Goal: Task Accomplishment & Management: Manage account settings

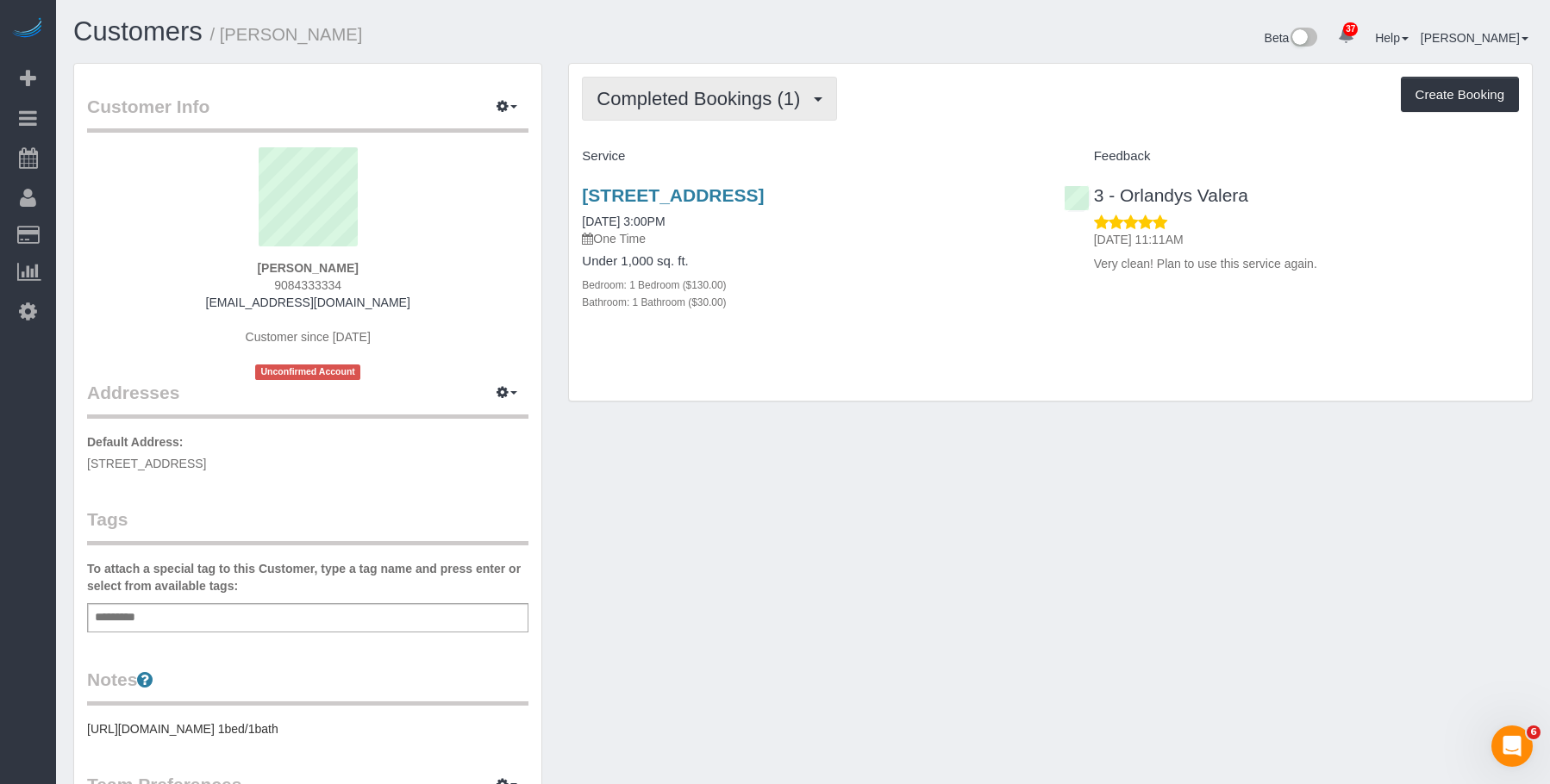
click at [649, 106] on span "Completed Bookings (1)" at bounding box center [702, 99] width 212 height 21
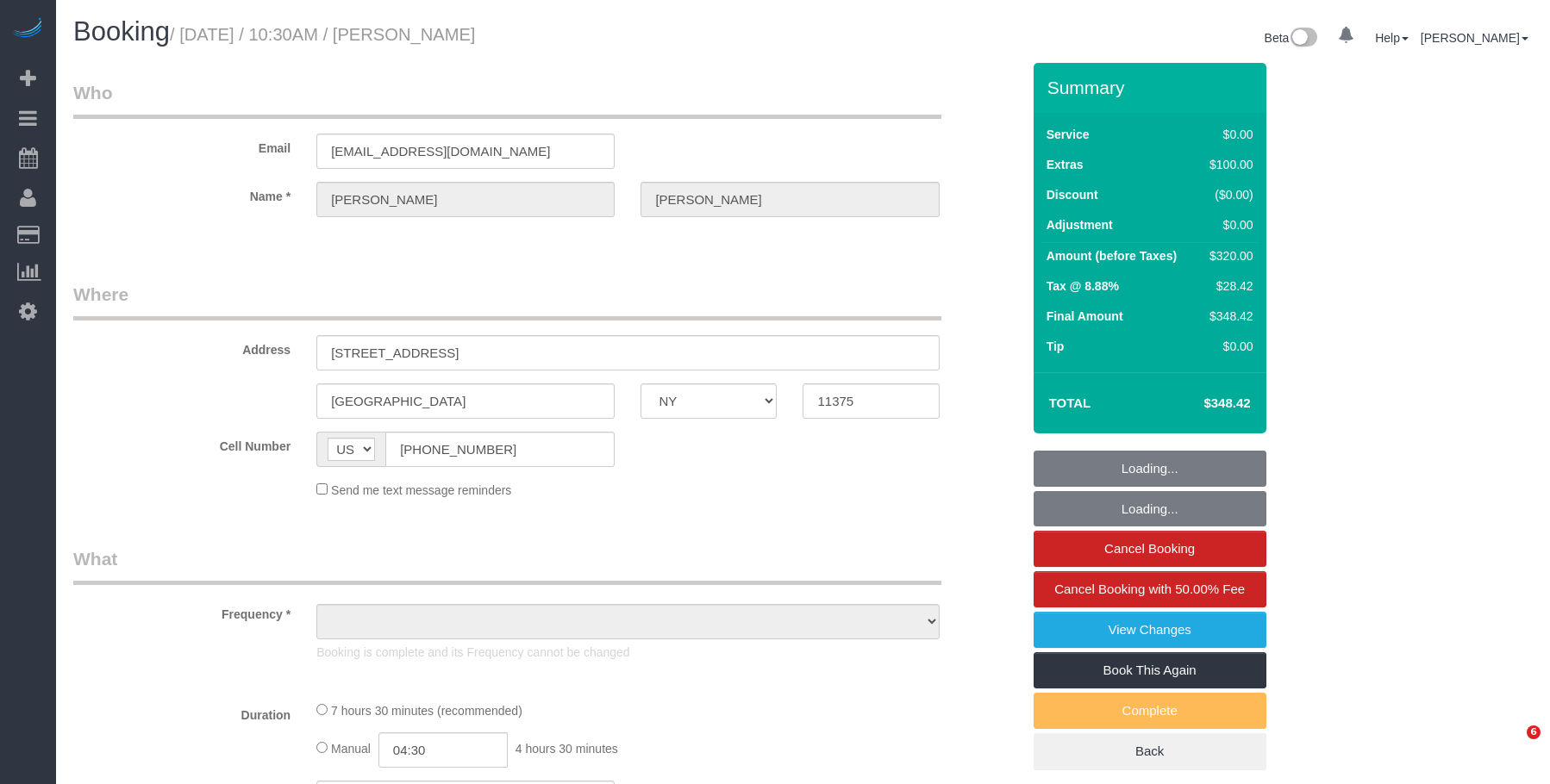
select select "NY"
select select "object:740"
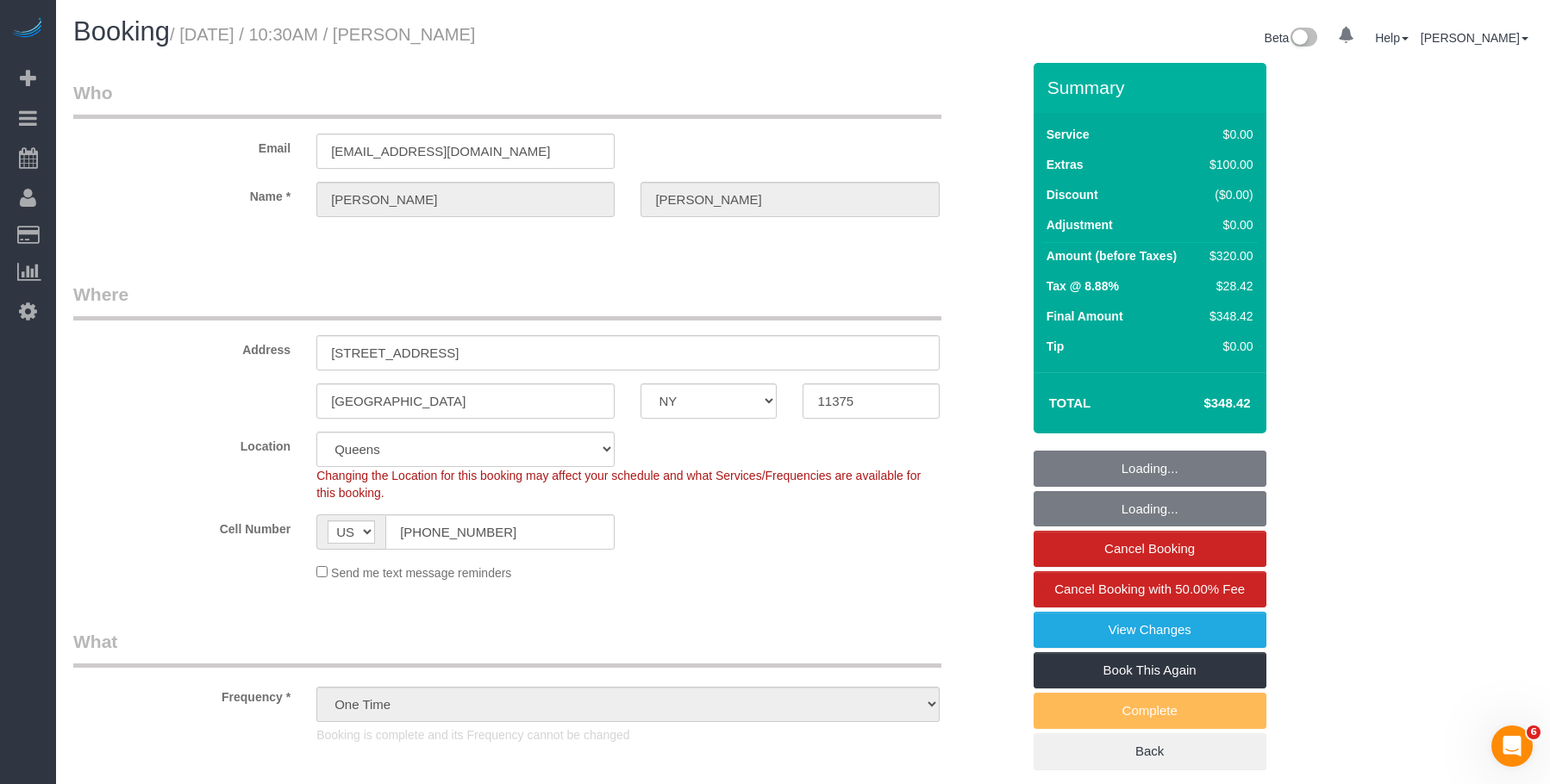
select select "2"
select select "number:57"
select select "number:73"
select select "number:15"
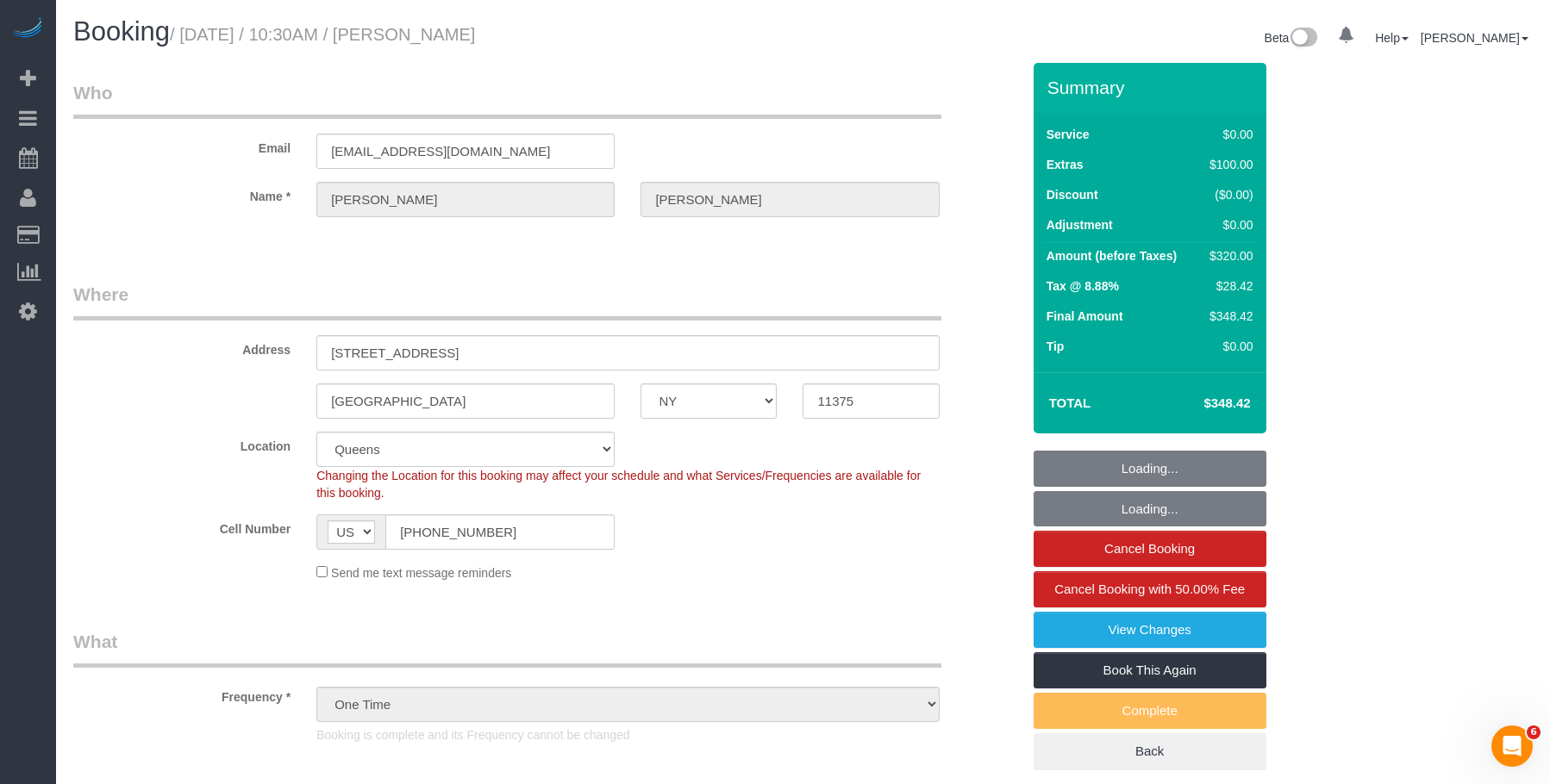
select select "number:5"
select select "object:1438"
select select "string:stripe-pm_1RUxYA4VGloSiKo7DRmkUgDc"
select select "2"
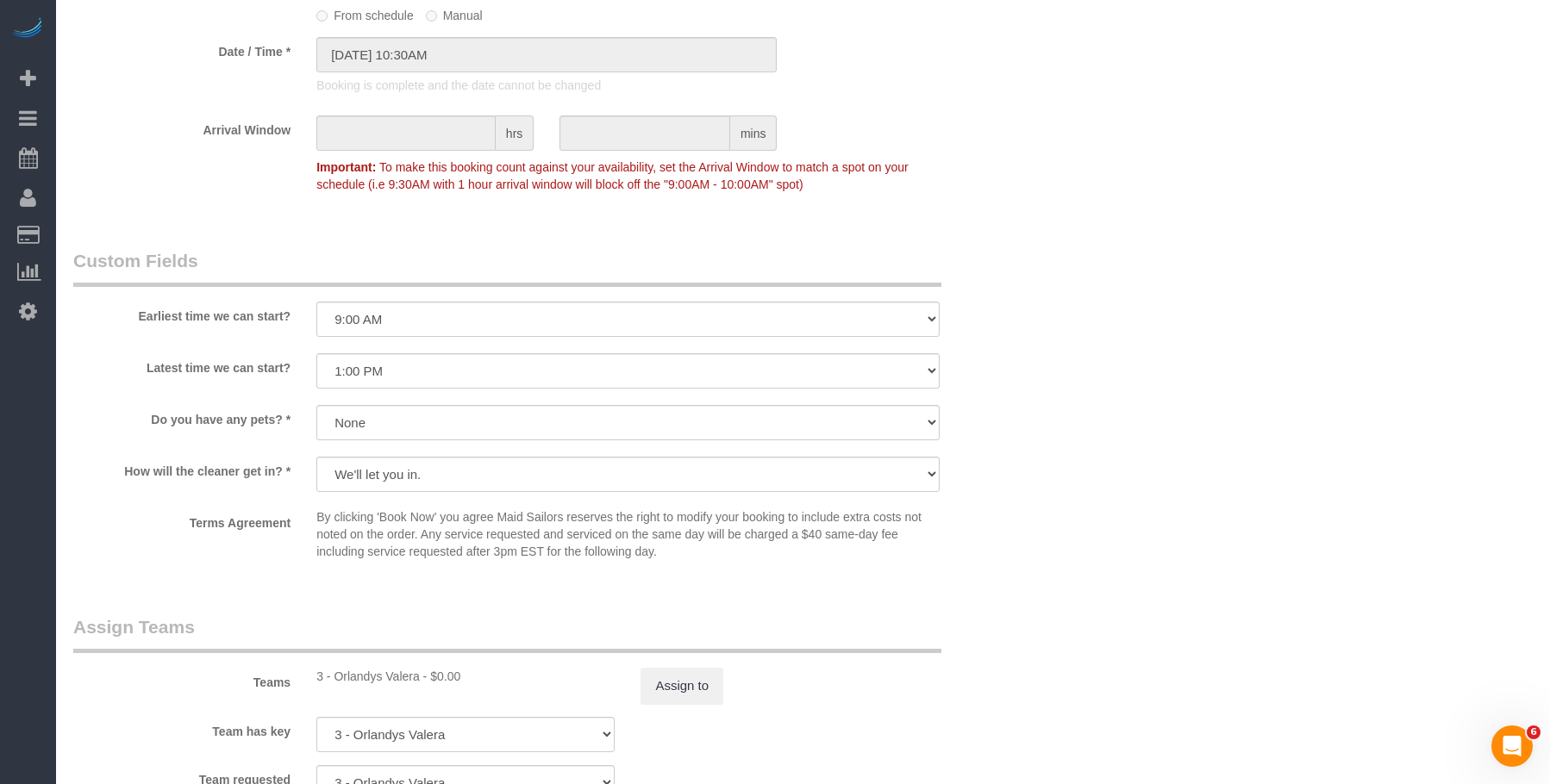
scroll to position [2155, 0]
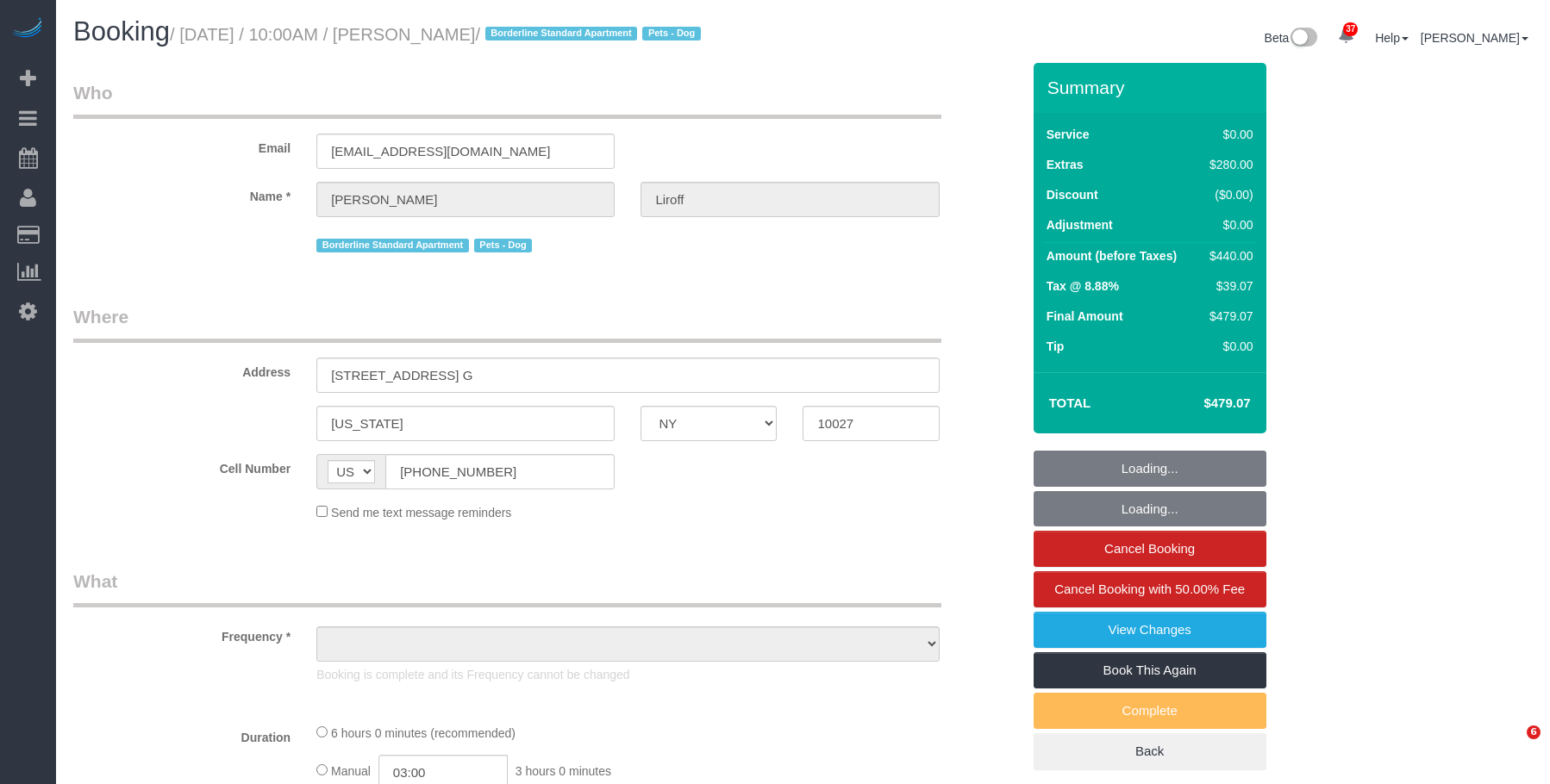
select select "NY"
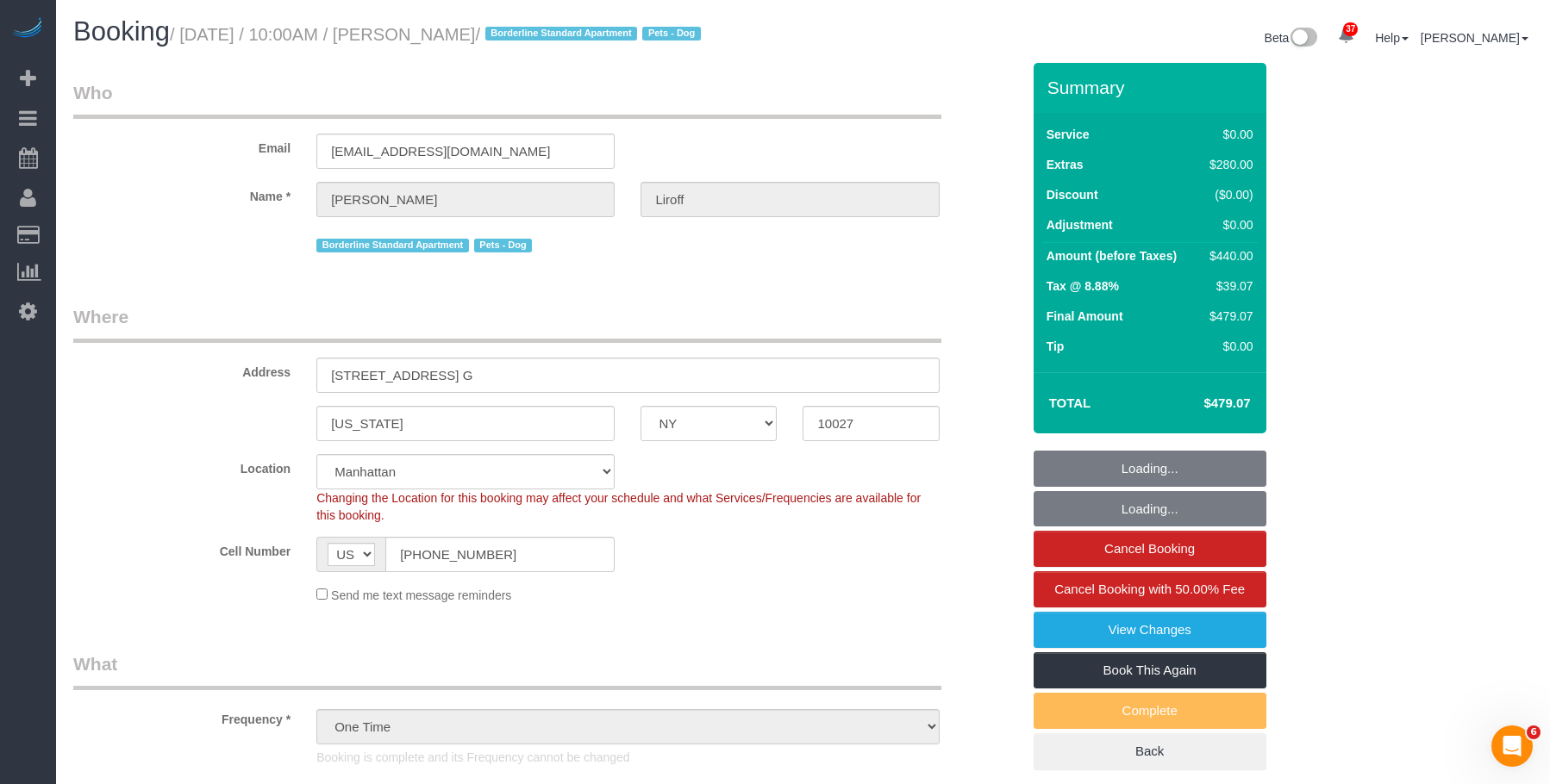
select select "object:838"
select select "string:stripe-pm_1SF0jr4VGloSiKo7C6AJgNDs"
select select "1"
select select "spot1"
select select "number:57"
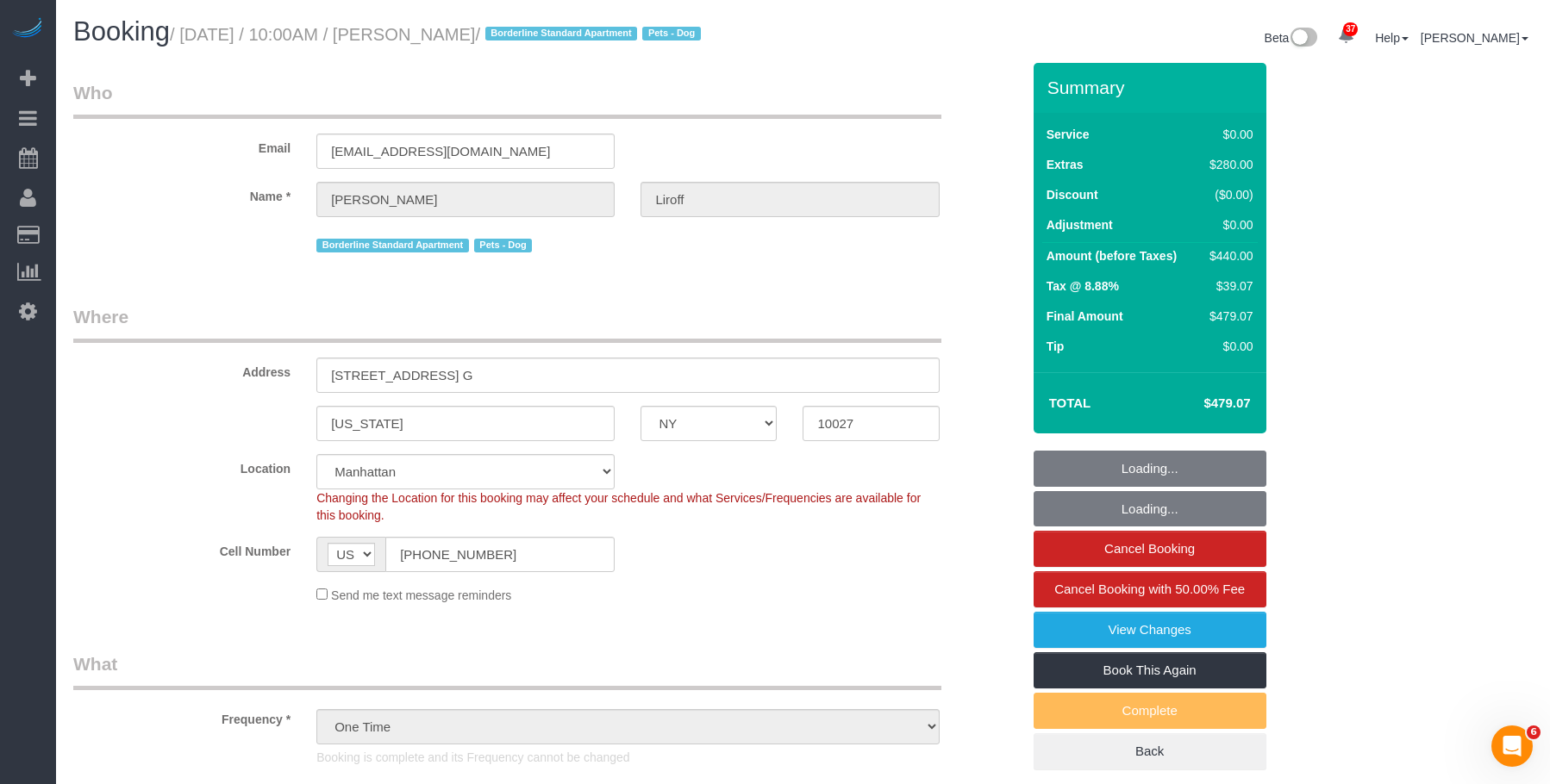
select select "number:76"
select select "number:15"
select select "number:5"
select select "1"
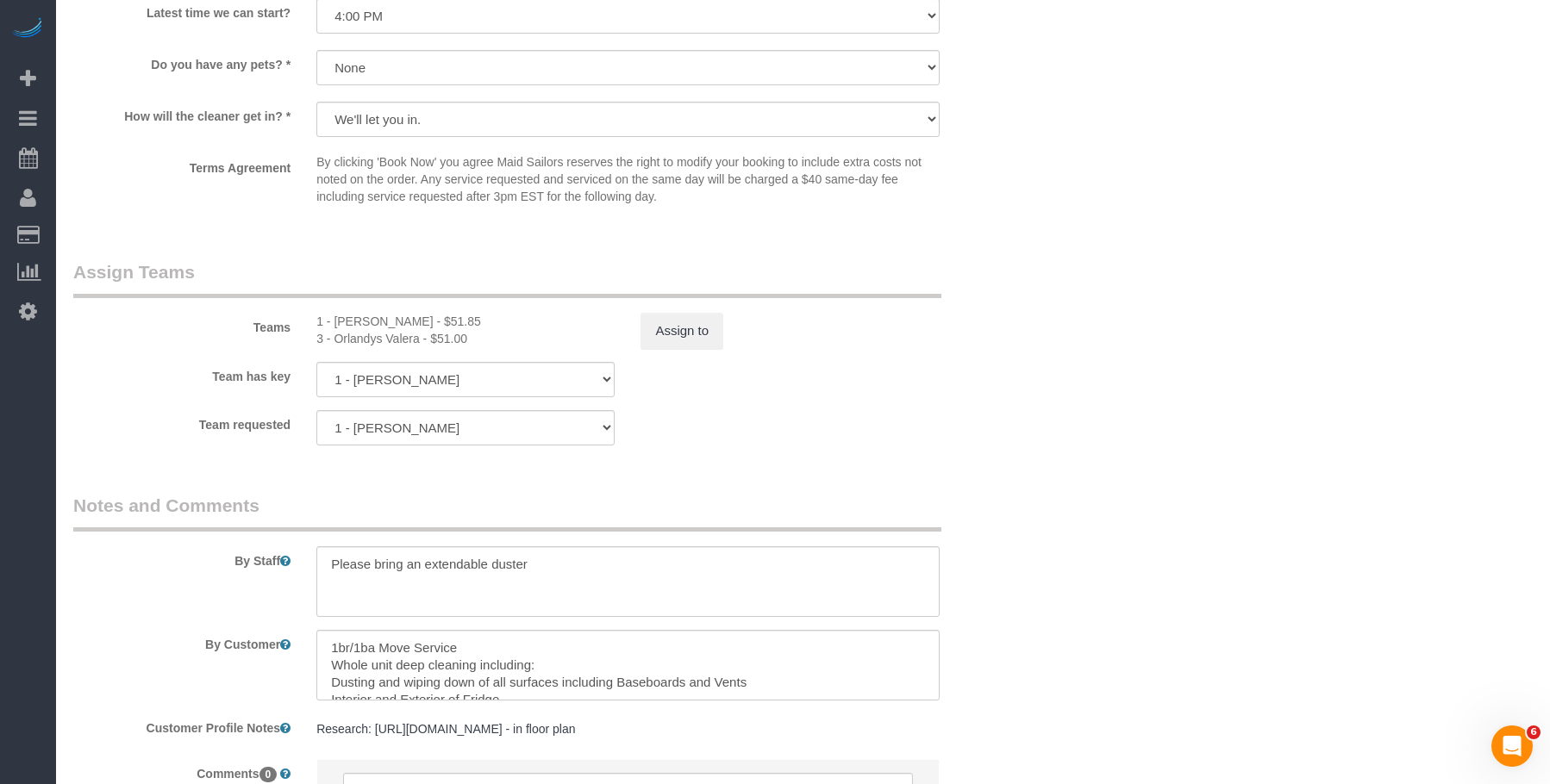
scroll to position [2274, 0]
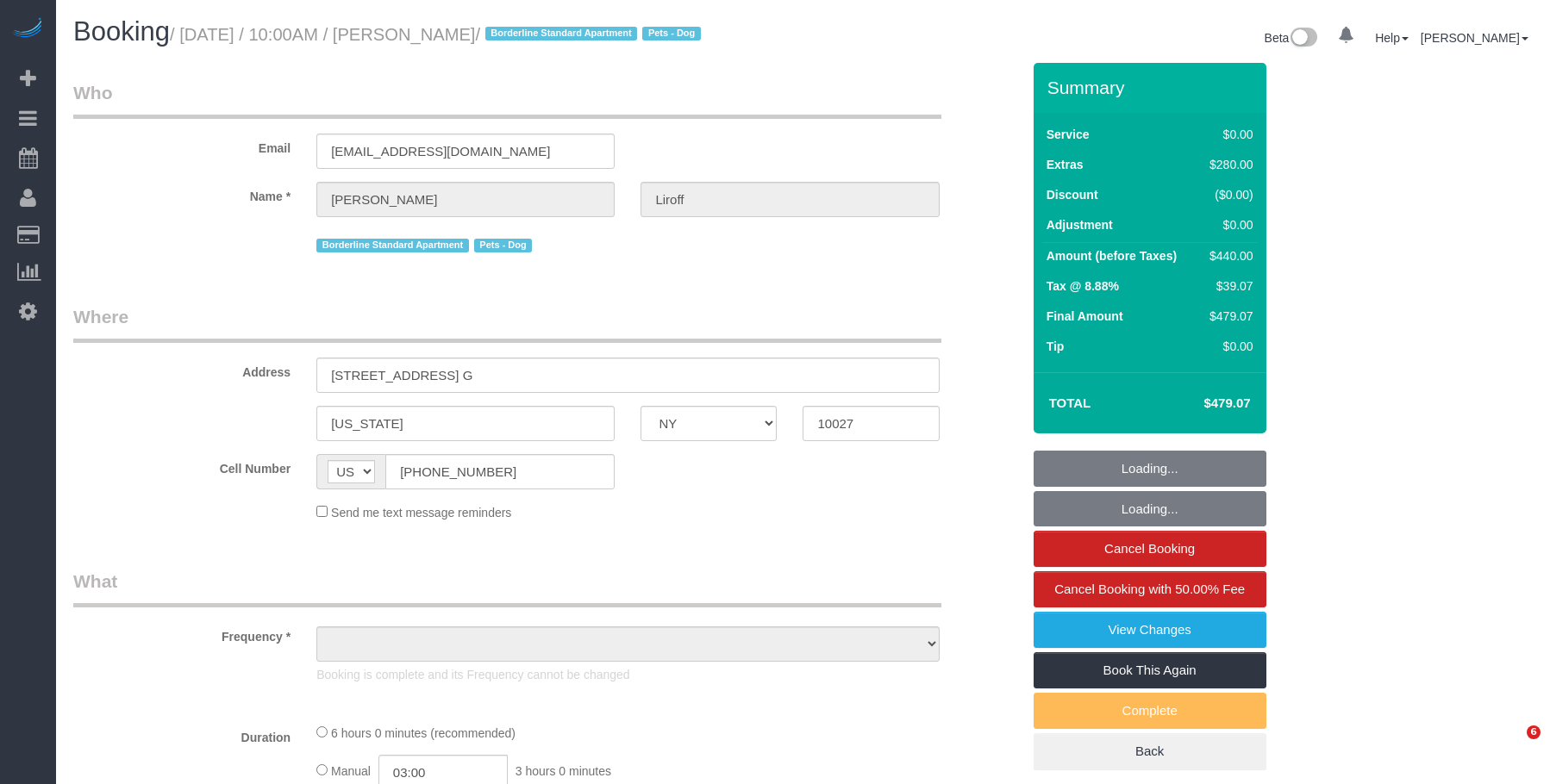
select select "NY"
select select "object:832"
select select "number:57"
select select "number:76"
select select "number:15"
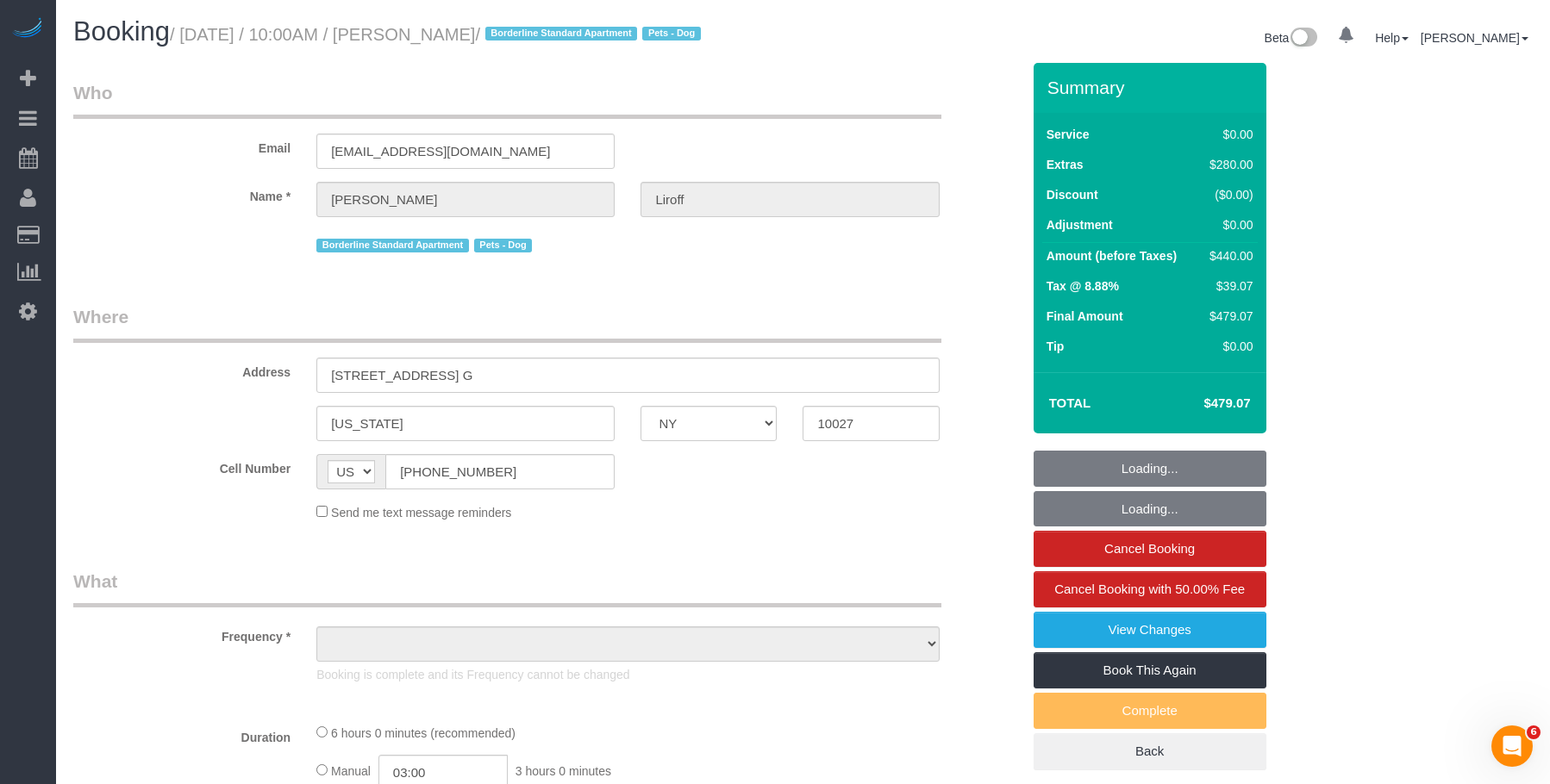
select select "number:5"
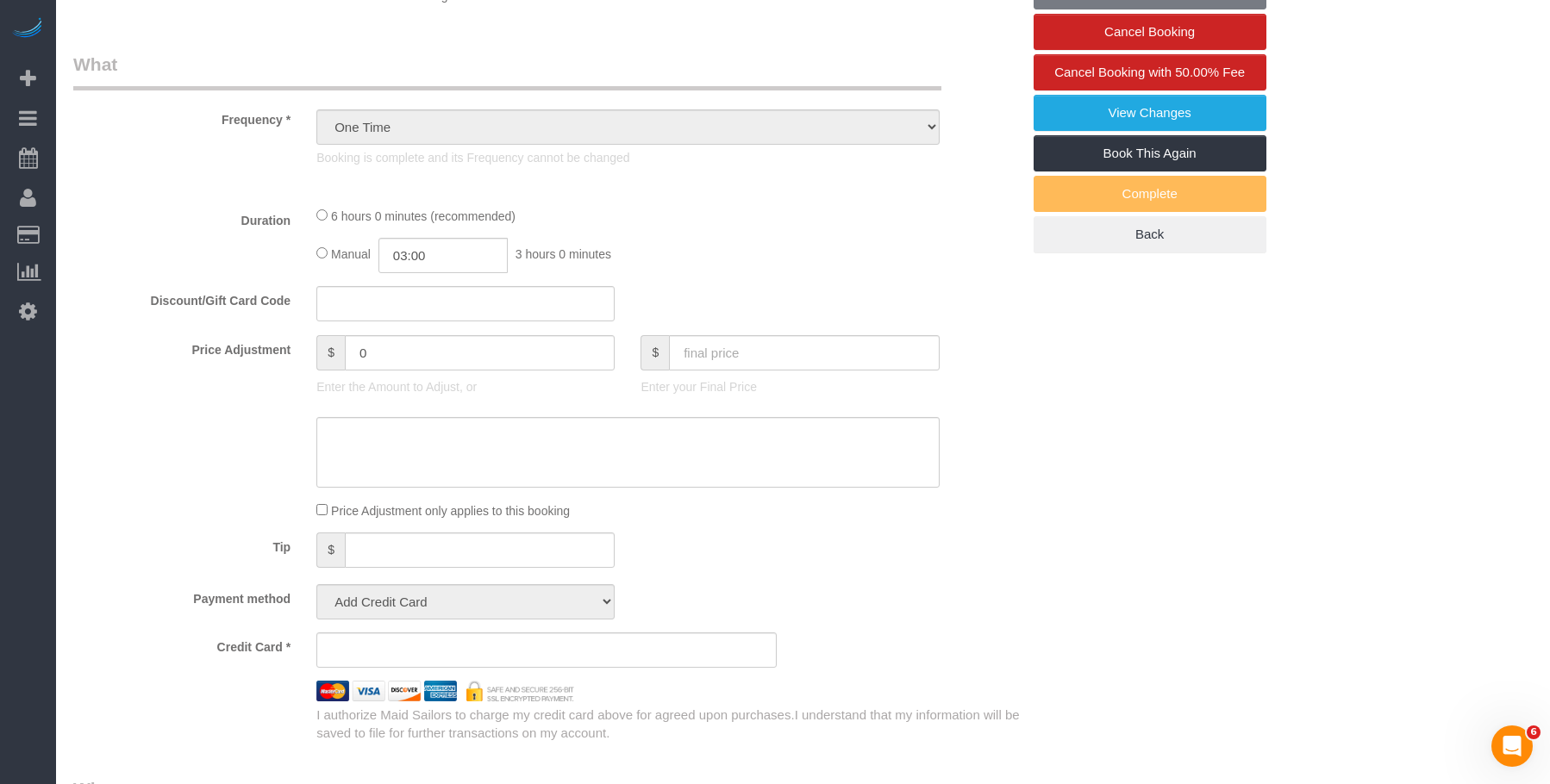
select select "string:stripe-pm_1SF0jr4VGloSiKo7C6AJgNDs"
select select "spot1"
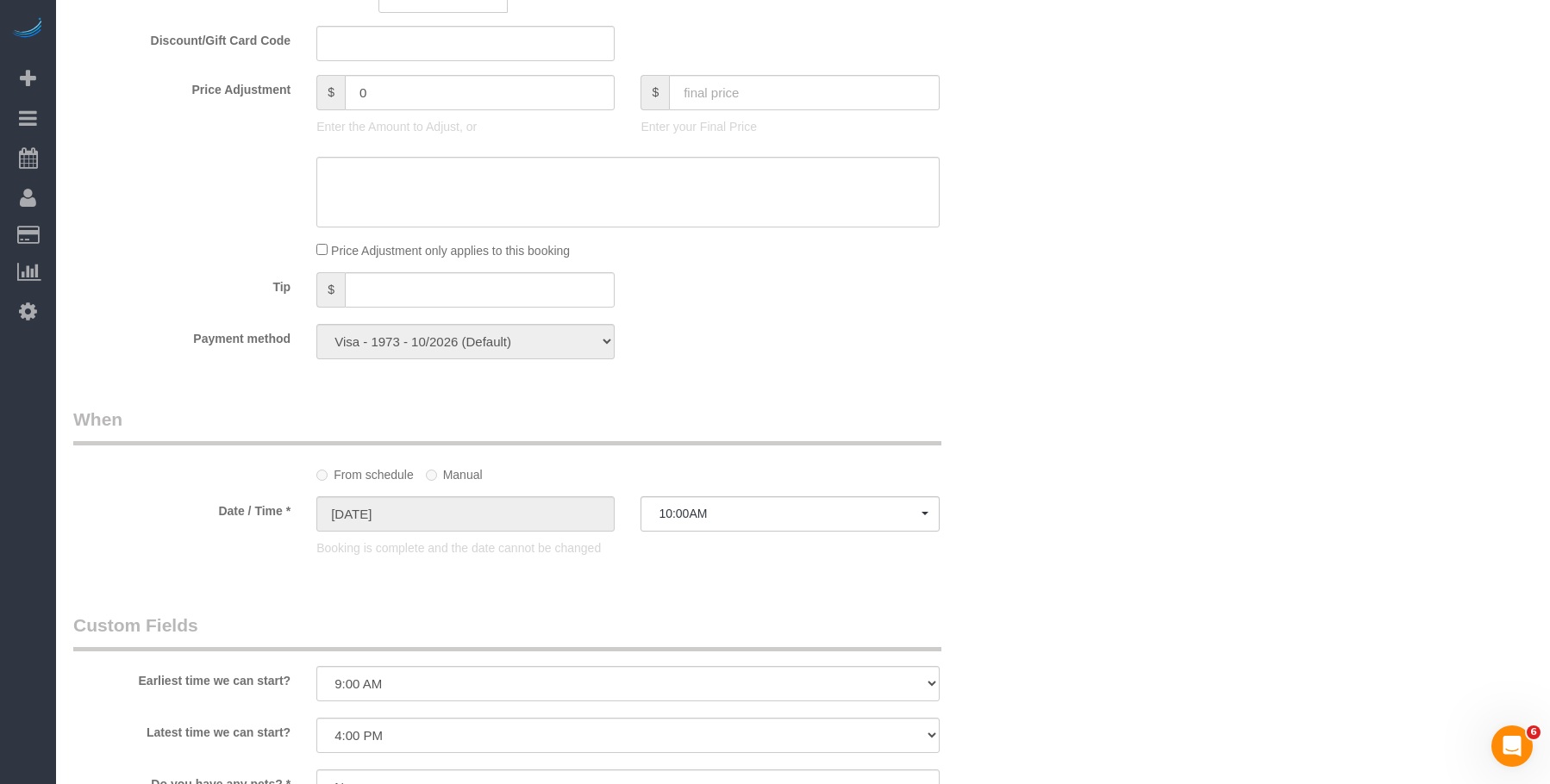
select select "object:1536"
select select "1"
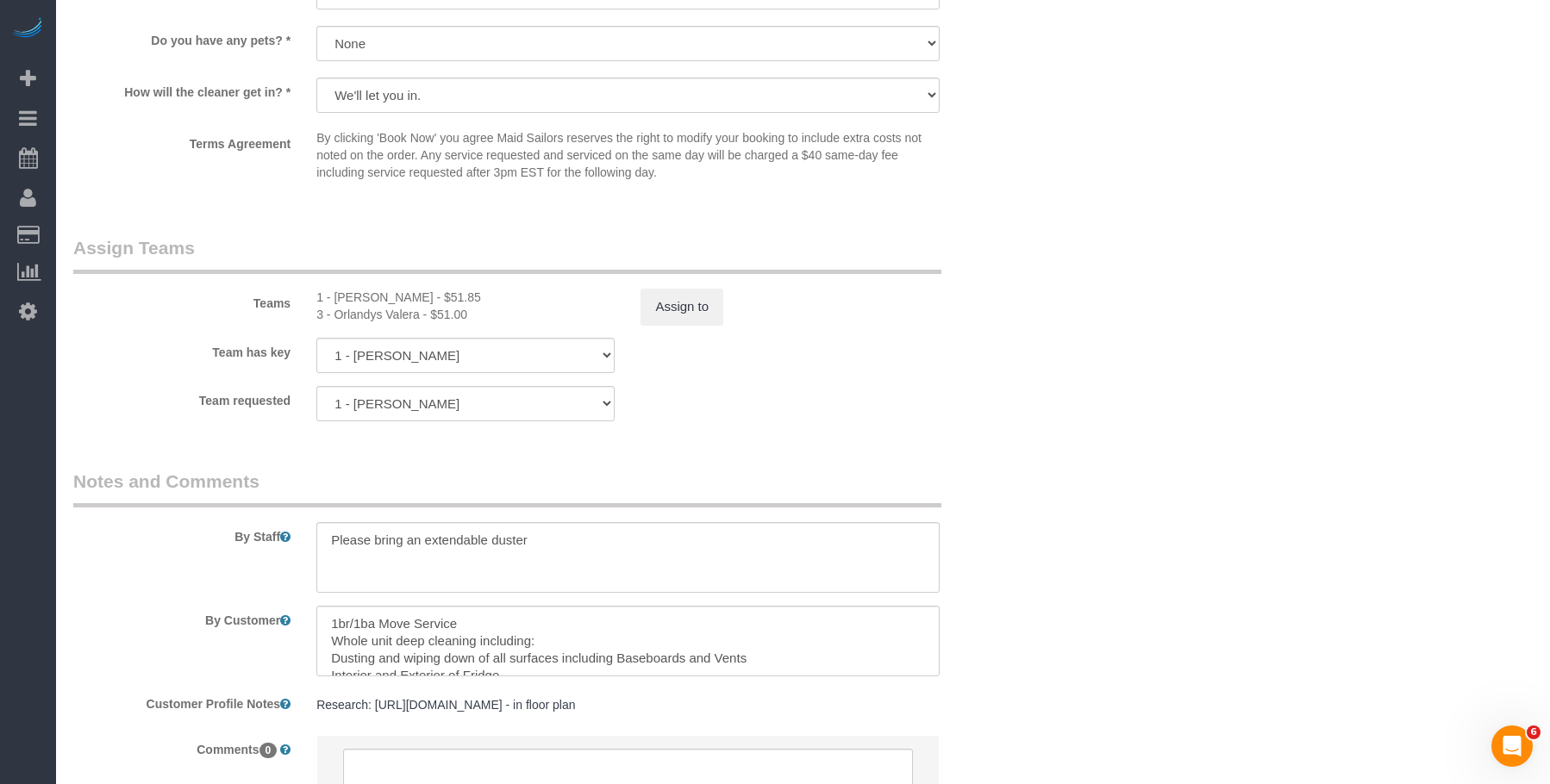
scroll to position [2235, 0]
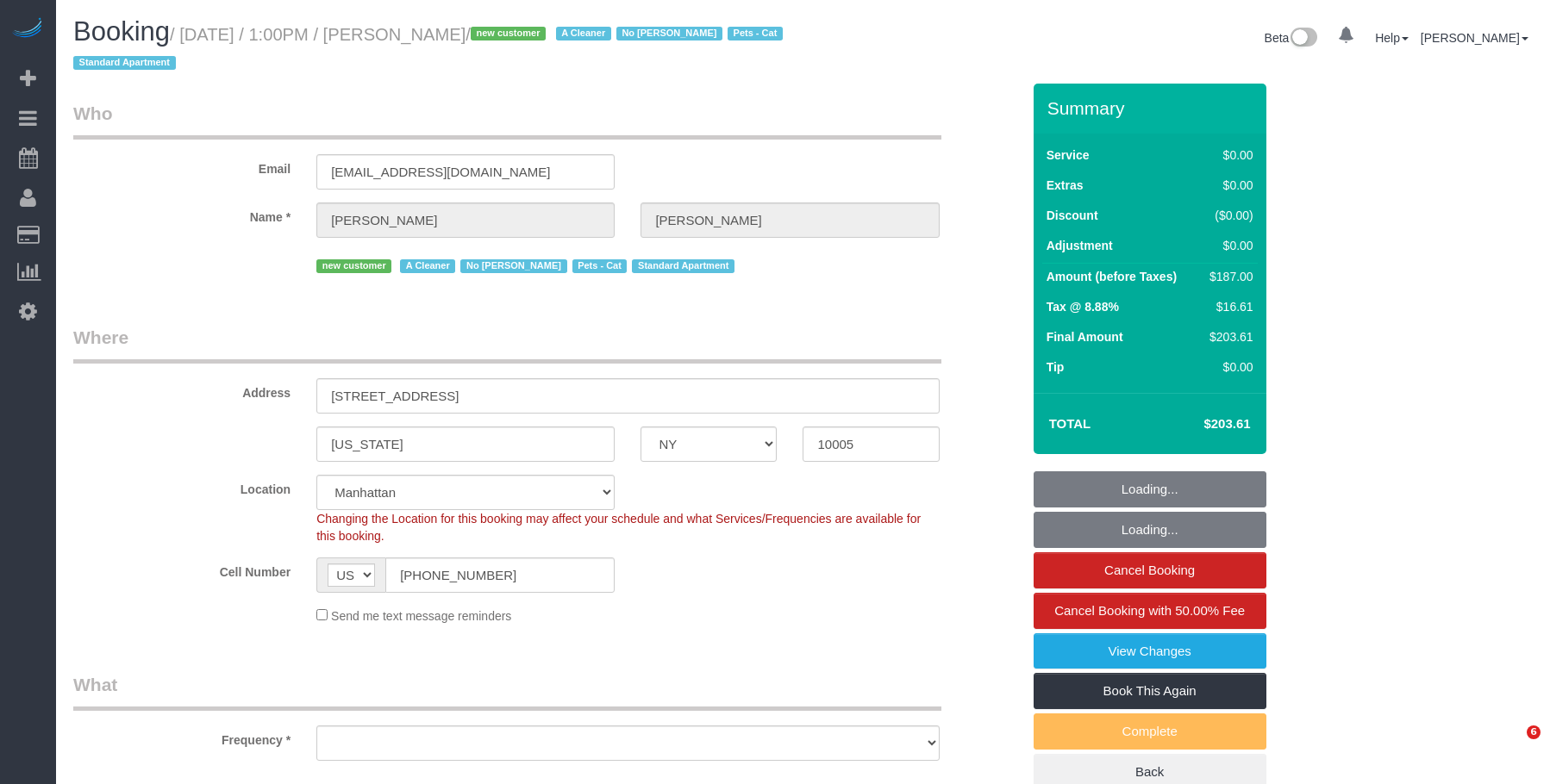
select select "NY"
select select "string:stripe-pm_1SFJB24VGloSiKo7fw8q6CF6"
select select "2"
select select "number:57"
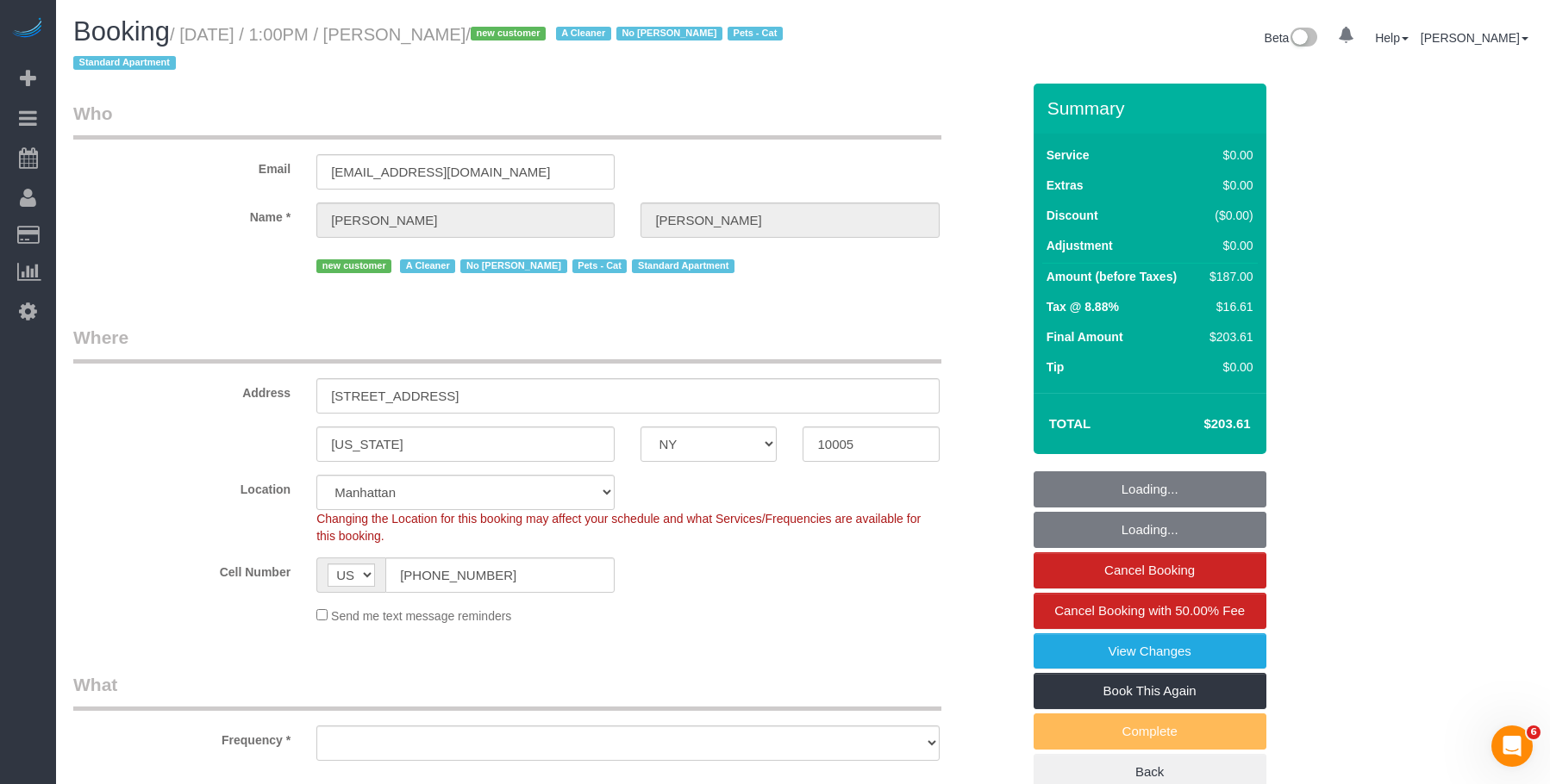
select select "number:74"
select select "number:14"
select select "number:5"
select select "object:1089"
select select "spot1"
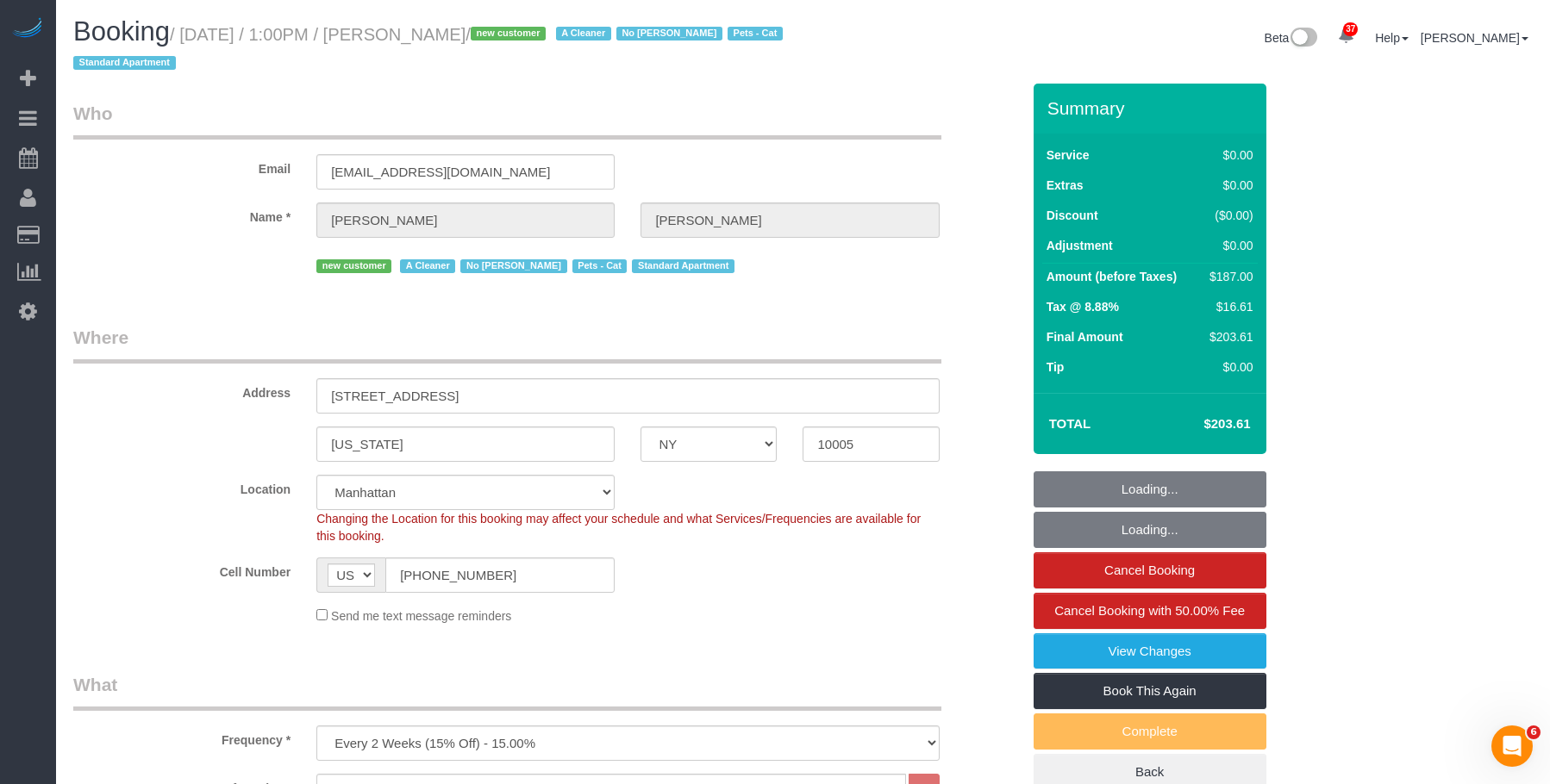
select select "2"
select select "object:1571"
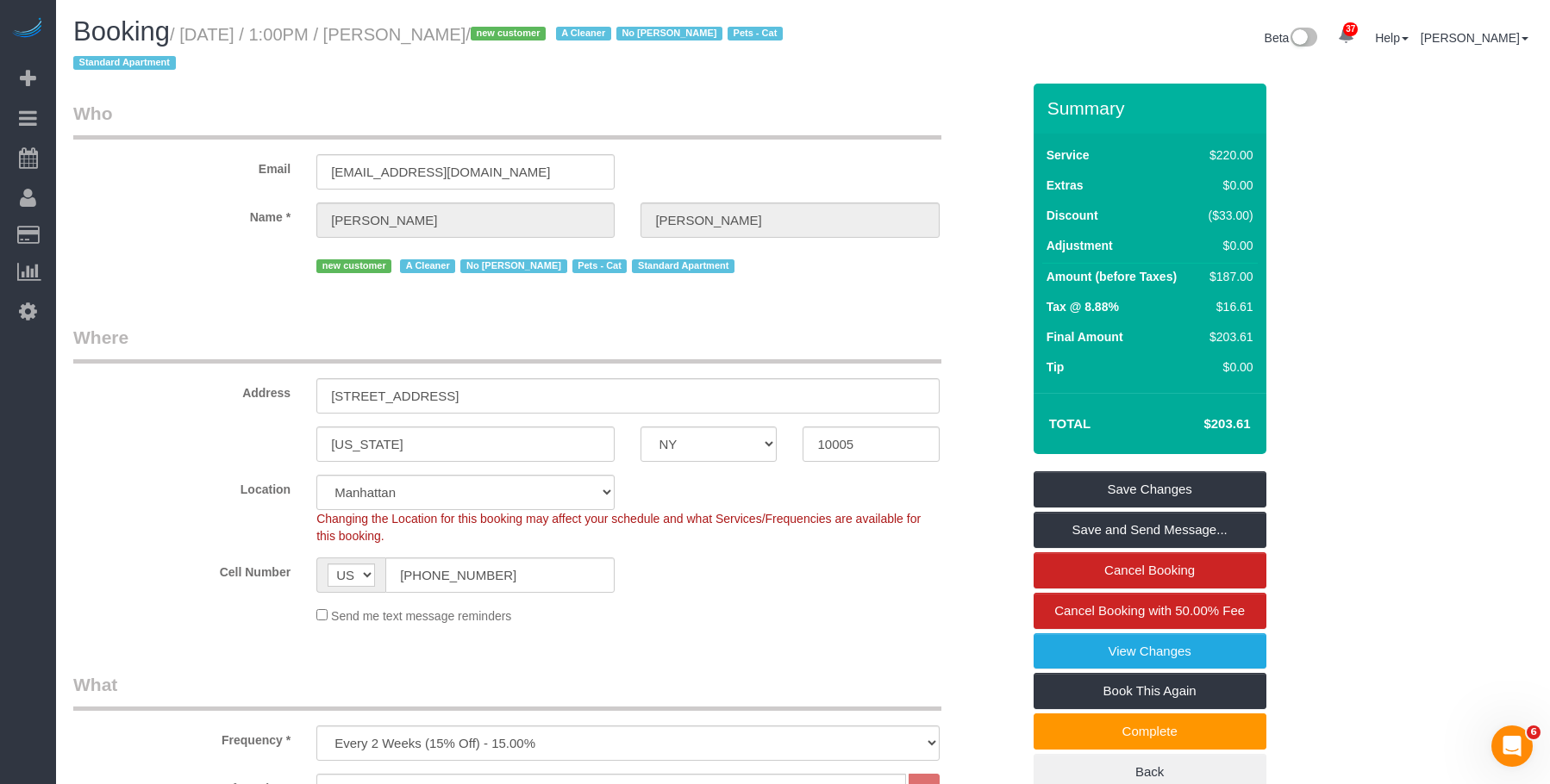
click at [868, 329] on legend "Where" at bounding box center [507, 345] width 867 height 39
drag, startPoint x: 436, startPoint y: 188, endPoint x: 150, endPoint y: 155, distance: 287.9
click at [150, 155] on div "Email catpazderski@aol.com" at bounding box center [546, 145] width 973 height 89
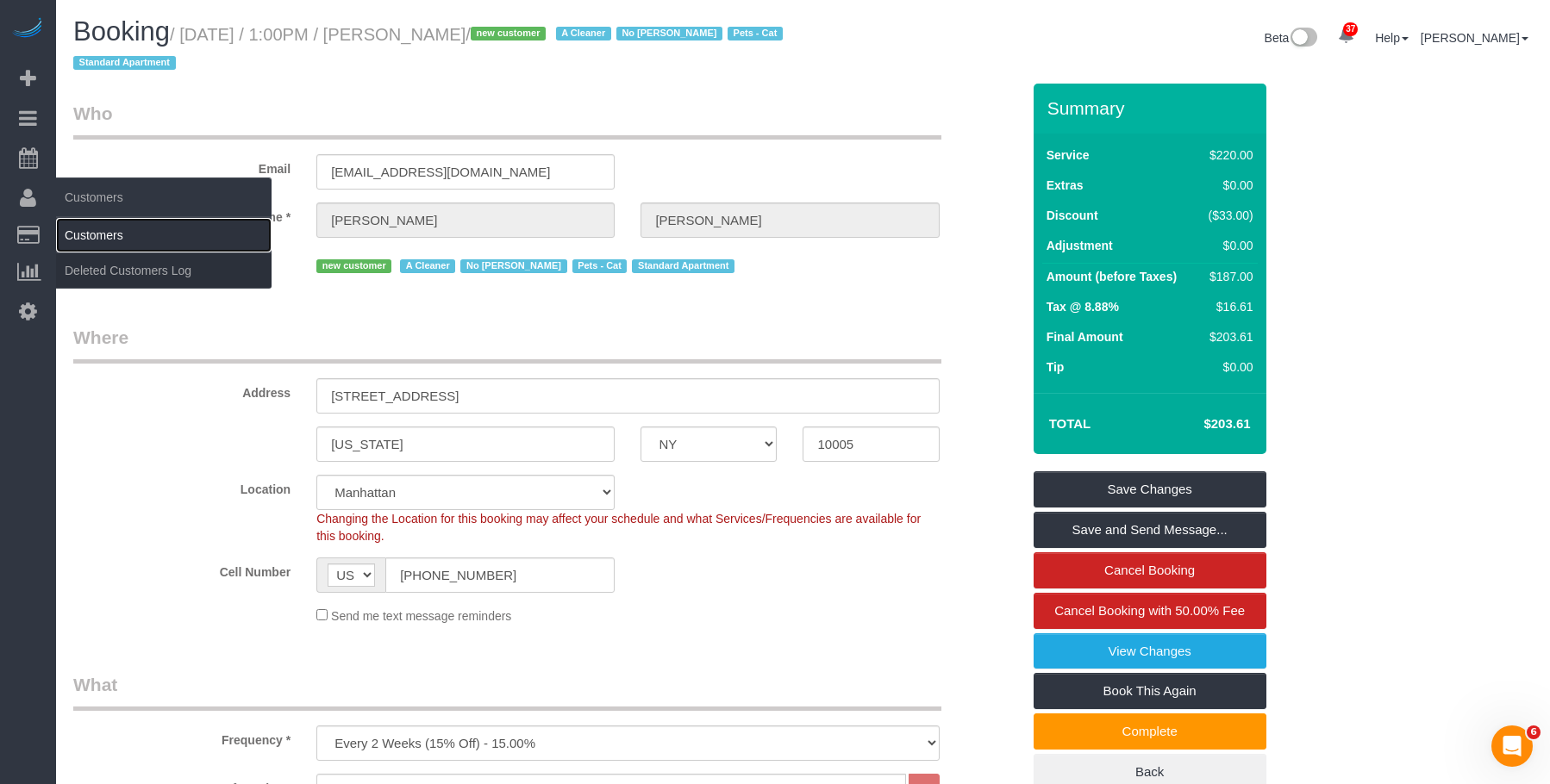
click at [122, 232] on link "Customers" at bounding box center [164, 235] width 216 height 35
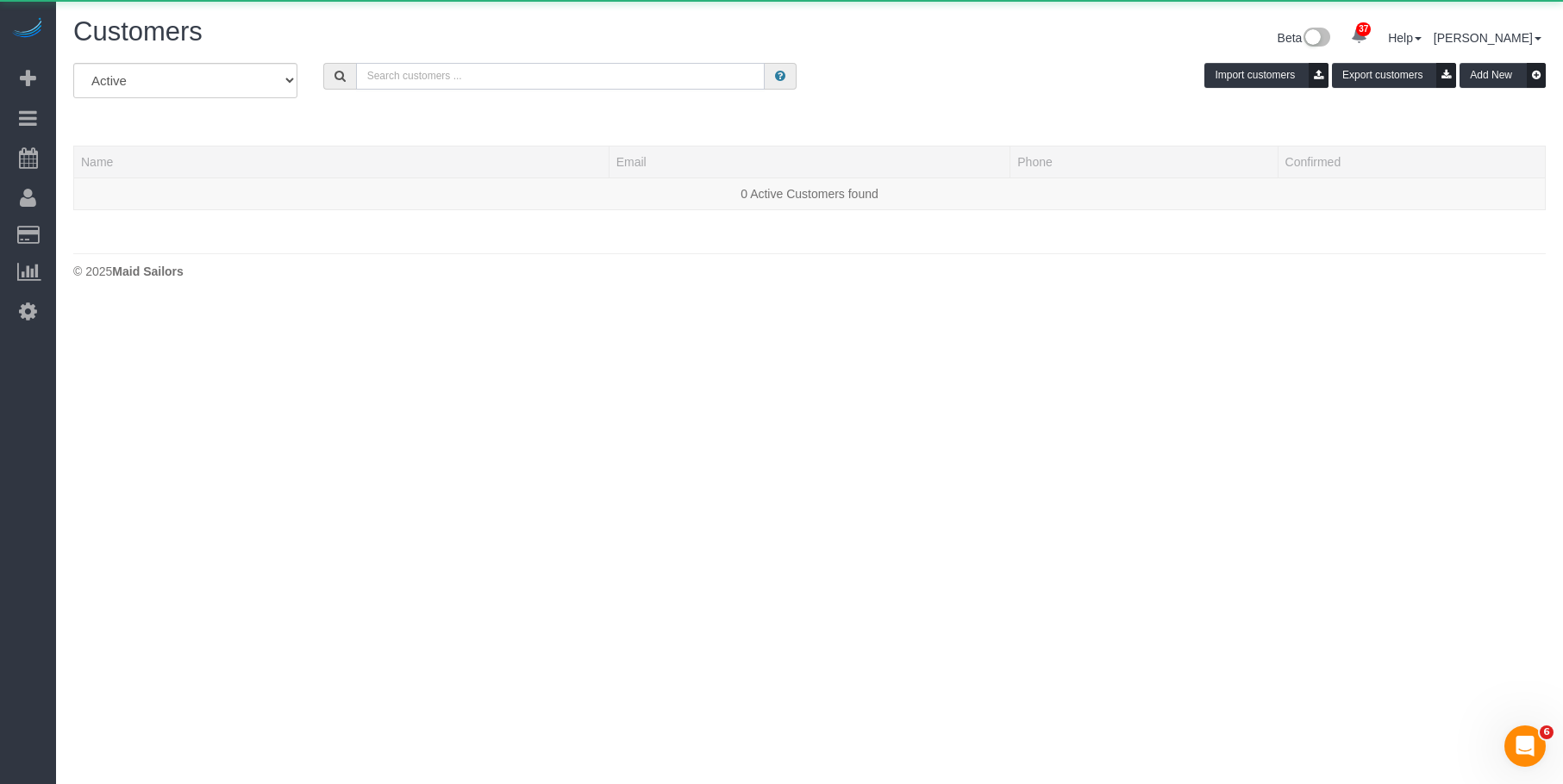
click at [743, 75] on input "text" at bounding box center [561, 76] width 409 height 27
paste input "catpazderski@aol.com"
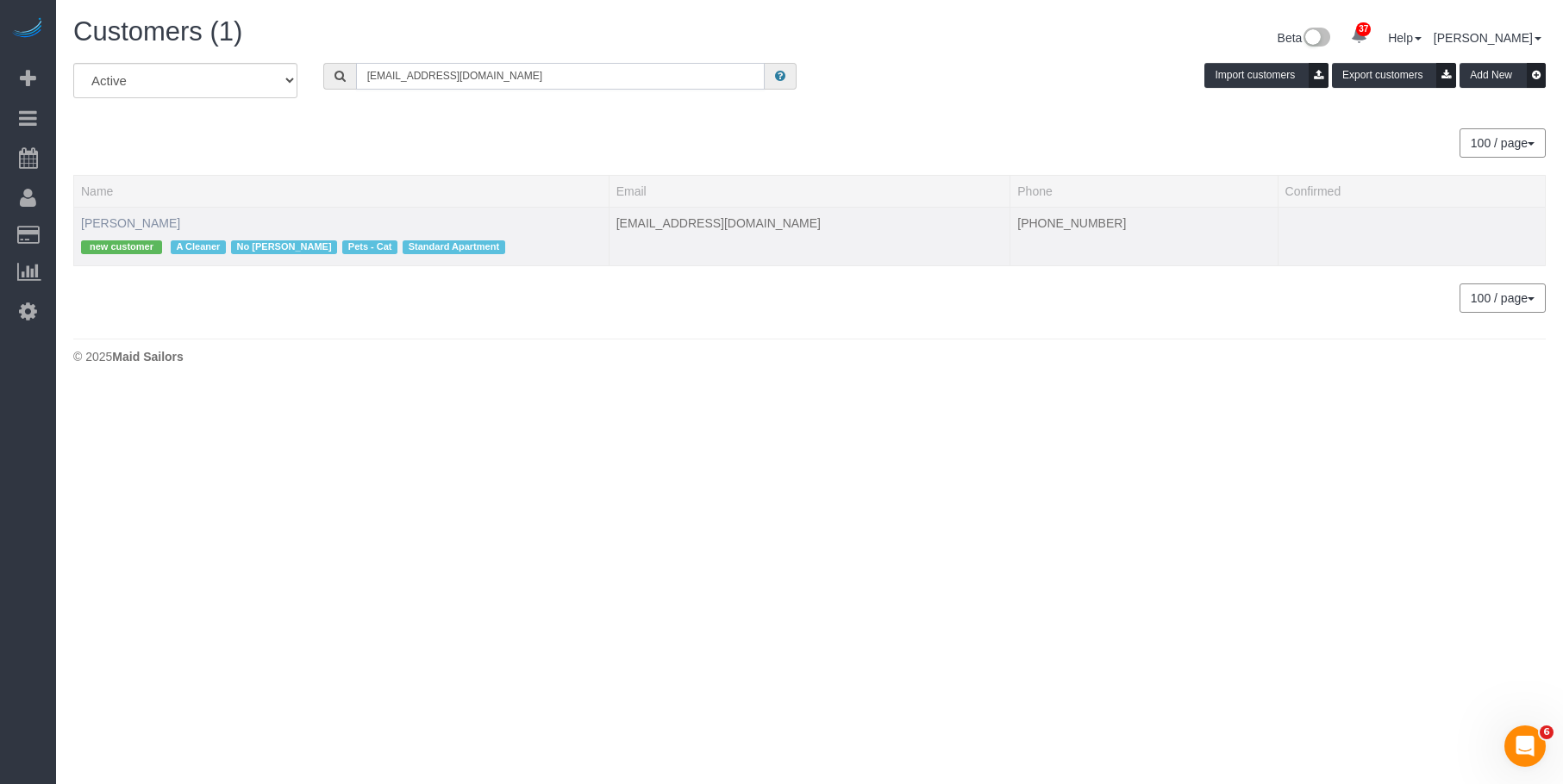
type input "catpazderski@aol.com"
click at [114, 221] on link "Catherine Pazderski" at bounding box center [131, 223] width 99 height 14
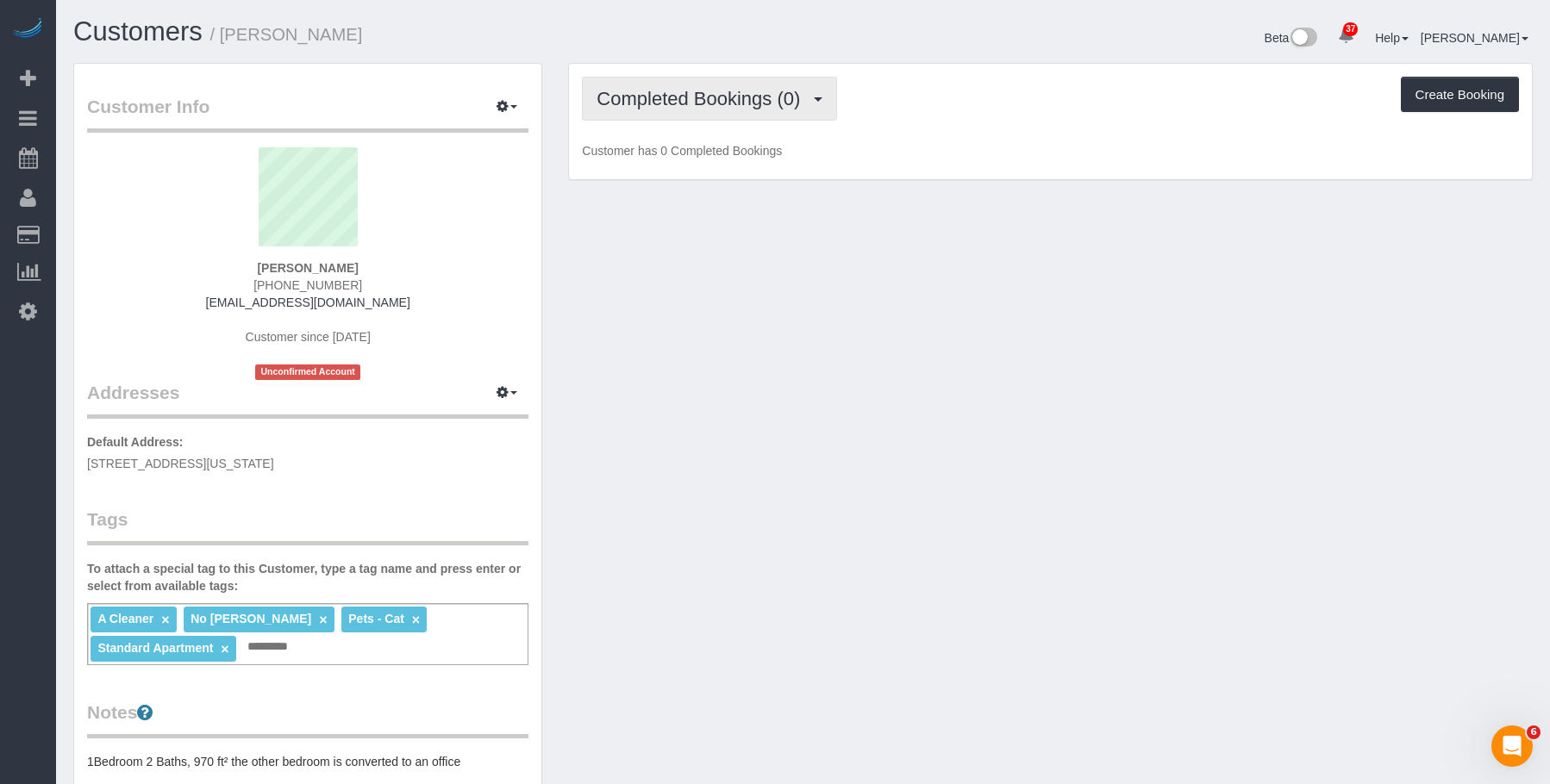
click at [687, 99] on span "Completed Bookings (0)" at bounding box center [702, 99] width 212 height 21
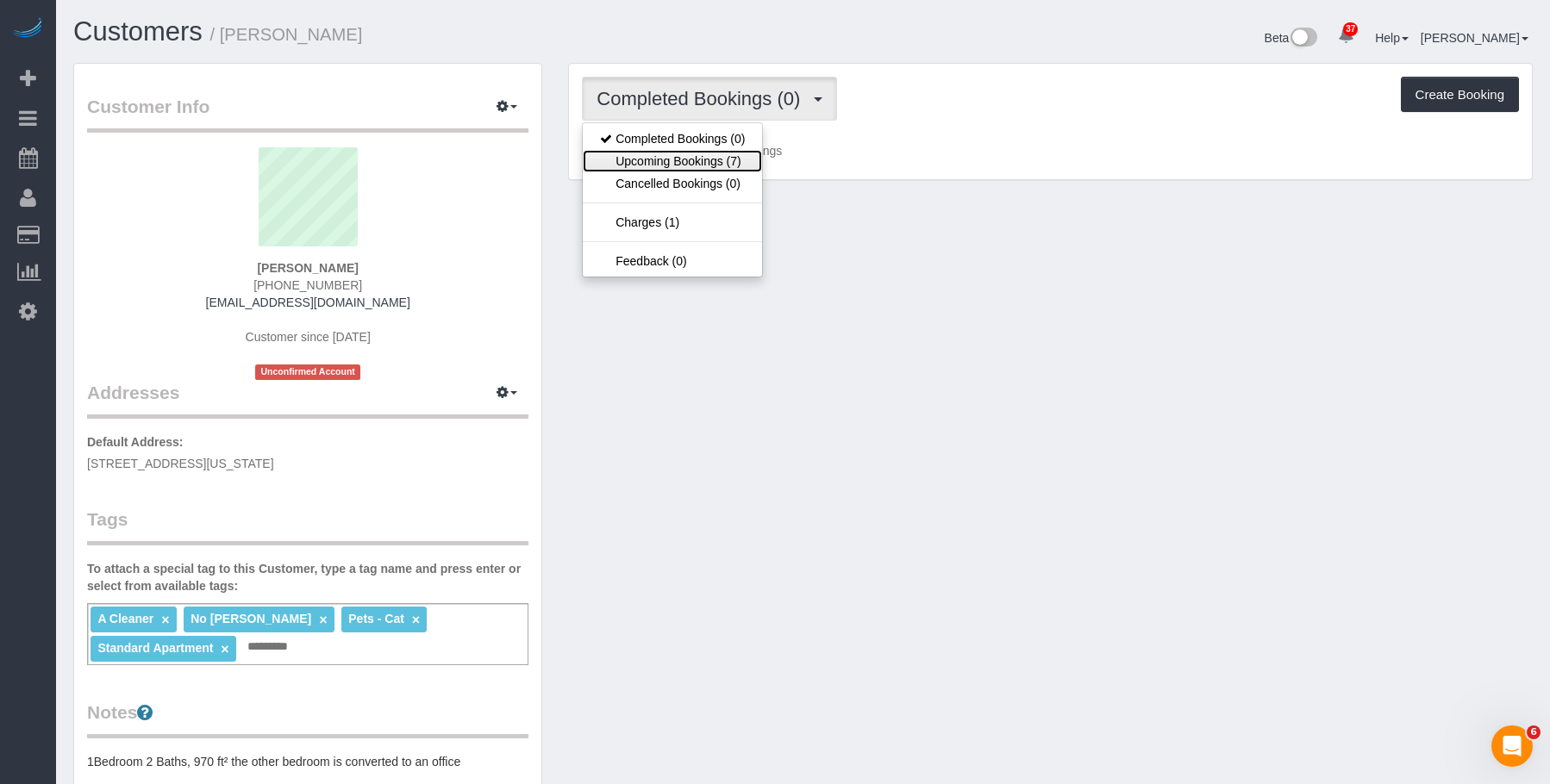
click at [686, 161] on link "Upcoming Bookings (7)" at bounding box center [672, 161] width 179 height 22
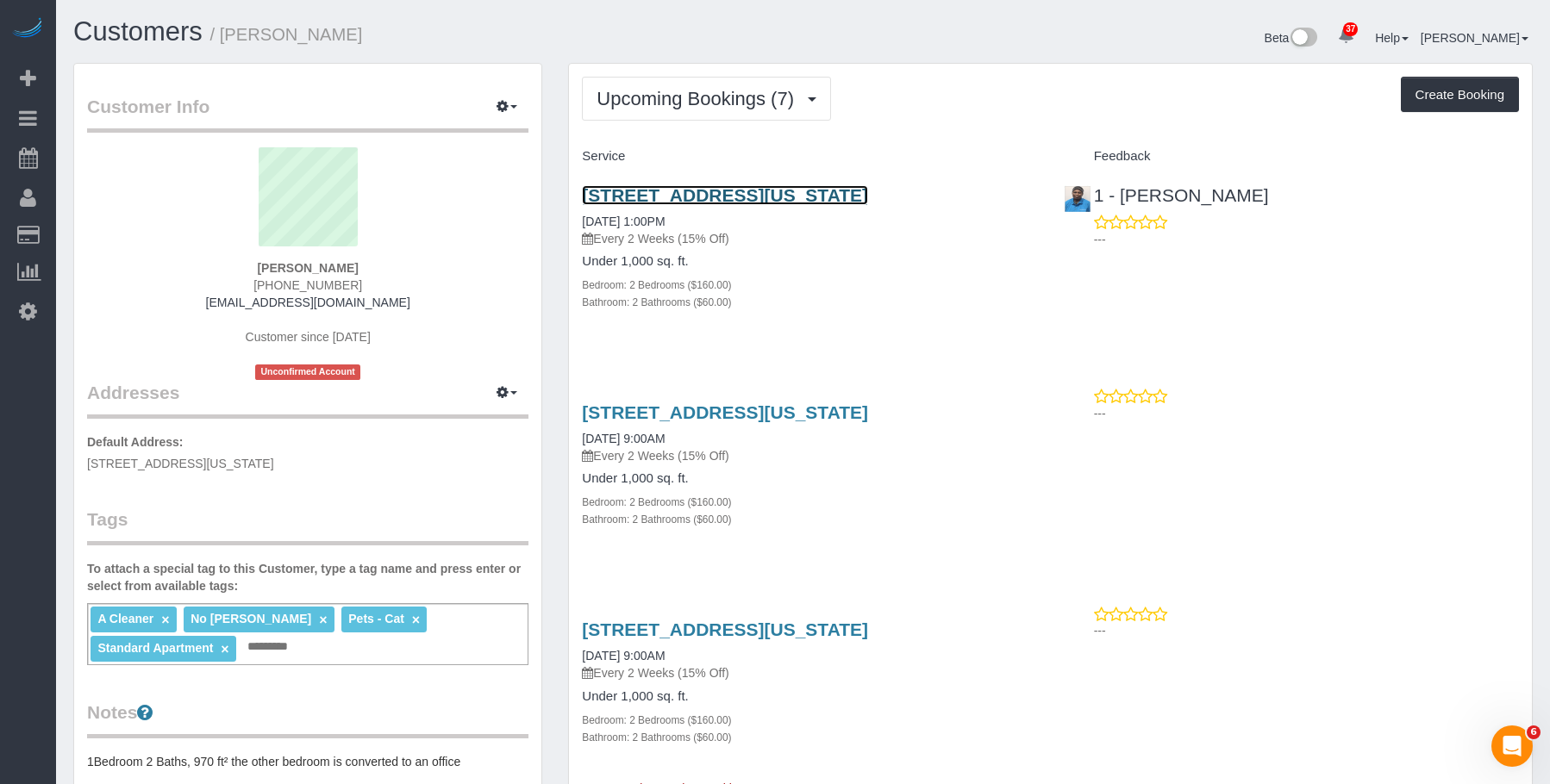
click at [867, 200] on link "20 Exchange Place Apt. 1709, New York, NY 10005" at bounding box center [725, 195] width 287 height 19
click at [843, 261] on h4 "Under 1,000 sq. ft." at bounding box center [809, 261] width 455 height 15
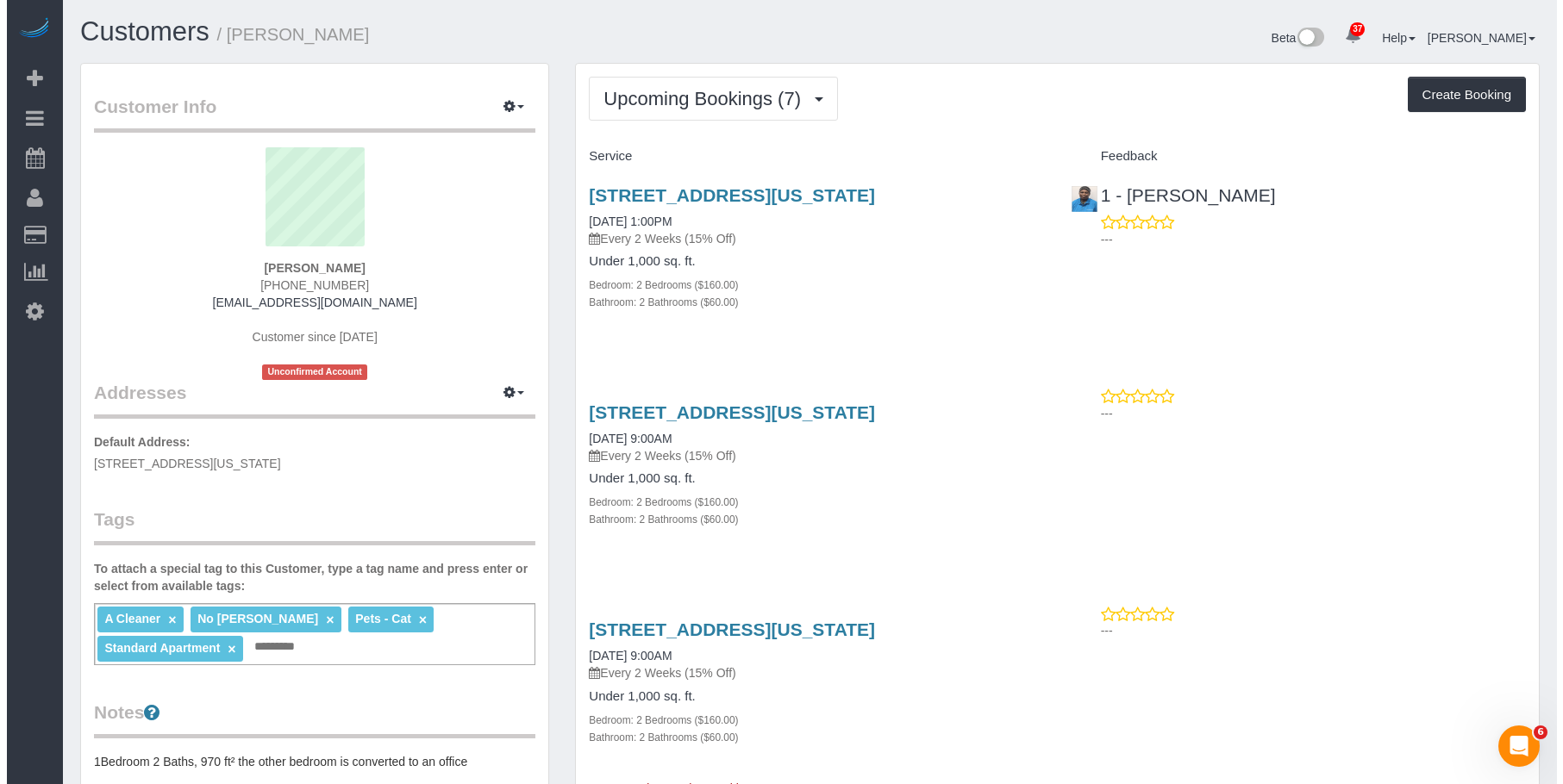
scroll to position [172, 0]
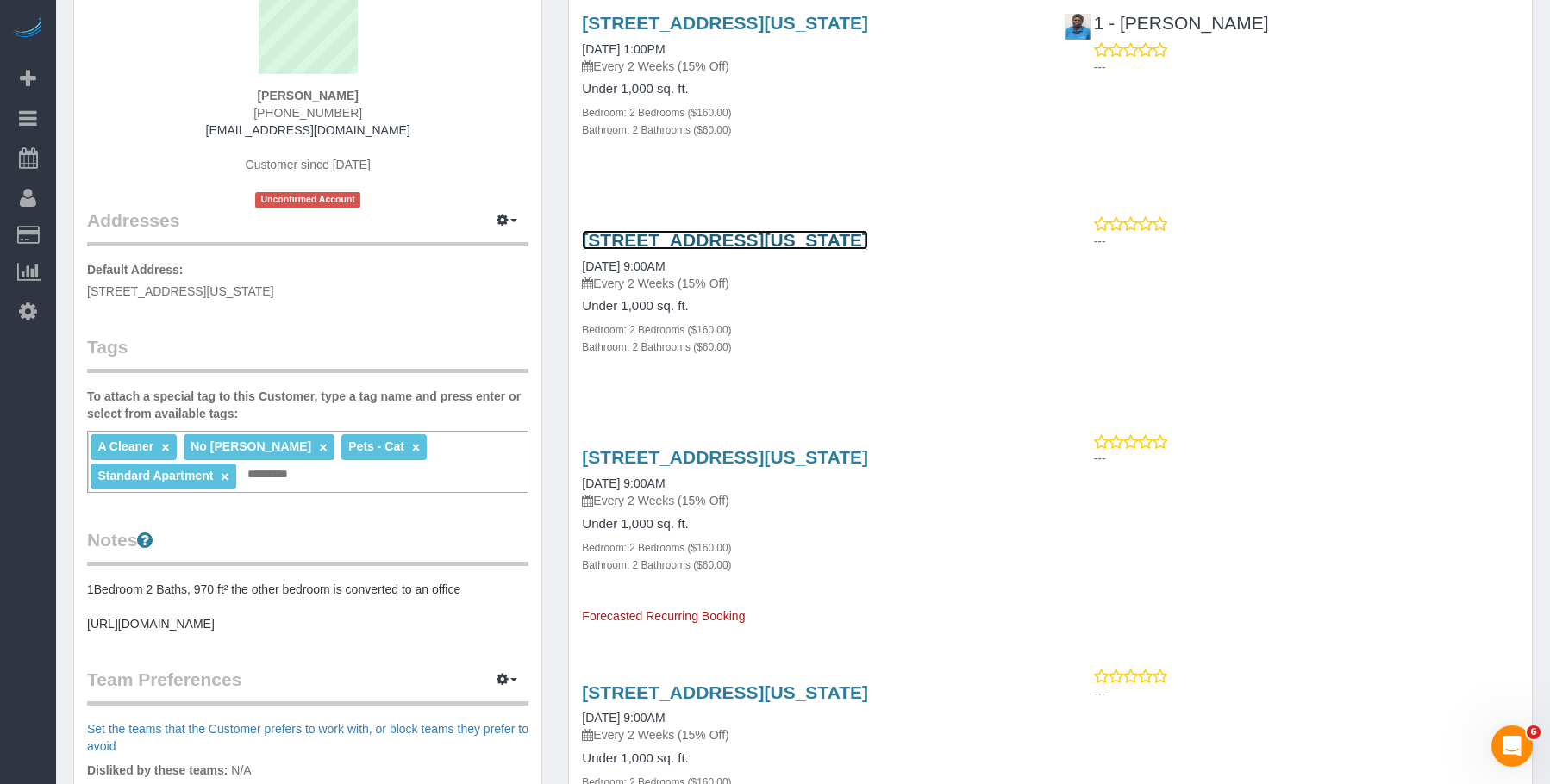
click at [825, 240] on link "20 Exchange Place Apt. 1709, New York, NY 10005" at bounding box center [725, 240] width 287 height 19
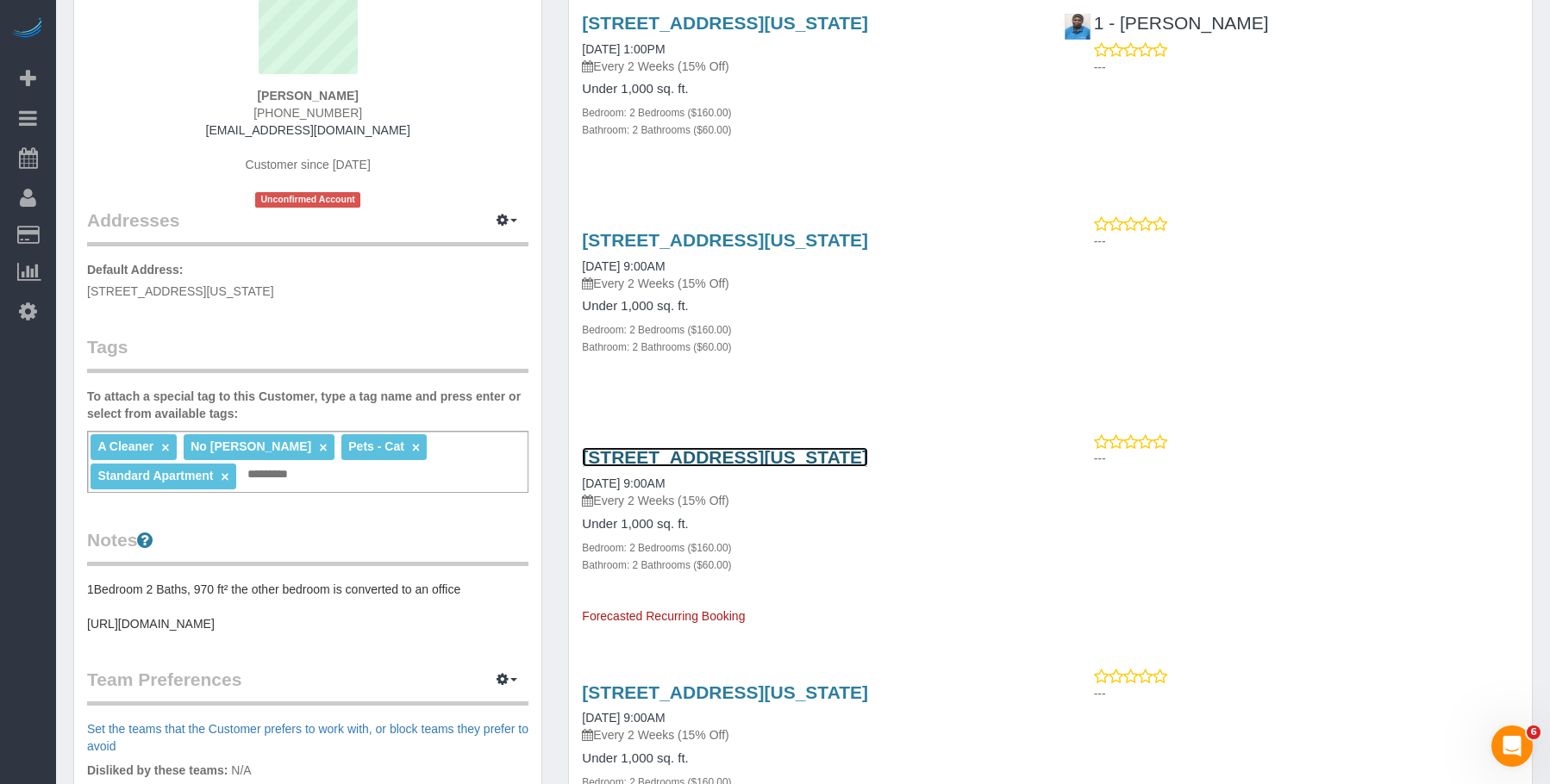
click at [867, 461] on link "20 Exchange Place Apt. 1709, New York, NY 10005" at bounding box center [725, 457] width 287 height 19
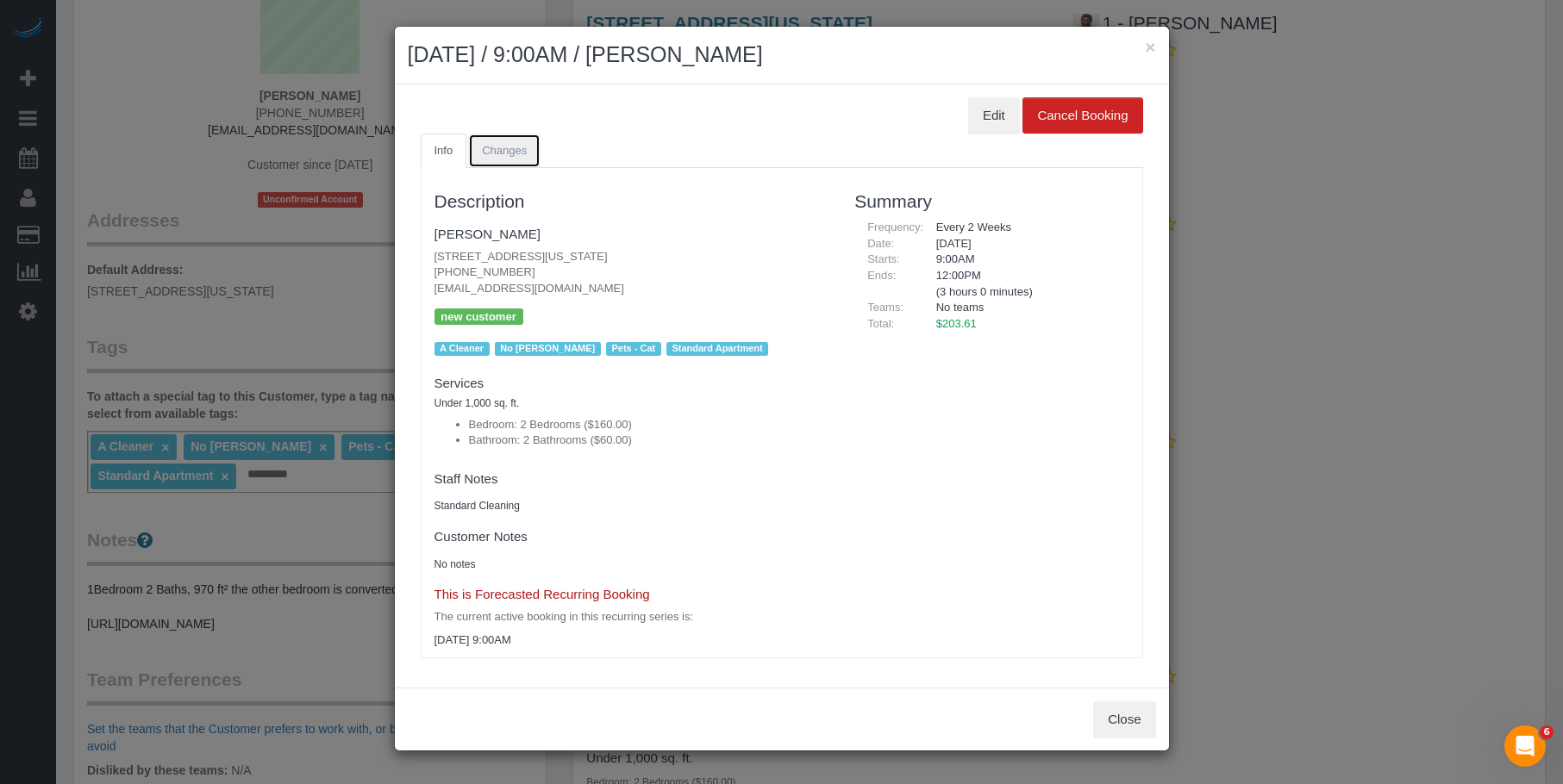
click at [514, 153] on span "Changes" at bounding box center [505, 150] width 45 height 13
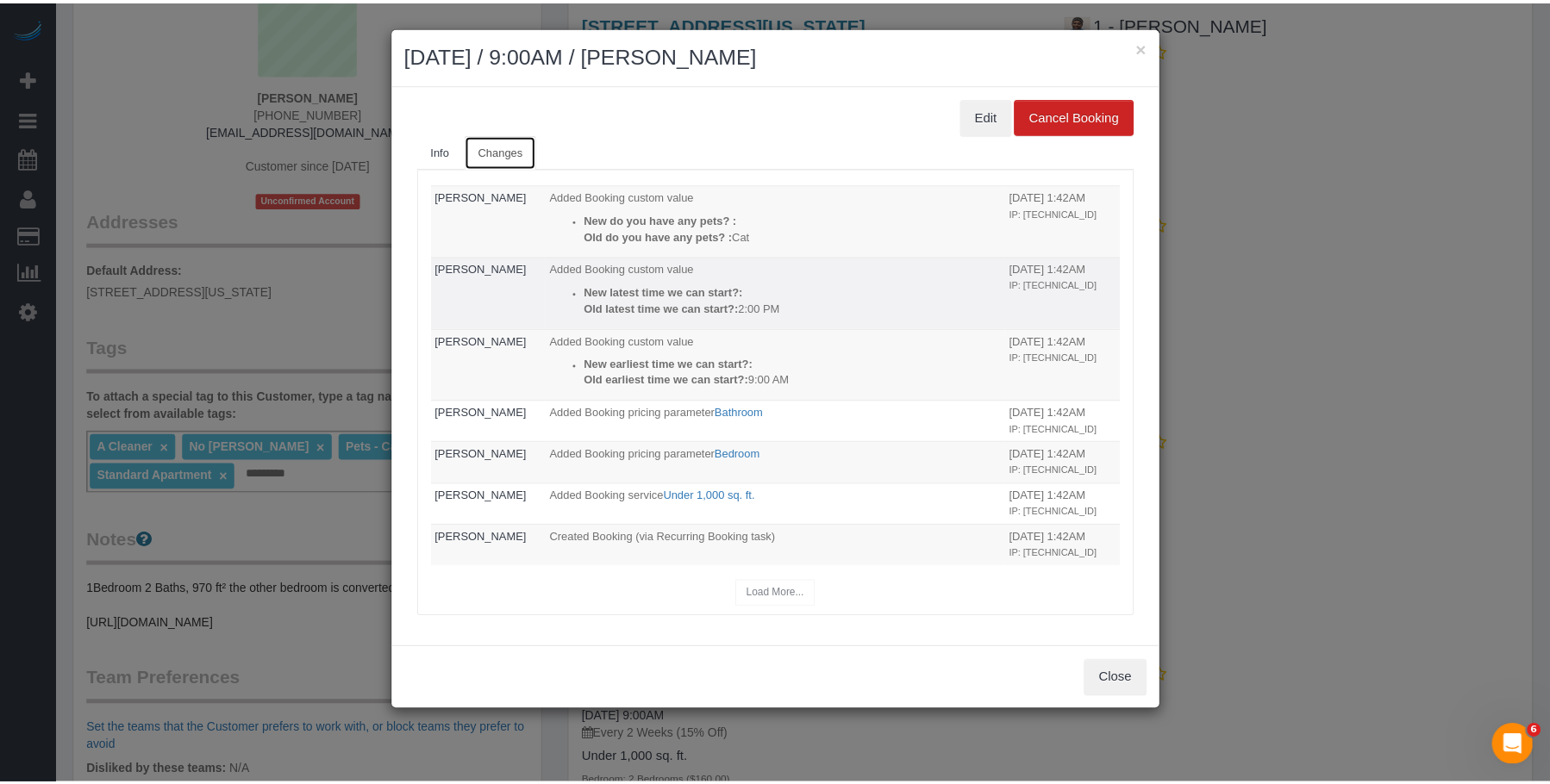
scroll to position [0, 0]
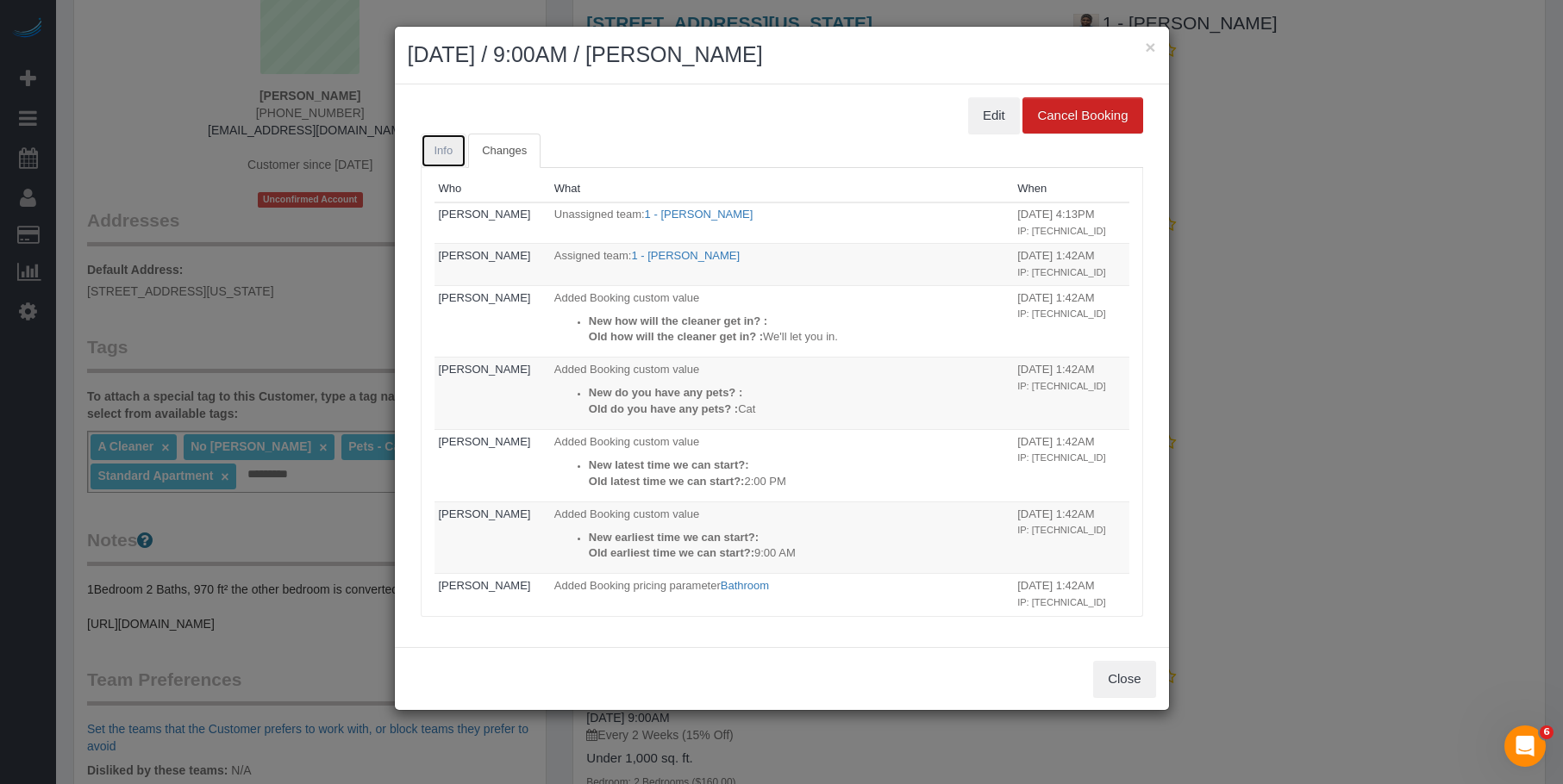
drag, startPoint x: 444, startPoint y: 153, endPoint x: 506, endPoint y: 125, distance: 68.0
click at [444, 153] on span "Info" at bounding box center [444, 150] width 19 height 13
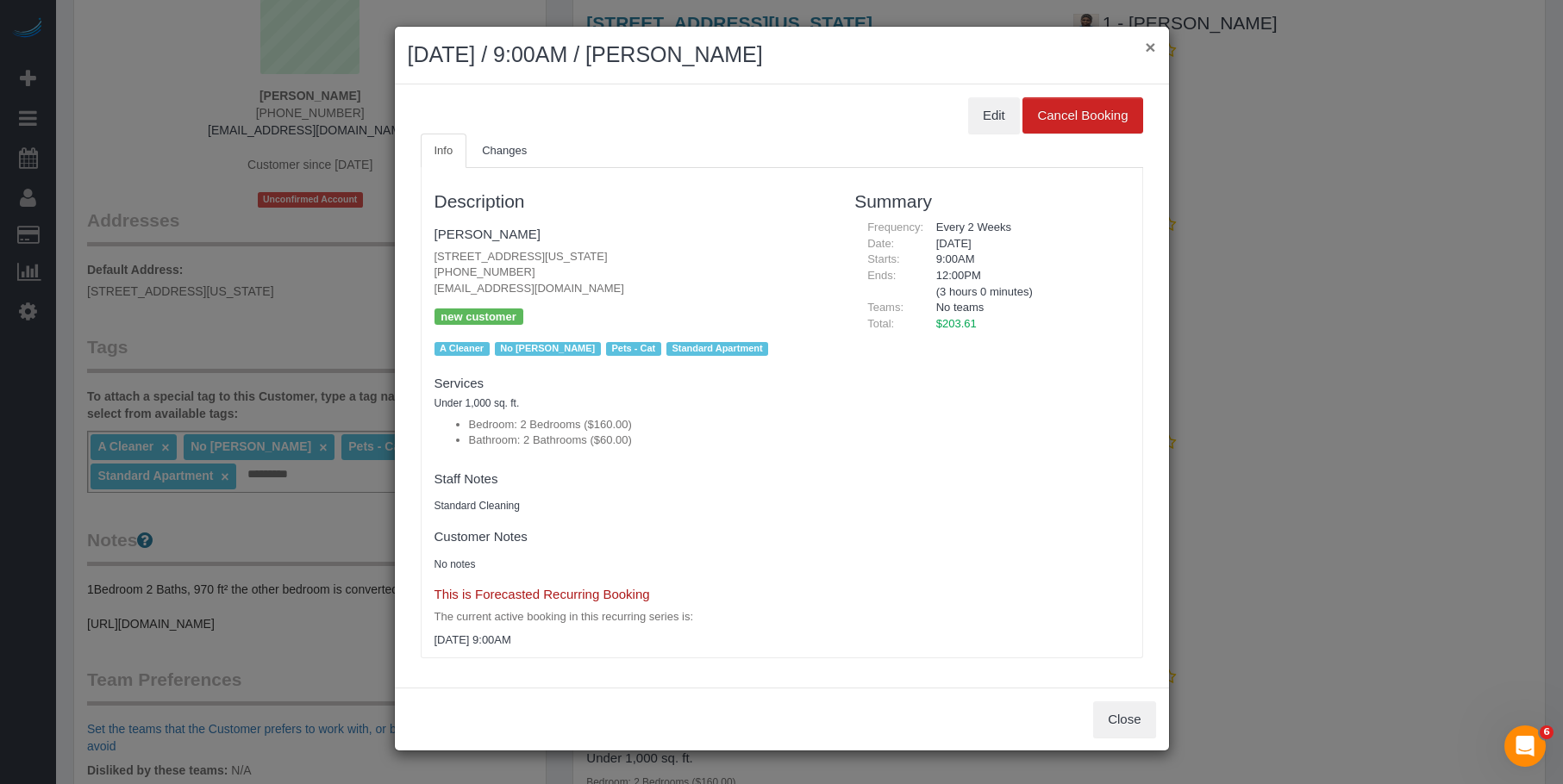
click at [1149, 47] on button "×" at bounding box center [1149, 46] width 11 height 18
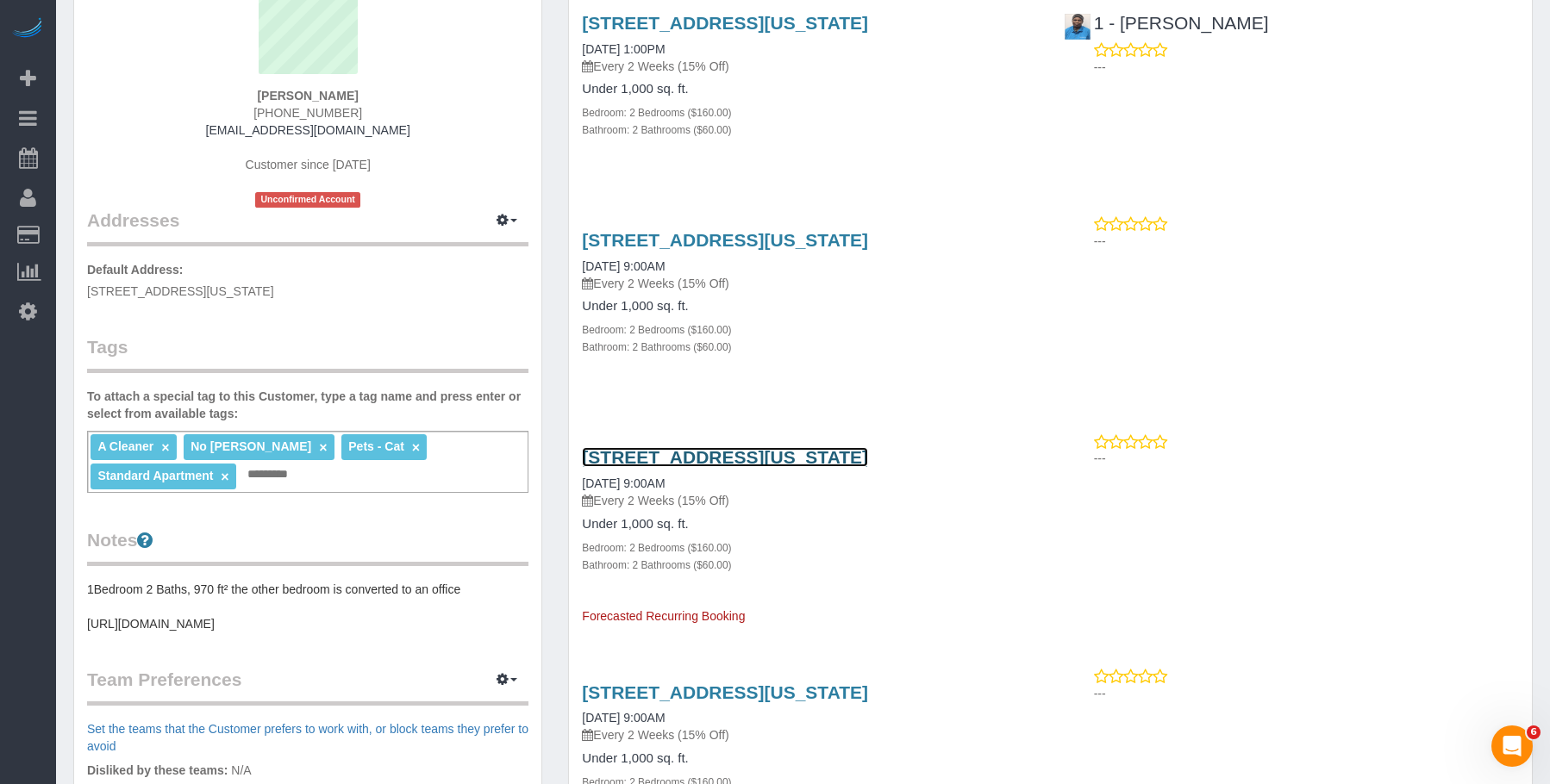
click at [804, 460] on link "20 Exchange Place Apt. 1709, New York, NY 10005" at bounding box center [725, 457] width 287 height 19
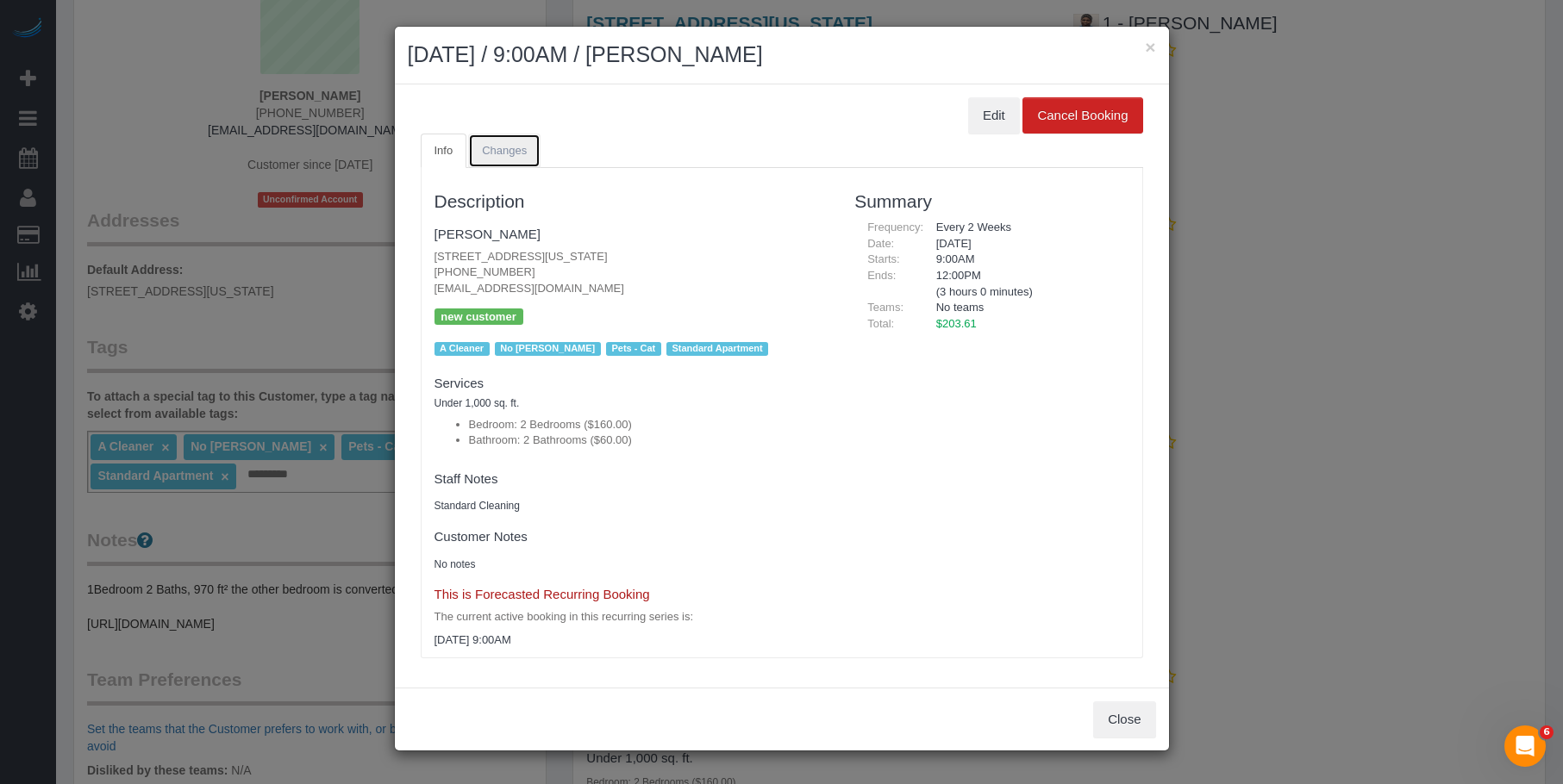
click at [502, 149] on span "Changes" at bounding box center [505, 150] width 45 height 13
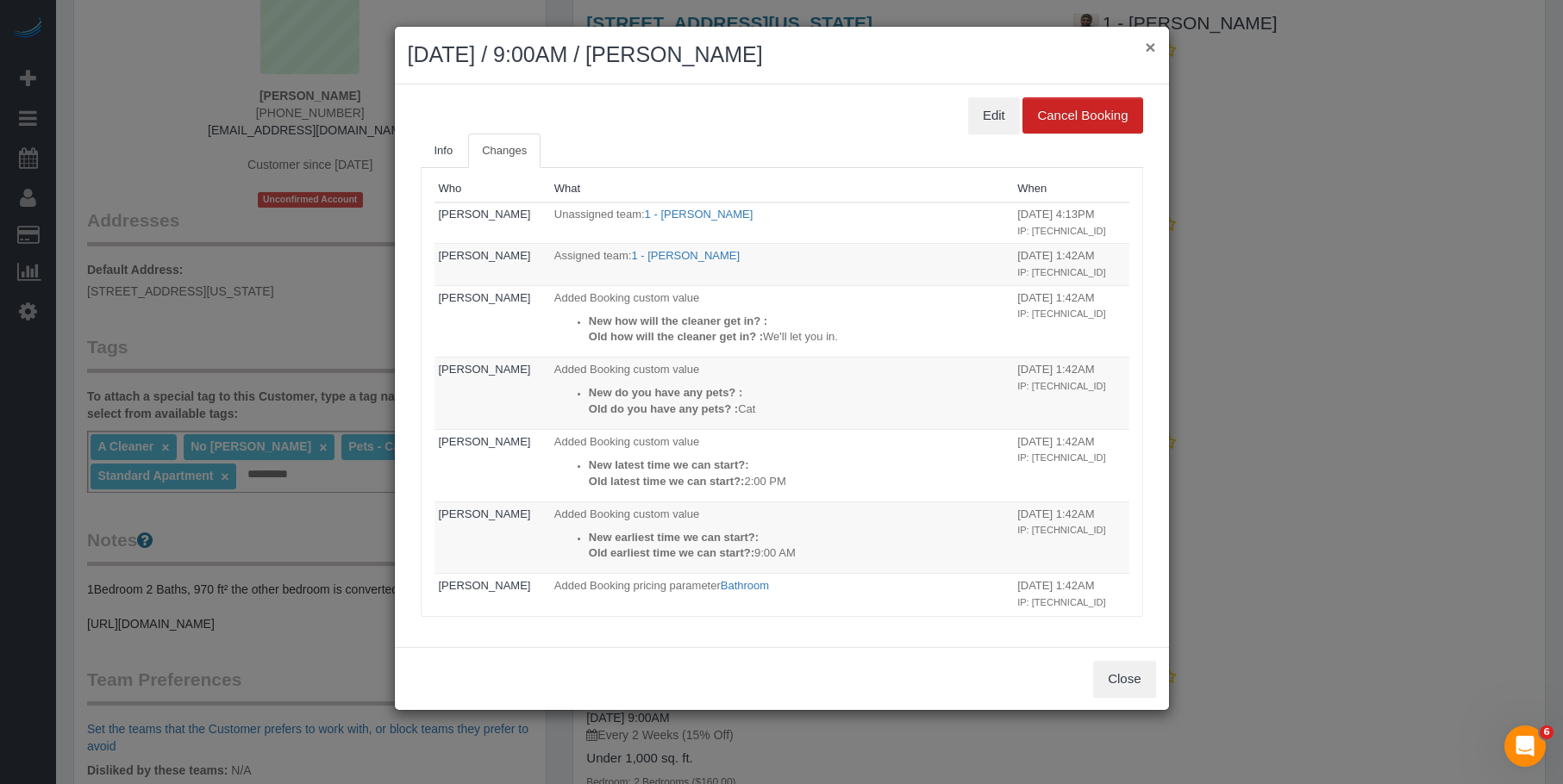
click at [1154, 45] on button "×" at bounding box center [1149, 46] width 11 height 18
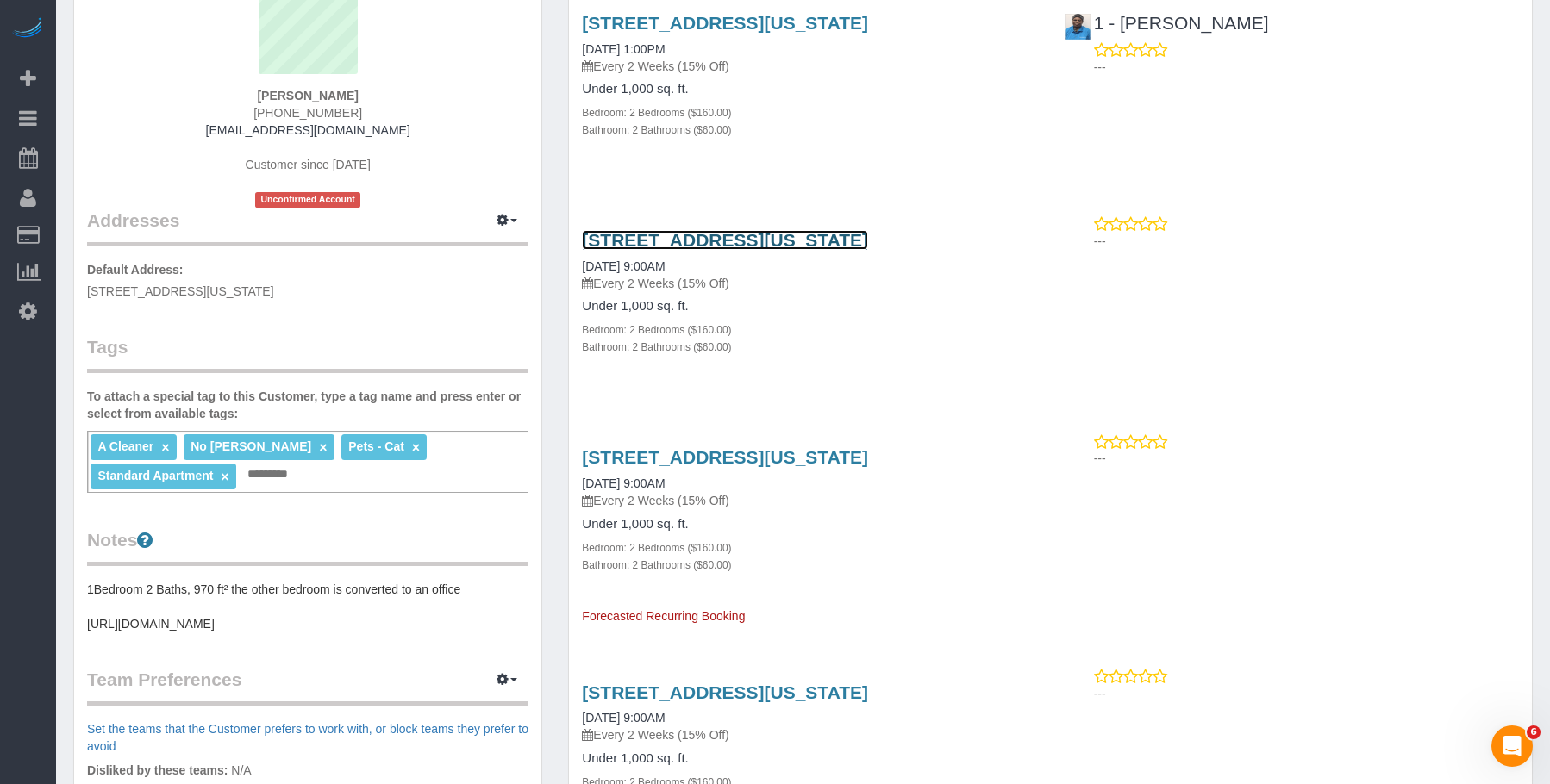
click at [867, 236] on link "20 Exchange Place Apt. 1709, New York, NY 10005" at bounding box center [725, 240] width 287 height 19
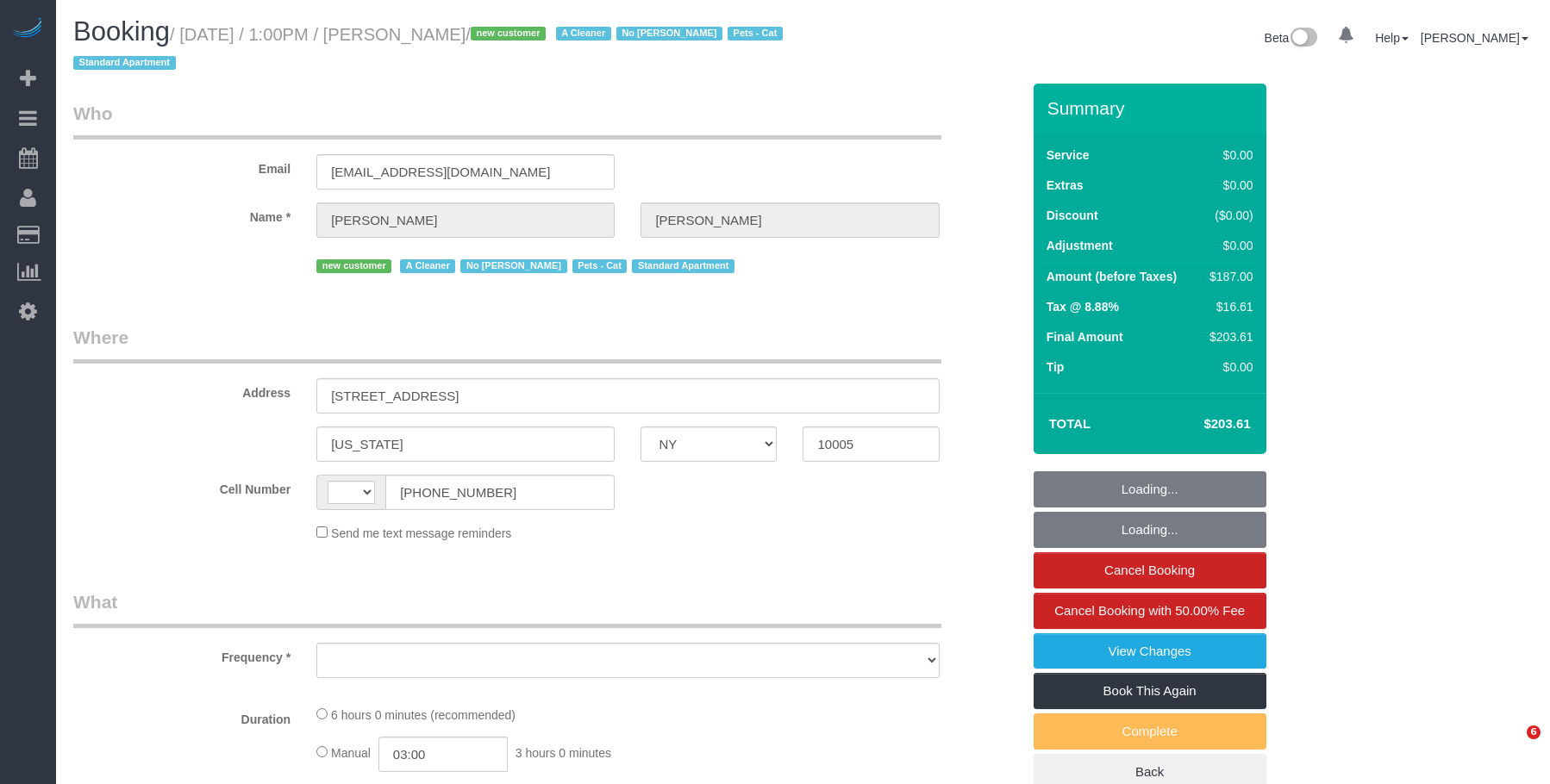
select select "NY"
select select "object:588"
select select "string:stripe-pm_1SFJB24VGloSiKo7fw8q6CF6"
select select "number:57"
select select "number:74"
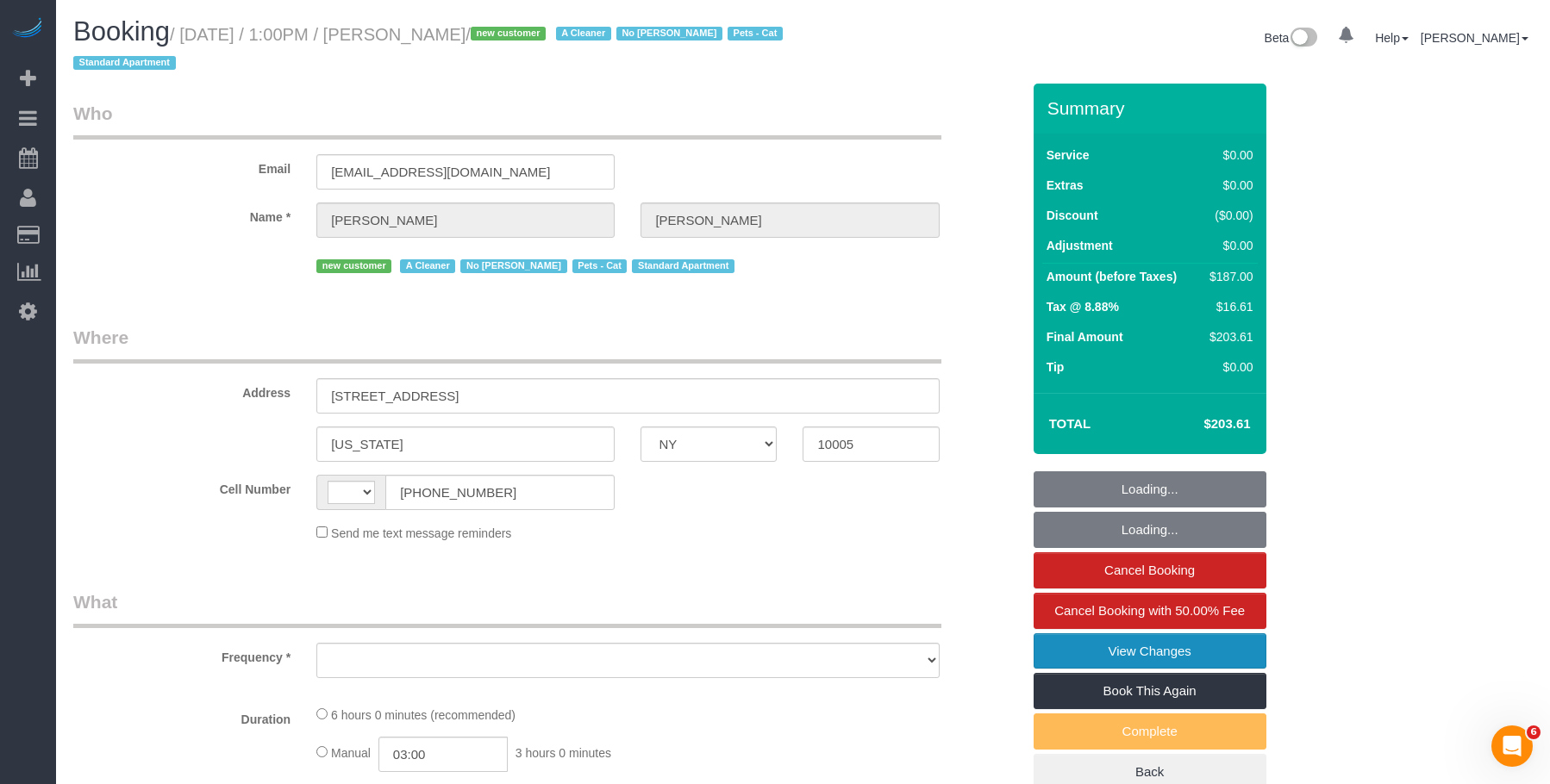
select select "number:14"
select select "number:5"
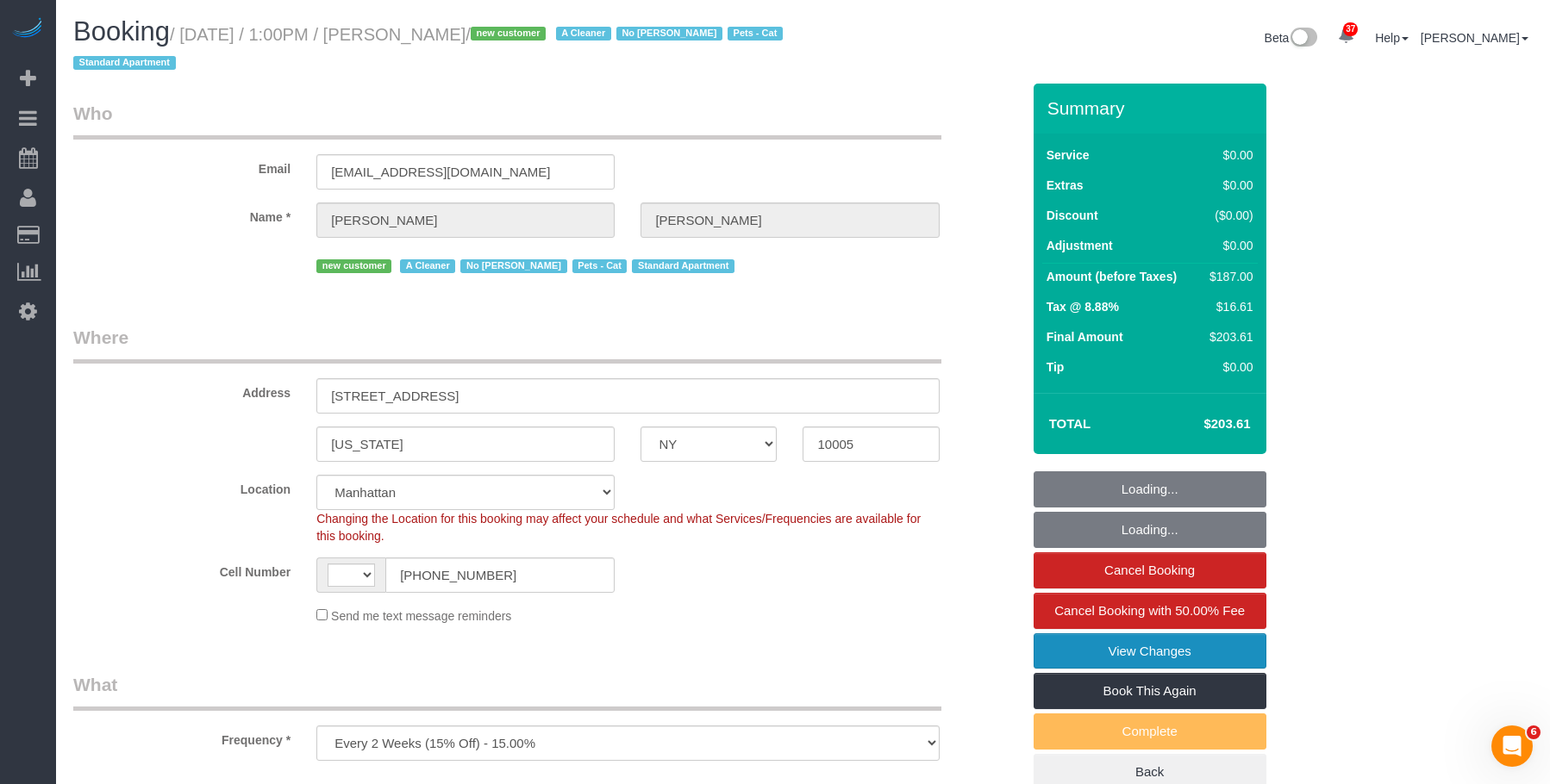
select select "object:743"
select select "string:US"
click at [1072, 641] on link "View Changes" at bounding box center [1149, 650] width 232 height 36
select select "spot1"
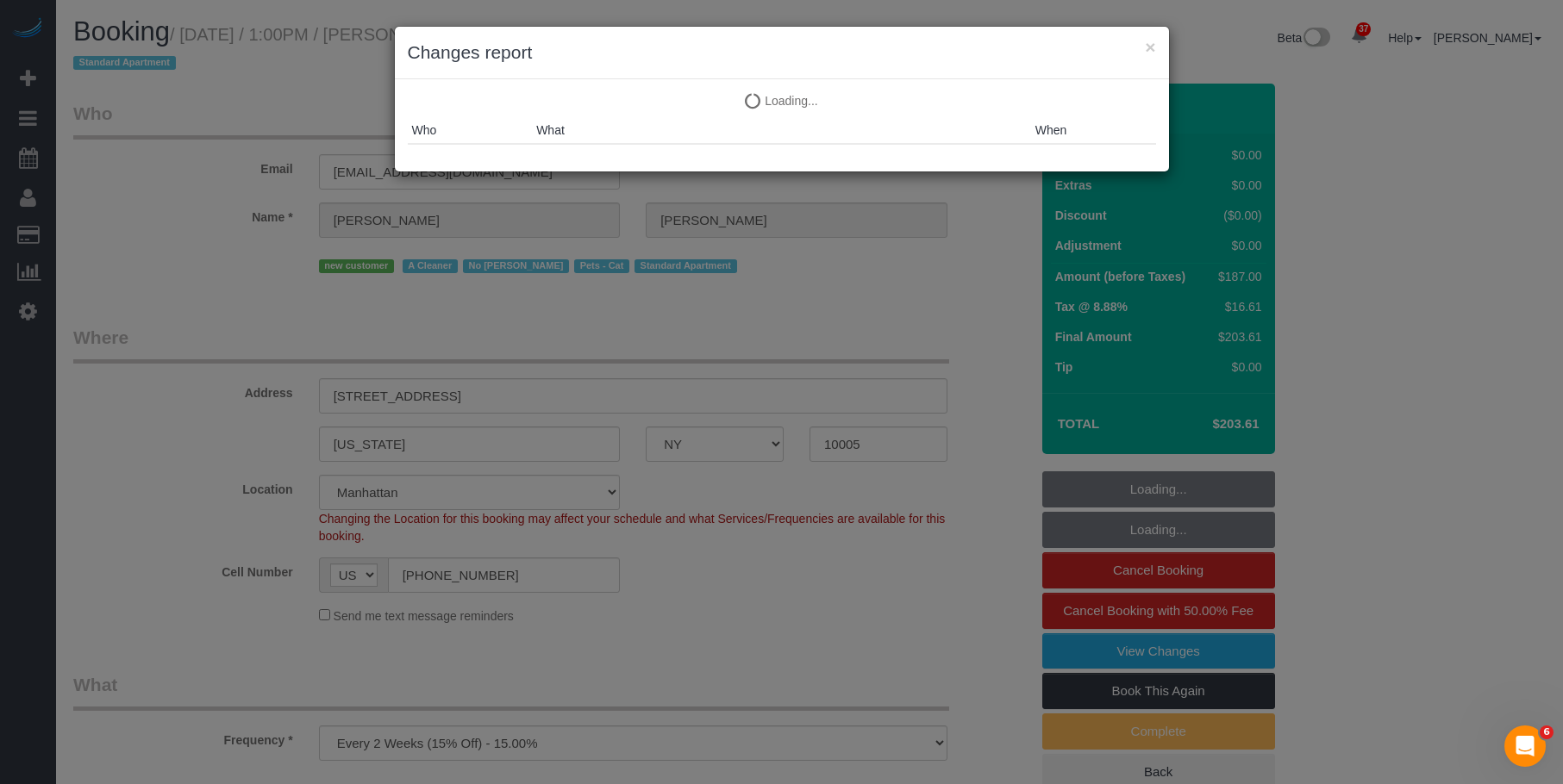
select select "2"
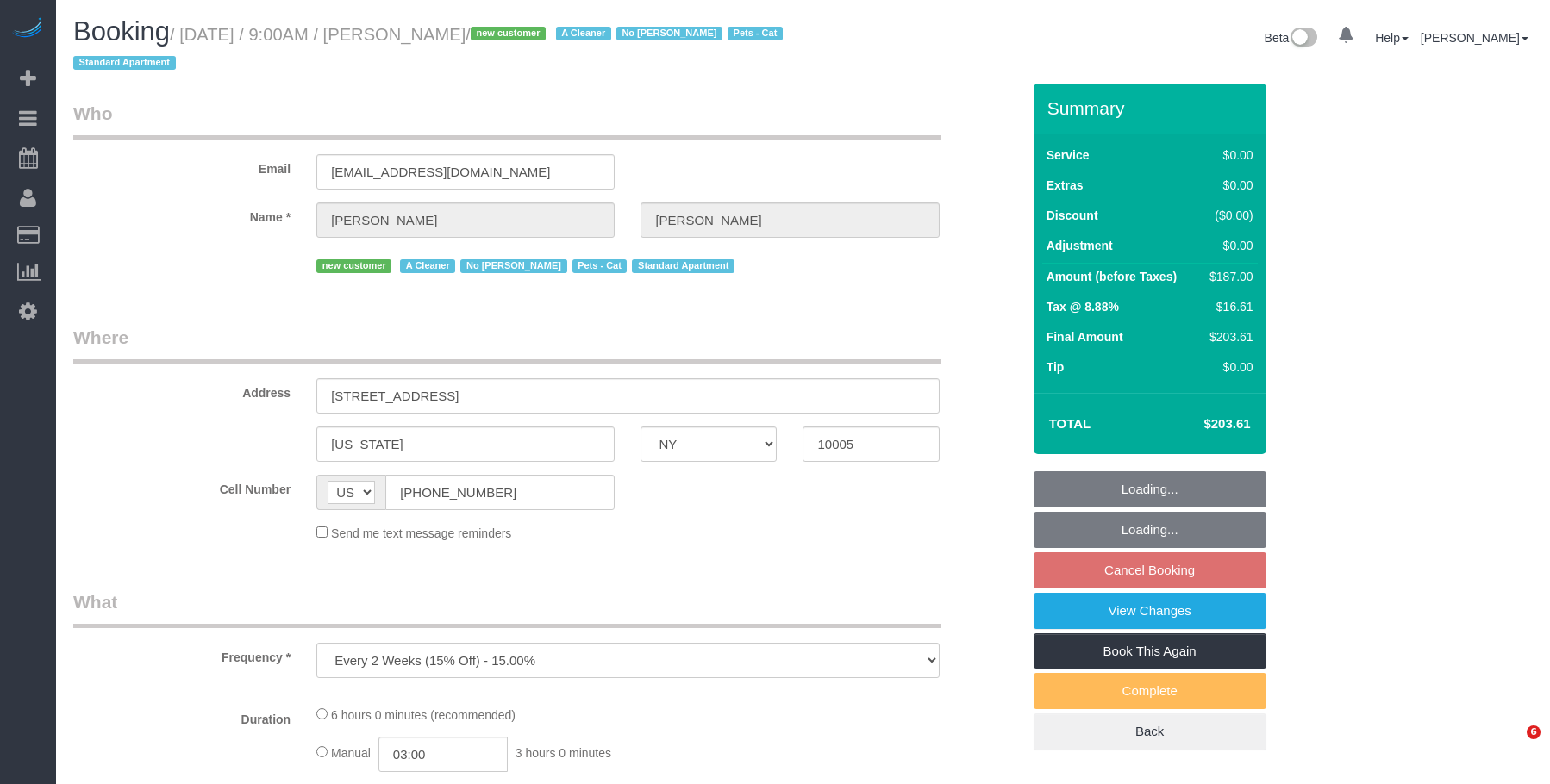
select select "NY"
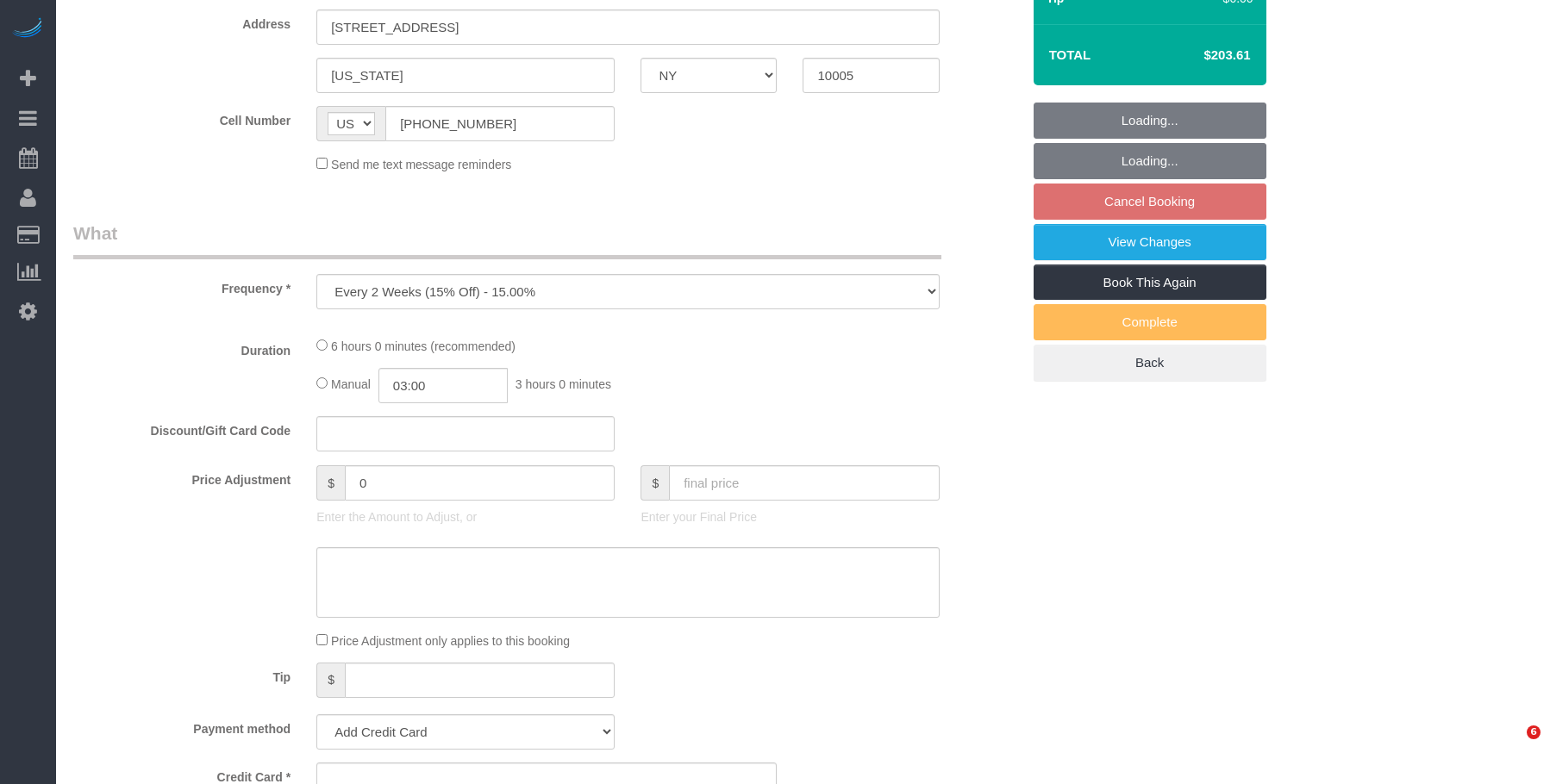
select select "string:stripe-pm_1SFJB24VGloSiKo7fw8q6CF6"
select select "number:57"
select select "number:74"
select select "number:14"
select select "number:5"
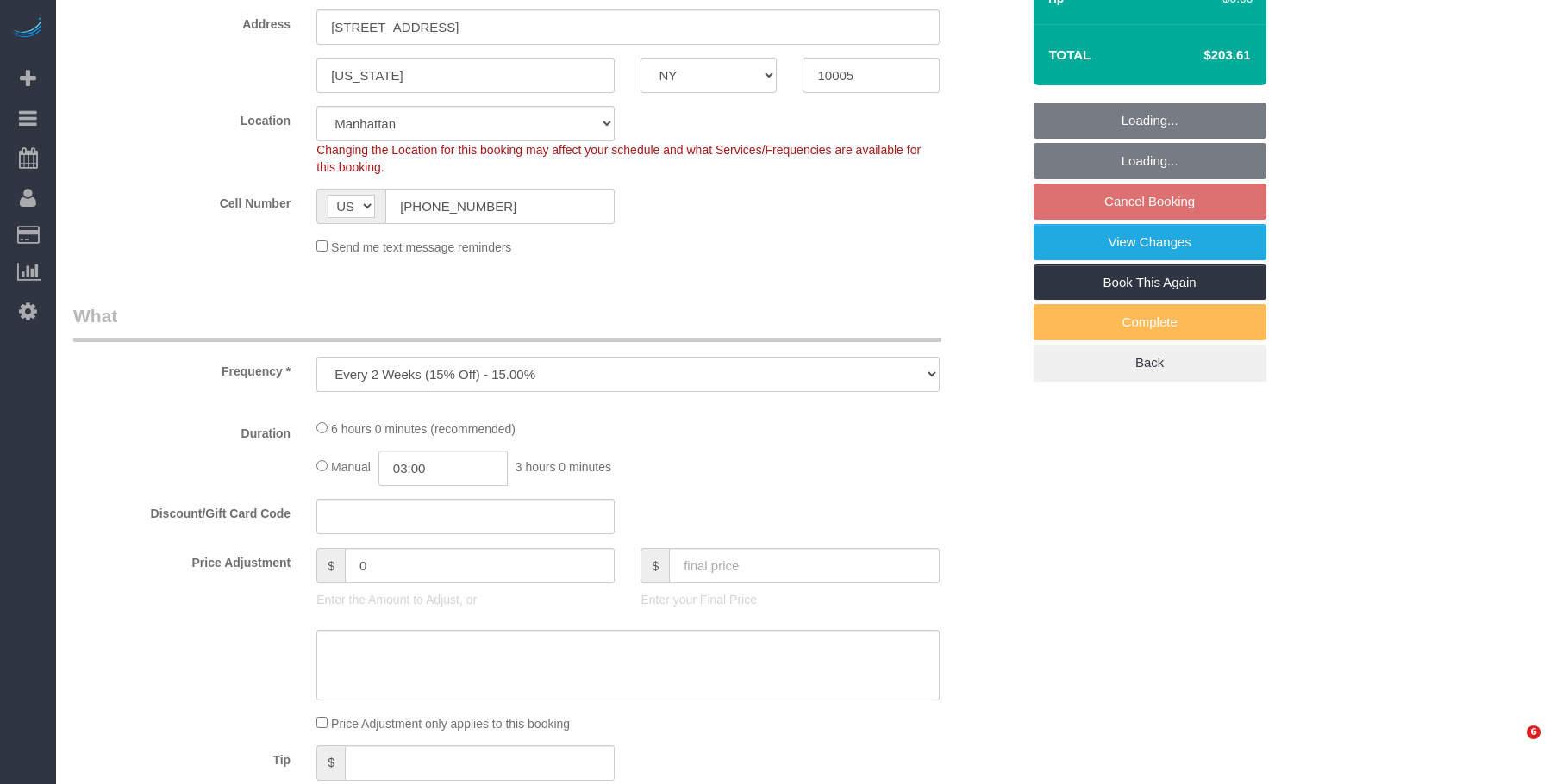
select select "2"
select select "spot2"
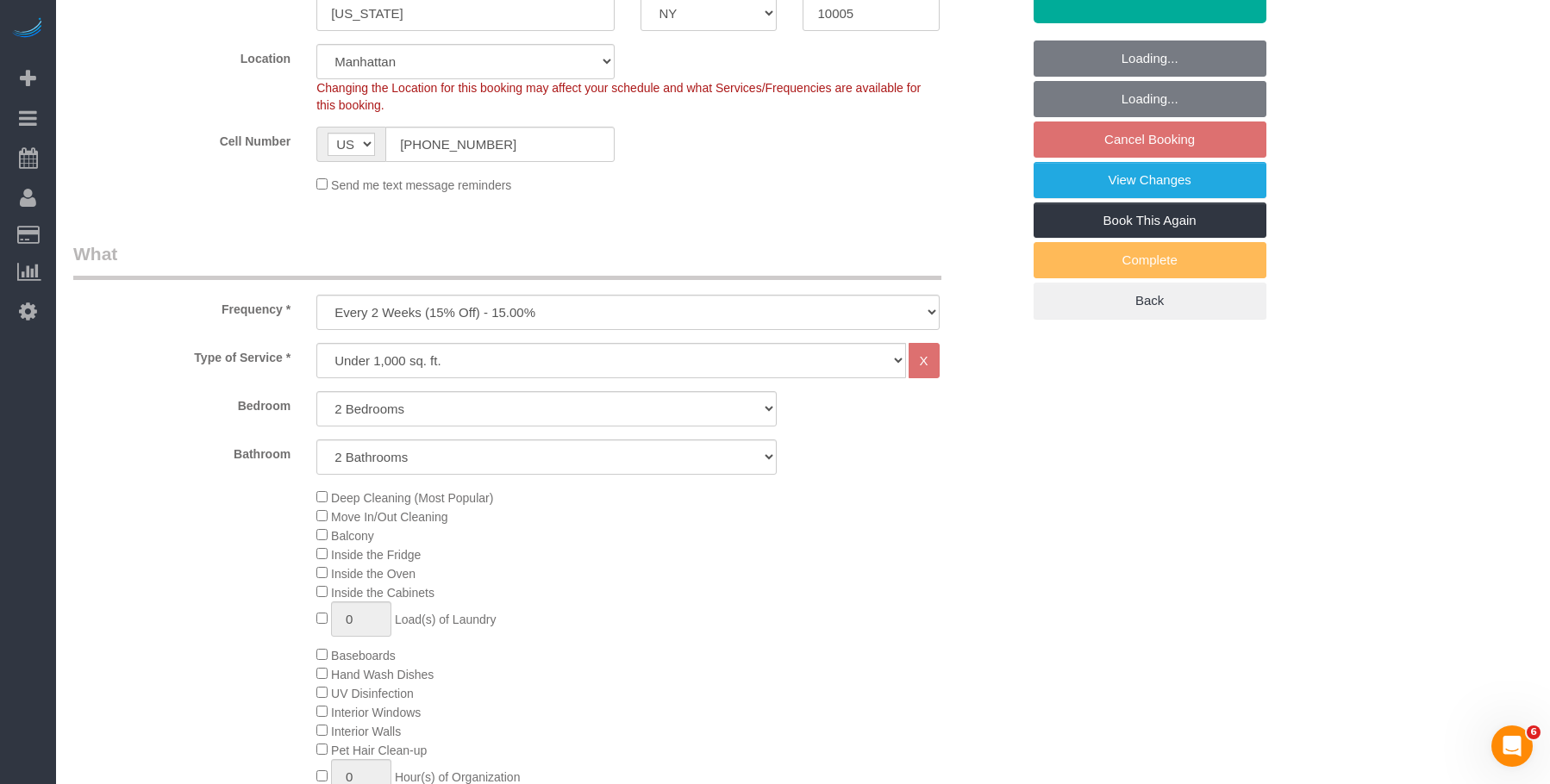
select select "object:1520"
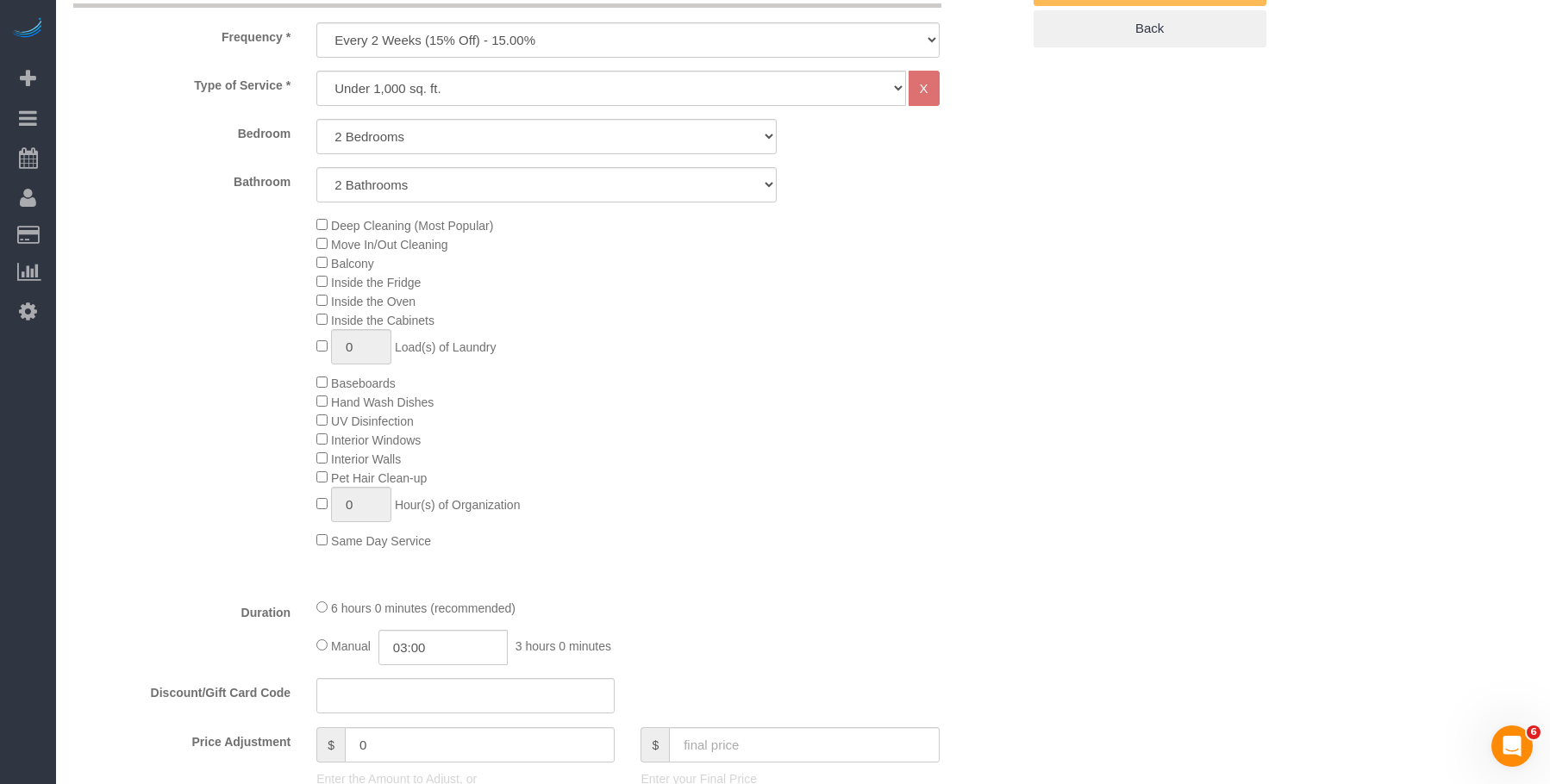
select select "2"
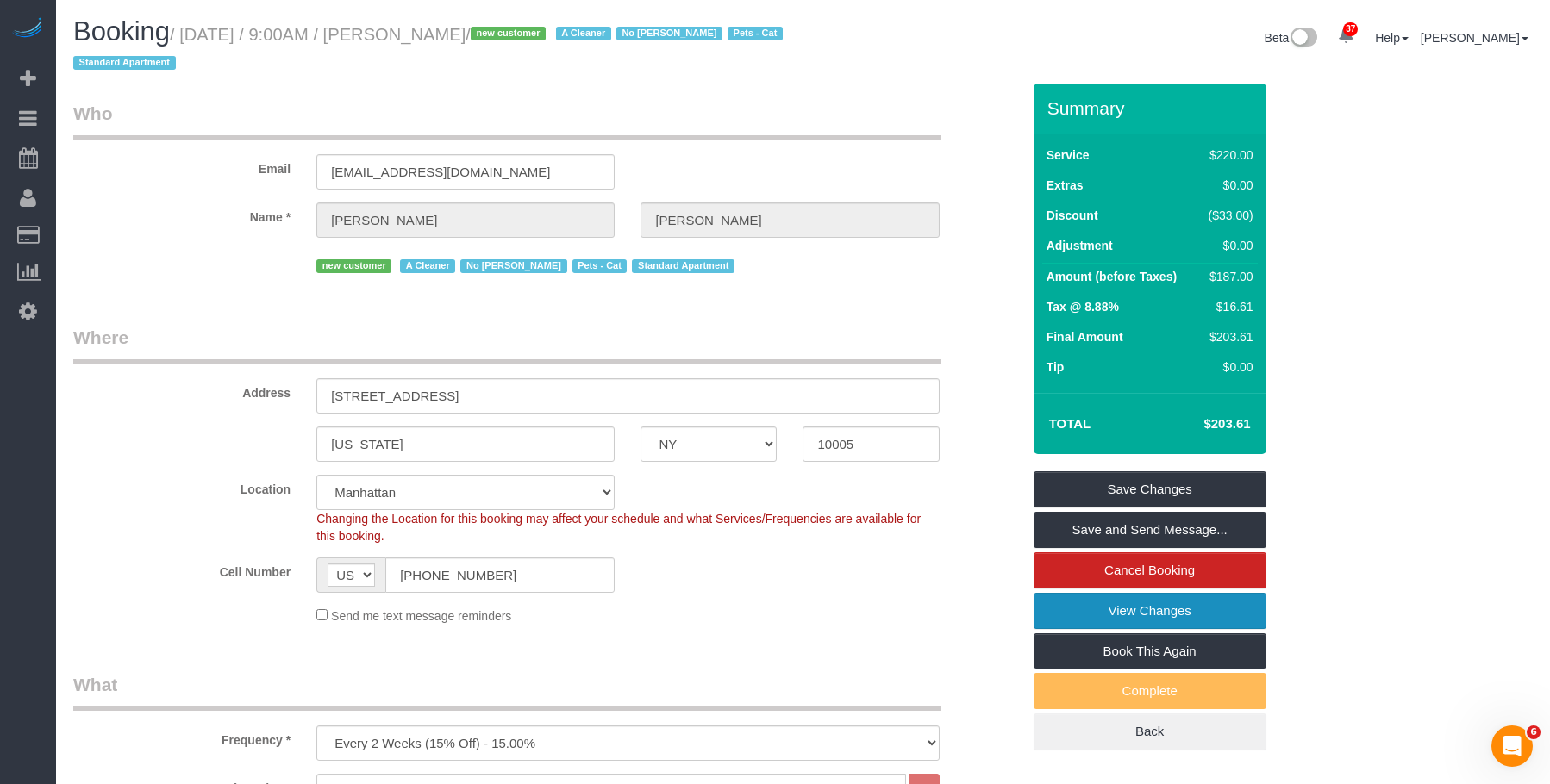
click at [1103, 610] on link "View Changes" at bounding box center [1149, 610] width 232 height 36
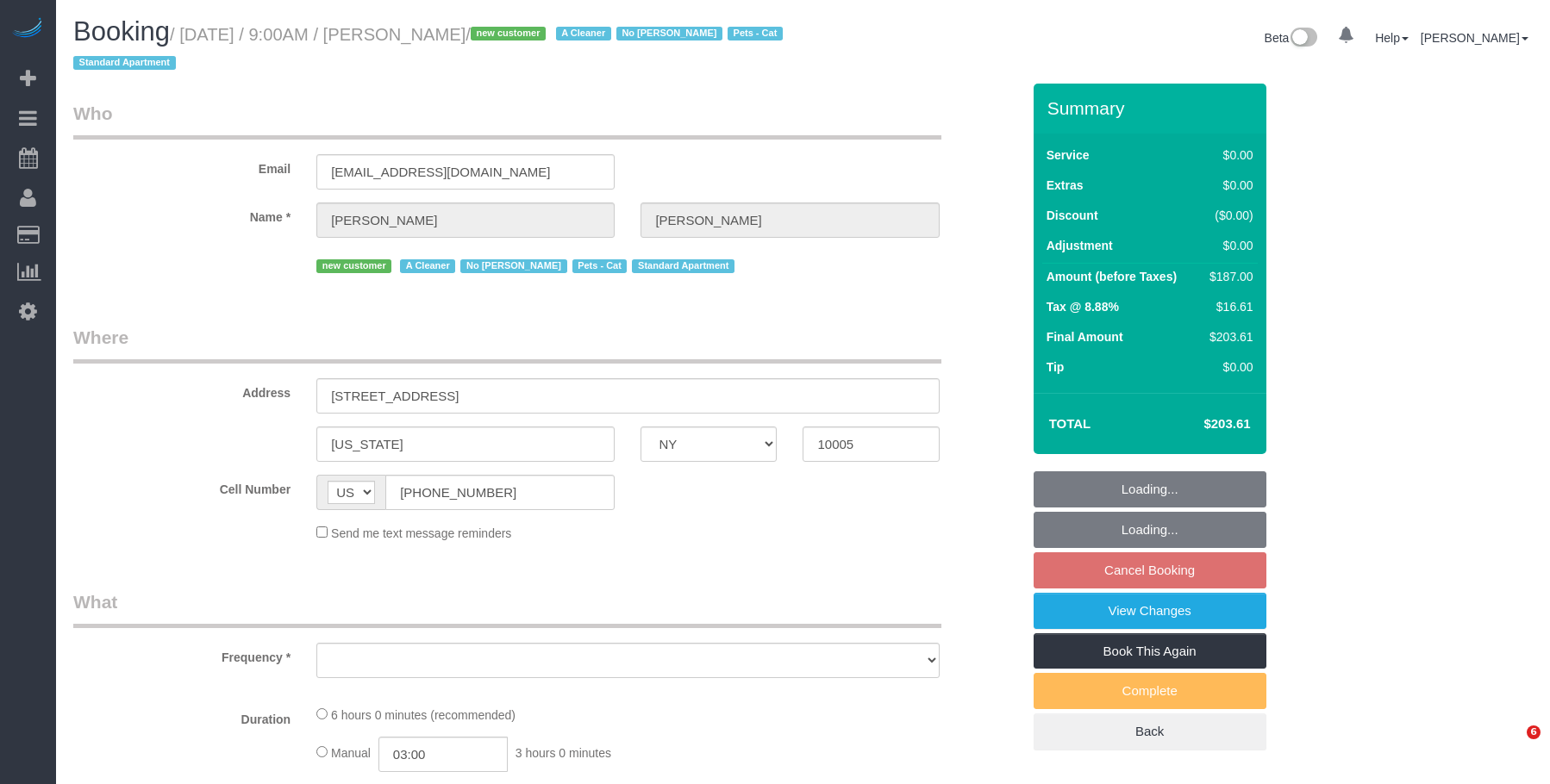
select select "NY"
select select "object:827"
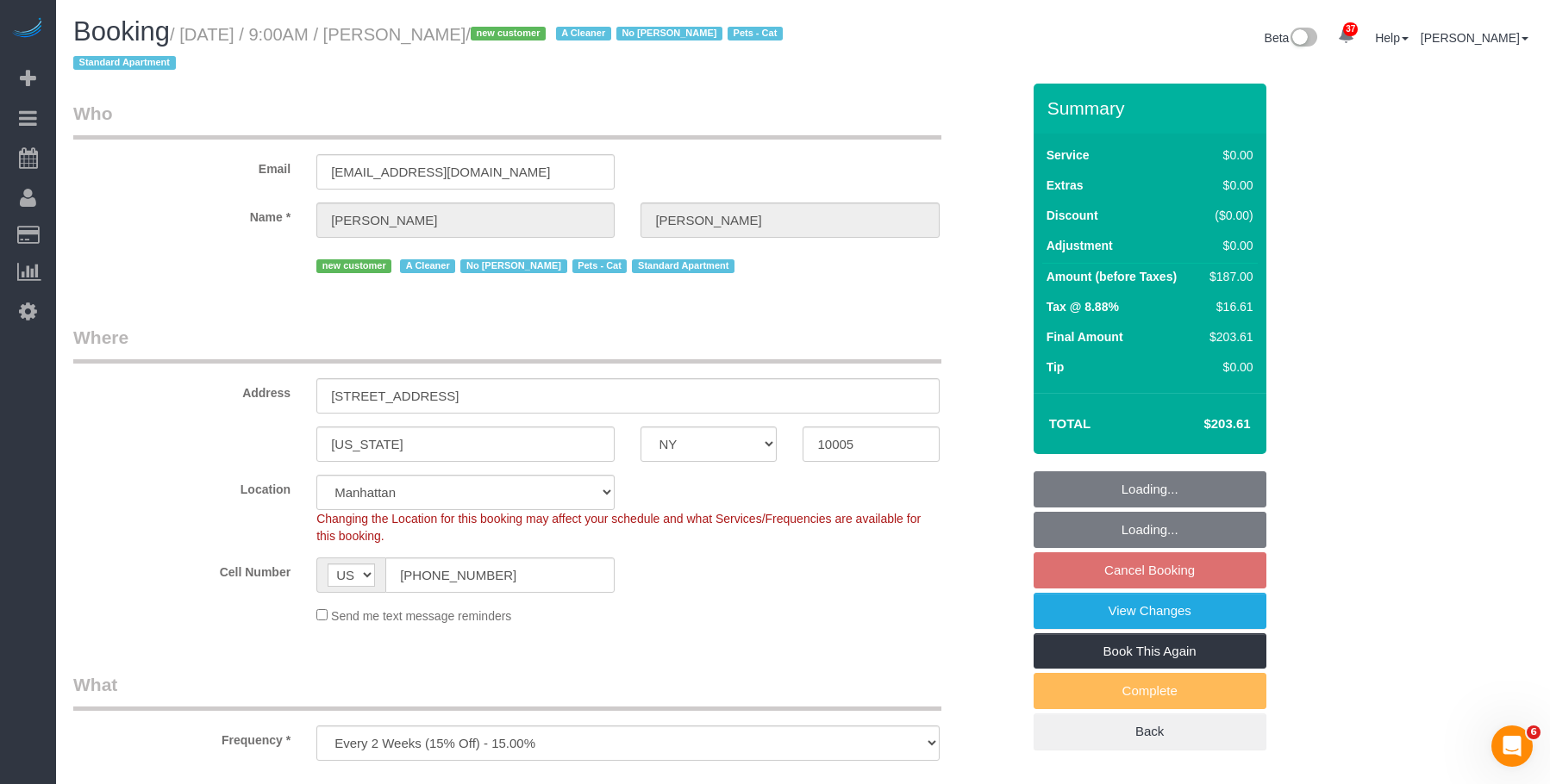
select select "string:stripe-pm_1SFJB24VGloSiKo7fw8q6CF6"
select select "object:934"
select select "2"
select select "spot2"
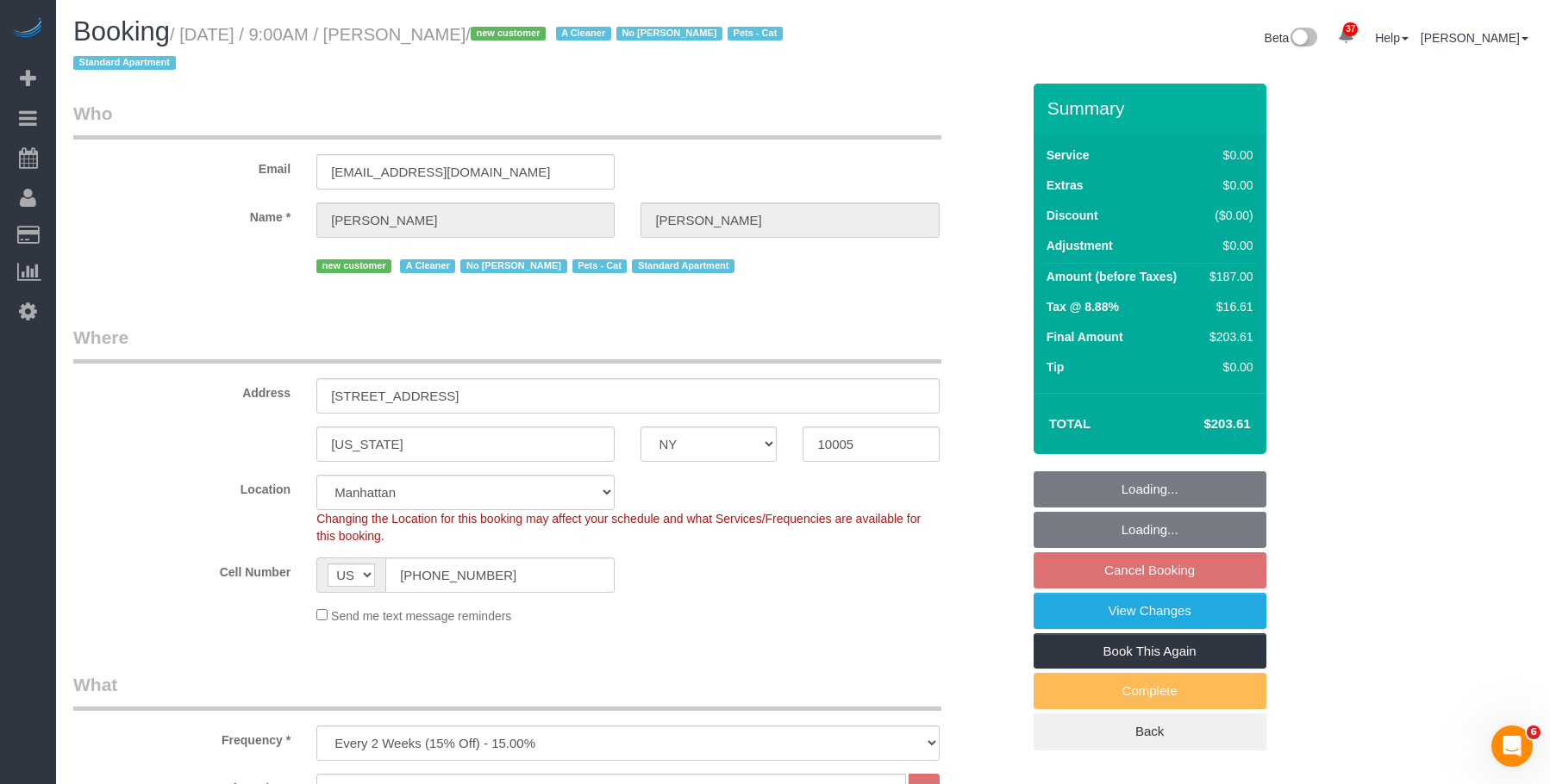
select select "number:57"
select select "number:74"
select select "number:14"
select select "number:5"
select select "2"
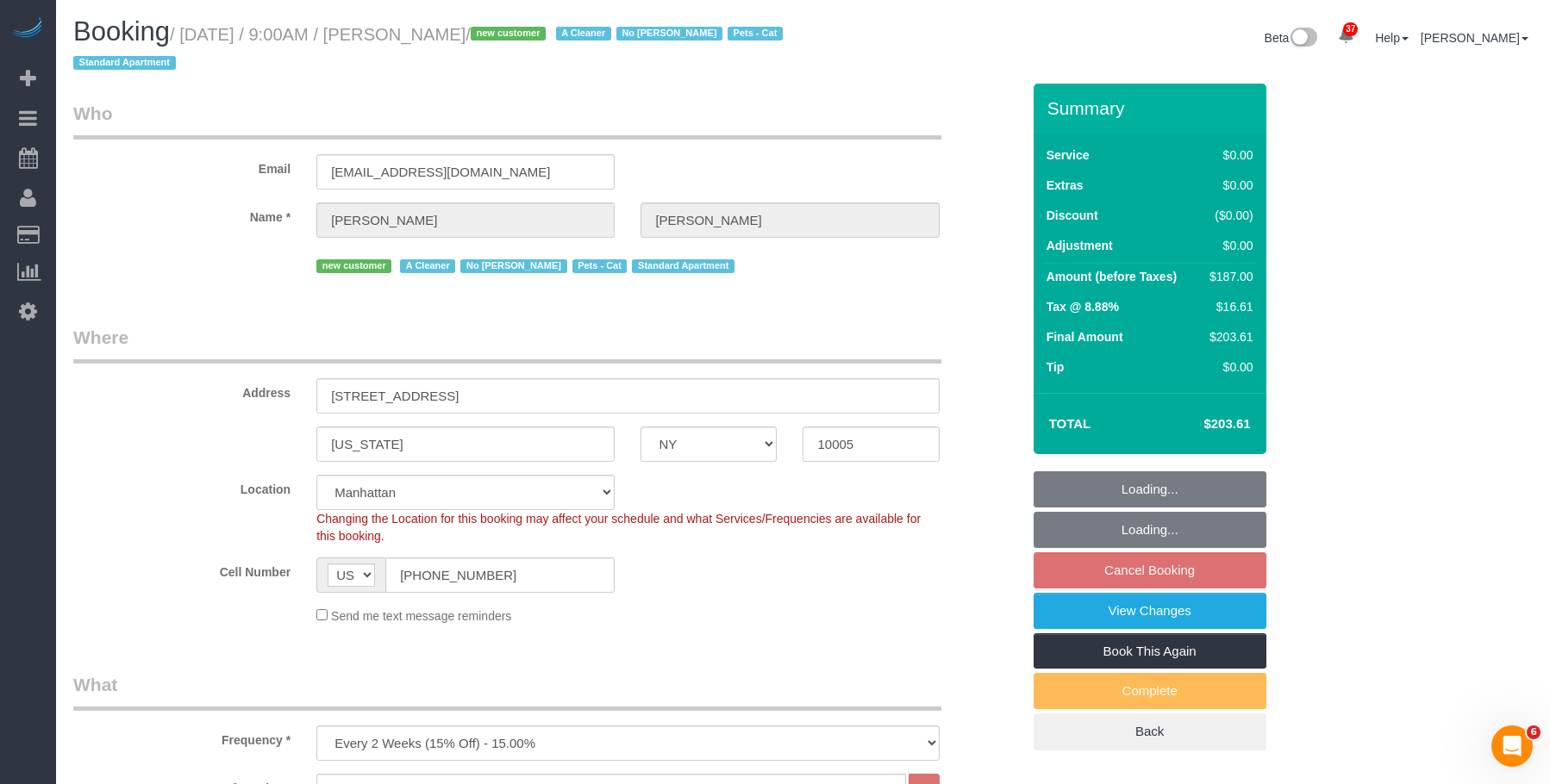
select select "2"
drag, startPoint x: 788, startPoint y: 294, endPoint x: 825, endPoint y: 295, distance: 37.0
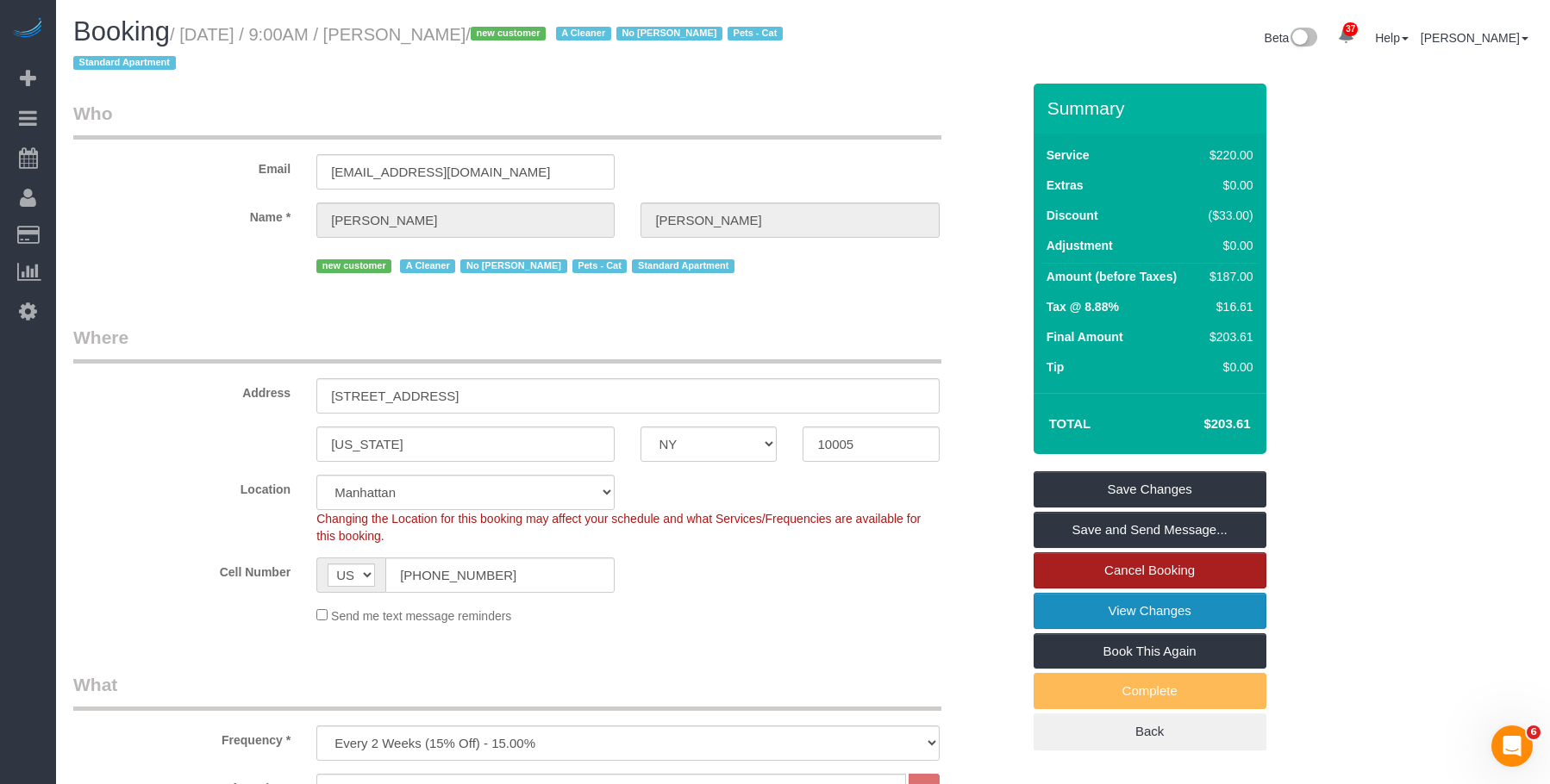
drag, startPoint x: 1099, startPoint y: 614, endPoint x: 1053, endPoint y: 579, distance: 57.8
click at [1098, 614] on link "View Changes" at bounding box center [1149, 610] width 232 height 36
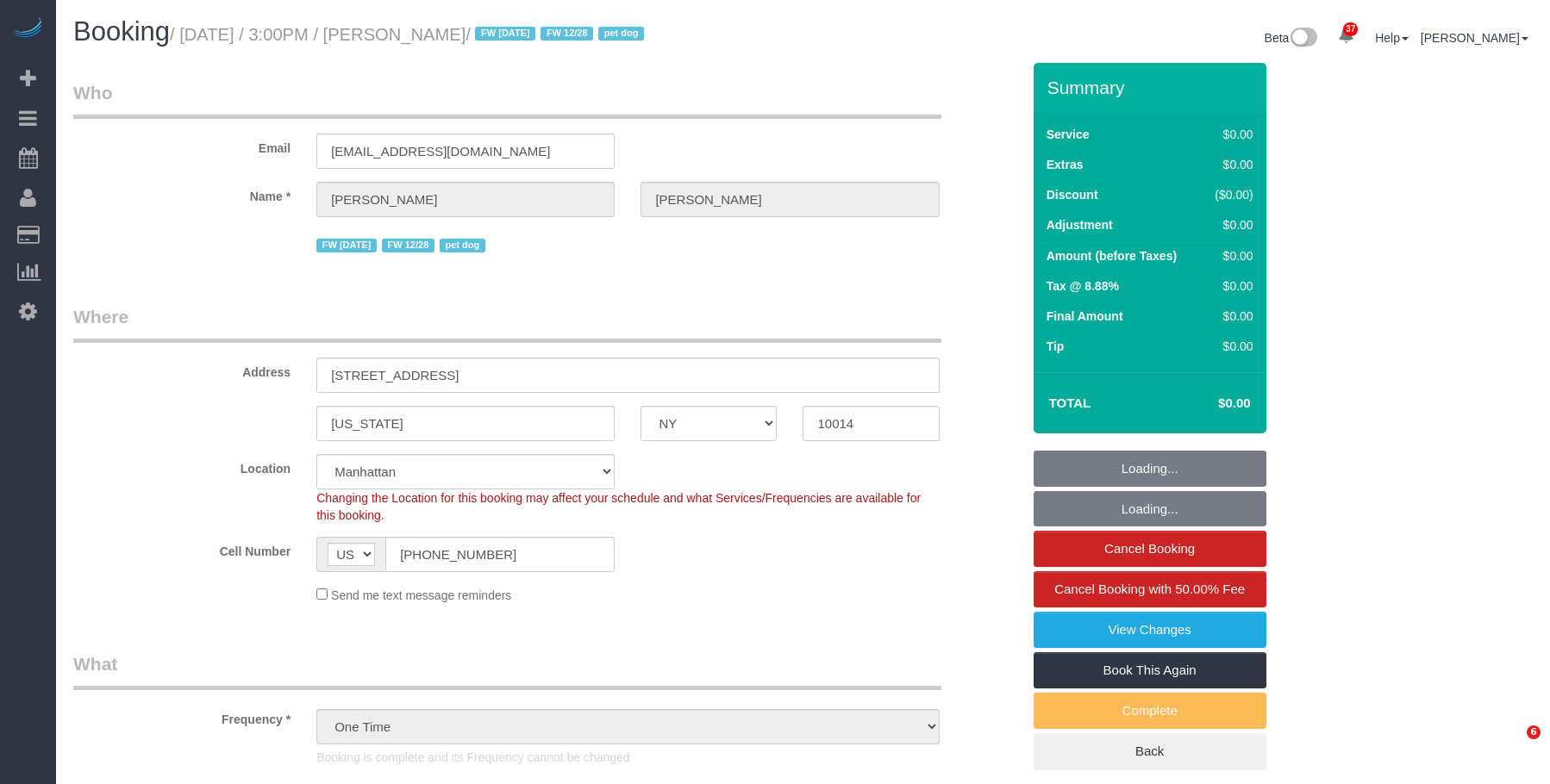
select select "NY"
select select "1"
select select "spot1"
select select "number:63"
select select "number:76"
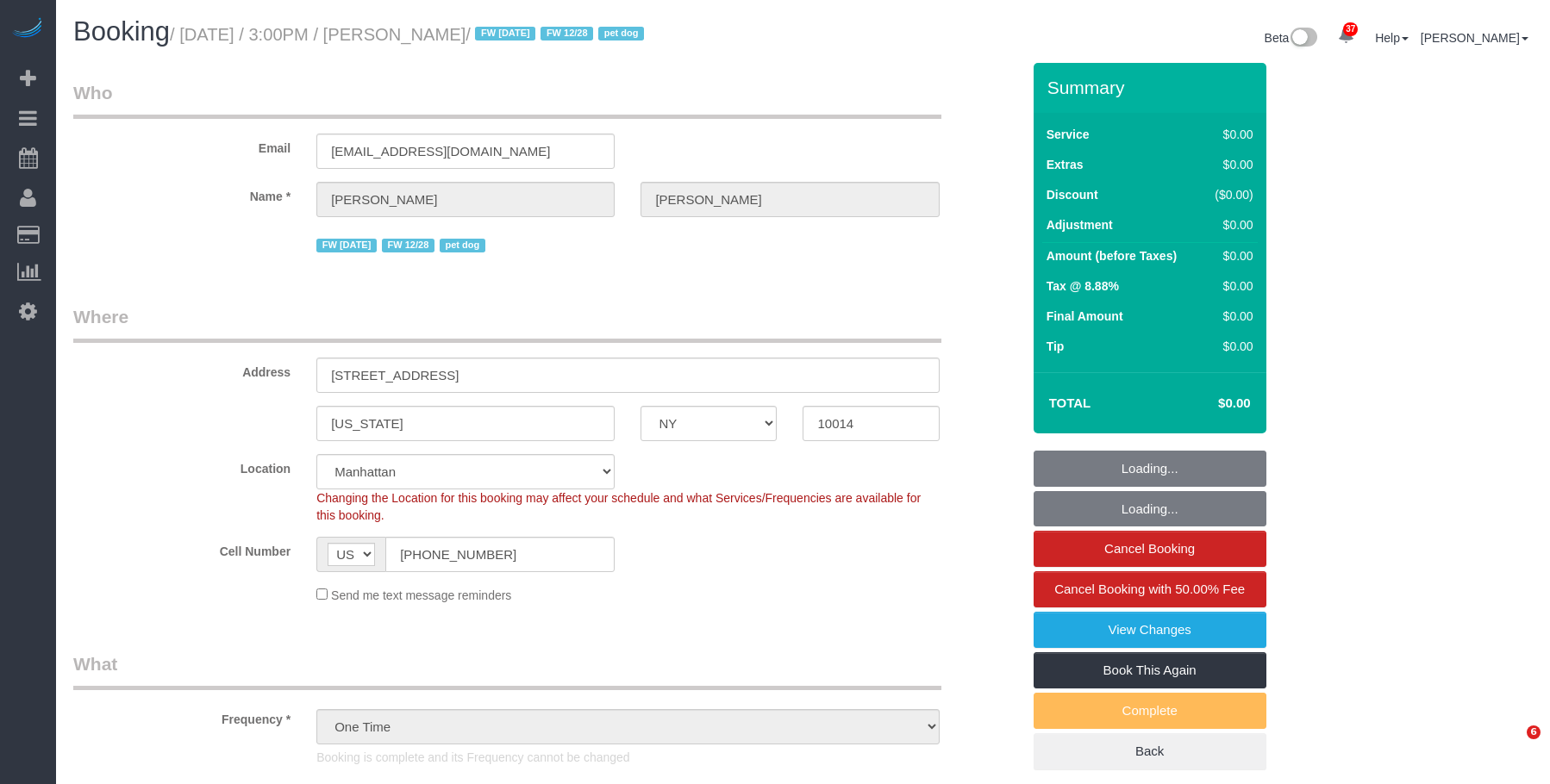
select select "number:13"
select select "number:5"
click at [618, 380] on input "288 West 12th Street, Apt.2R" at bounding box center [627, 375] width 623 height 36
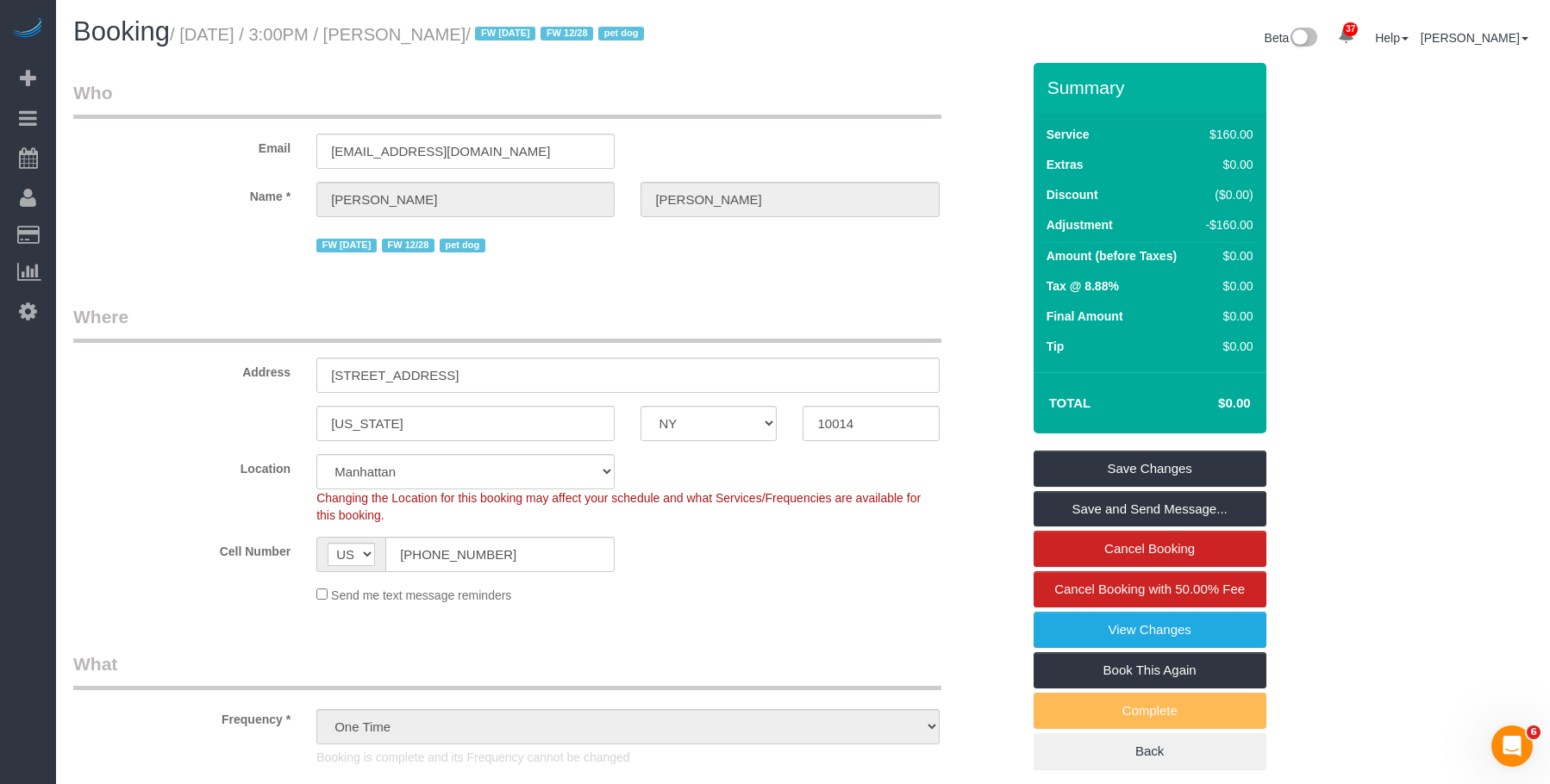
drag, startPoint x: 411, startPoint y: 32, endPoint x: 601, endPoint y: 61, distance: 192.2
click at [539, 36] on small "/ October 08, 2025 / 3:00PM / Rebecca Javens / FW 10/02/25 FW 12/28 pet dog" at bounding box center [409, 35] width 479 height 19
copy small "Rebecca Javens"
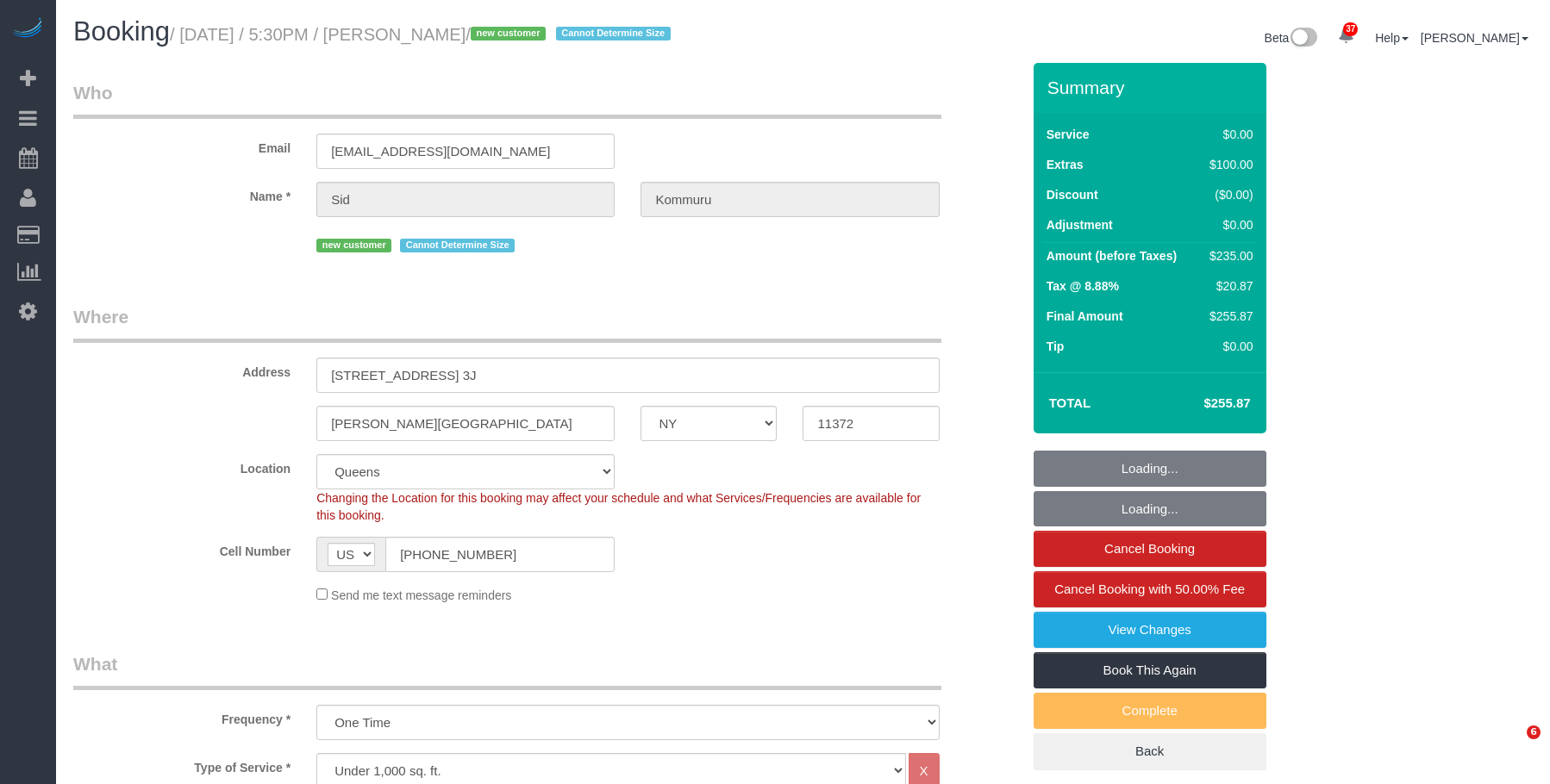
select select "NY"
select select "1"
select select "number:56"
select select "number:73"
select select "number:15"
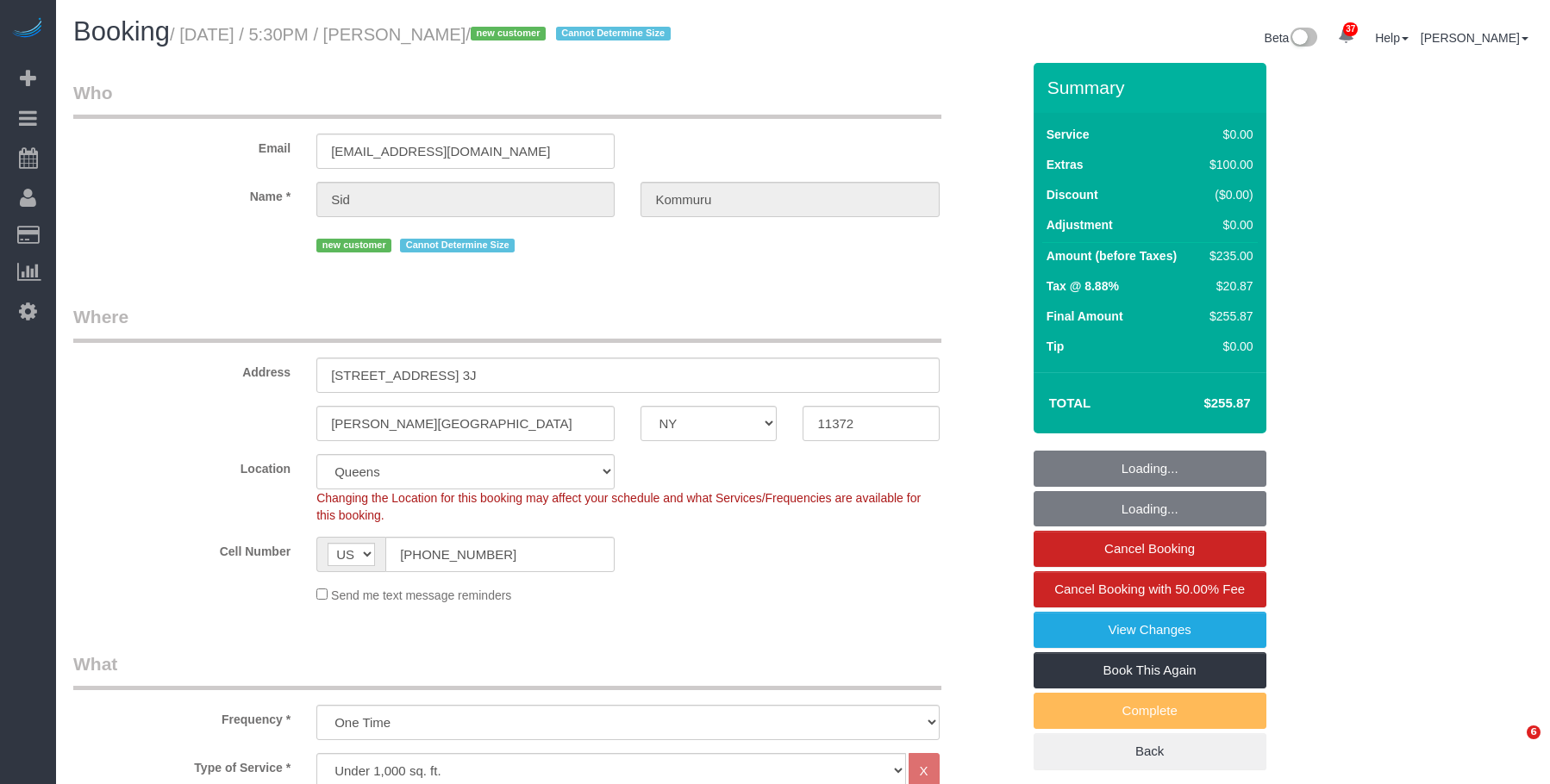
select select "number:5"
select select "object:1480"
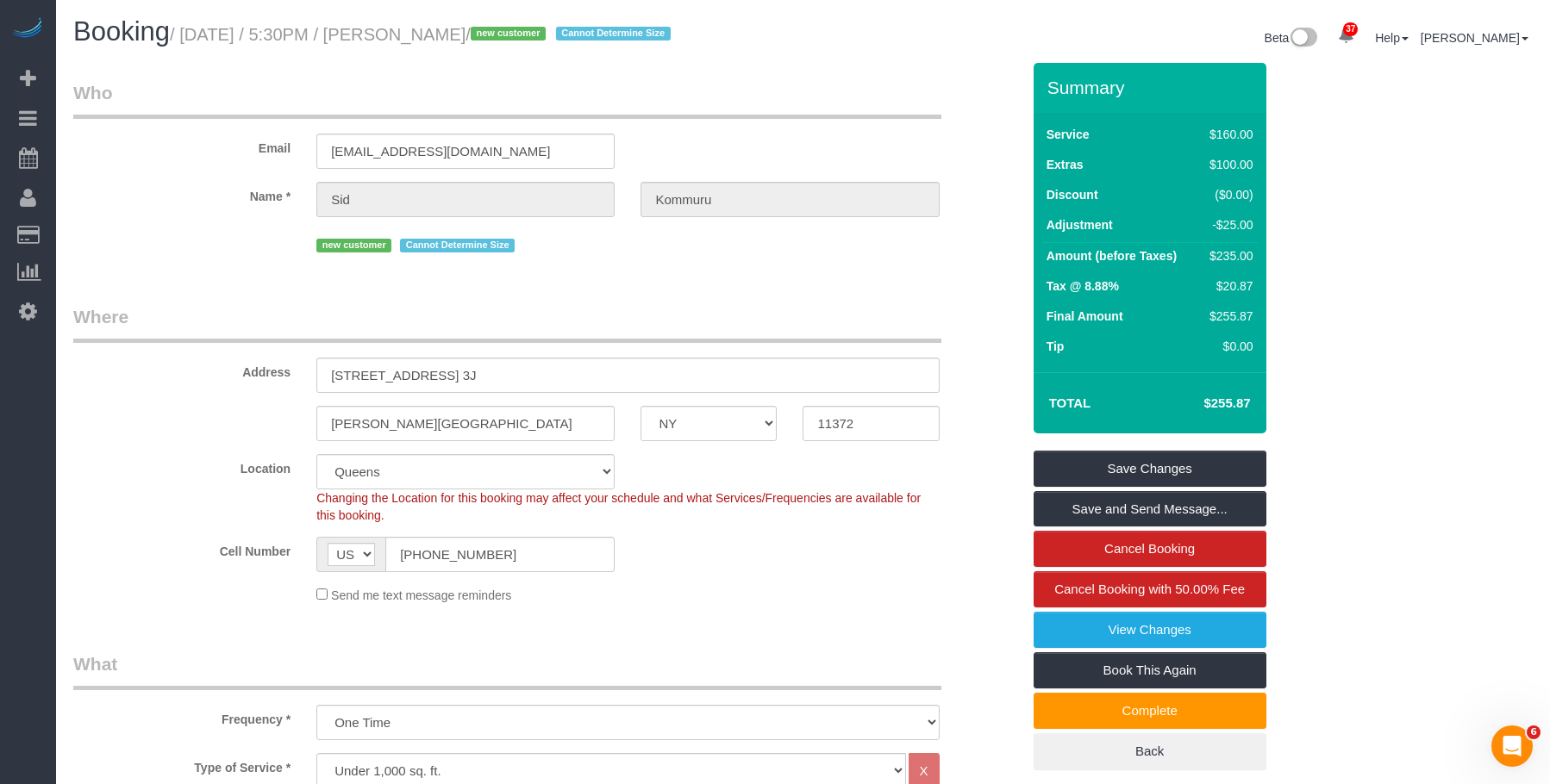
drag, startPoint x: 432, startPoint y: 97, endPoint x: 402, endPoint y: 67, distance: 42.4
click at [431, 97] on legend "Who" at bounding box center [507, 100] width 867 height 39
drag, startPoint x: 471, startPoint y: 152, endPoint x: 144, endPoint y: 122, distance: 328.4
click at [144, 122] on div "Email [EMAIL_ADDRESS][DOMAIN_NAME]" at bounding box center [546, 125] width 973 height 89
click at [918, 126] on div "Email [EMAIL_ADDRESS][DOMAIN_NAME]" at bounding box center [546, 125] width 973 height 89
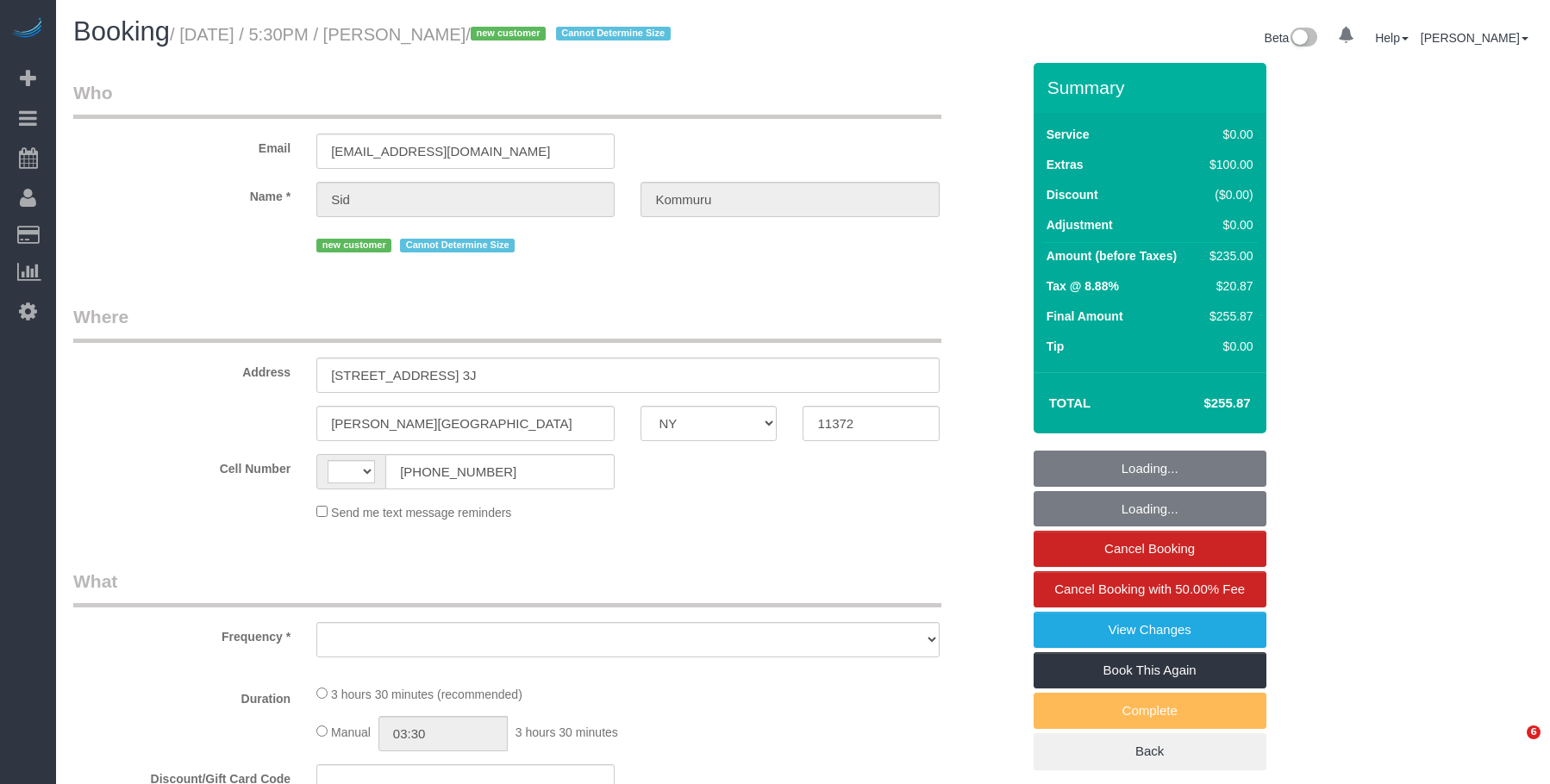
select select "NY"
select select "string:[GEOGRAPHIC_DATA]"
select select "object:576"
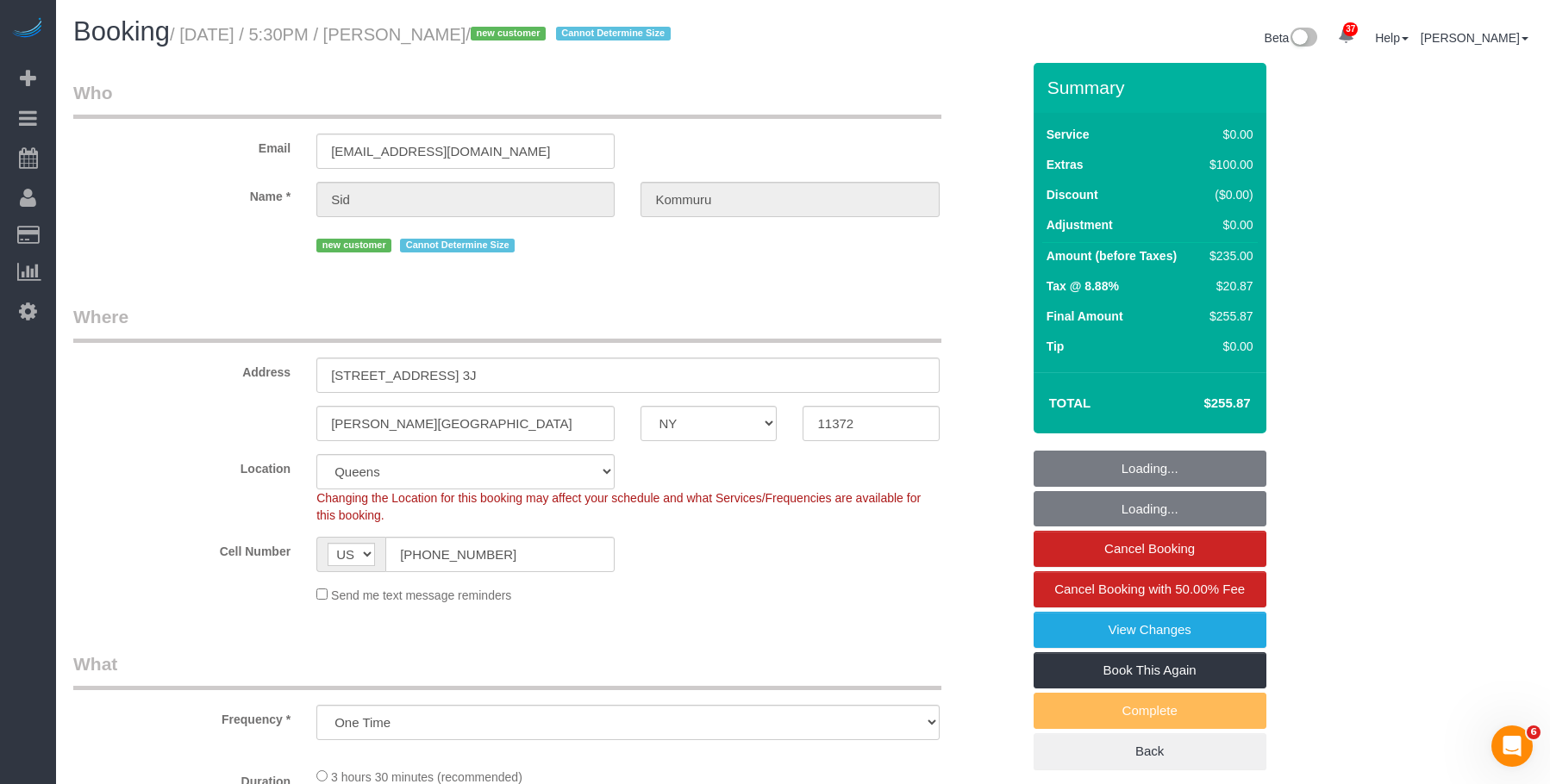
select select "1"
select select "object:932"
select select "string:stripe-pm_1SG43K4VGloSiKo7MgYjdkEP"
select select "number:56"
select select "number:73"
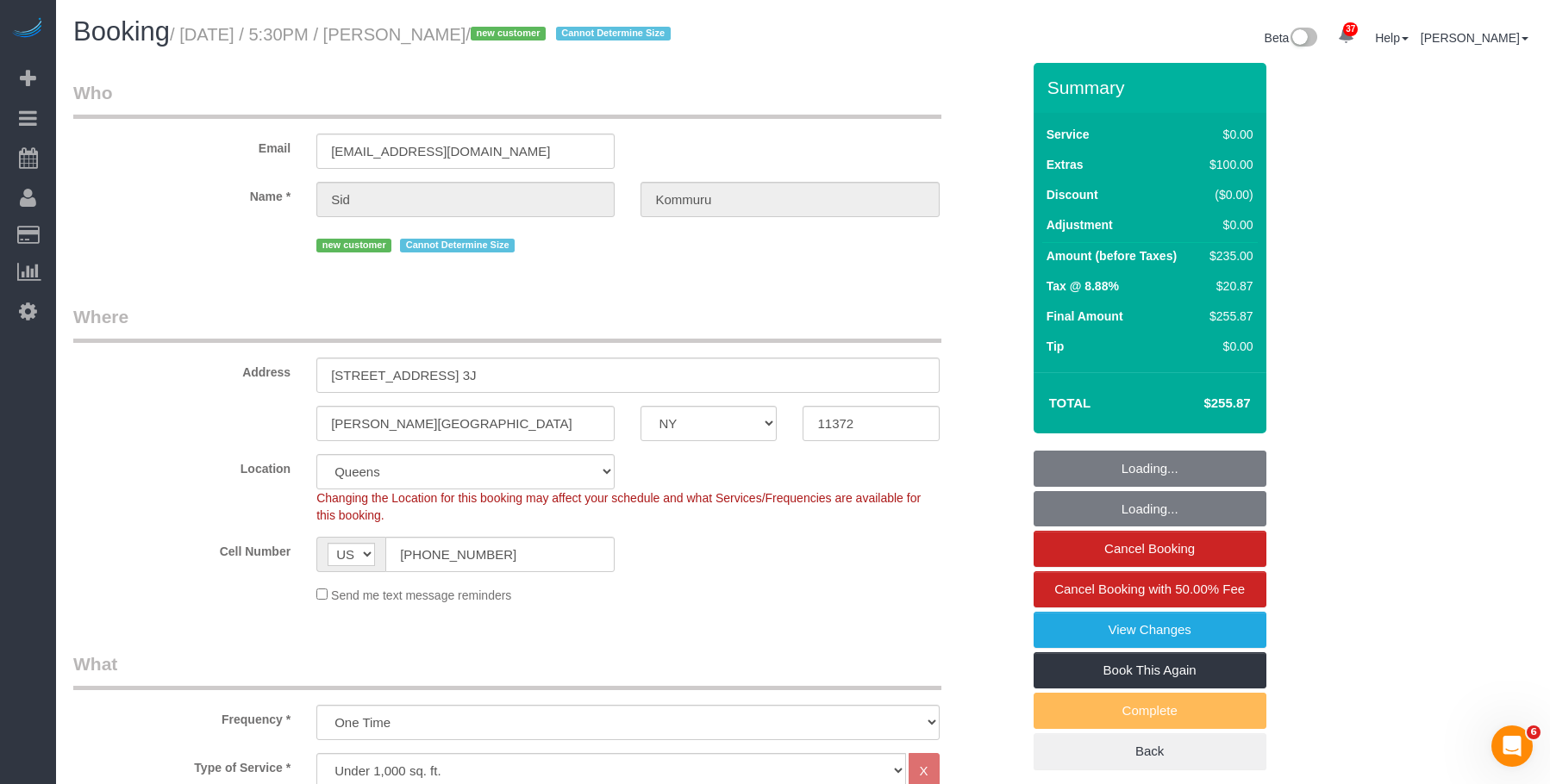
select select "number:15"
select select "number:5"
select select "1"
click at [632, 321] on legend "Where" at bounding box center [507, 323] width 867 height 39
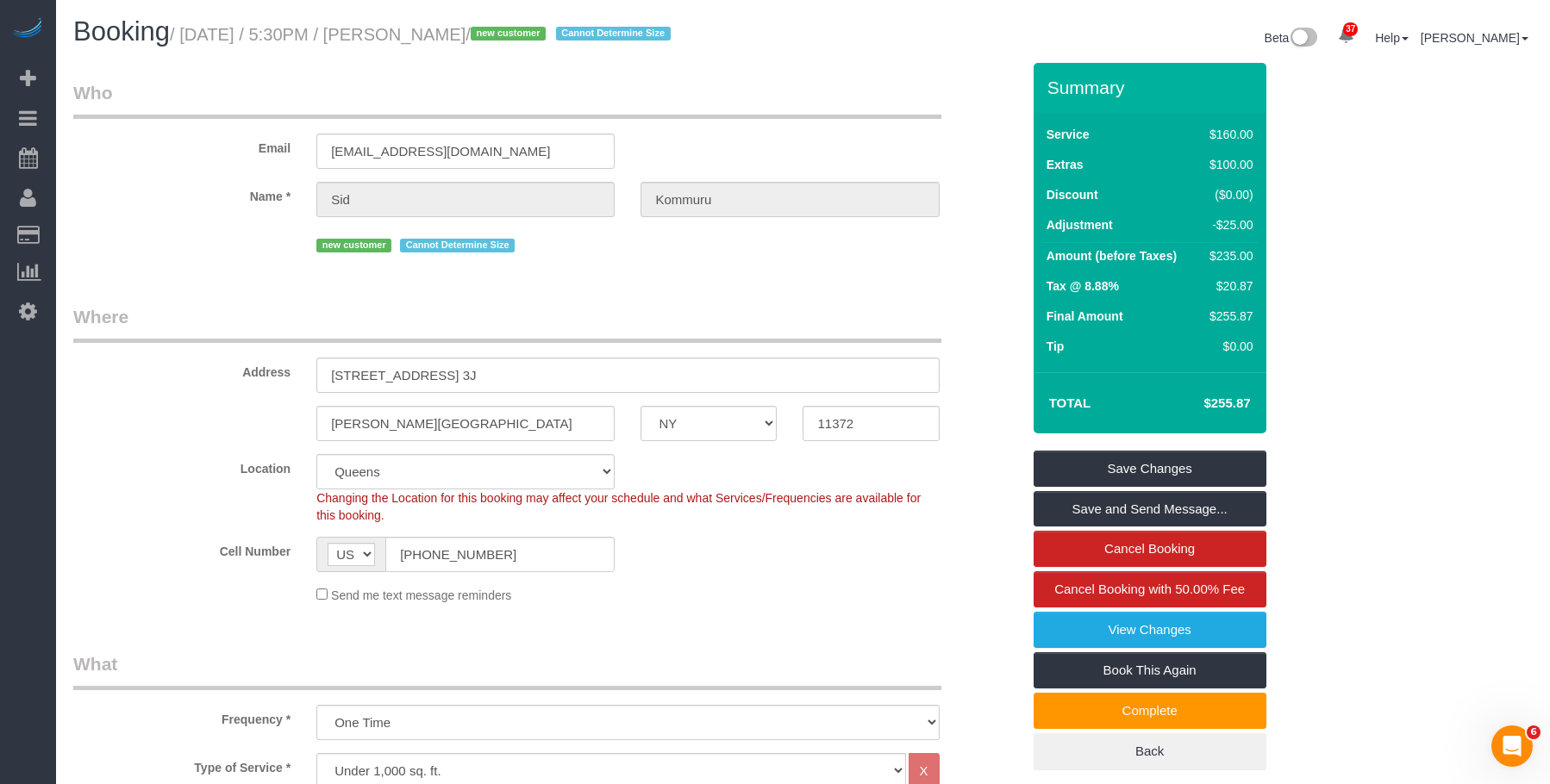
drag, startPoint x: 1199, startPoint y: 402, endPoint x: 1270, endPoint y: 402, distance: 71.0
click at [1270, 402] on div "Summary Service $160.00 Extras $100.00 Discount ($0.00) Adjustment -$25.00 Amou…" at bounding box center [1202, 434] width 365 height 742
copy table "Total"
click at [735, 249] on div "new customer Cannot Determine Size" at bounding box center [627, 244] width 623 height 27
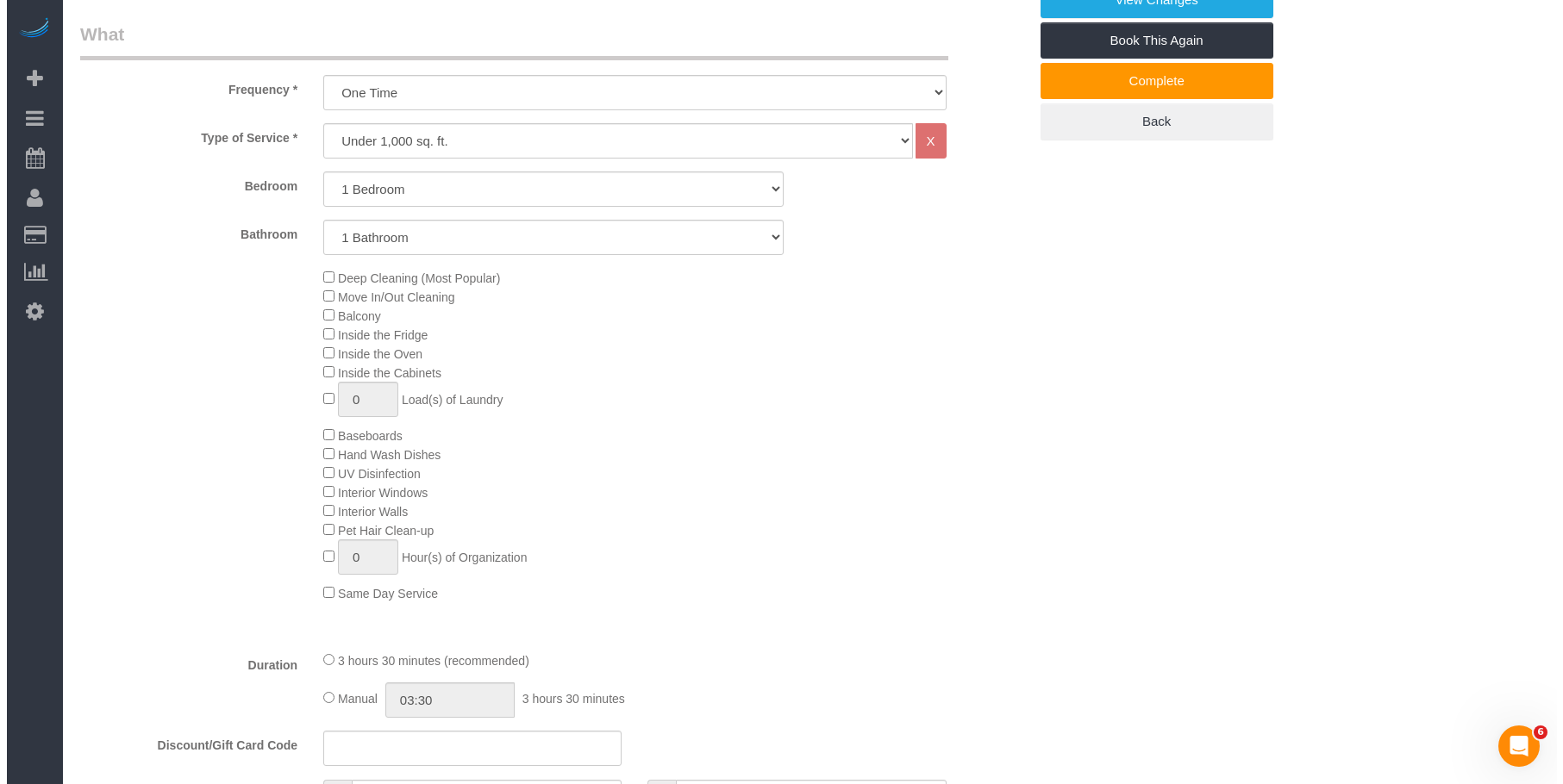
scroll to position [603, 0]
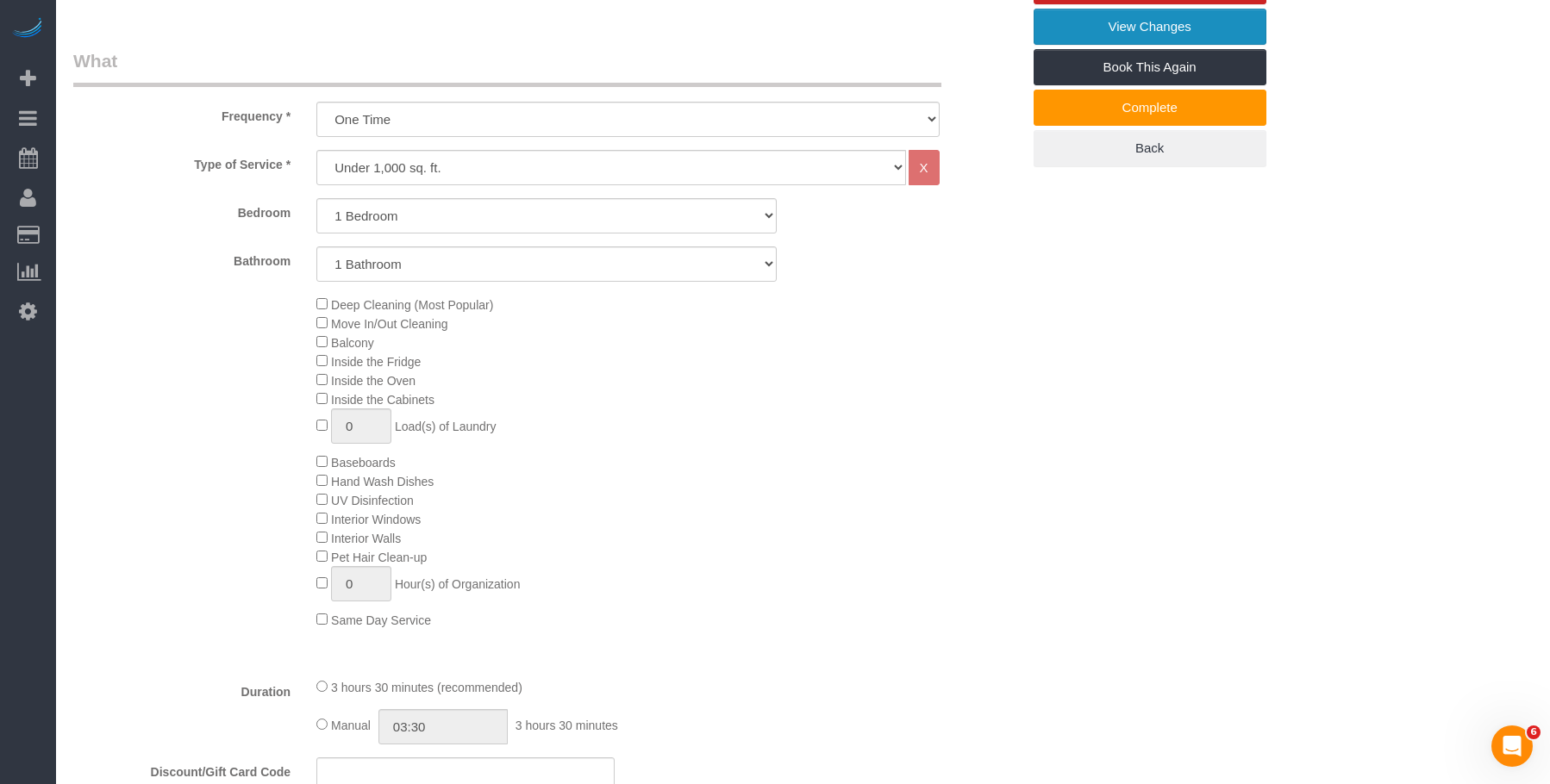
click at [1081, 27] on link "View Changes" at bounding box center [1149, 26] width 232 height 36
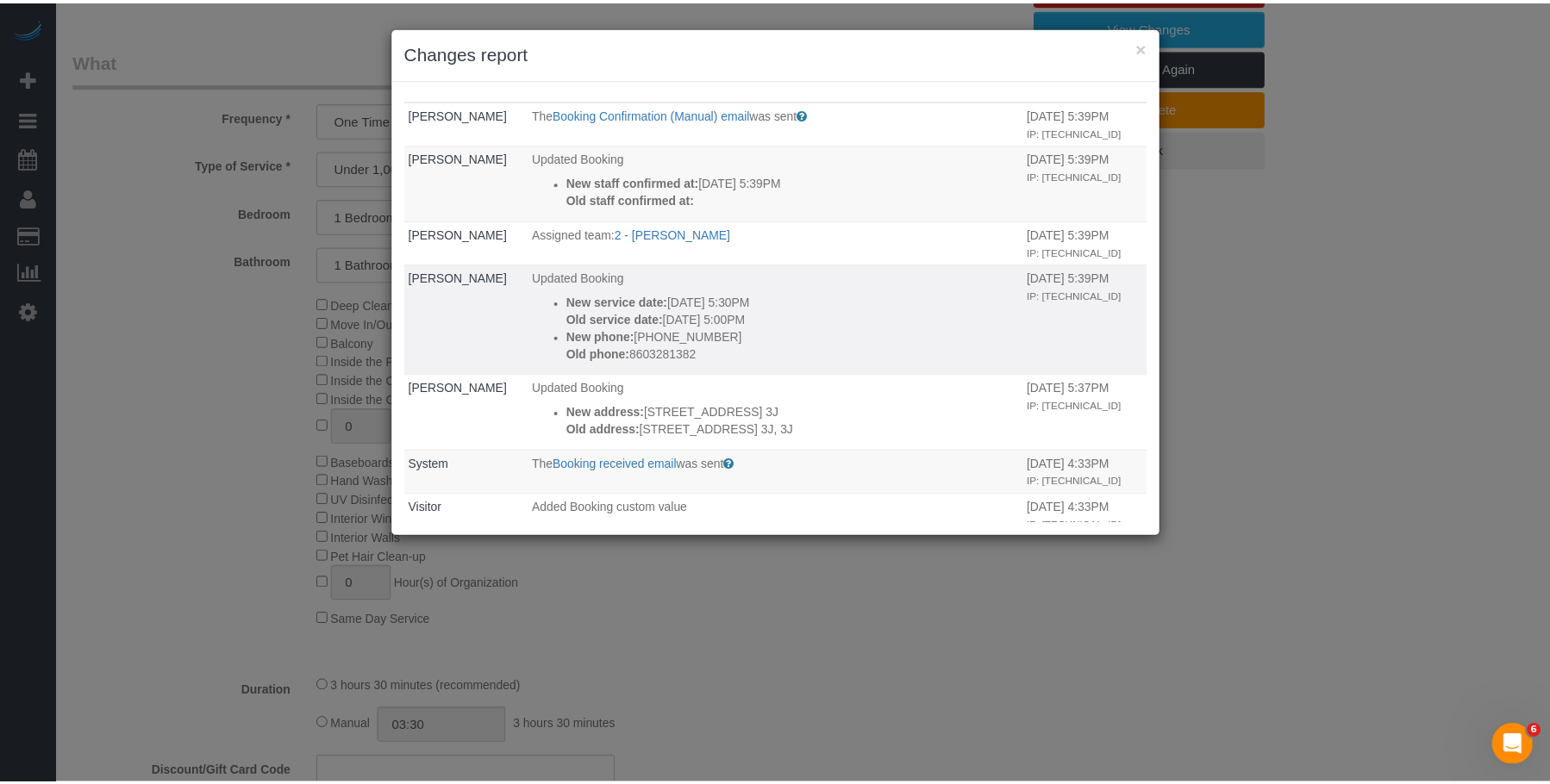
scroll to position [0, 0]
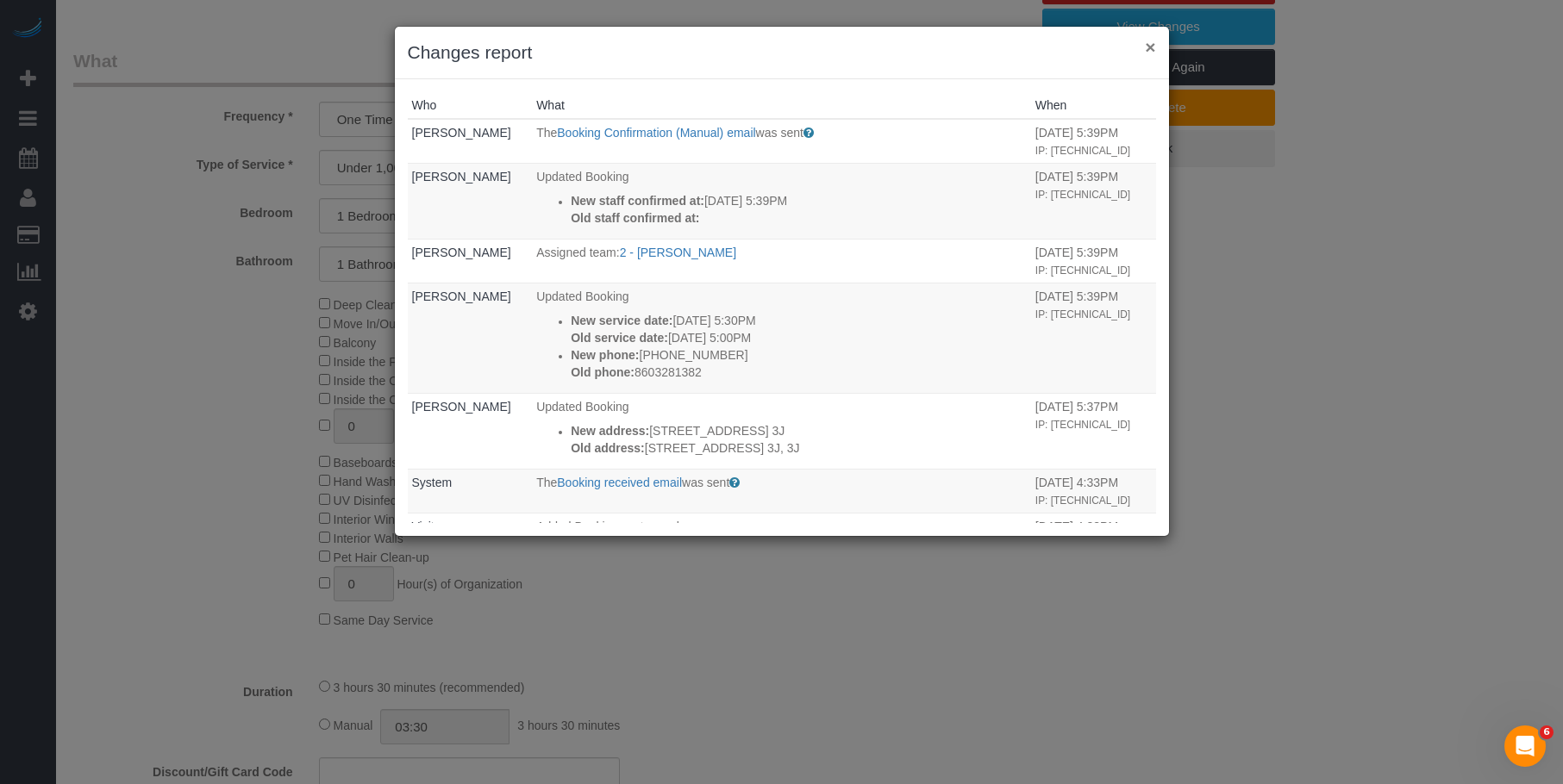
click at [1147, 44] on button "×" at bounding box center [1149, 46] width 11 height 18
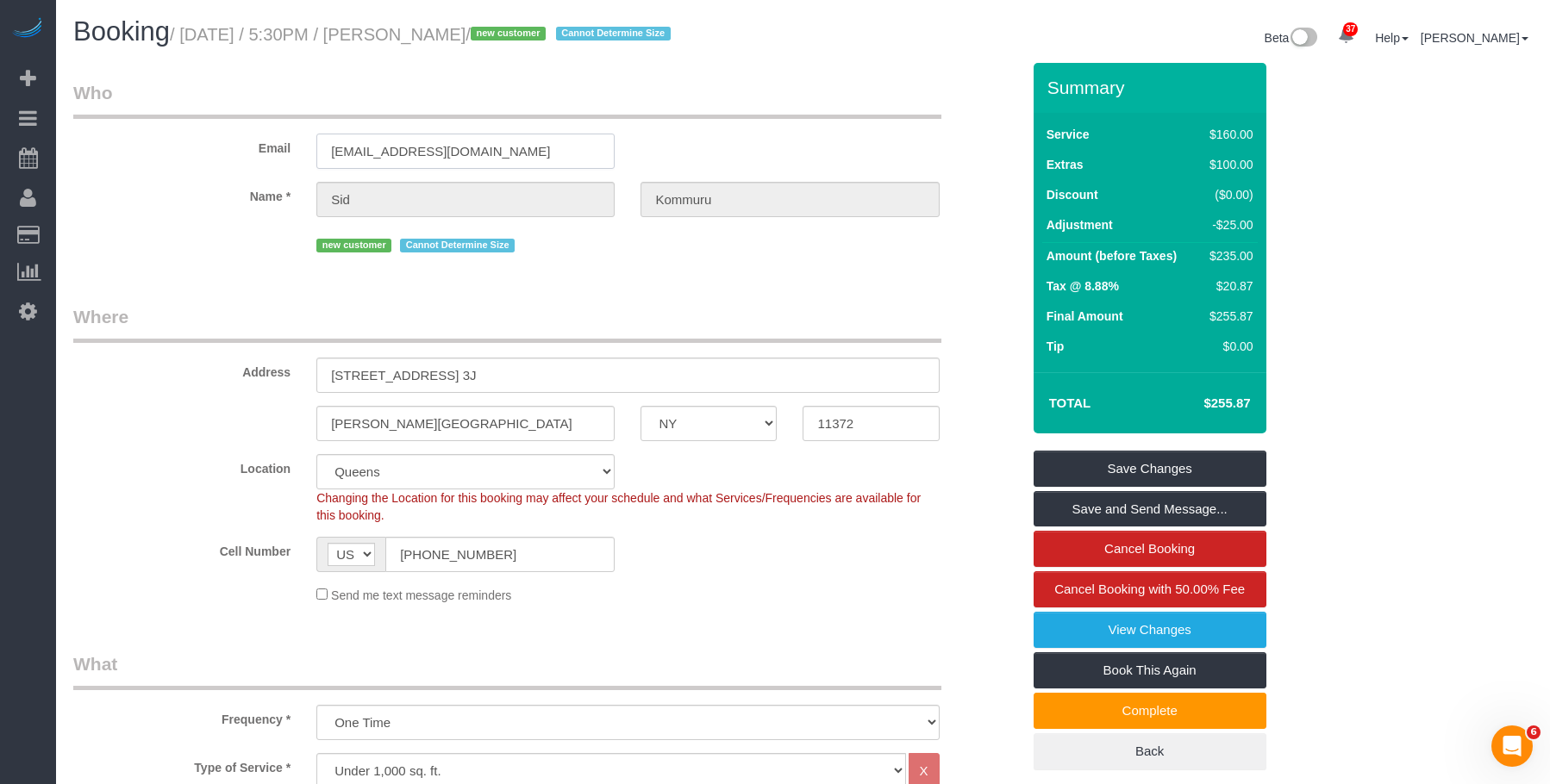
drag, startPoint x: 473, startPoint y: 142, endPoint x: 130, endPoint y: 121, distance: 343.6
click at [112, 122] on div "Email sidkomm@gmail.com" at bounding box center [546, 125] width 973 height 89
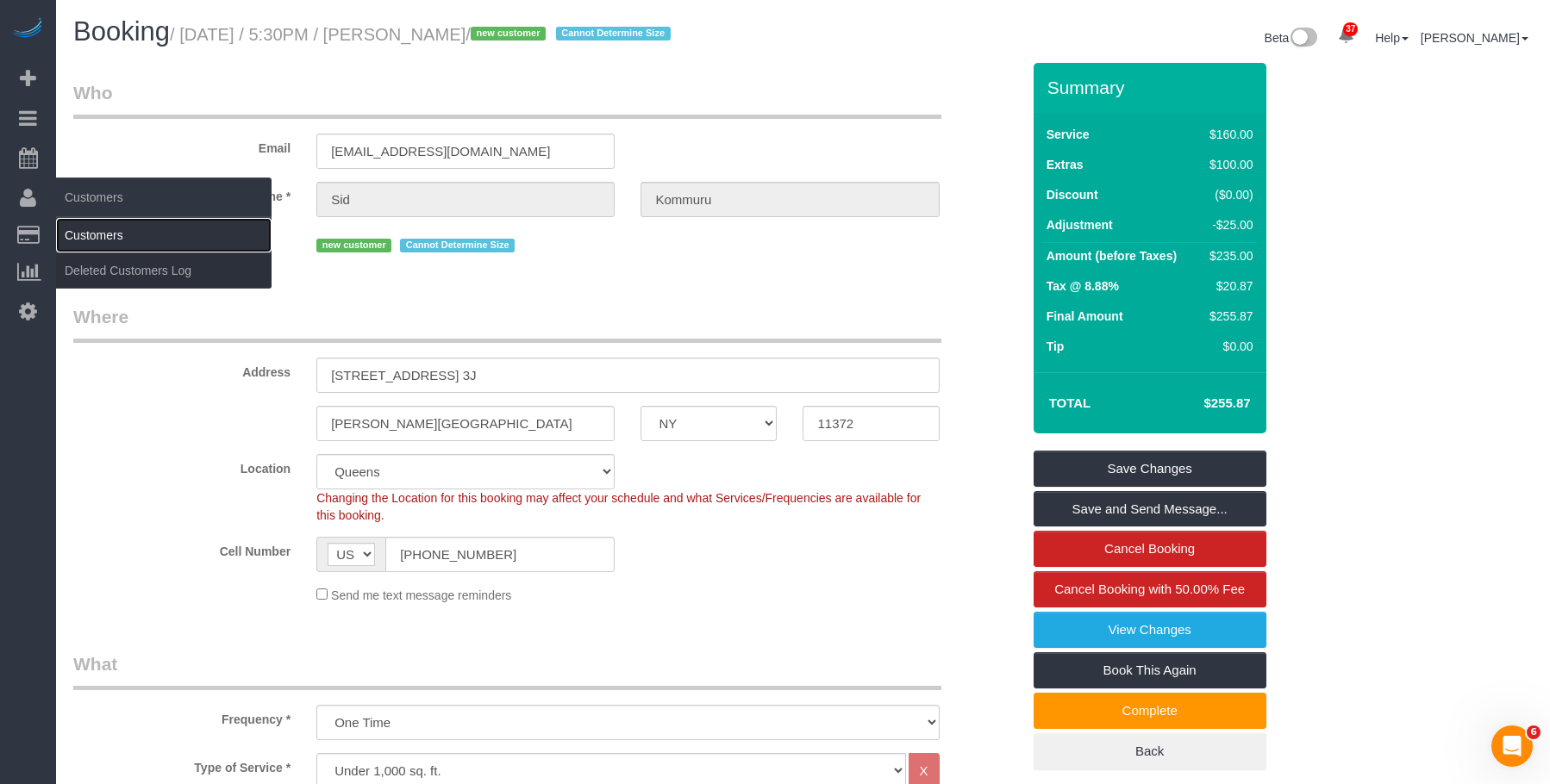
click at [114, 235] on link "Customers" at bounding box center [164, 235] width 216 height 35
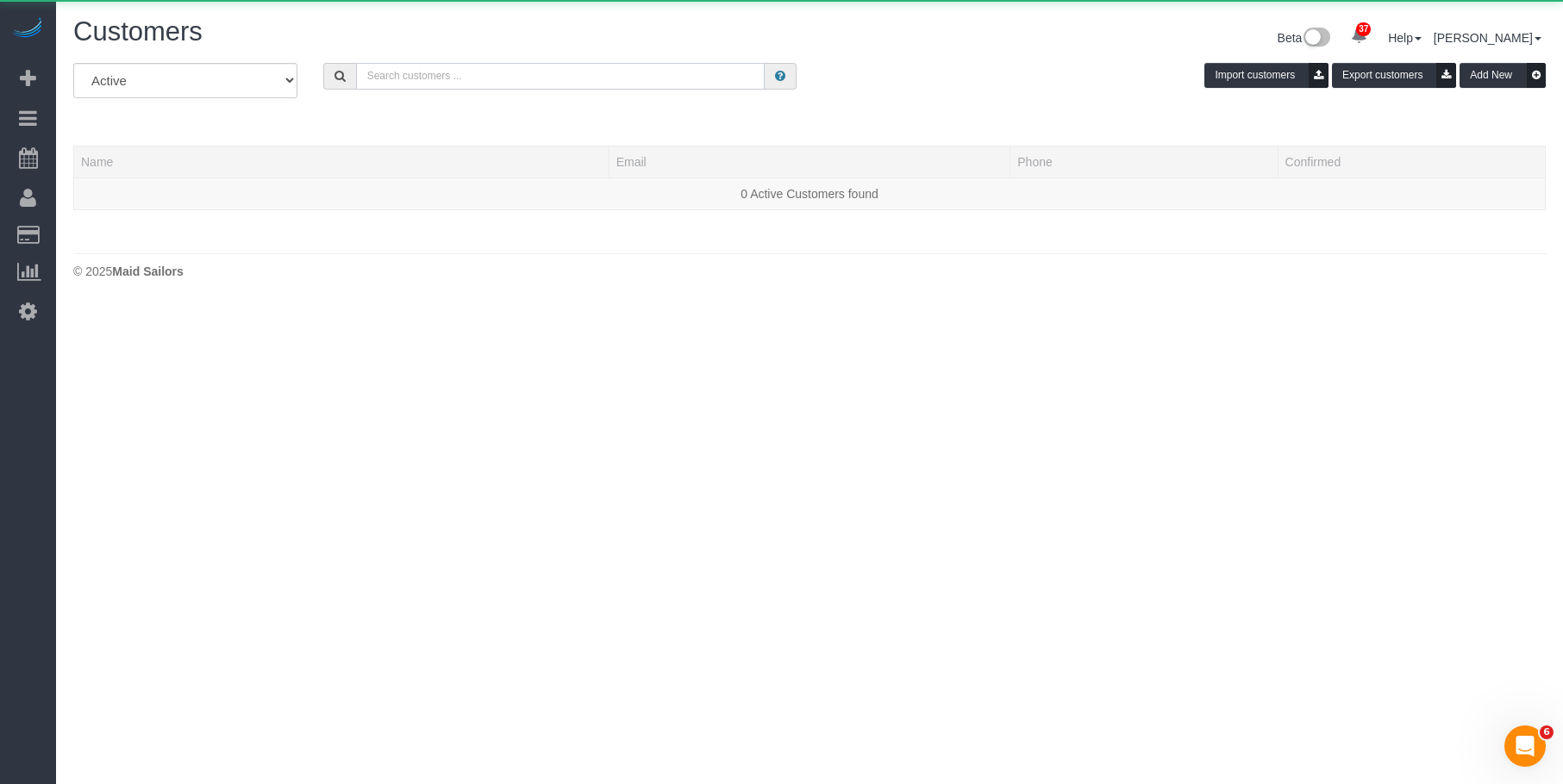
click at [593, 82] on input "text" at bounding box center [561, 76] width 409 height 27
paste input "[EMAIL_ADDRESS][DOMAIN_NAME]"
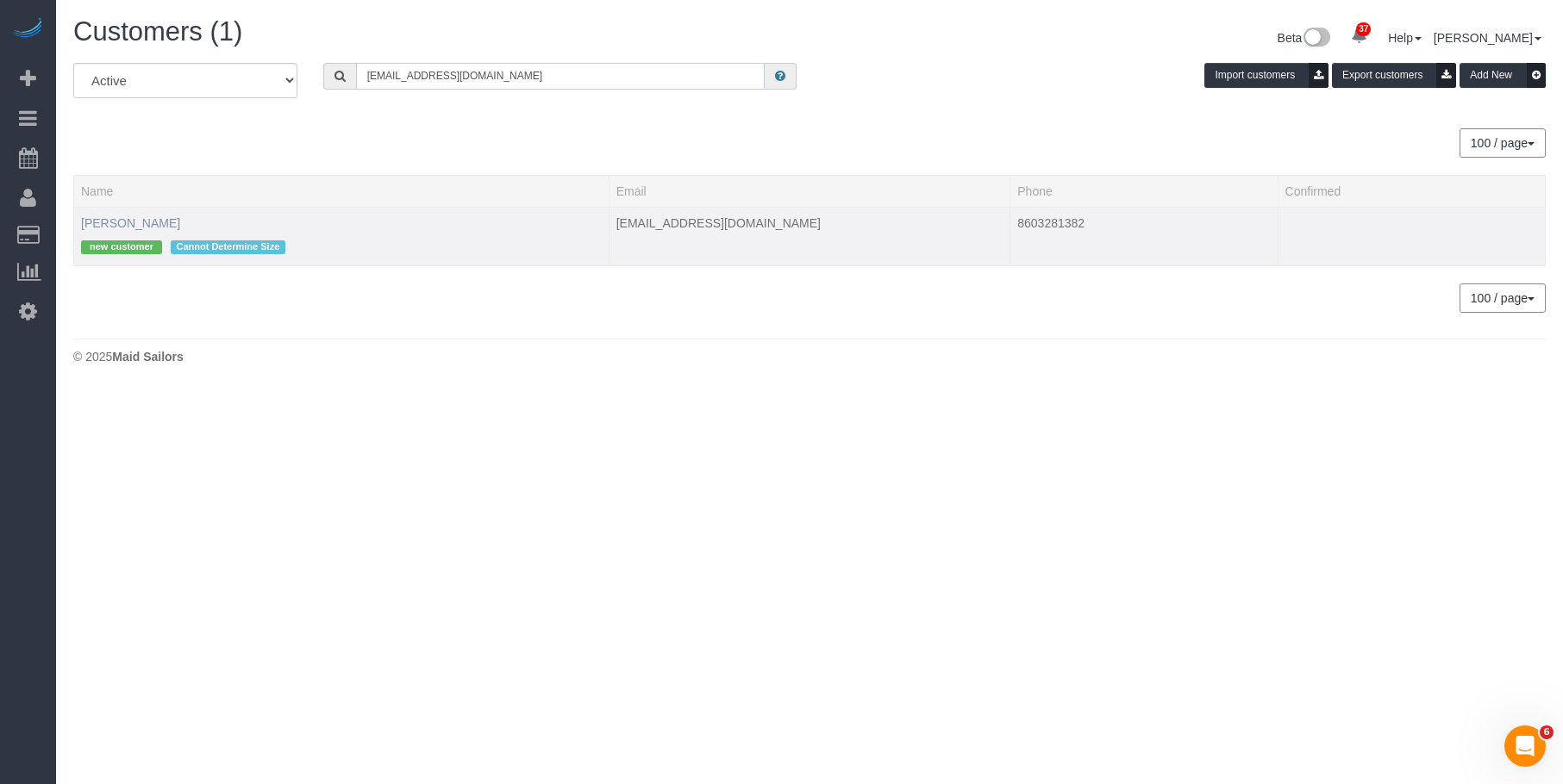
type input "[EMAIL_ADDRESS][DOMAIN_NAME]"
click at [117, 225] on link "Sid Kommuru" at bounding box center [131, 223] width 99 height 14
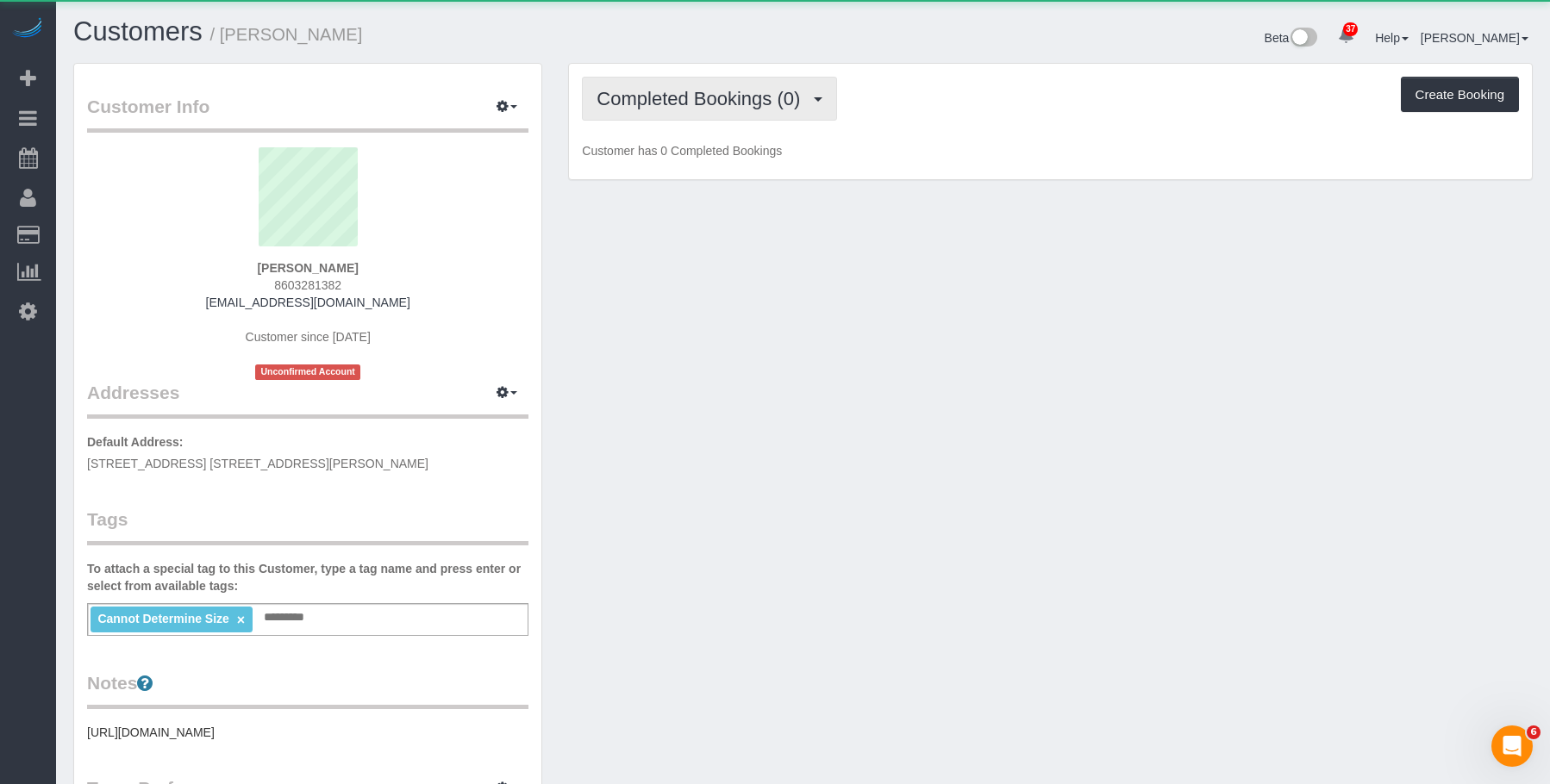
click at [735, 95] on span "Completed Bookings (0)" at bounding box center [702, 99] width 212 height 21
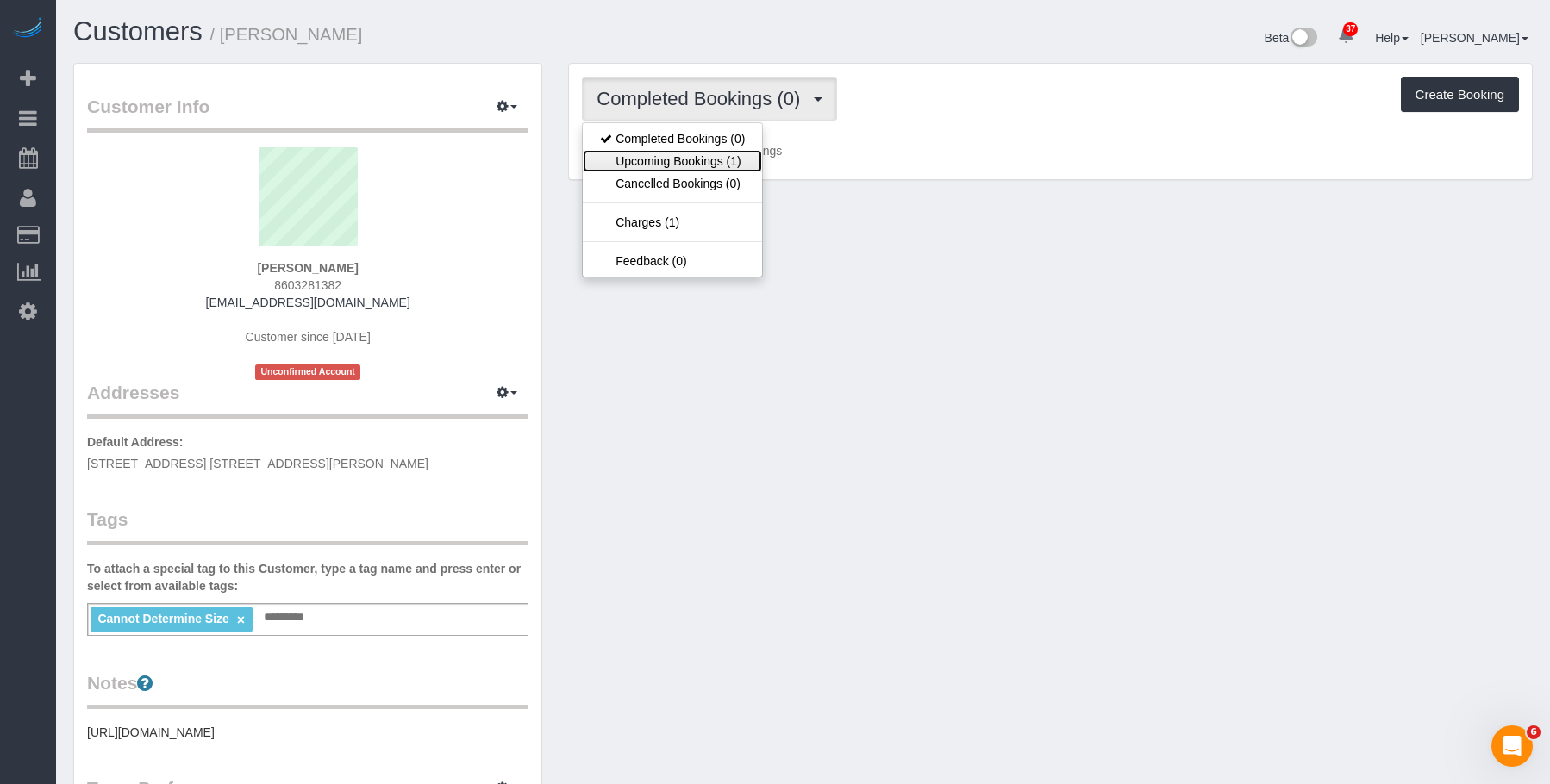
click at [697, 166] on link "Upcoming Bookings (1)" at bounding box center [672, 161] width 179 height 22
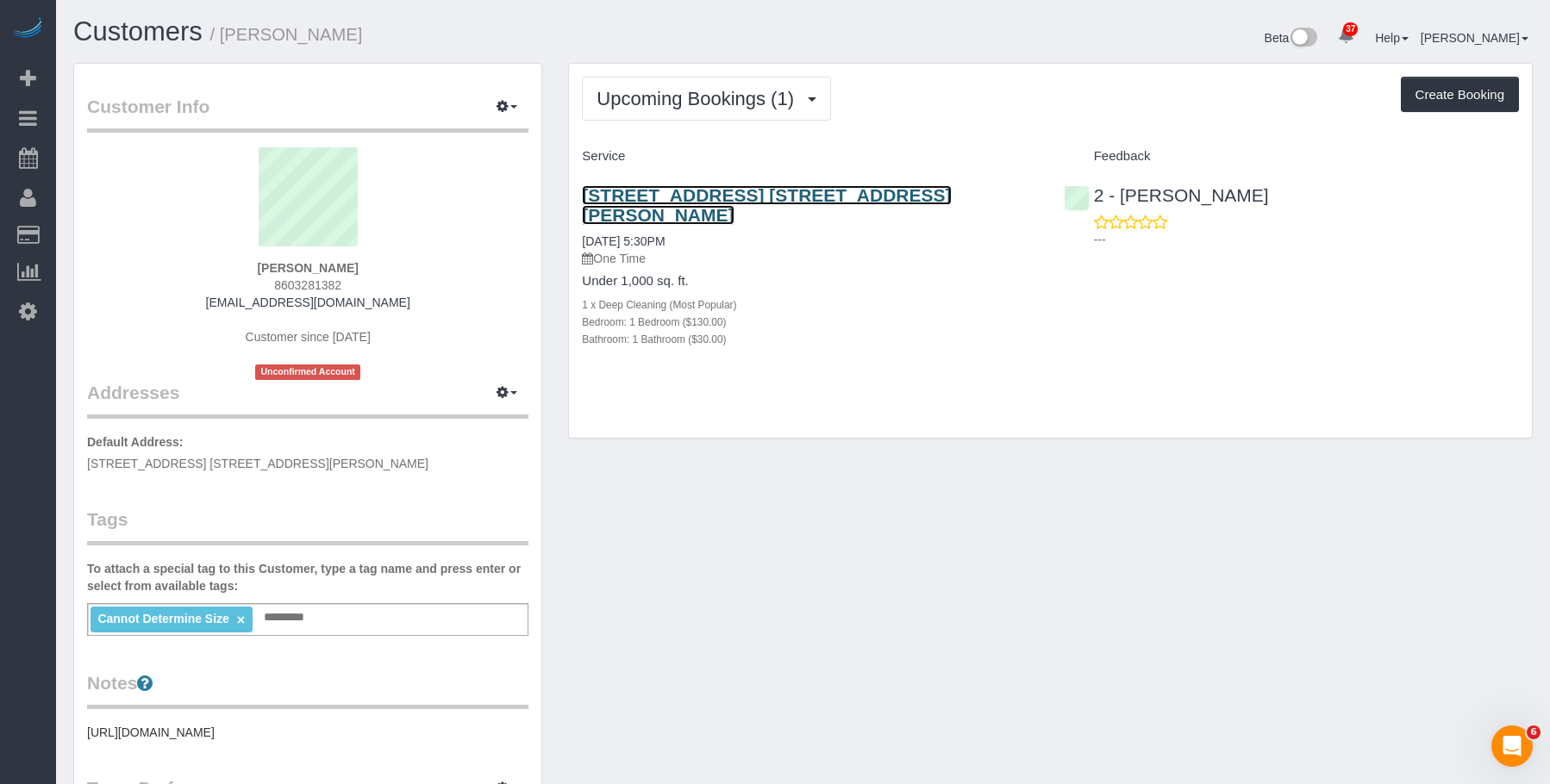
click at [815, 199] on link "3521 79th Street, Apt. 3j, Jackson Heights, NY 11372" at bounding box center [766, 204] width 369 height 40
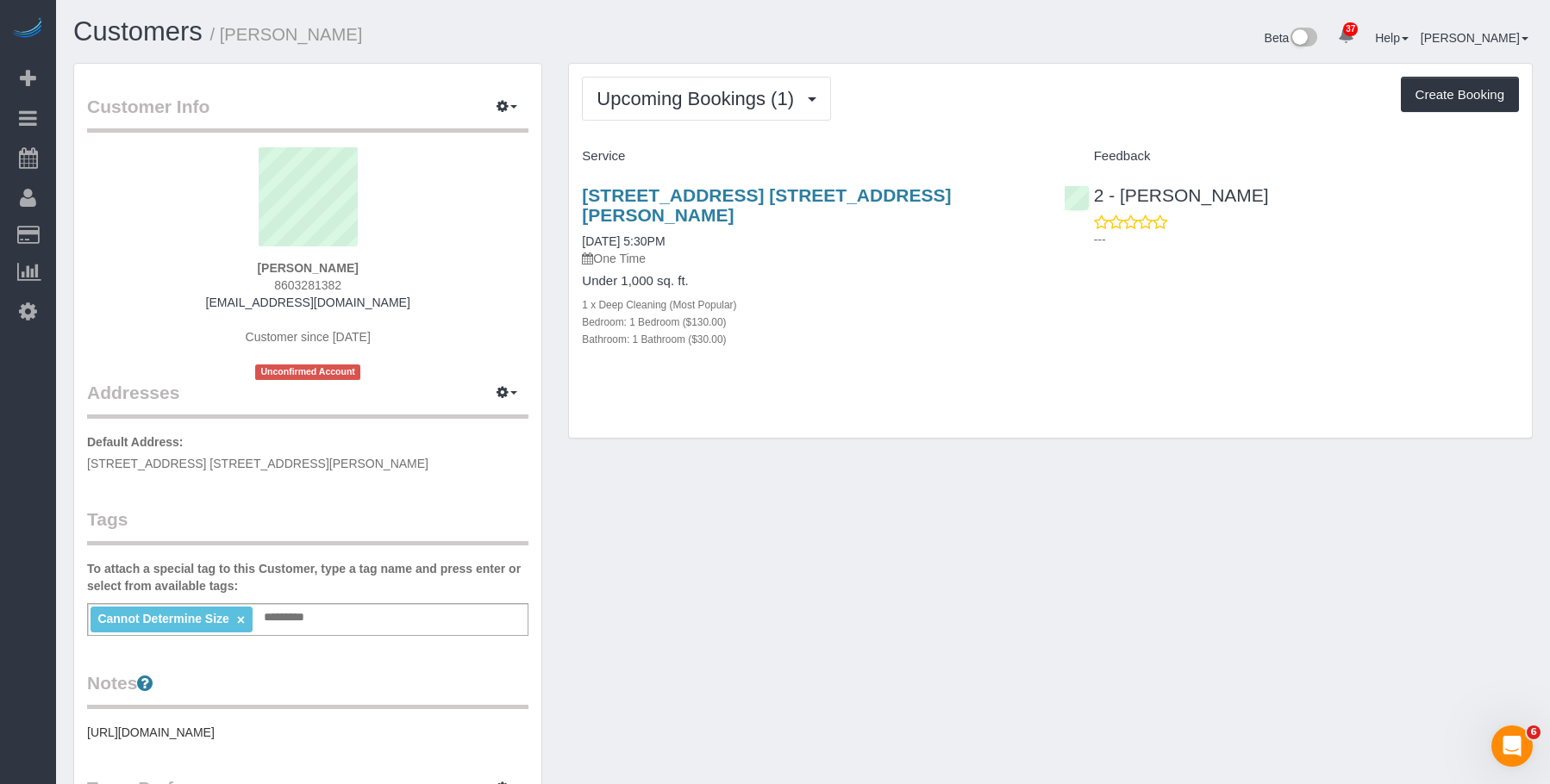
drag, startPoint x: 290, startPoint y: 37, endPoint x: 342, endPoint y: 39, distance: 52.0
click at [342, 39] on h1 "Customers / Sid Kommuru" at bounding box center [432, 32] width 717 height 29
copy small "Sid Kommuru"
click at [667, 90] on span "Upcoming Bookings (1)" at bounding box center [699, 99] width 206 height 21
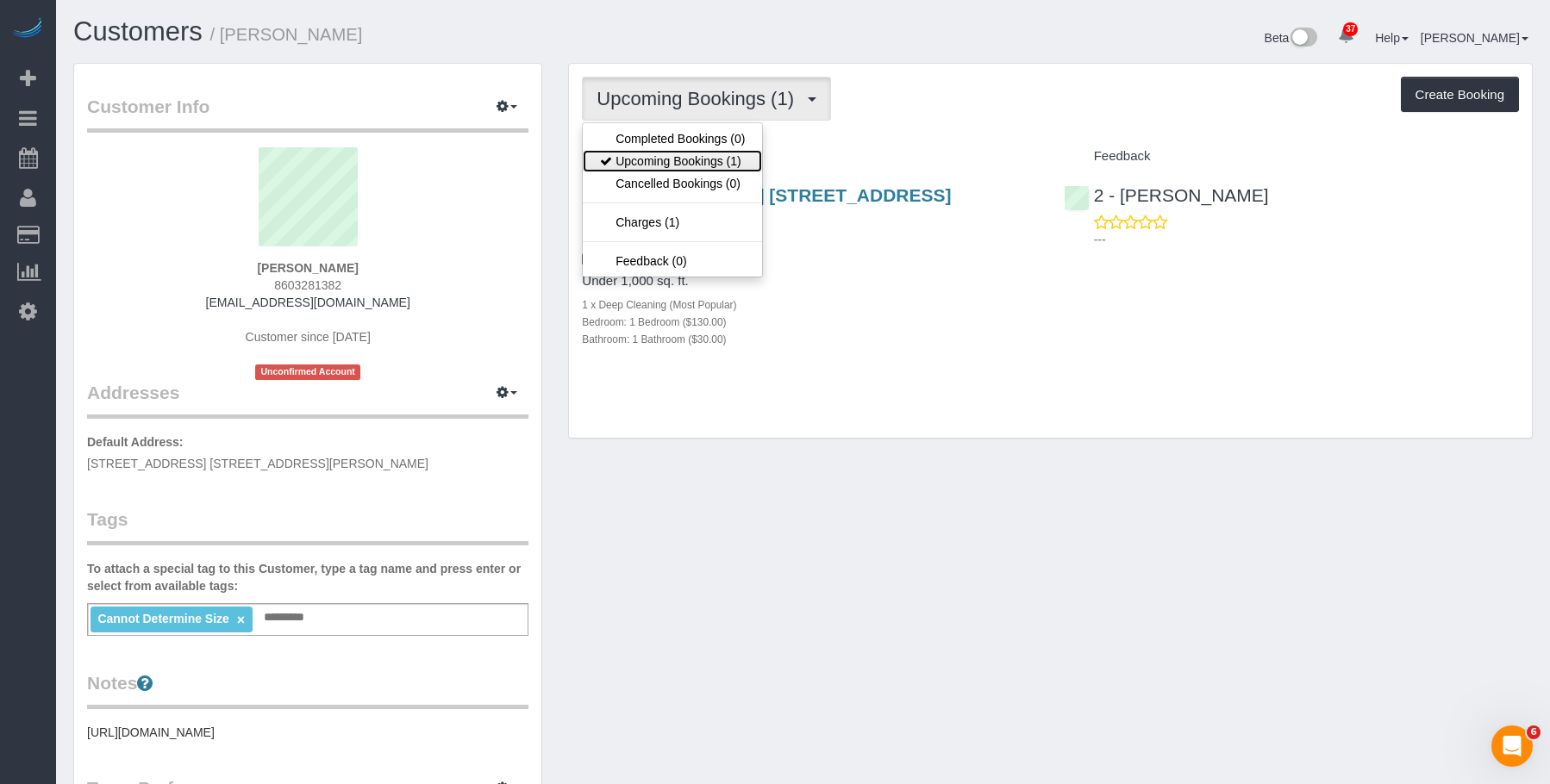
drag, startPoint x: 659, startPoint y: 157, endPoint x: 836, endPoint y: 209, distance: 184.5
click at [659, 157] on link "Upcoming Bookings (1)" at bounding box center [672, 161] width 179 height 22
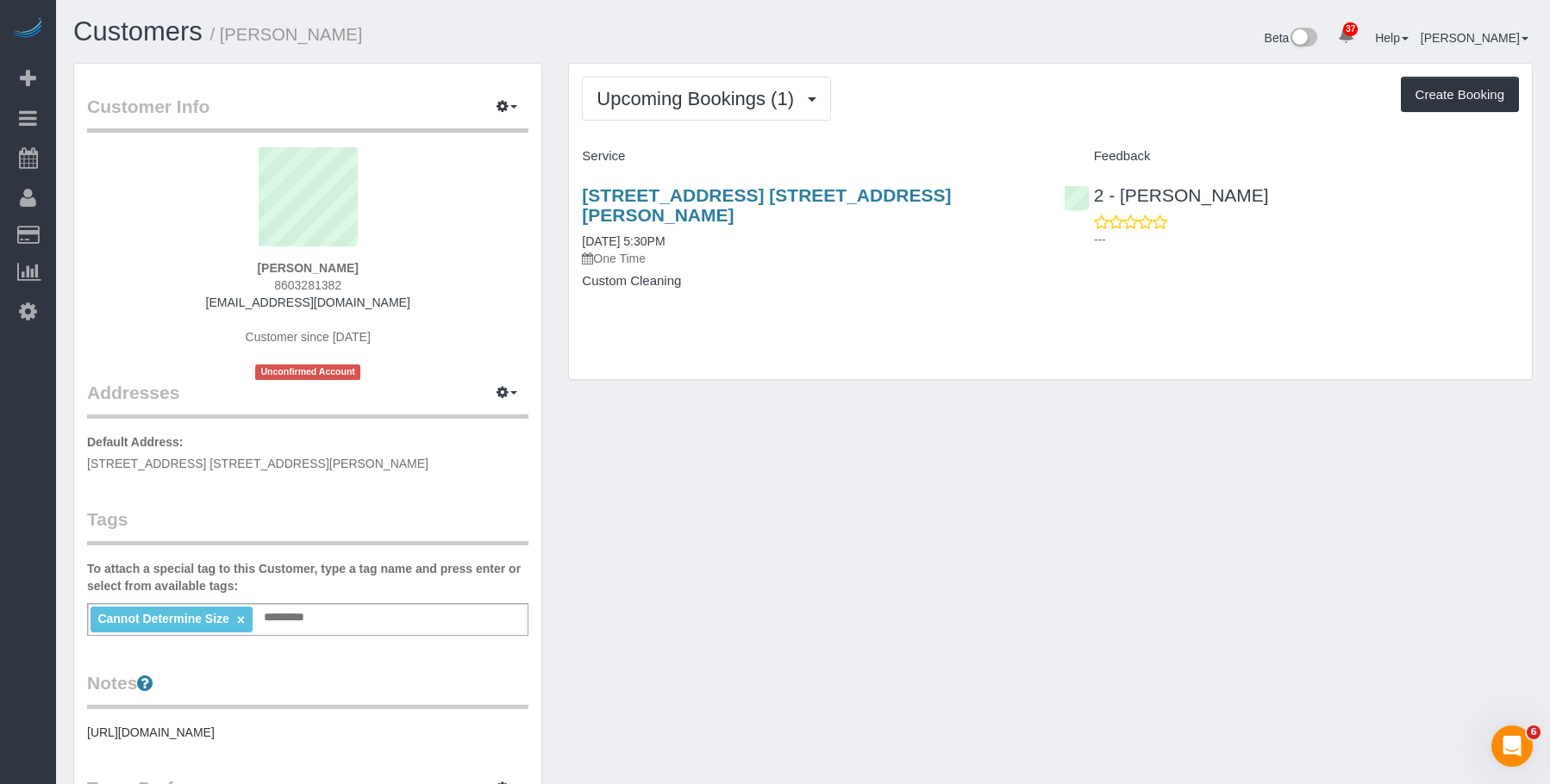
click at [795, 290] on div "3521 79th Street, Apt. 3j, Jackson Heights, NY 11372 10/09/2025 5:30PM One Time…" at bounding box center [809, 247] width 481 height 153
click at [797, 274] on h4 "Custom Cleaning" at bounding box center [809, 281] width 455 height 15
click at [705, 89] on span "Upcoming Bookings (1)" at bounding box center [699, 99] width 206 height 21
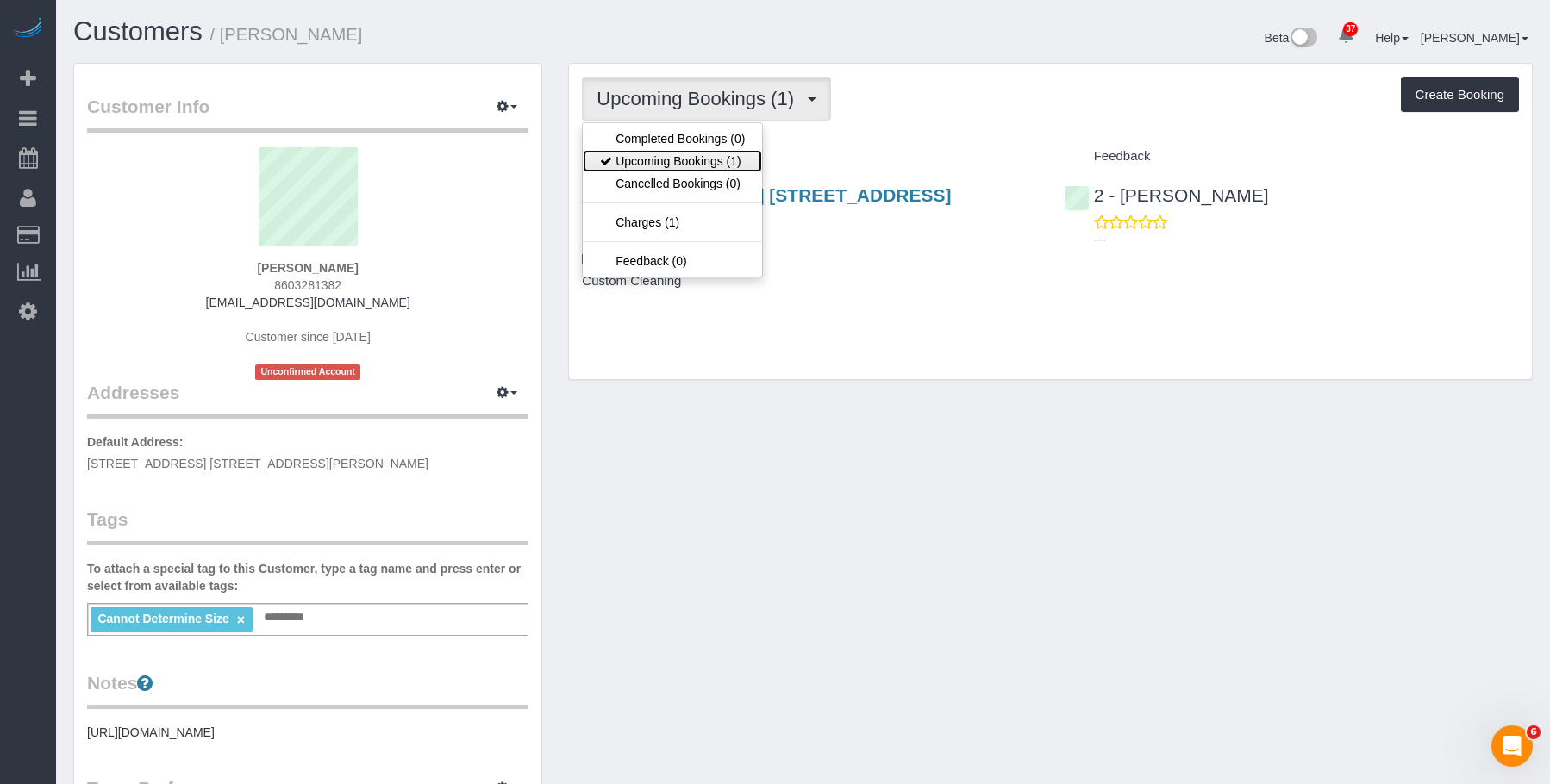
drag, startPoint x: 683, startPoint y: 160, endPoint x: 708, endPoint y: 177, distance: 30.2
click at [683, 160] on link "Upcoming Bookings (1)" at bounding box center [672, 161] width 179 height 22
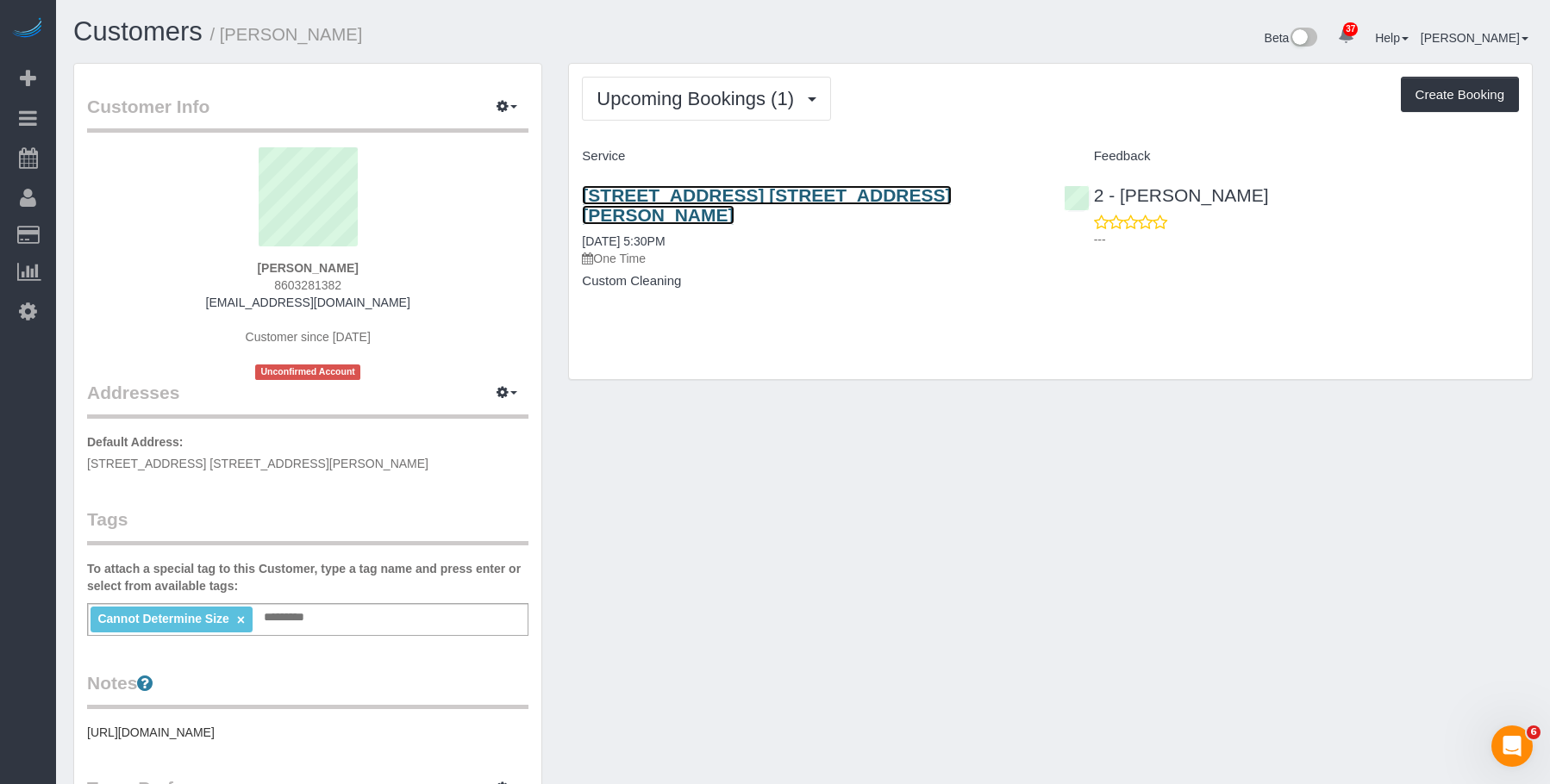
click at [847, 197] on link "3521 79th Street, Apt. 3j, Jackson Heights, NY 11372" at bounding box center [766, 204] width 369 height 40
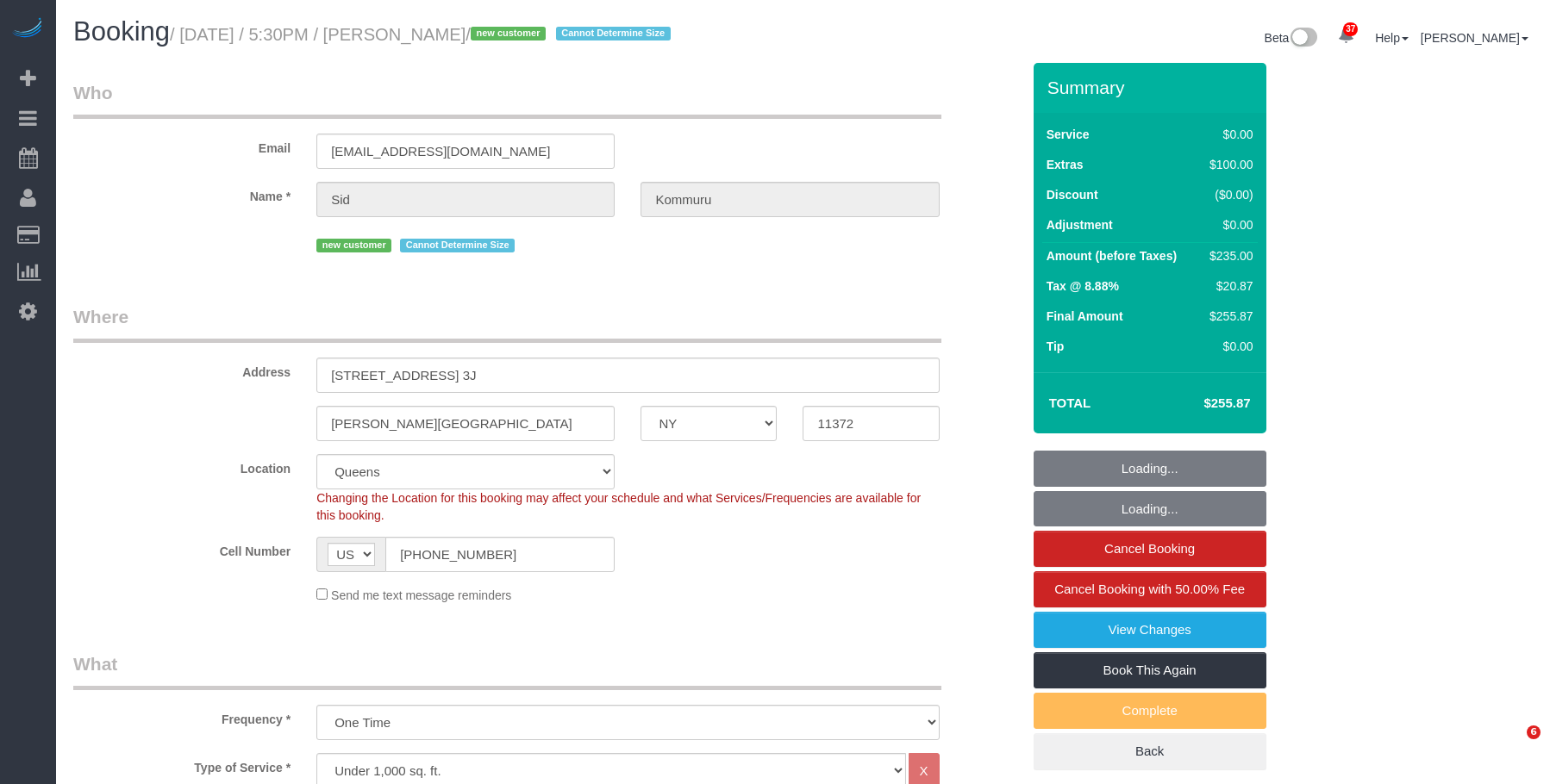
select select "NY"
select select "1"
select select "number:56"
select select "number:73"
select select "number:15"
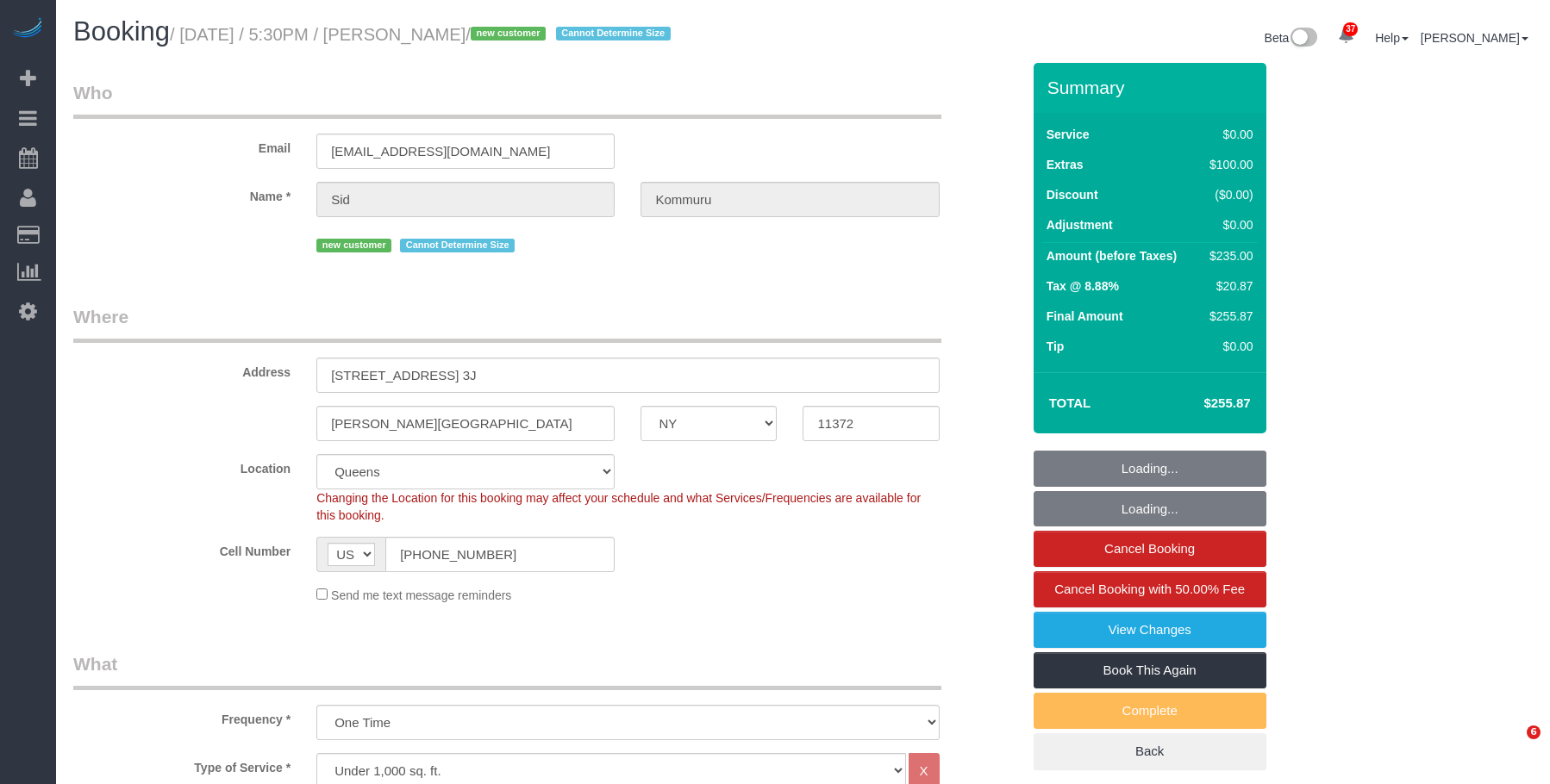
select select "number:5"
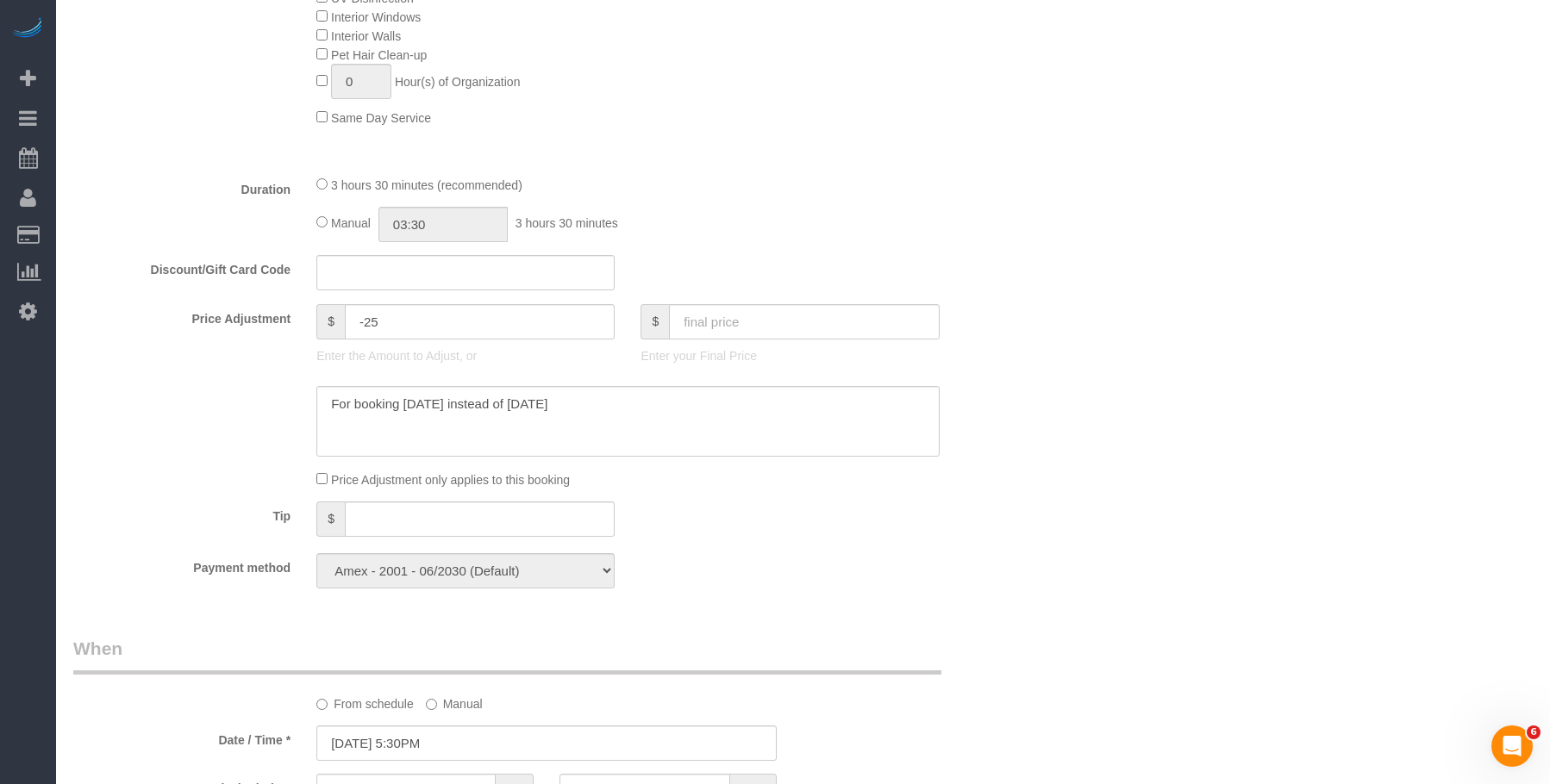
scroll to position [1206, 0]
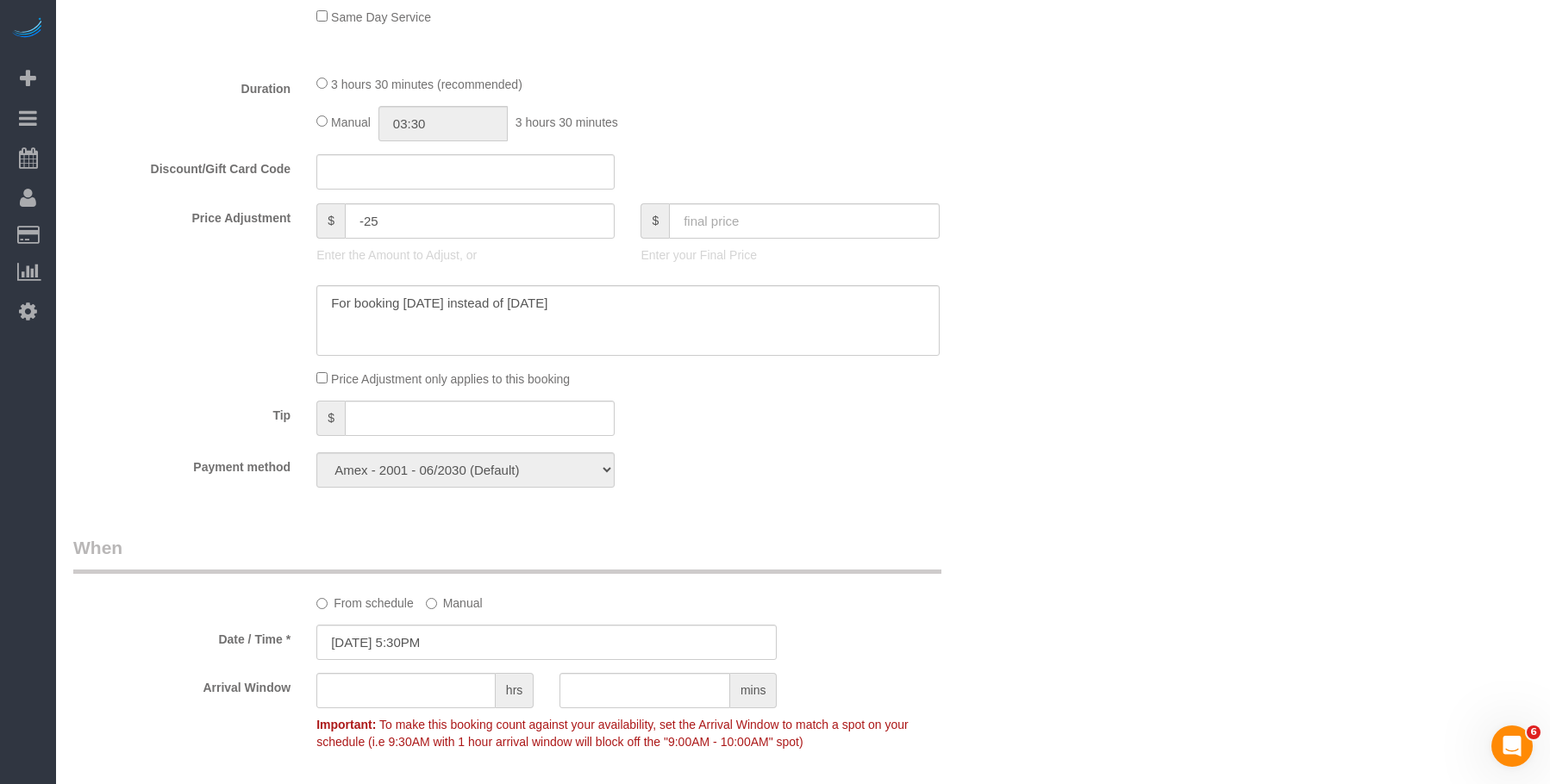
click at [1161, 223] on div "Who Email [EMAIL_ADDRESS][DOMAIN_NAME] Name * [PERSON_NAME][GEOGRAPHIC_DATA] ne…" at bounding box center [803, 337] width 1459 height 2961
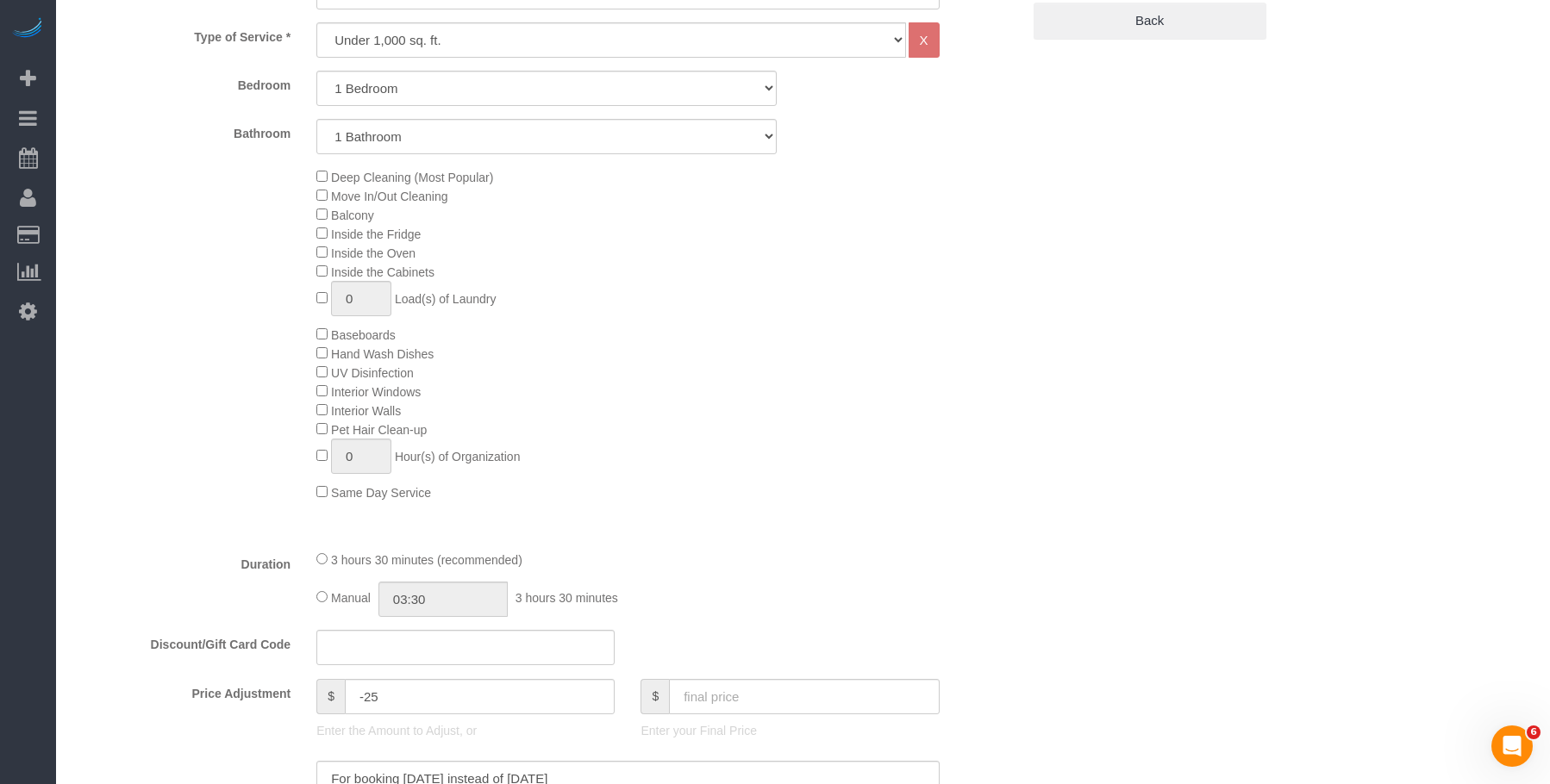
scroll to position [517, 0]
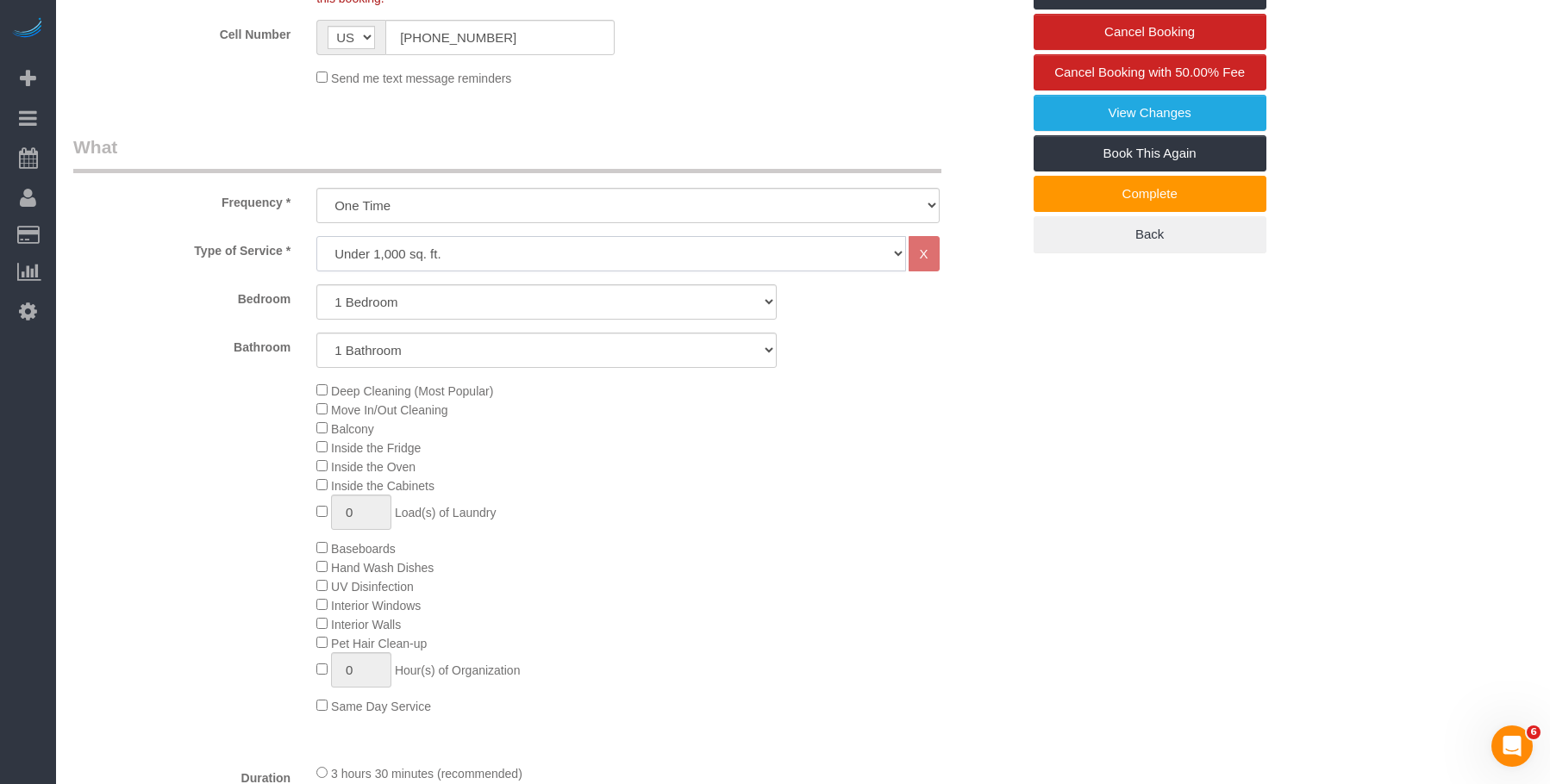
click at [472, 254] on select "Under 1,000 sq. ft. 1,001 - 1,500 sq. ft. 1,500+ sq. ft. Custom Cleaning Office…" at bounding box center [611, 254] width 589 height 36
select select "213"
click at [317, 236] on select "Under 1,000 sq. ft. 1,001 - 1,500 sq. ft. 1,500+ sq. ft. Custom Cleaning Office…" at bounding box center [611, 254] width 589 height 36
select select "1"
select select "120"
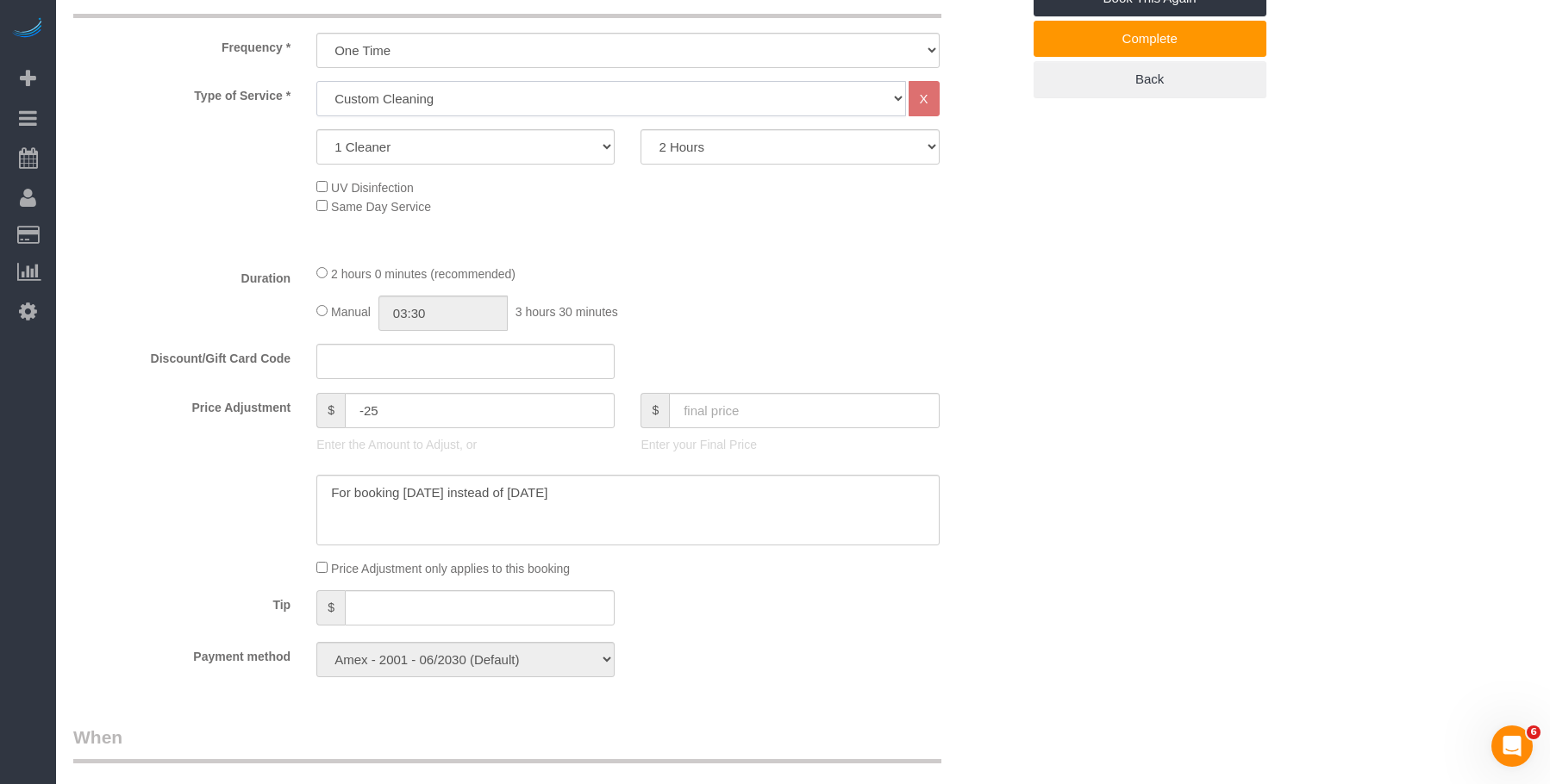
scroll to position [775, 0]
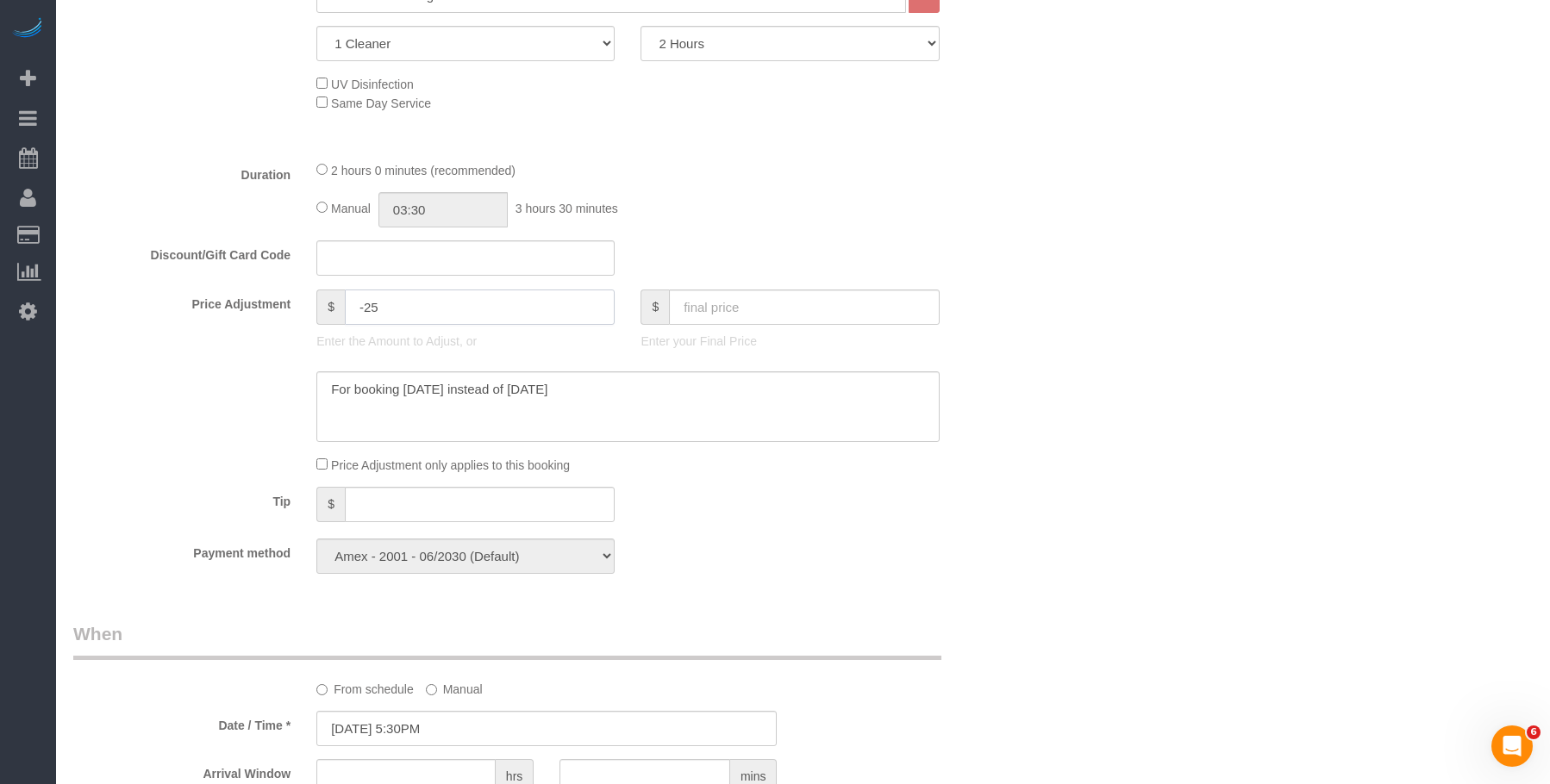
drag, startPoint x: 416, startPoint y: 313, endPoint x: 468, endPoint y: 340, distance: 58.6
click at [417, 313] on input "-25" at bounding box center [479, 307] width 270 height 36
type input "-50"
click at [950, 236] on fieldset "What Frequency * One Time Weekly (20% Off) - 20.00% Every 2 Weeks (15% Off) - 1…" at bounding box center [547, 231] width 947 height 710
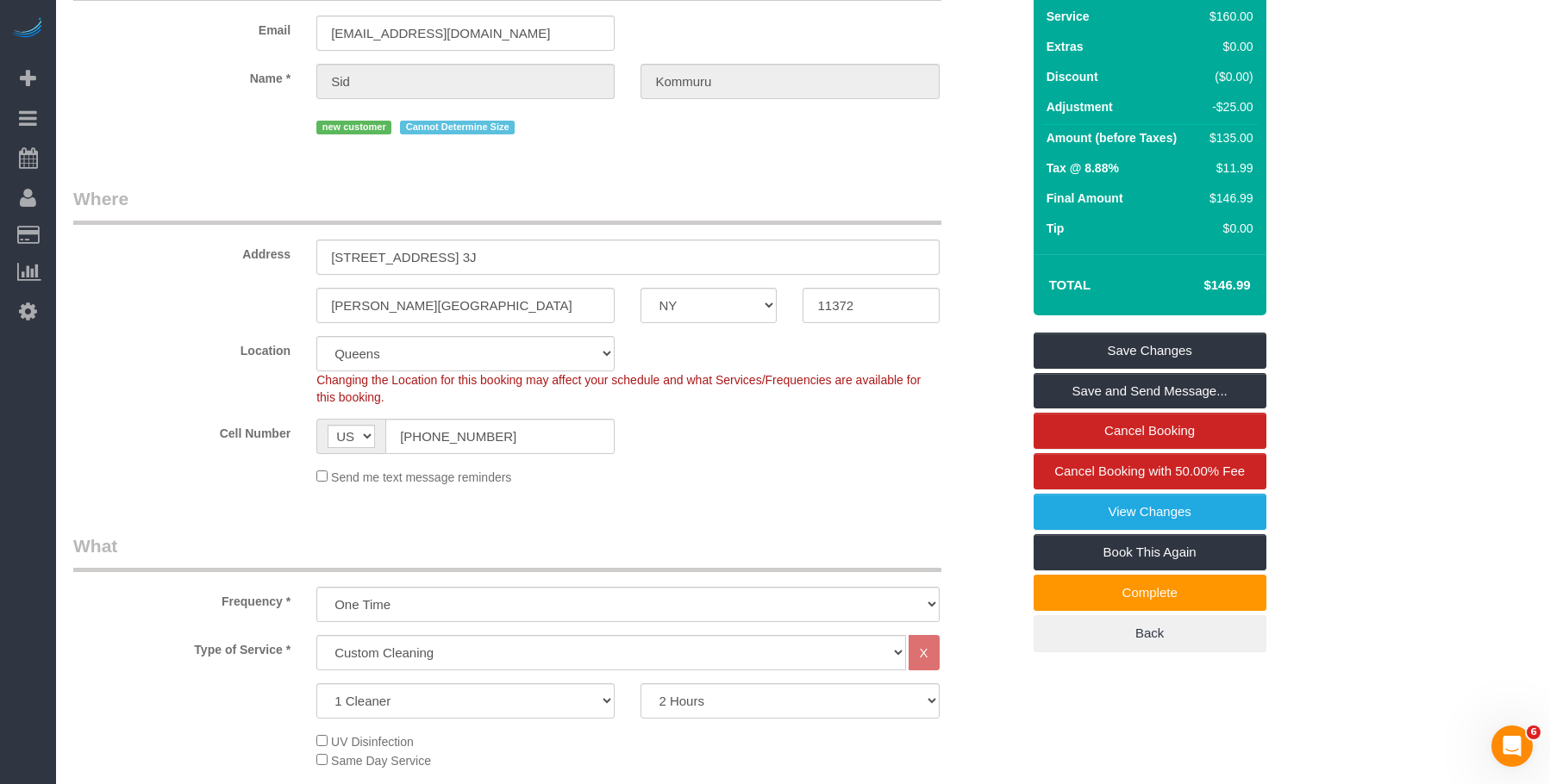
scroll to position [0, 0]
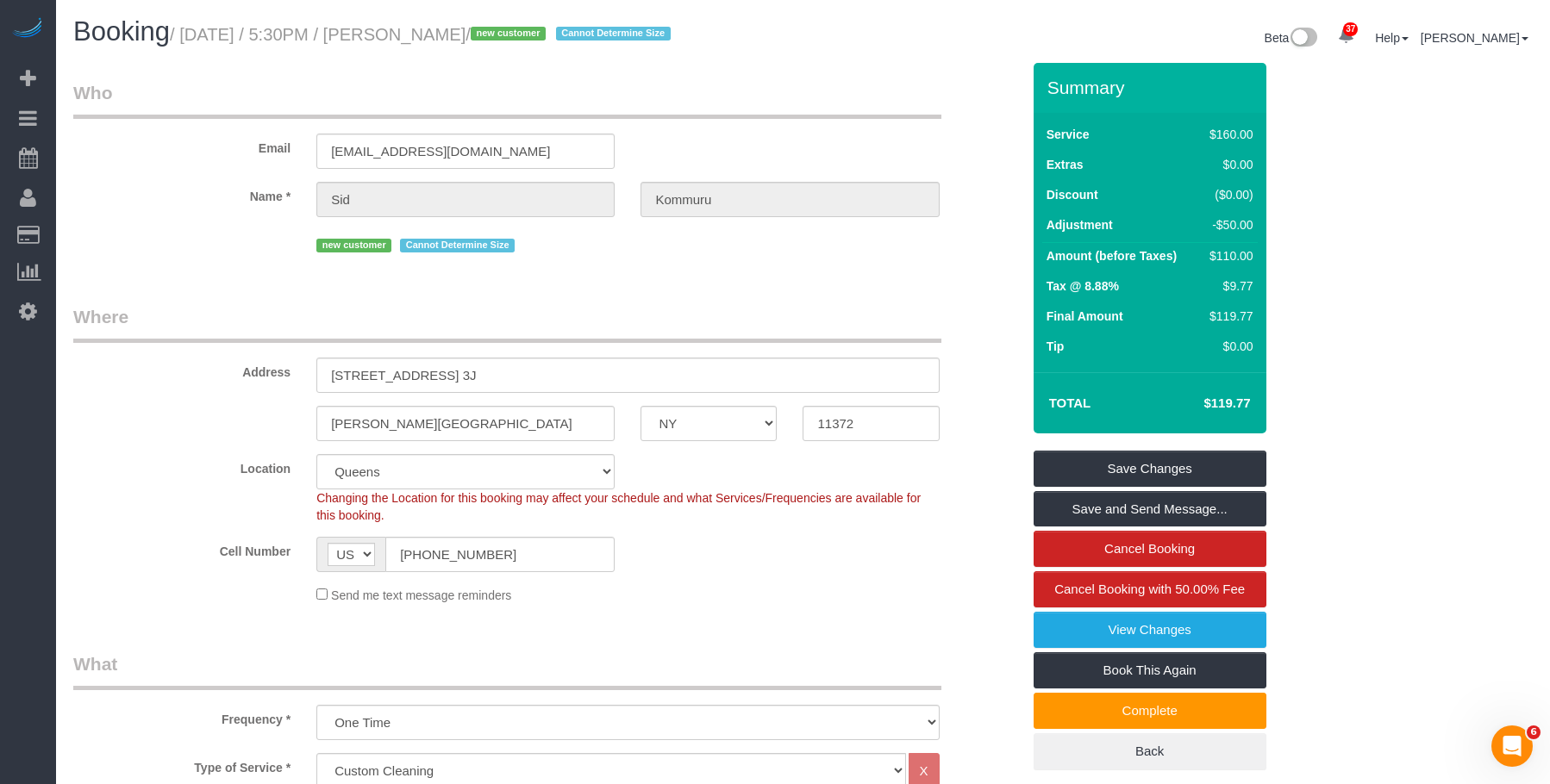
drag, startPoint x: 1202, startPoint y: 403, endPoint x: 1267, endPoint y: 407, distance: 65.1
click at [1267, 407] on div "Summary Service $160.00 Extras $0.00 Discount ($0.00) Adjustment -$50.00 Amount…" at bounding box center [1202, 434] width 365 height 742
copy table "Total"
drag, startPoint x: 900, startPoint y: 79, endPoint x: 993, endPoint y: 15, distance: 112.9
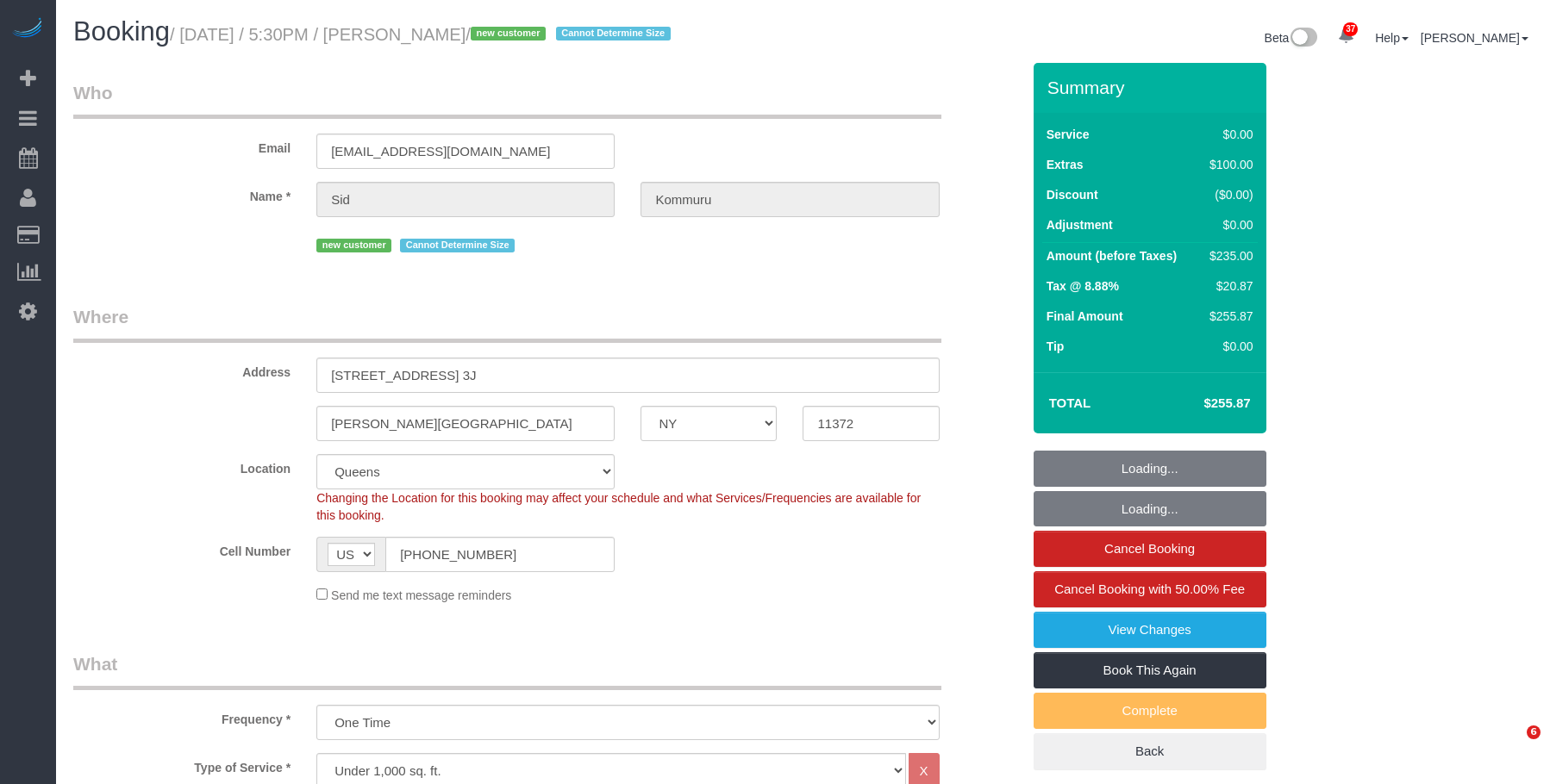
select select "NY"
select select "1"
select select "number:56"
select select "number:73"
select select "number:15"
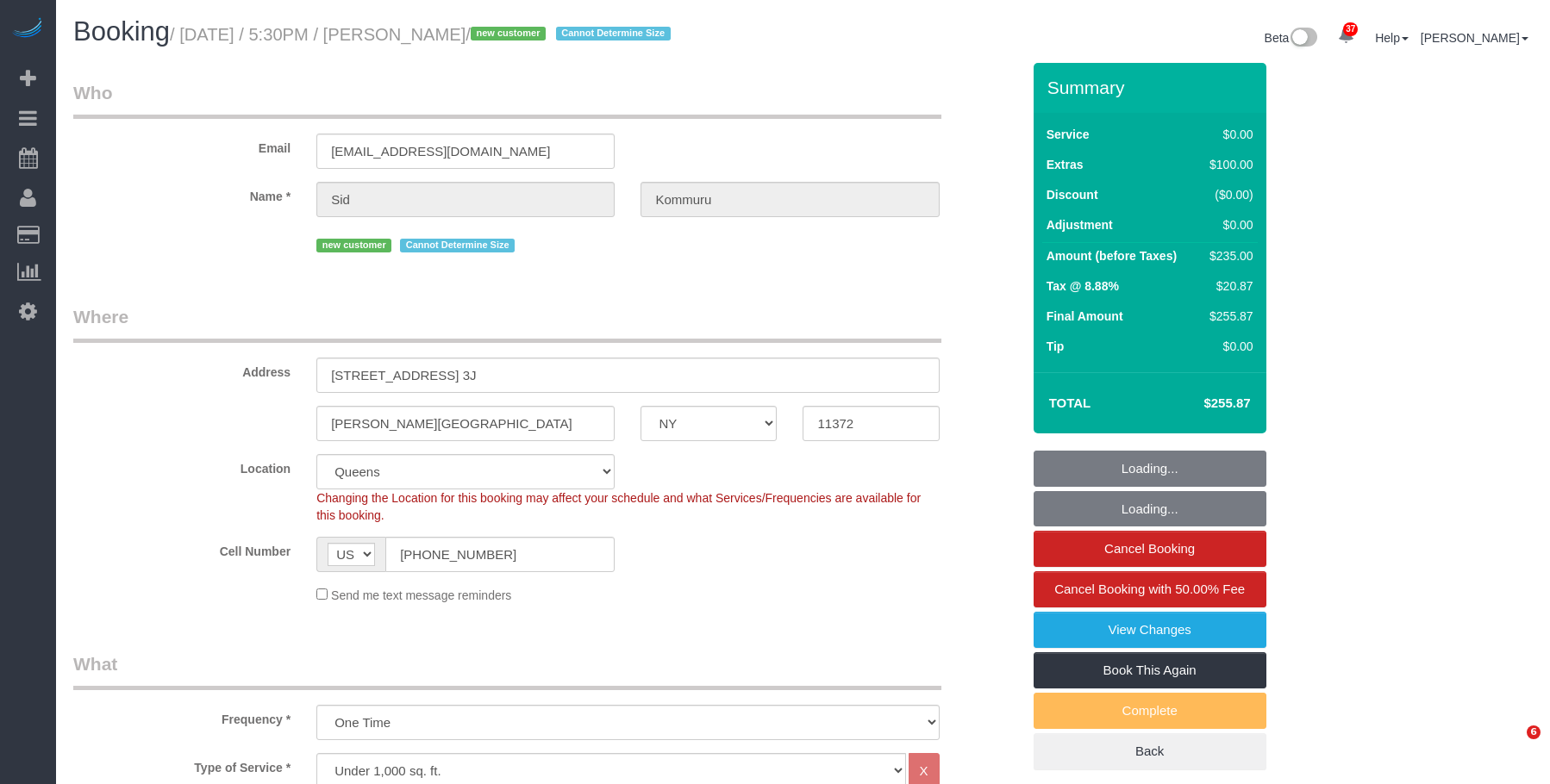
select select "number:5"
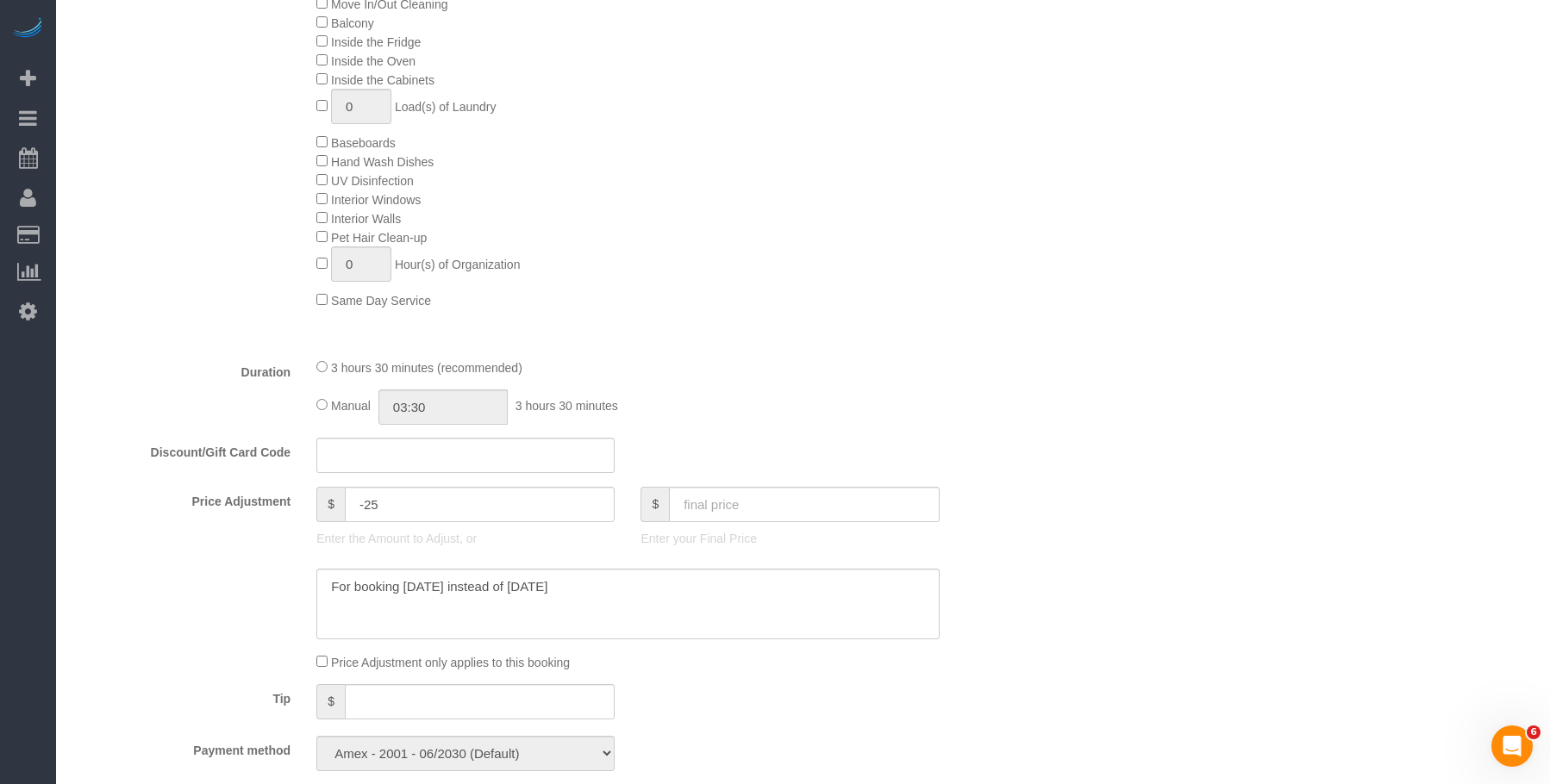
scroll to position [948, 0]
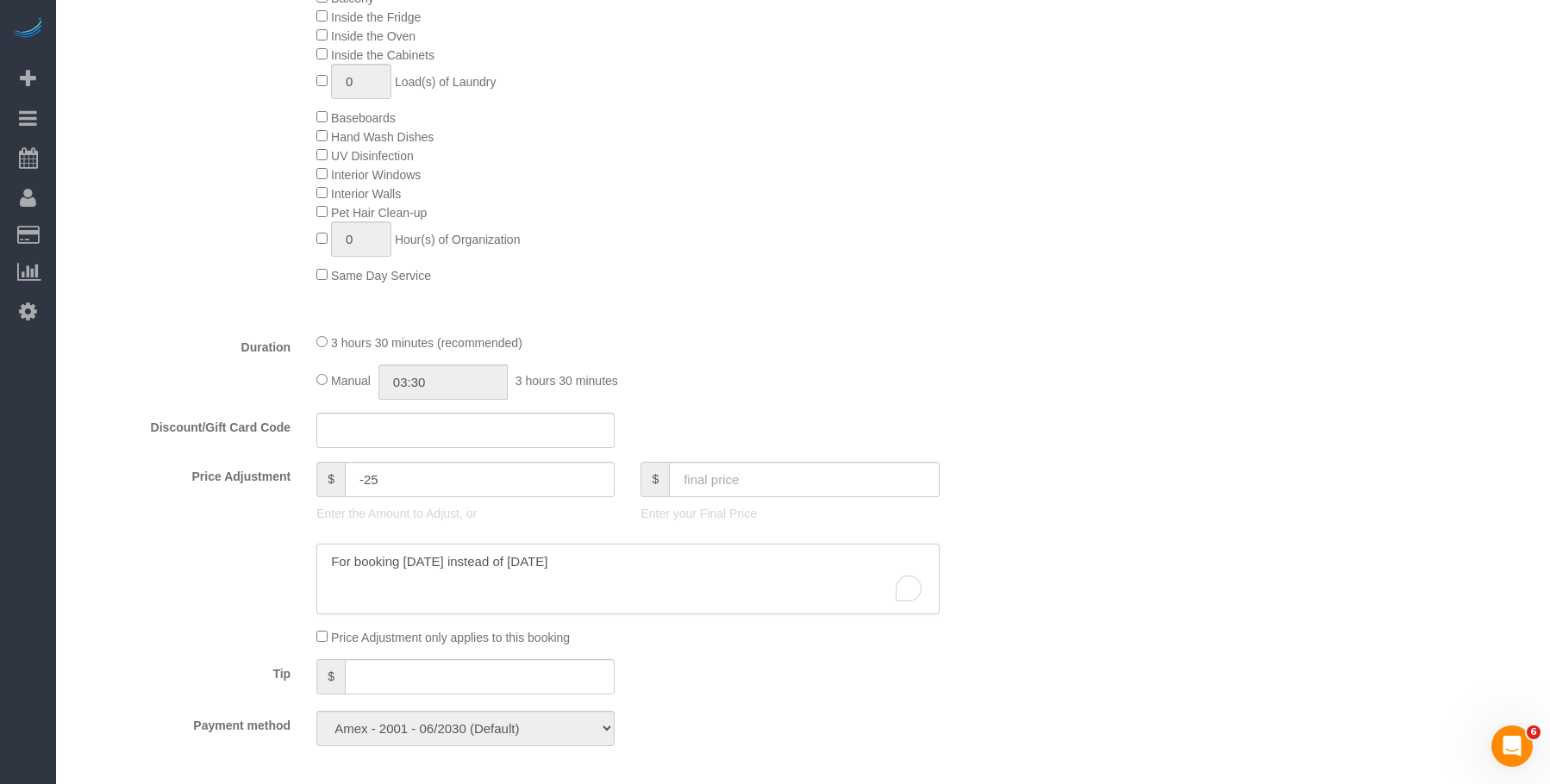
drag, startPoint x: 323, startPoint y: 556, endPoint x: 277, endPoint y: 555, distance: 46.0
click at [277, 555] on div at bounding box center [546, 579] width 973 height 71
click at [603, 574] on textarea "To enrich screen reader interactions, please activate Accessibility in Grammarl…" at bounding box center [627, 579] width 623 height 71
drag, startPoint x: 538, startPoint y: 574, endPoint x: 8, endPoint y: 506, distance: 534.3
click at [6, 506] on div "37 Beta Your Notifications You have 0 alerts × You have 1 to charge for 10/08/2…" at bounding box center [775, 593] width 1550 height 3083
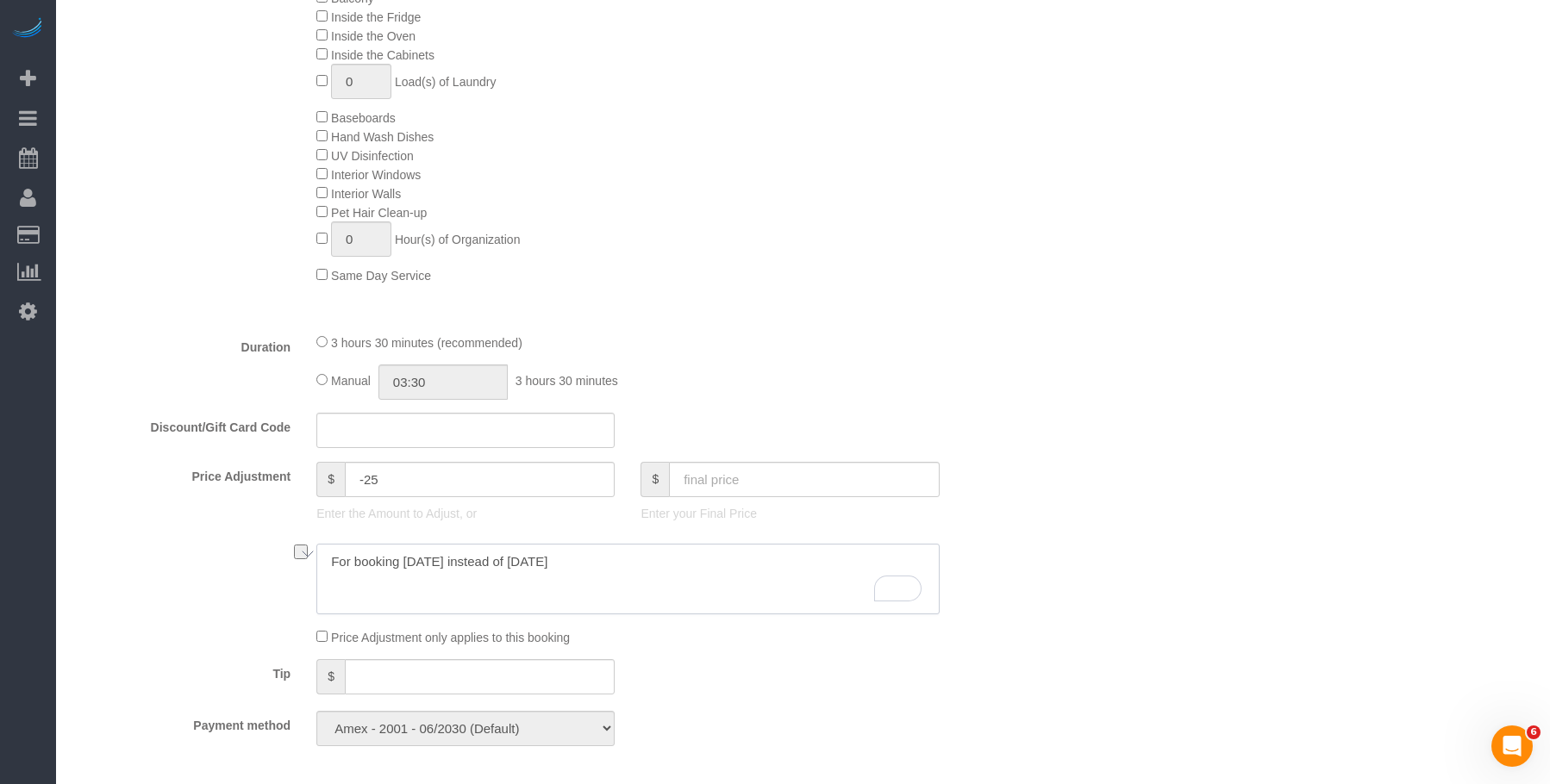
paste textarea "$25 was offered for booking Thursday instead of Friday and $25 for the inconven…"
type textarea "$25 was offered for booking Thursday instead of Friday and $25 for the inconven…"
click at [395, 476] on input "-25" at bounding box center [479, 479] width 270 height 36
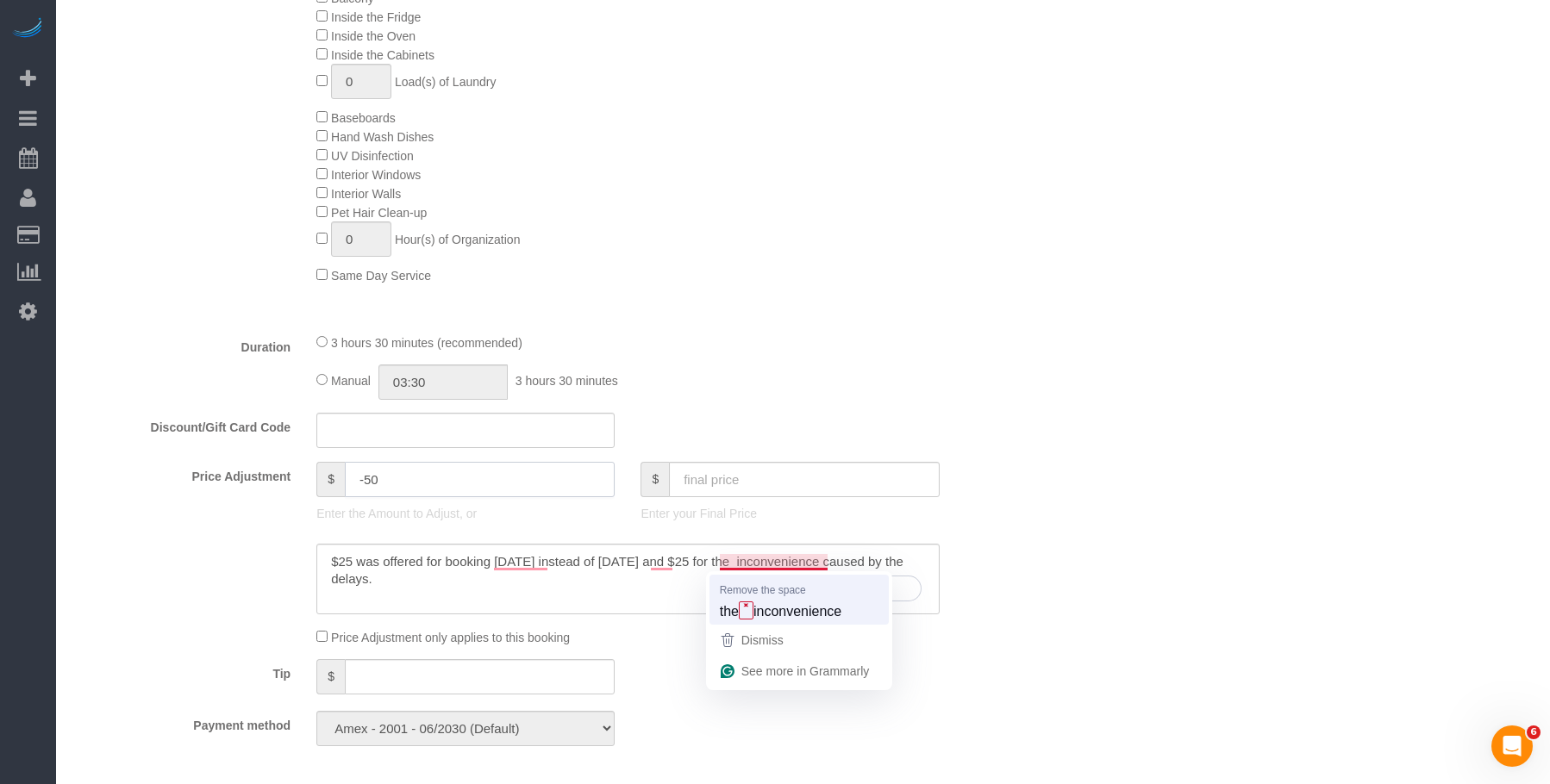
type input "-50"
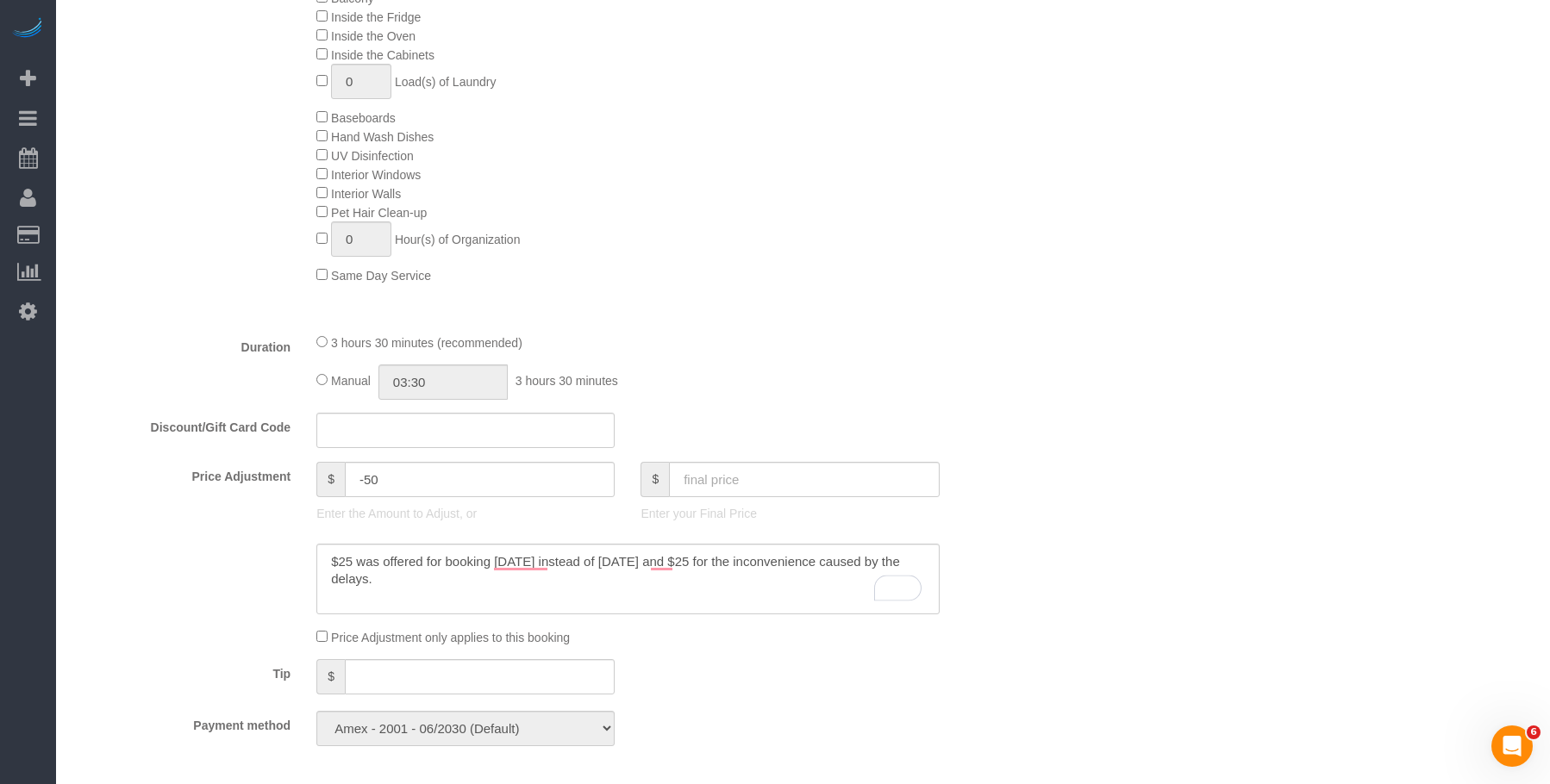
click at [988, 387] on div "Duration 3 hours 30 minutes (recommended) Manual 03:30 3 hours 30 minutes" at bounding box center [546, 366] width 973 height 67
type textarea "$25 was offered for booking [DATE] instead of [DATE], and $25 for the inconveni…"
click at [926, 255] on div "Deep Cleaning (Most Popular) Move In/Out Cleaning Balcony Inside the Fridge Ins…" at bounding box center [667, 116] width 729 height 334
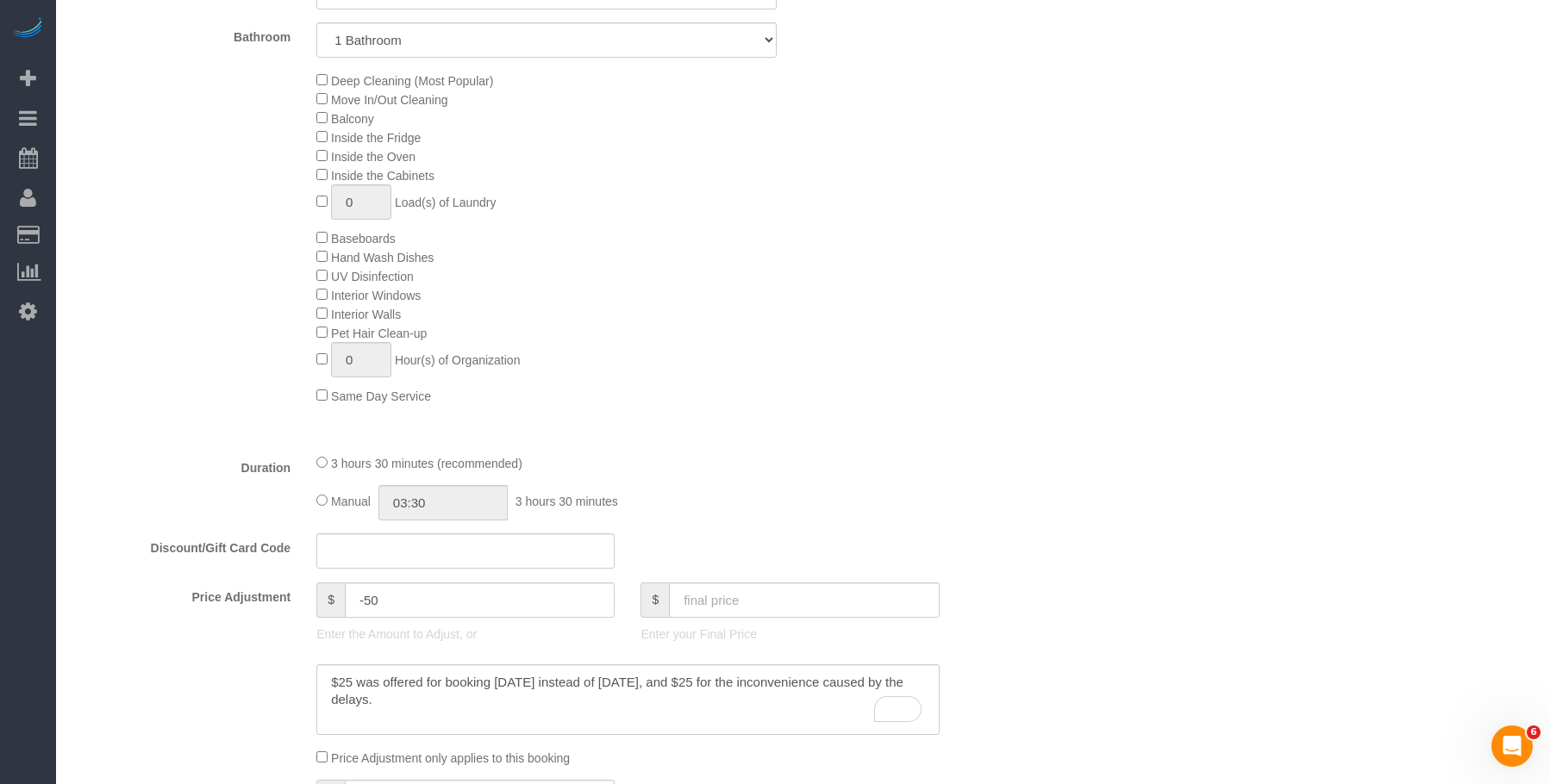
scroll to position [689, 0]
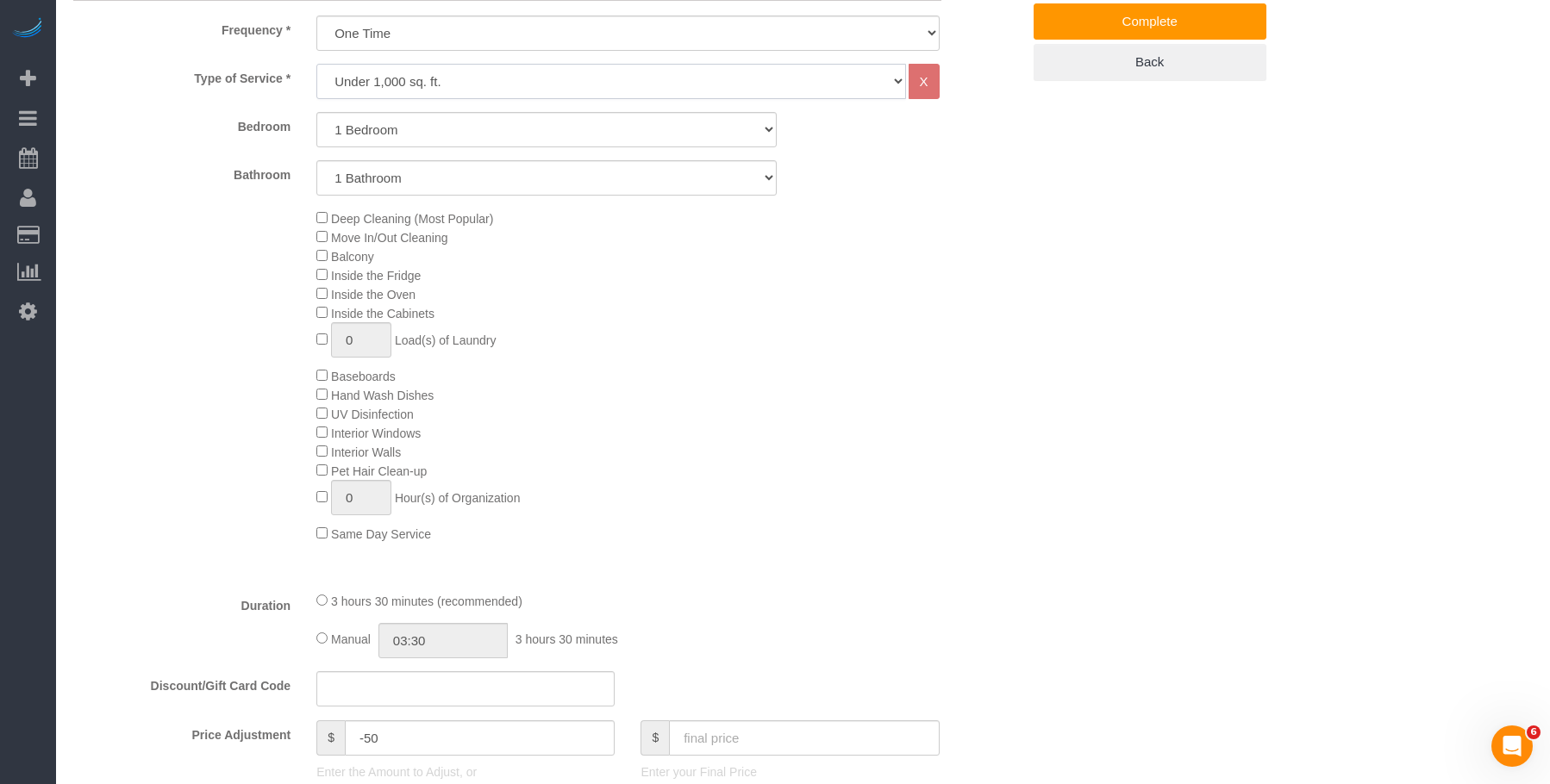
drag, startPoint x: 412, startPoint y: 79, endPoint x: 411, endPoint y: 92, distance: 13.0
click at [412, 79] on select "Under 1,000 sq. ft. 1,001 - 1,500 sq. ft. 1,500+ sq. ft. Custom Cleaning Office…" at bounding box center [611, 81] width 589 height 36
select select "213"
click at [317, 64] on select "Under 1,000 sq. ft. 1,001 - 1,500 sq. ft. 1,500+ sq. ft. Custom Cleaning Office…" at bounding box center [611, 81] width 589 height 36
select select "1"
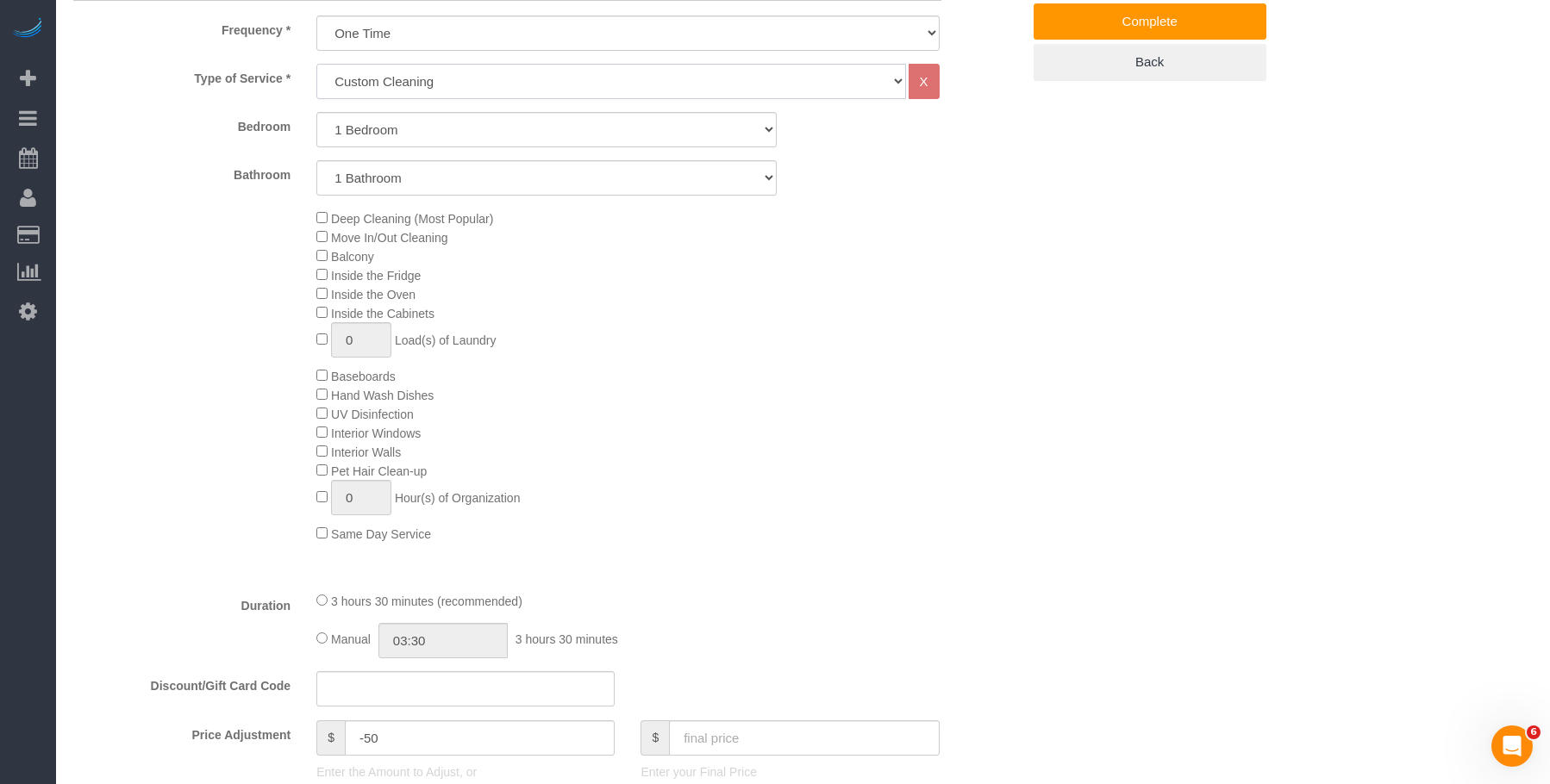
select select "120"
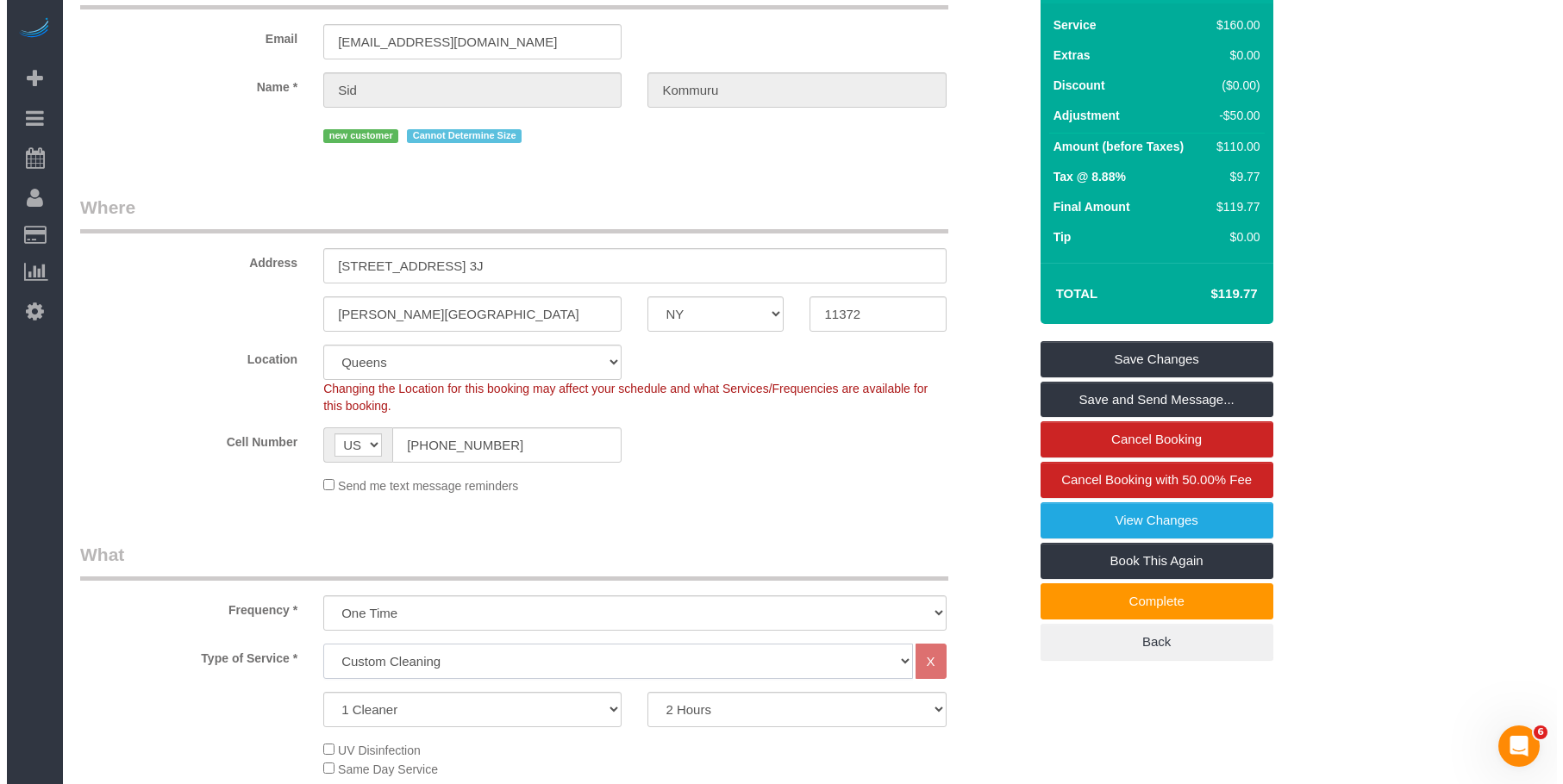
scroll to position [345, 0]
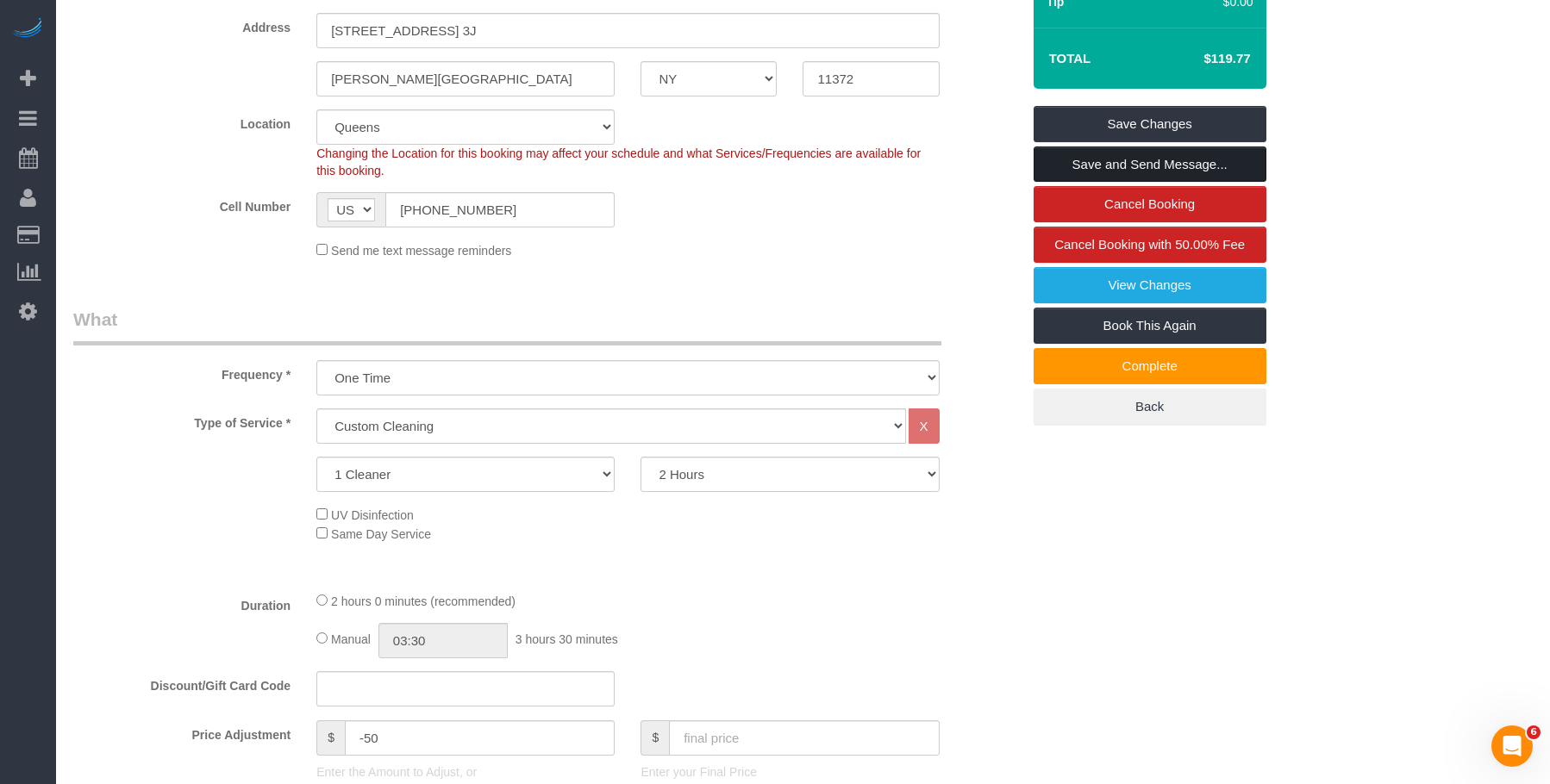
click at [1221, 163] on link "Save and Send Message..." at bounding box center [1149, 164] width 232 height 36
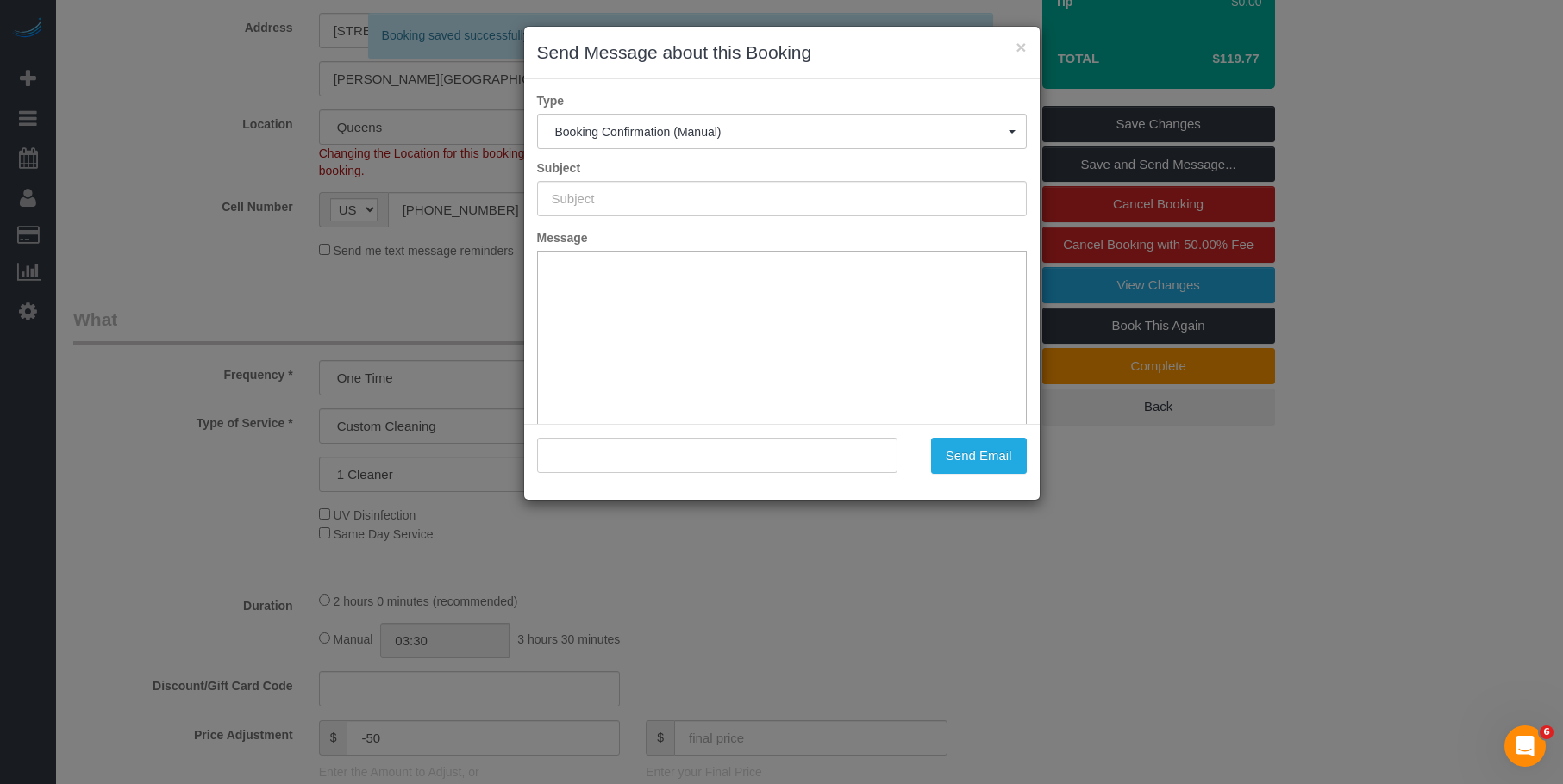
type input "Cleaning Confirmed for 10/09/2025 at 5:30pm"
type input ""Sid Kommuru" <sidkomm@gmail.com>"
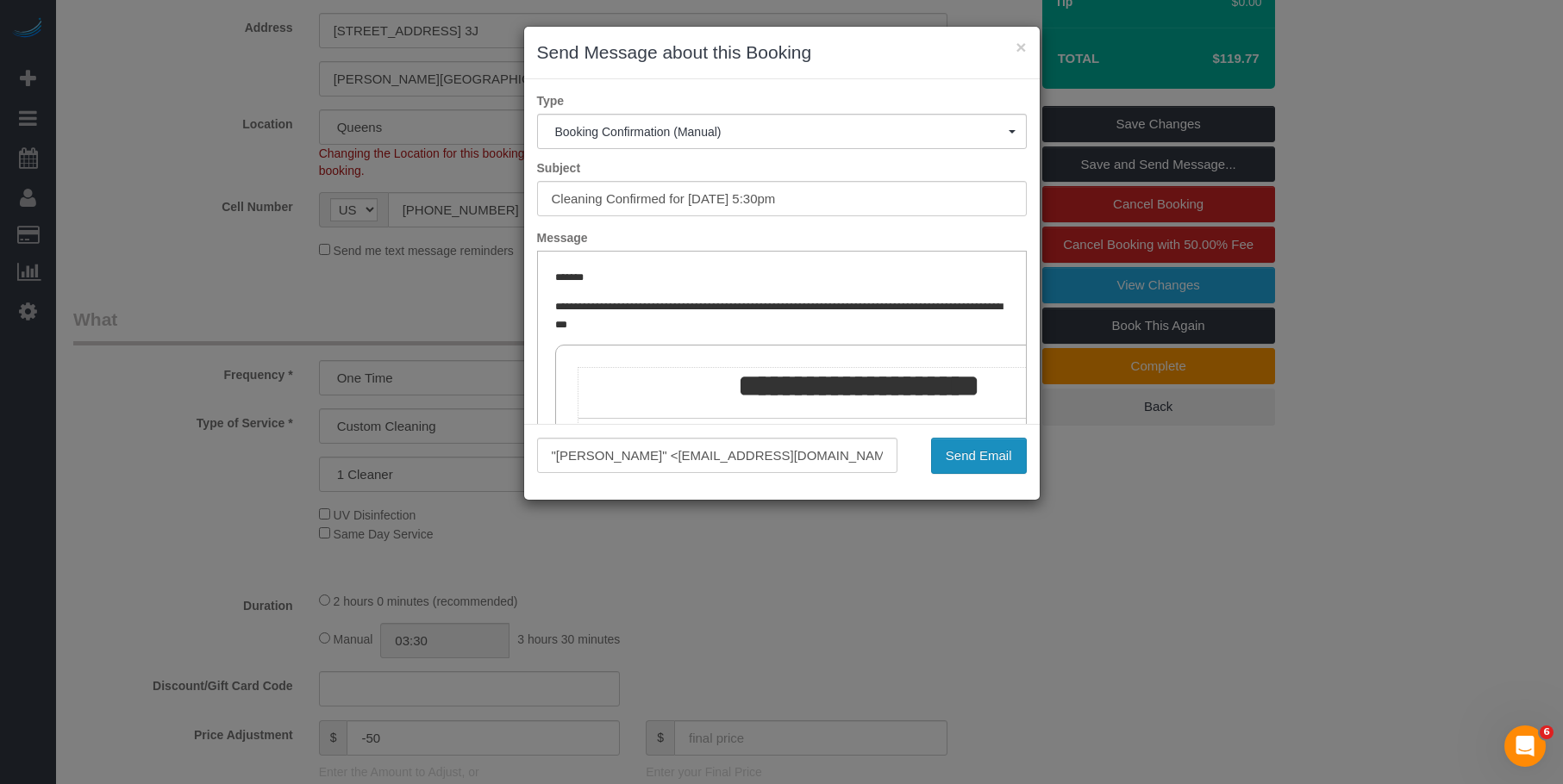
click at [986, 454] on button "Send Email" at bounding box center [978, 455] width 96 height 36
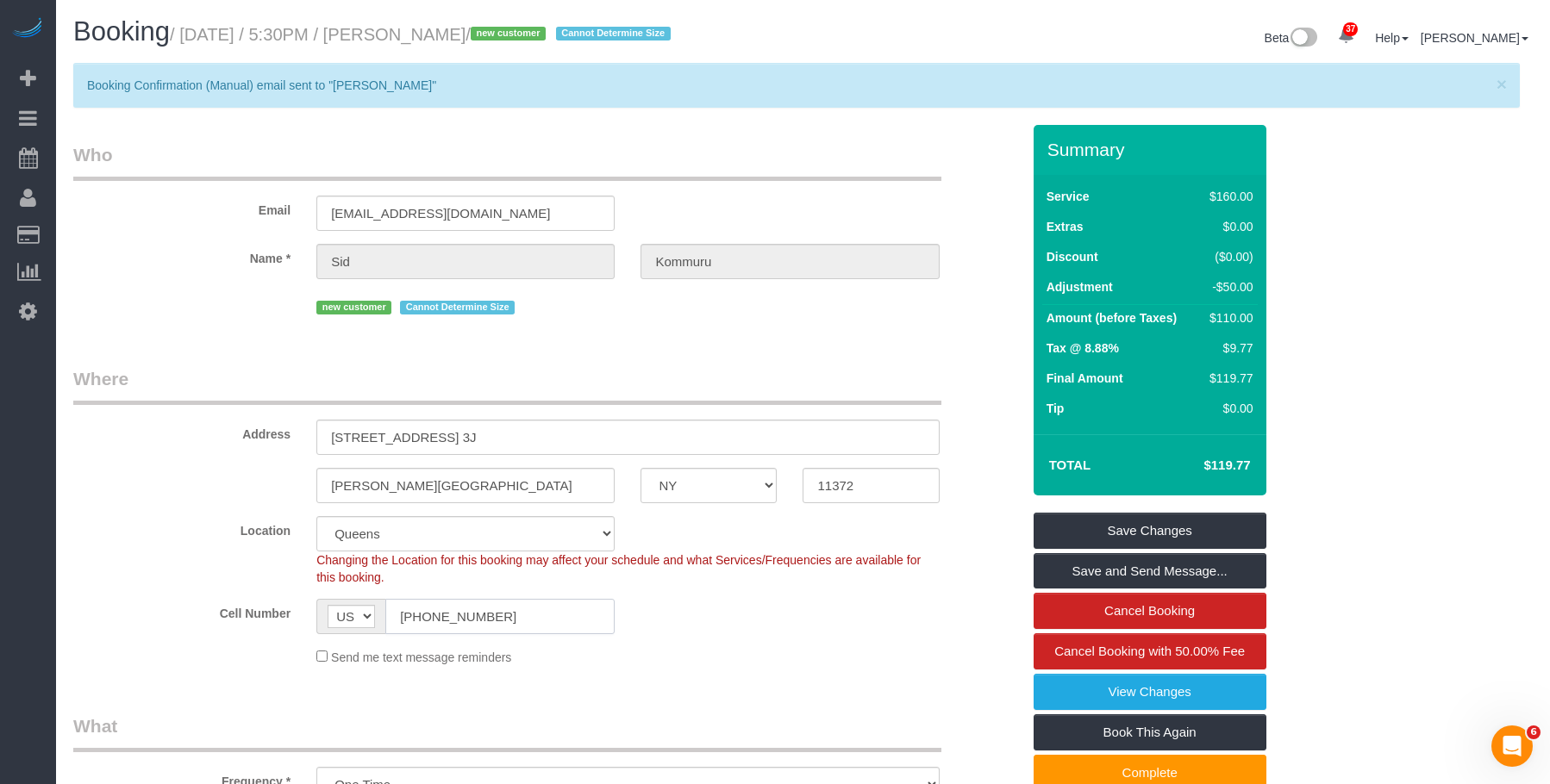
drag, startPoint x: 514, startPoint y: 622, endPoint x: 756, endPoint y: 59, distance: 612.8
click at [205, 591] on sui-booking-location "Location Manhattan Austin Boston Bronx Brooklyn Charlotte Denver New Jersey Por…" at bounding box center [547, 590] width 947 height 150
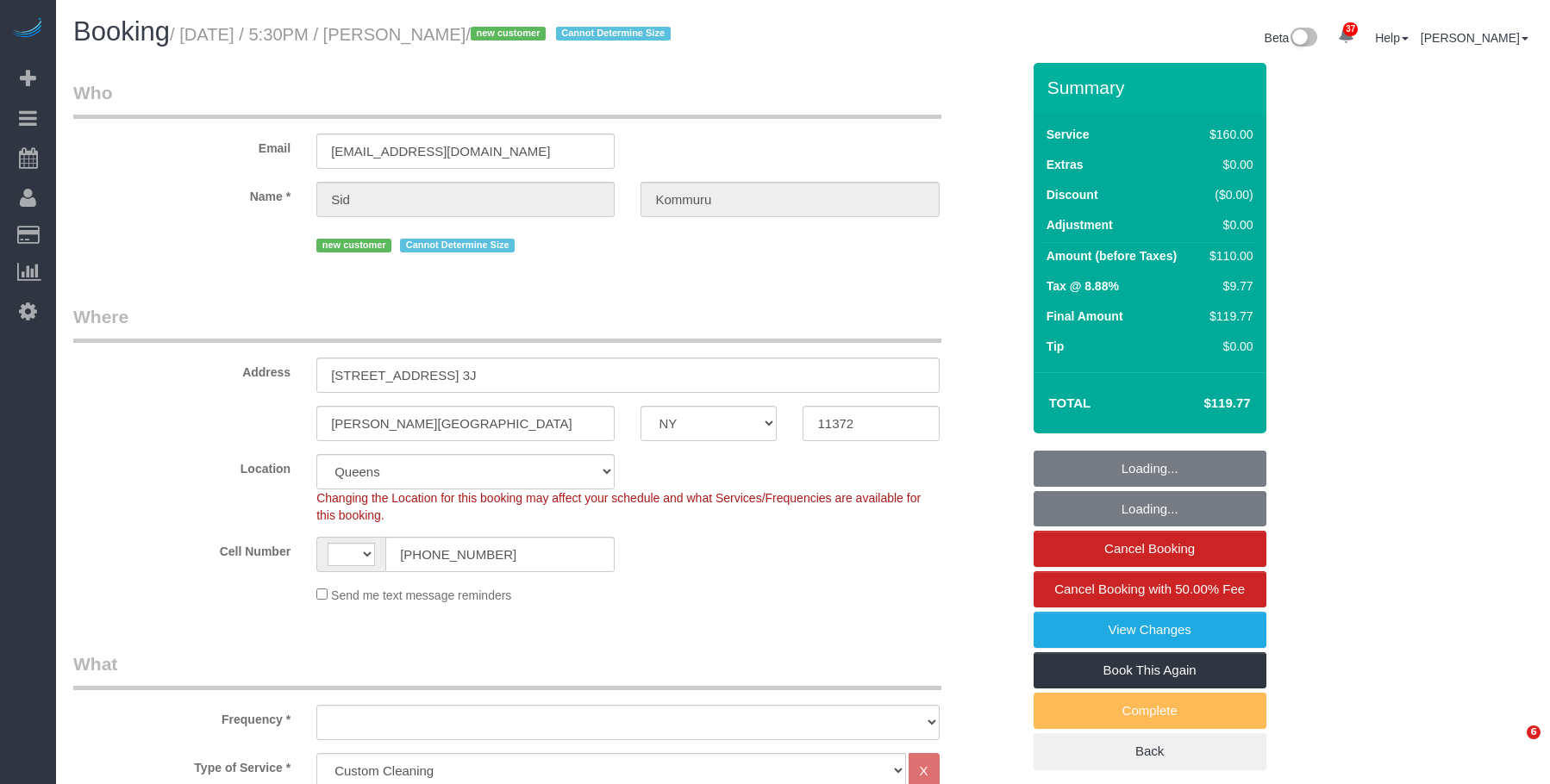
select select "NY"
select select "number:56"
select select "number:73"
select select "number:15"
select select "number:5"
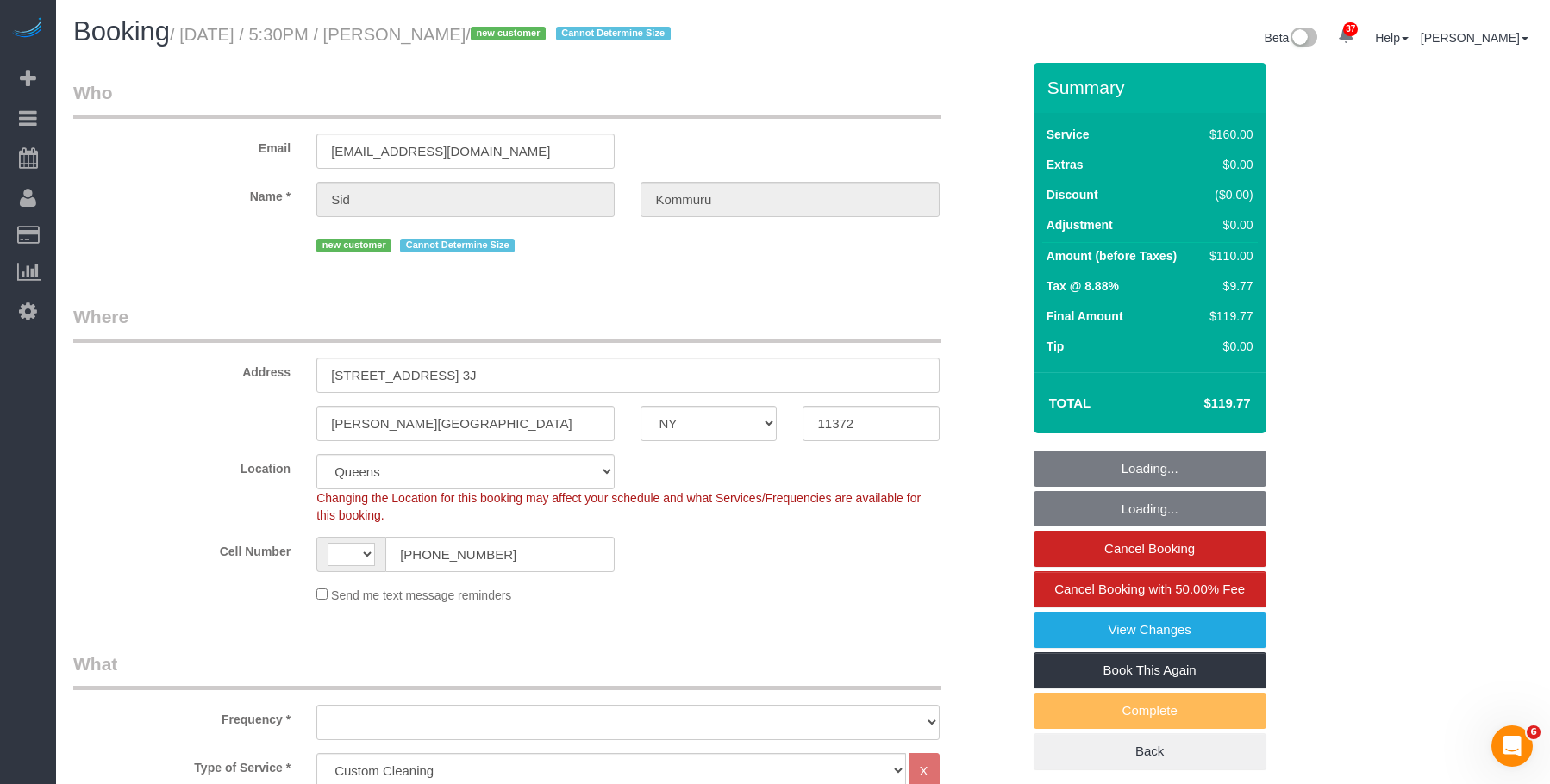
select select "string:[GEOGRAPHIC_DATA]"
select select "object:1470"
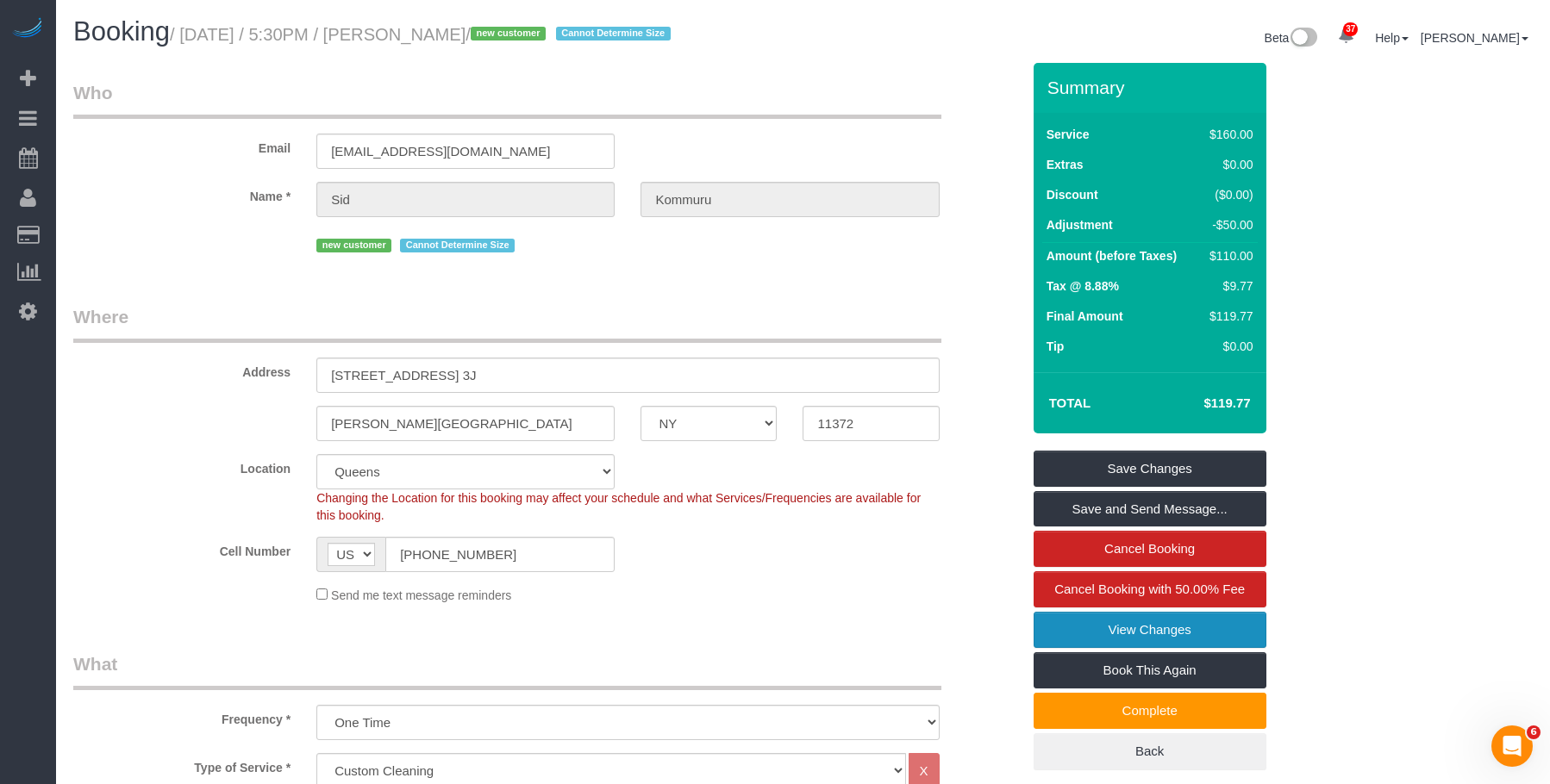
click at [1124, 632] on link "View Changes" at bounding box center [1149, 629] width 232 height 36
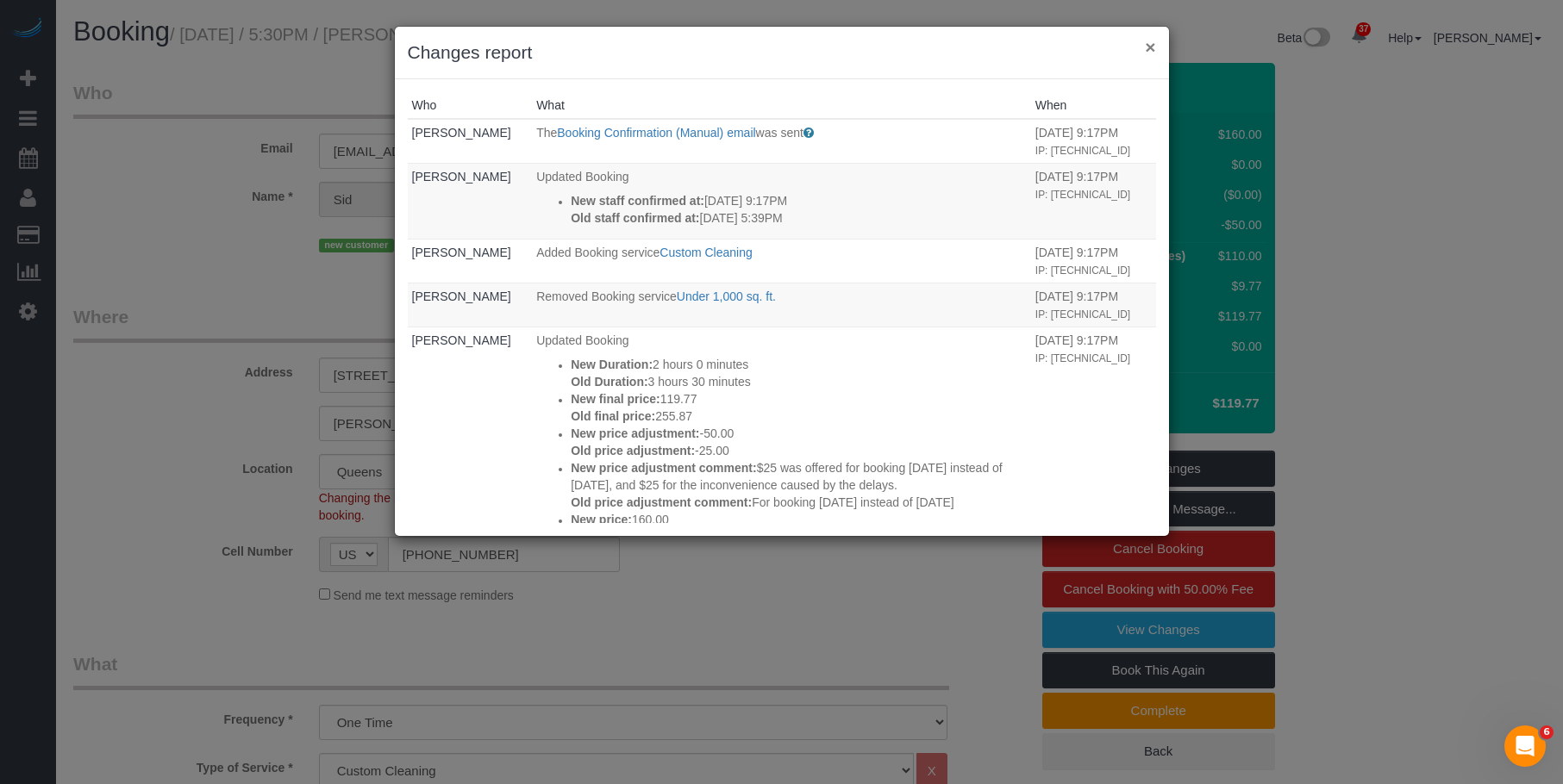
click at [1149, 44] on button "×" at bounding box center [1149, 46] width 11 height 18
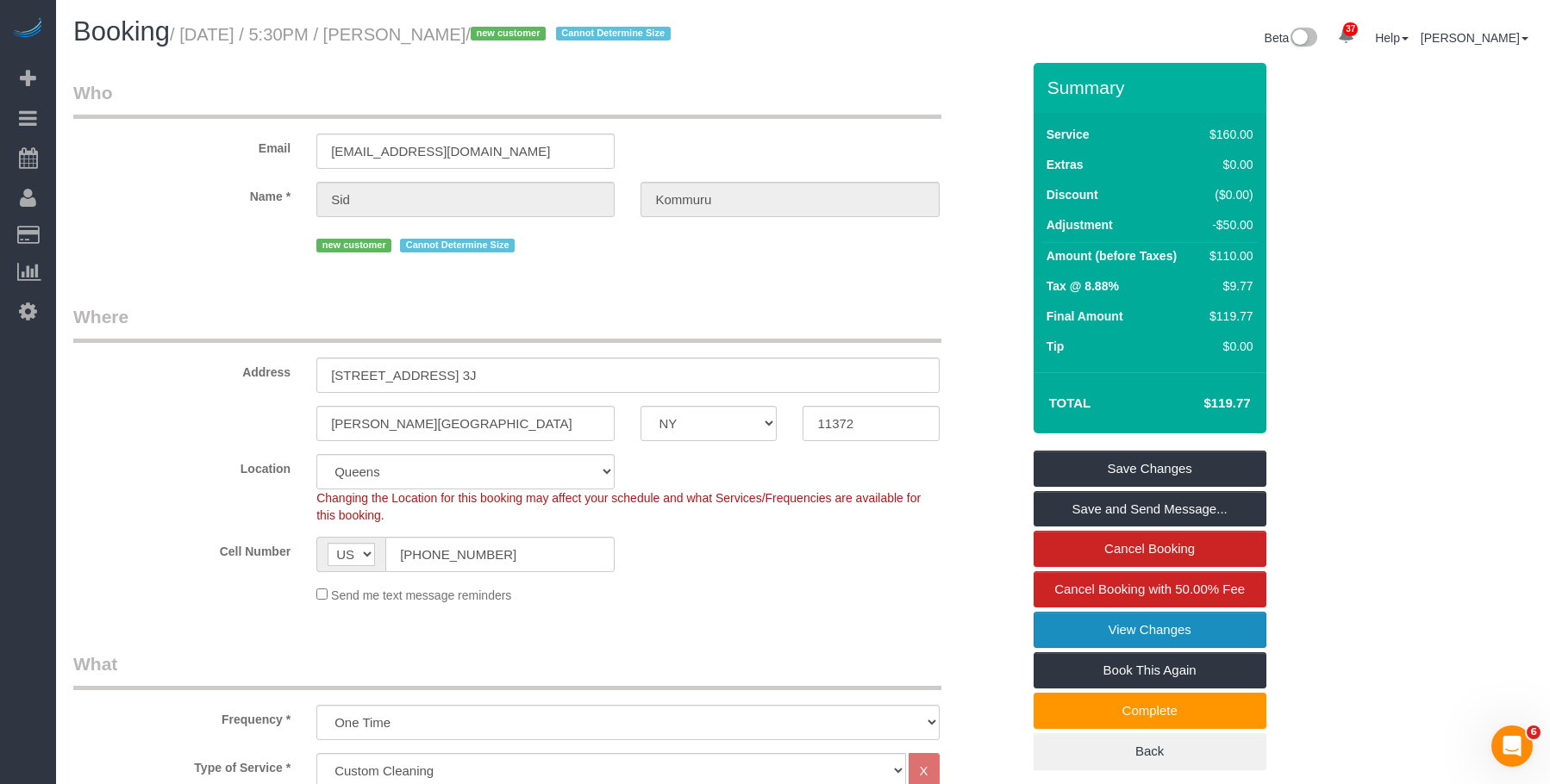
click at [1054, 632] on link "View Changes" at bounding box center [1149, 629] width 232 height 36
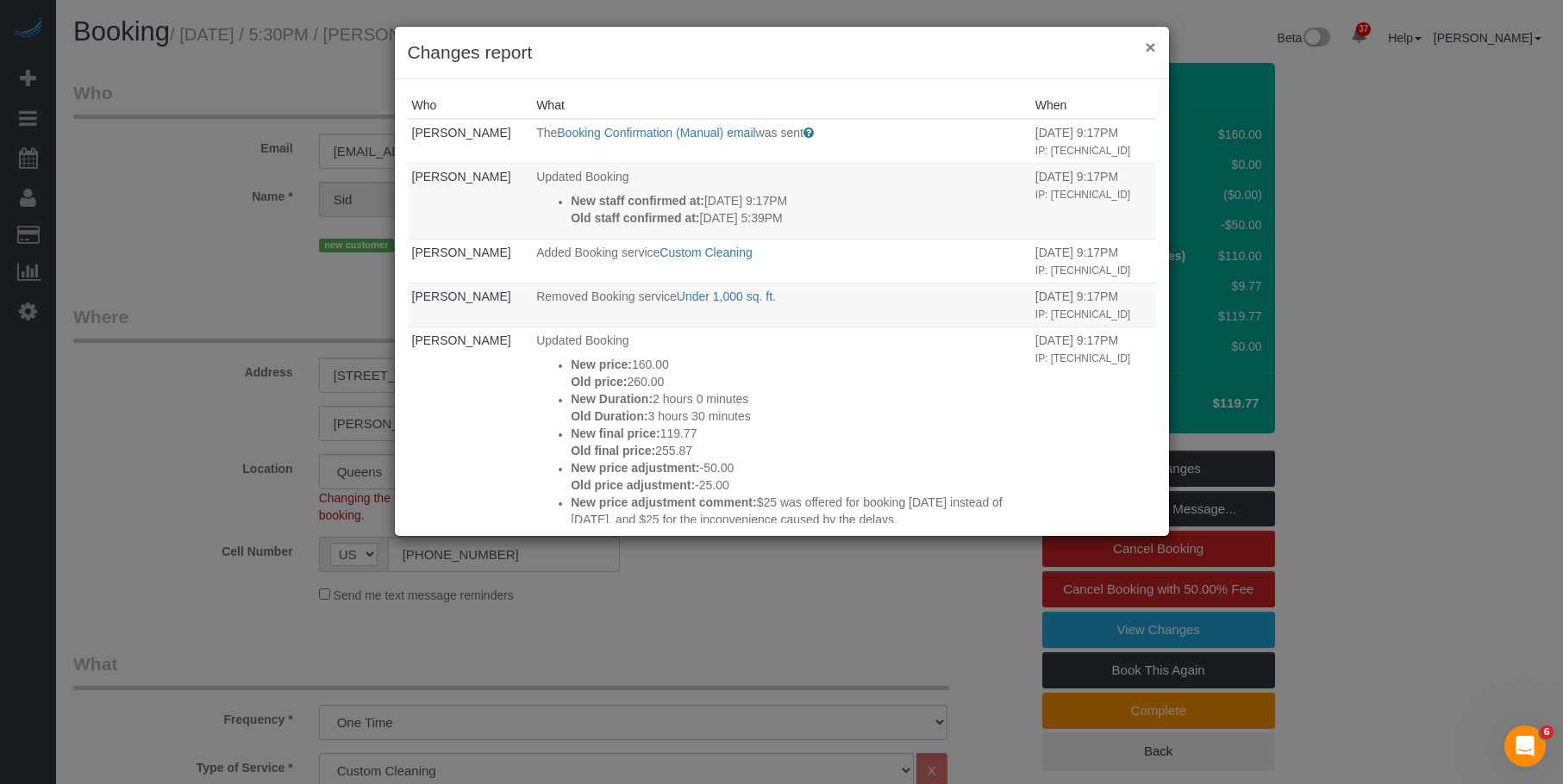
click at [1148, 42] on button "×" at bounding box center [1149, 46] width 11 height 18
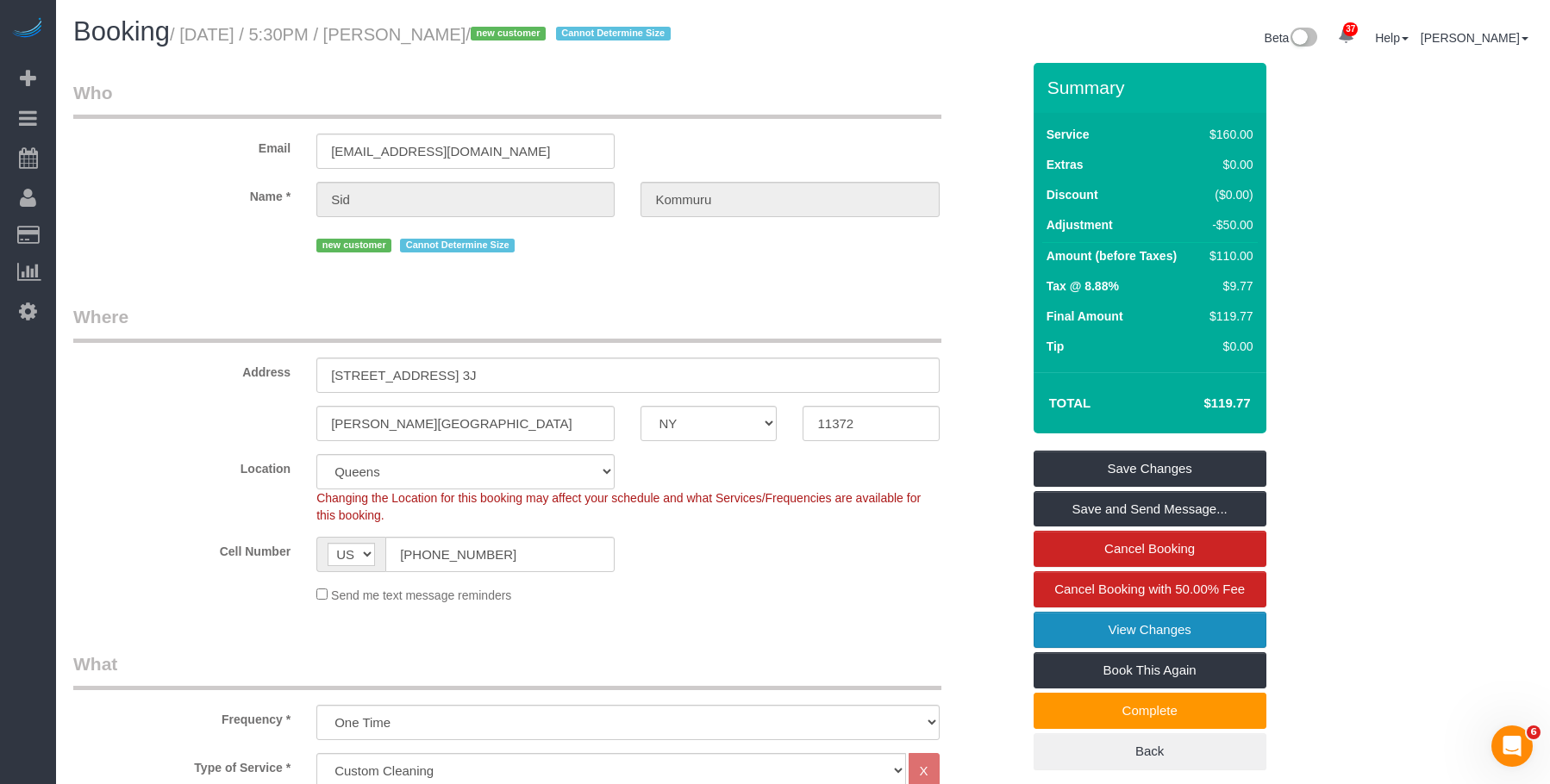
drag, startPoint x: 1105, startPoint y: 630, endPoint x: 1089, endPoint y: 621, distance: 18.4
click at [1103, 630] on link "View Changes" at bounding box center [1149, 629] width 232 height 36
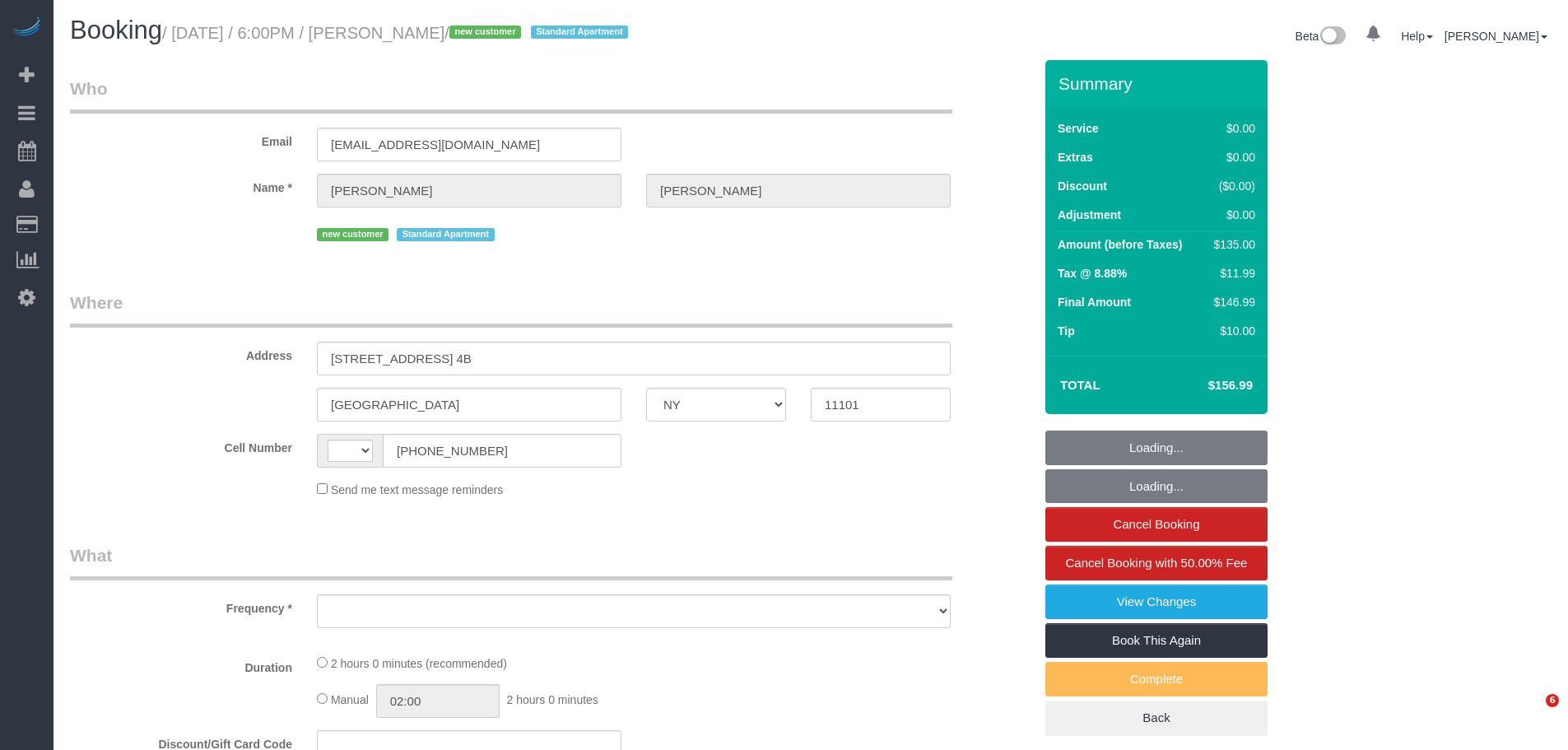
select select "NY"
select select "string:[GEOGRAPHIC_DATA]"
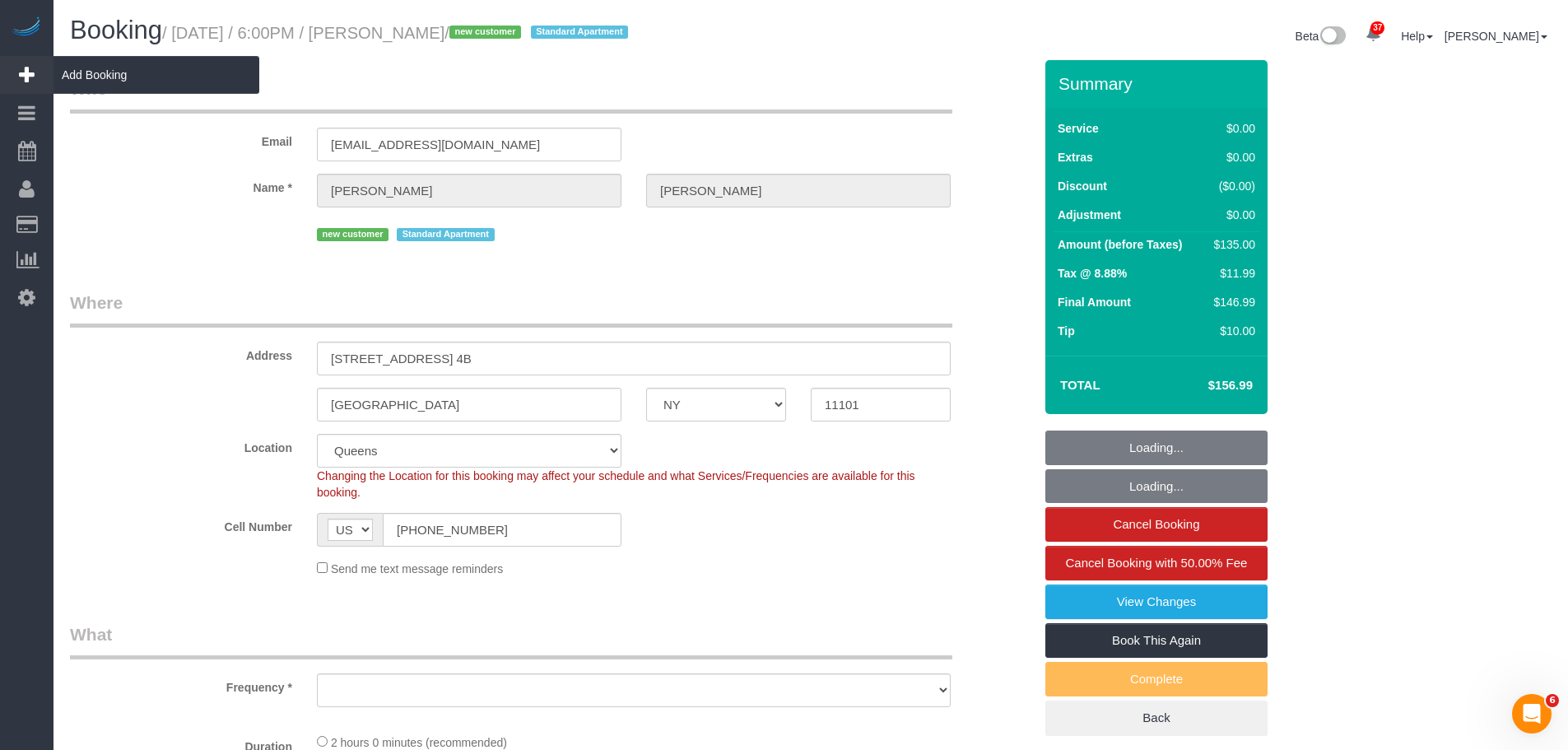
select select "string:stripe-pm_1SF02I4VGloSiKo7ljKtFnew"
select select "object:830"
select select "1"
select select "spot1"
select select "number:89"
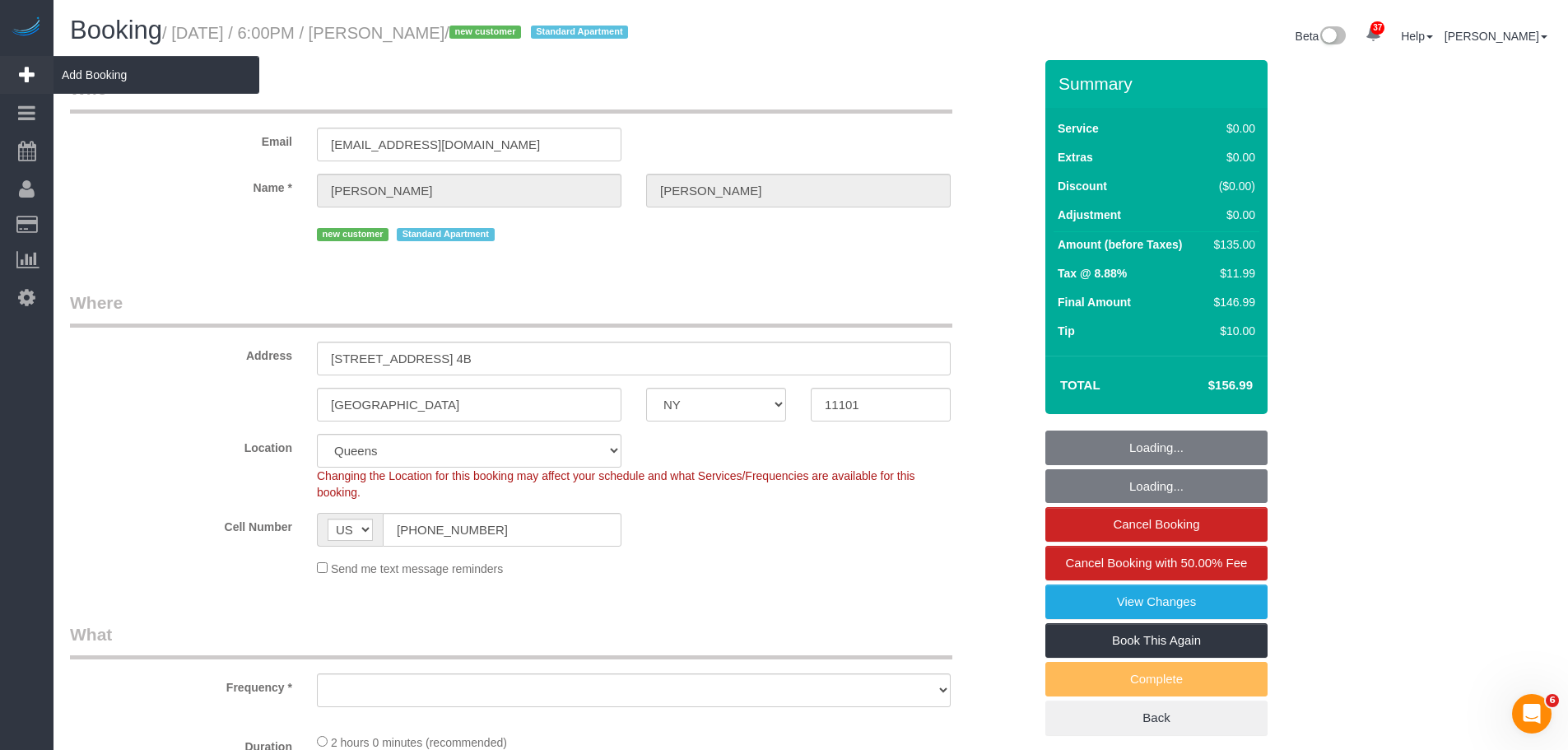
select select "number:90"
select select "number:15"
select select "number:7"
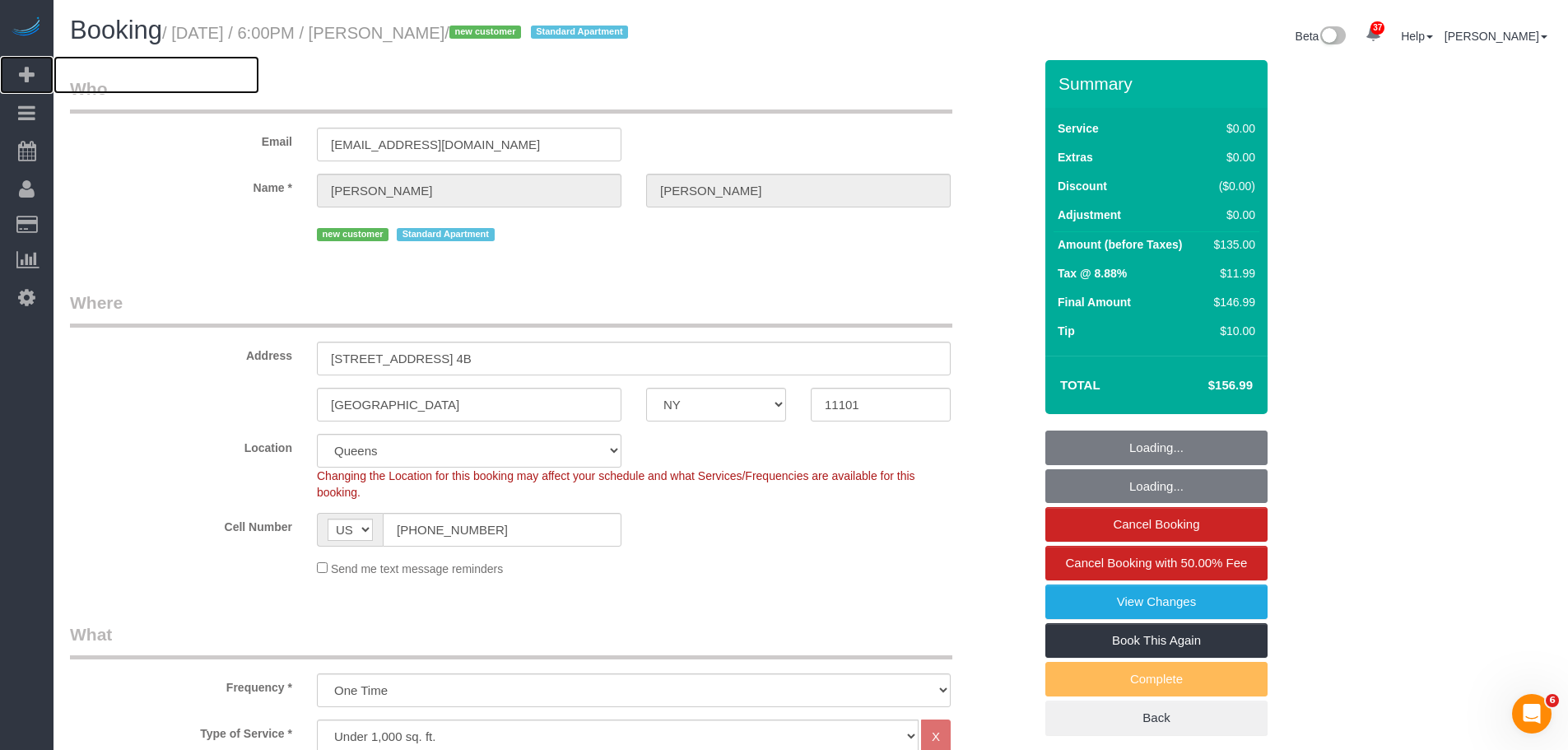
select select "object:1435"
drag, startPoint x: 116, startPoint y: 80, endPoint x: 177, endPoint y: 109, distance: 67.5
click at [116, 80] on span "Add Booking" at bounding box center [156, 75] width 206 height 38
select select "1"
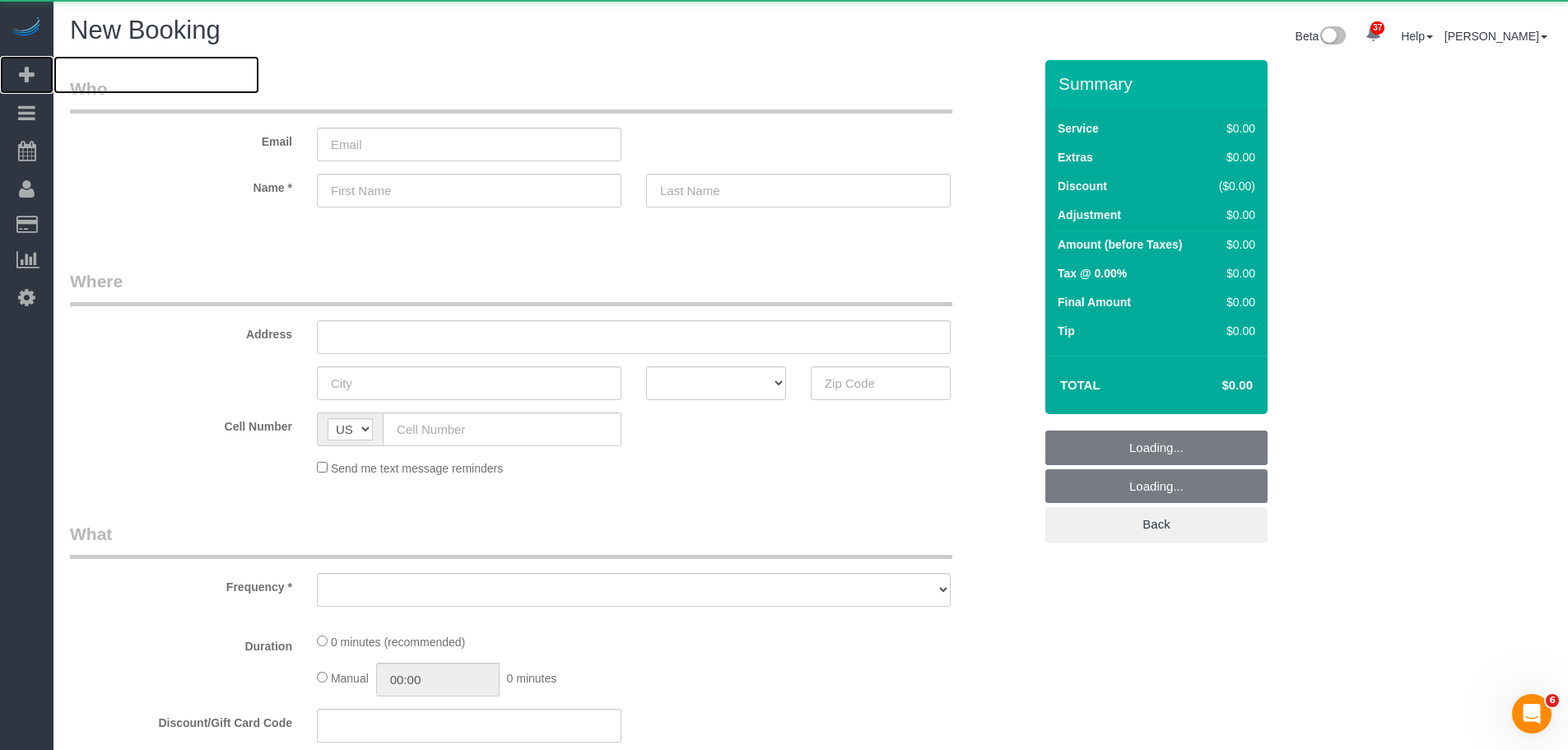
select select "number:89"
select select "number:90"
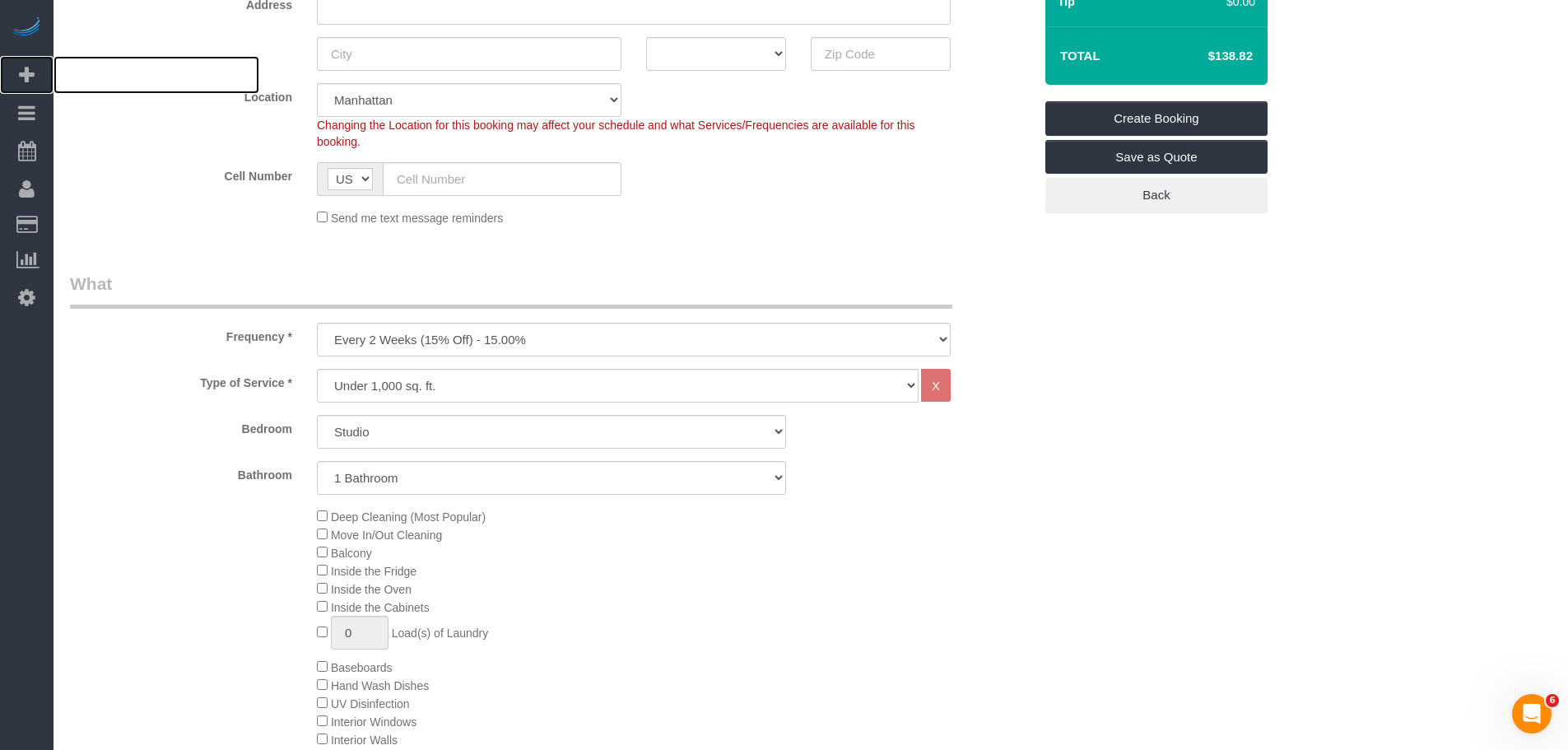
scroll to position [576, 0]
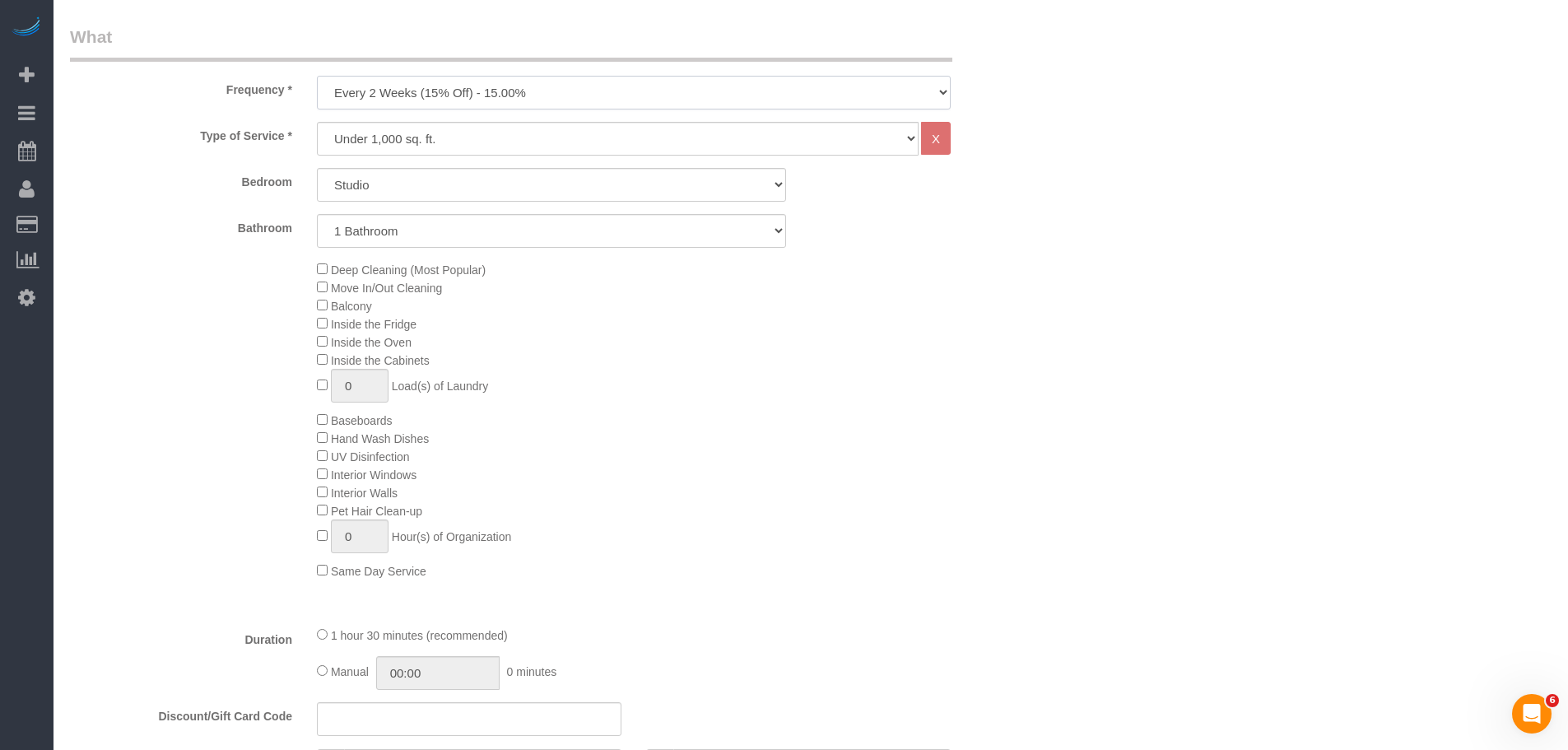
drag, startPoint x: 480, startPoint y: 93, endPoint x: 472, endPoint y: 105, distance: 14.4
click at [480, 93] on select "One Time Weekly (20% Off) - 20.00% Every 2 Weeks (15% Off) - 15.00% Every 4 Wee…" at bounding box center [633, 92] width 633 height 34
select select "object:1991"
click at [317, 76] on select "One Time Weekly (20% Off) - 20.00% Every 2 Weeks (15% Off) - 15.00% Every 4 Wee…" at bounding box center [633, 92] width 633 height 34
click at [432, 190] on select "Studio 1 Bedroom 2 Bedrooms 3 Bedrooms" at bounding box center [551, 185] width 469 height 34
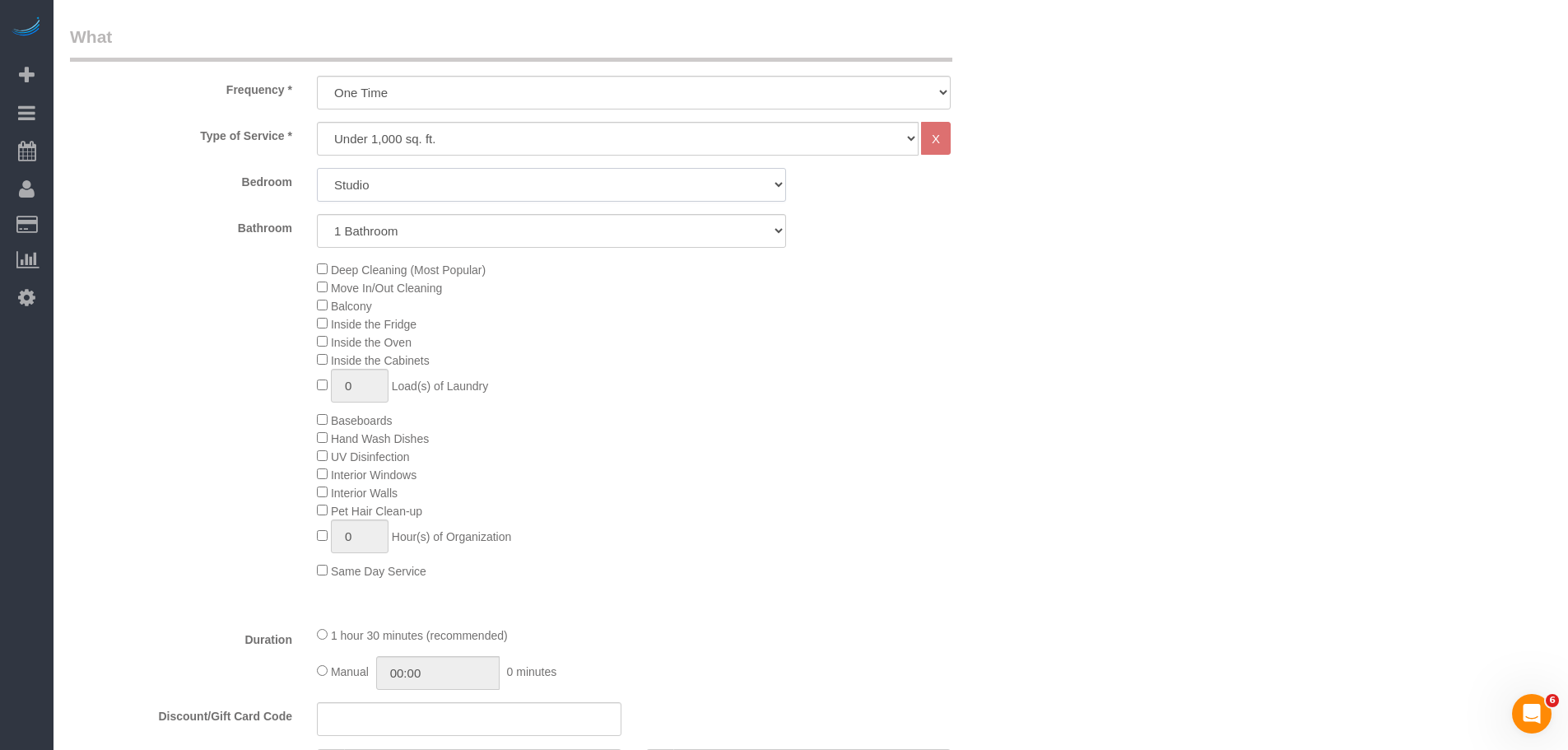
select select "3"
click at [317, 168] on select "Studio 1 Bedroom 2 Bedrooms 3 Bedrooms" at bounding box center [551, 185] width 469 height 34
click at [453, 216] on select "1 Bathroom 2 Bathrooms" at bounding box center [551, 230] width 469 height 34
select select "2"
click at [317, 214] on select "1 Bathroom 2 Bathrooms" at bounding box center [551, 230] width 469 height 34
